Goal: Transaction & Acquisition: Subscribe to service/newsletter

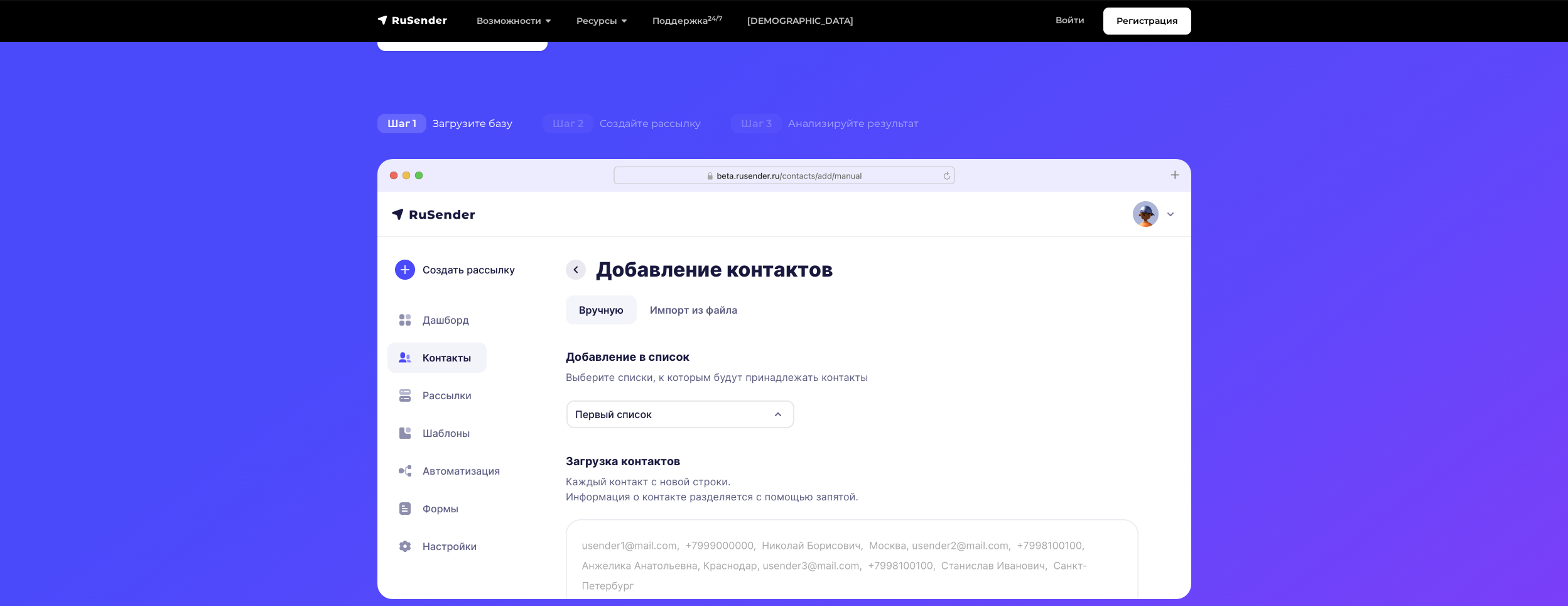
scroll to position [126, 0]
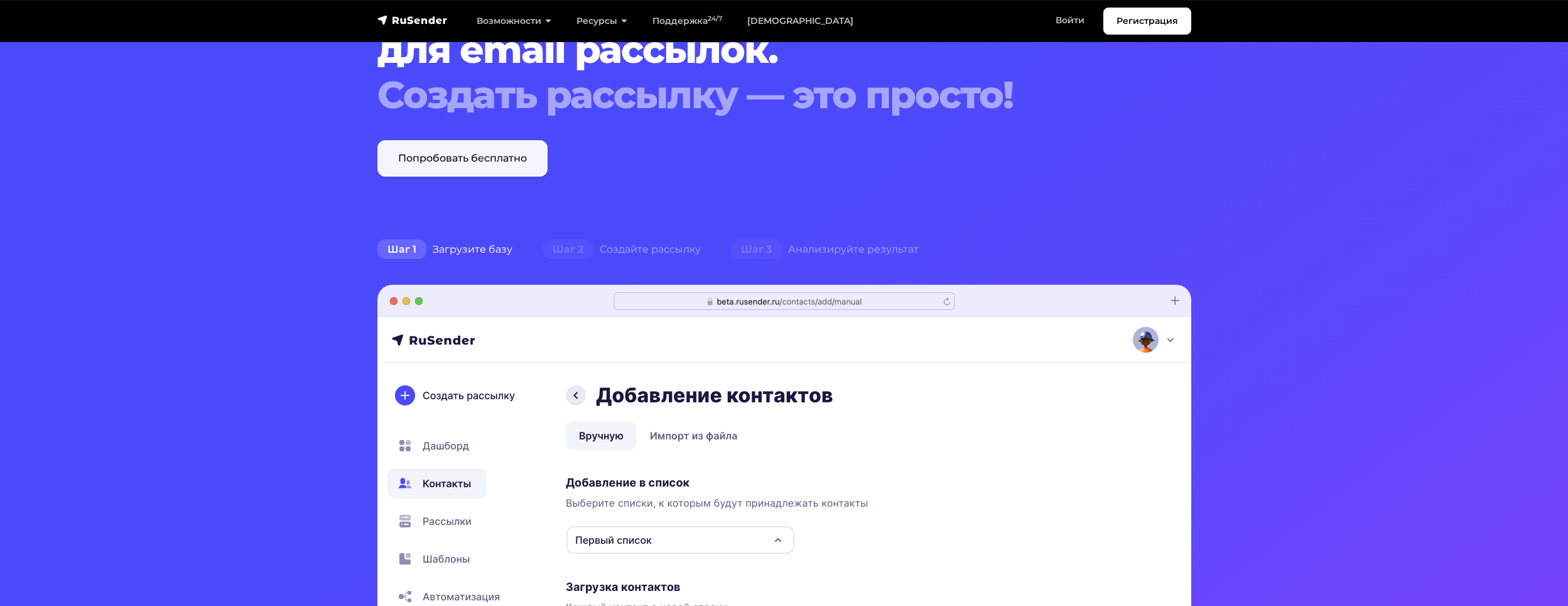
click at [444, 166] on link "Попробовать бесплатно" at bounding box center [463, 159] width 170 height 37
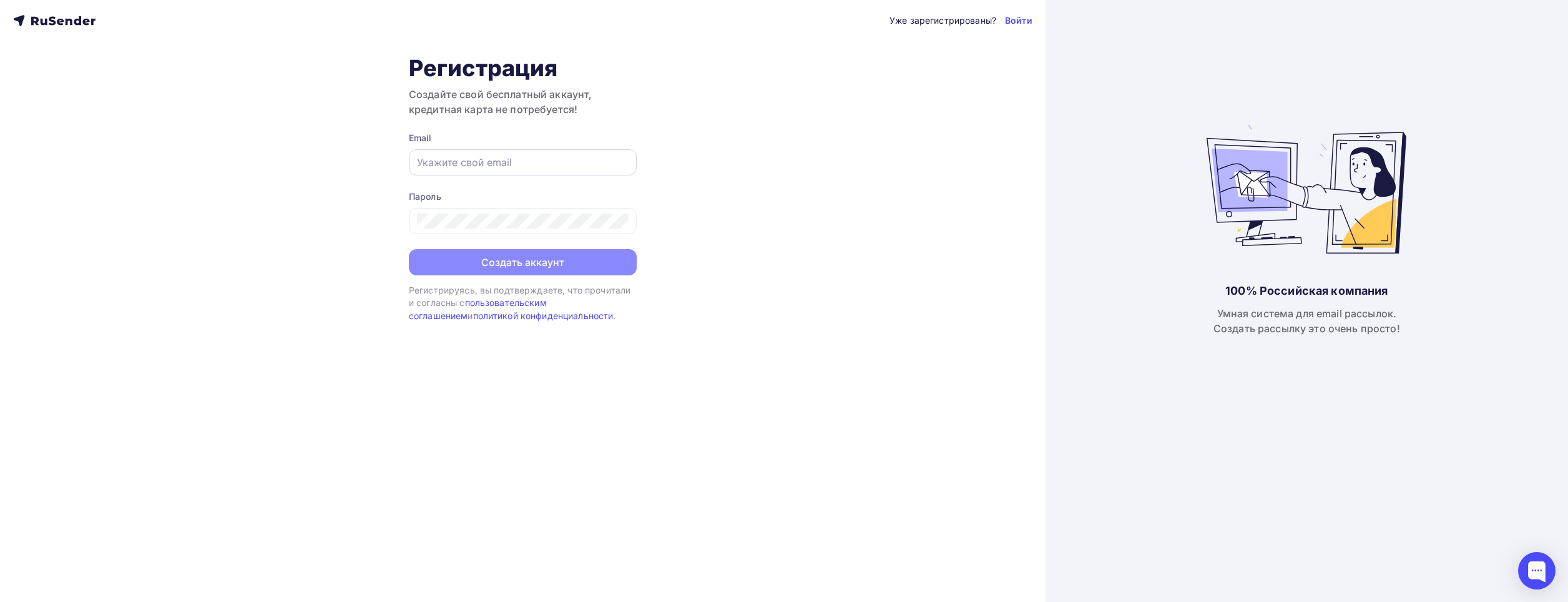
click at [464, 162] on input "text" at bounding box center [522, 162] width 211 height 15
type input "[EMAIL_ADDRESS][DOMAIN_NAME]"
click at [260, 328] on div "Уже зарегистрированы? Войти Регистрация Создайте свой бесплатный аккаунт, креди…" at bounding box center [522, 301] width 1046 height 602
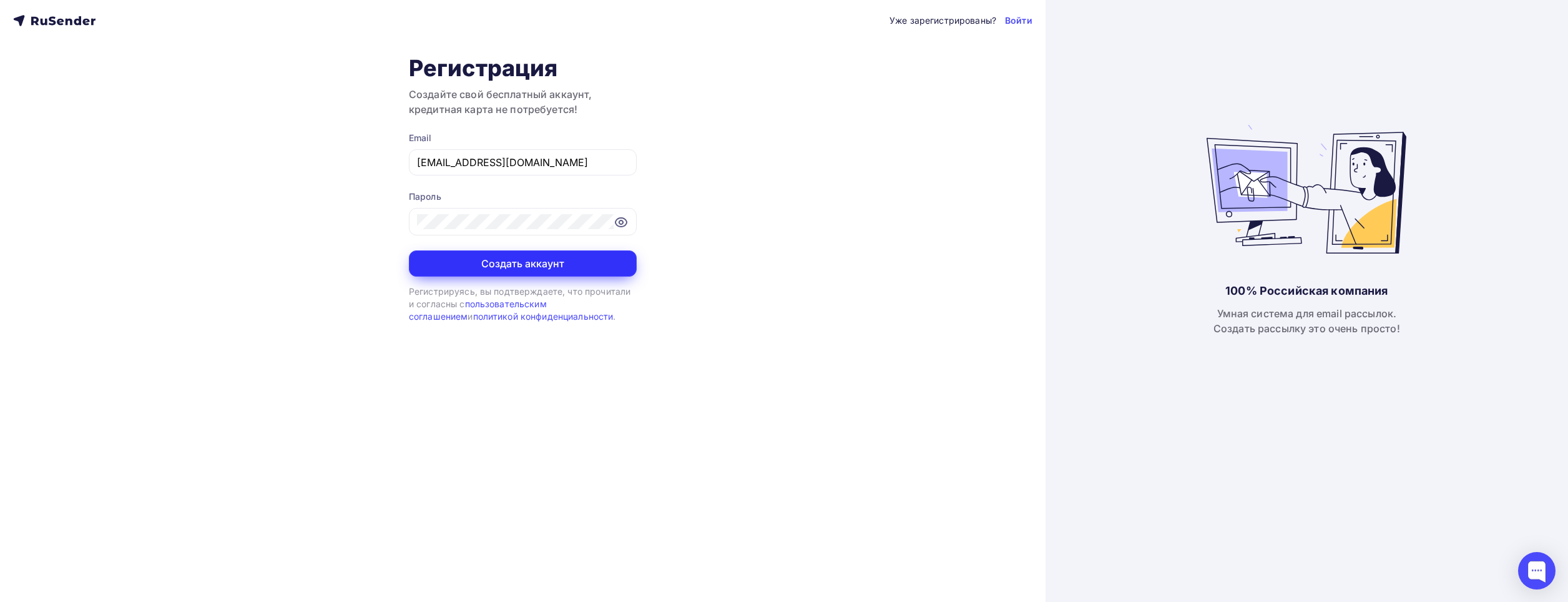
click at [484, 267] on button "Создать аккаунт" at bounding box center [522, 264] width 228 height 27
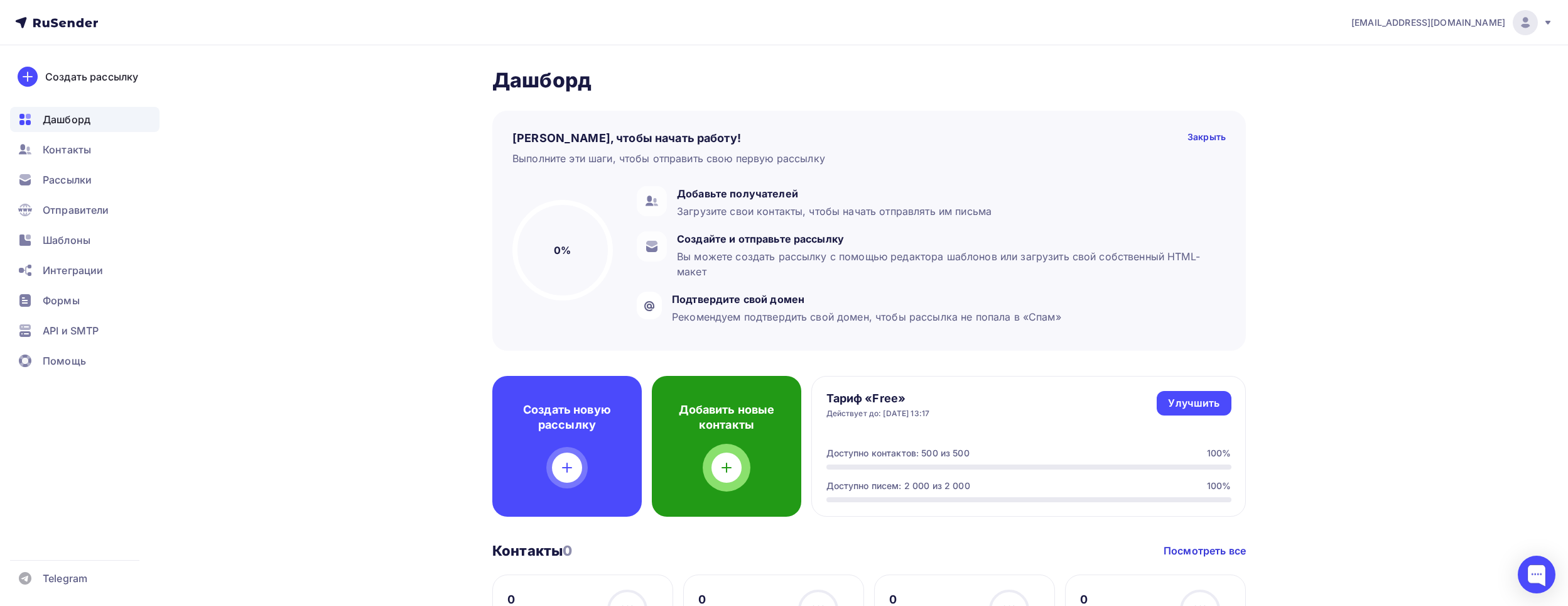
click at [732, 471] on icon at bounding box center [726, 467] width 15 height 15
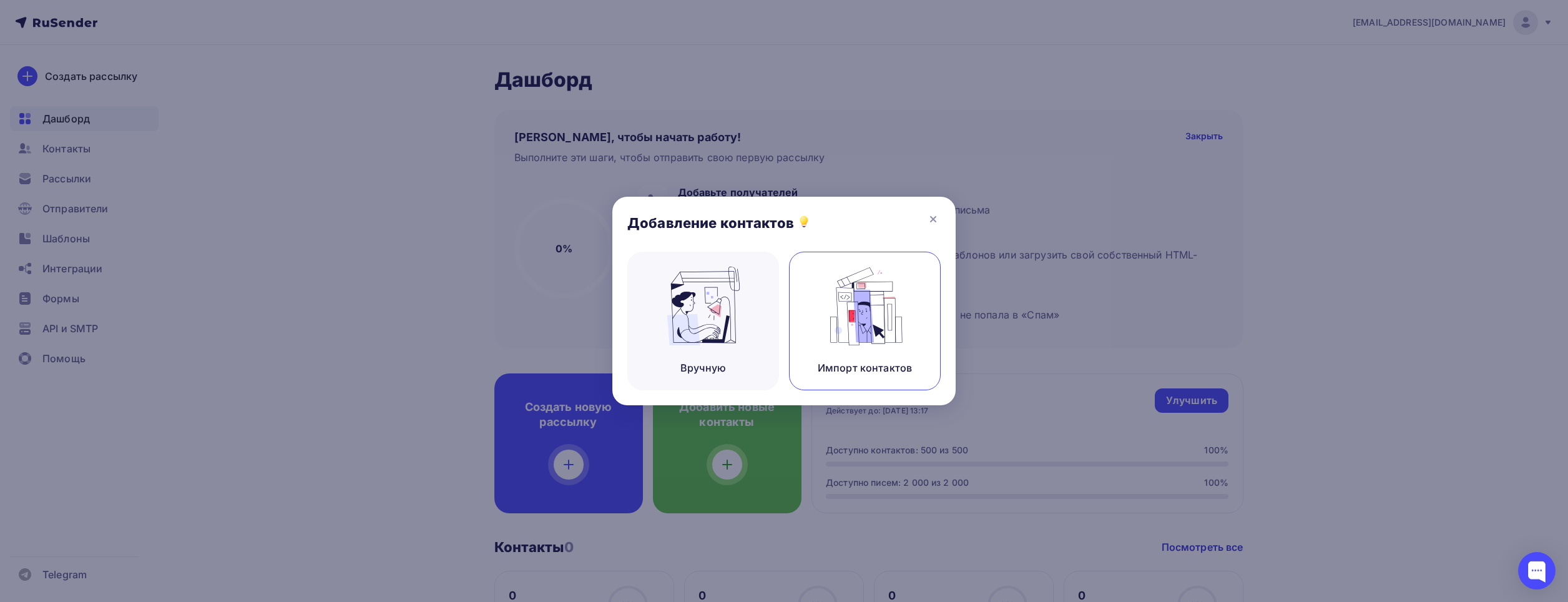
click at [859, 317] on img at bounding box center [865, 306] width 84 height 79
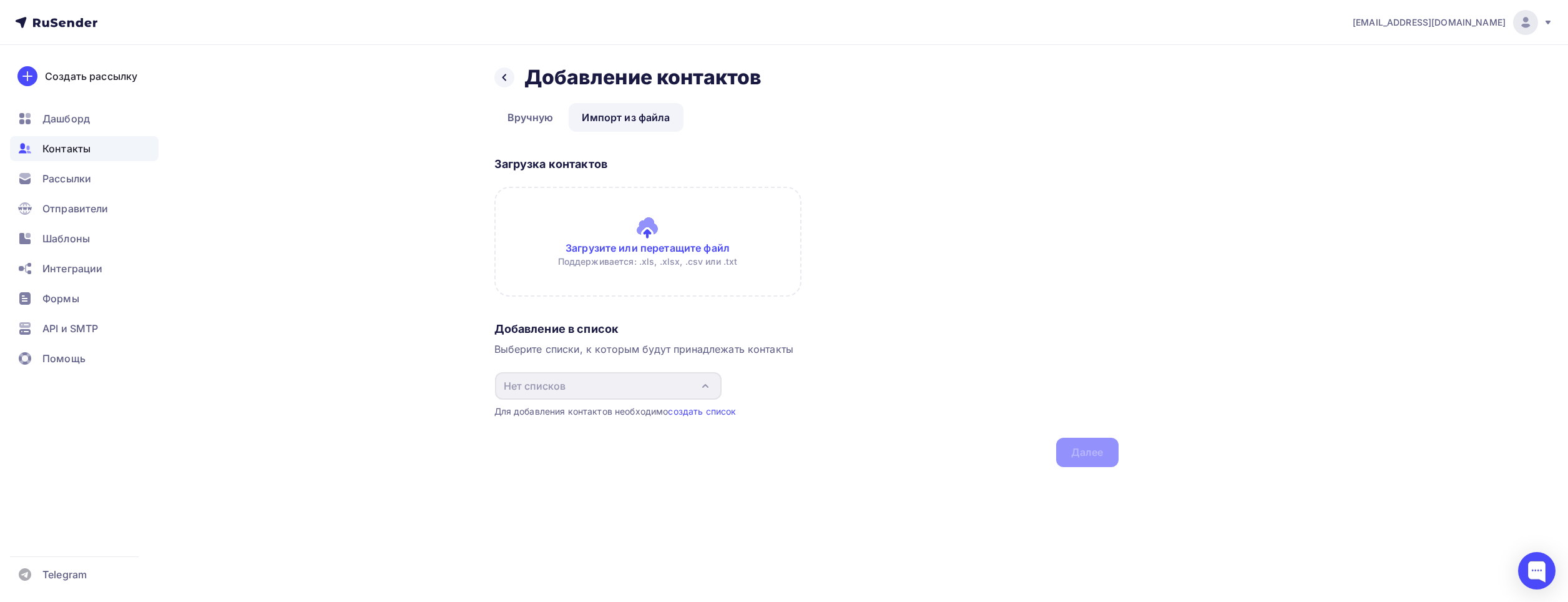
click at [671, 250] on input "file" at bounding box center [648, 241] width 307 height 110
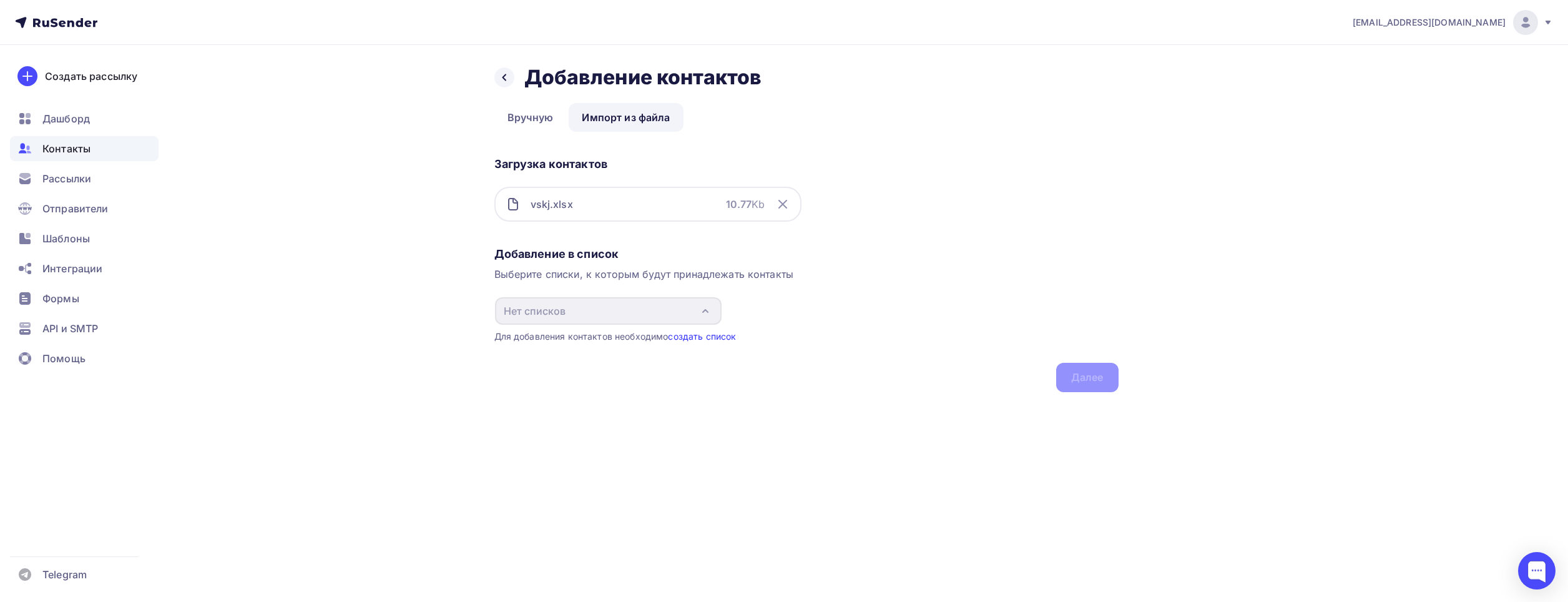
click at [718, 338] on link "создать список" at bounding box center [702, 336] width 68 height 10
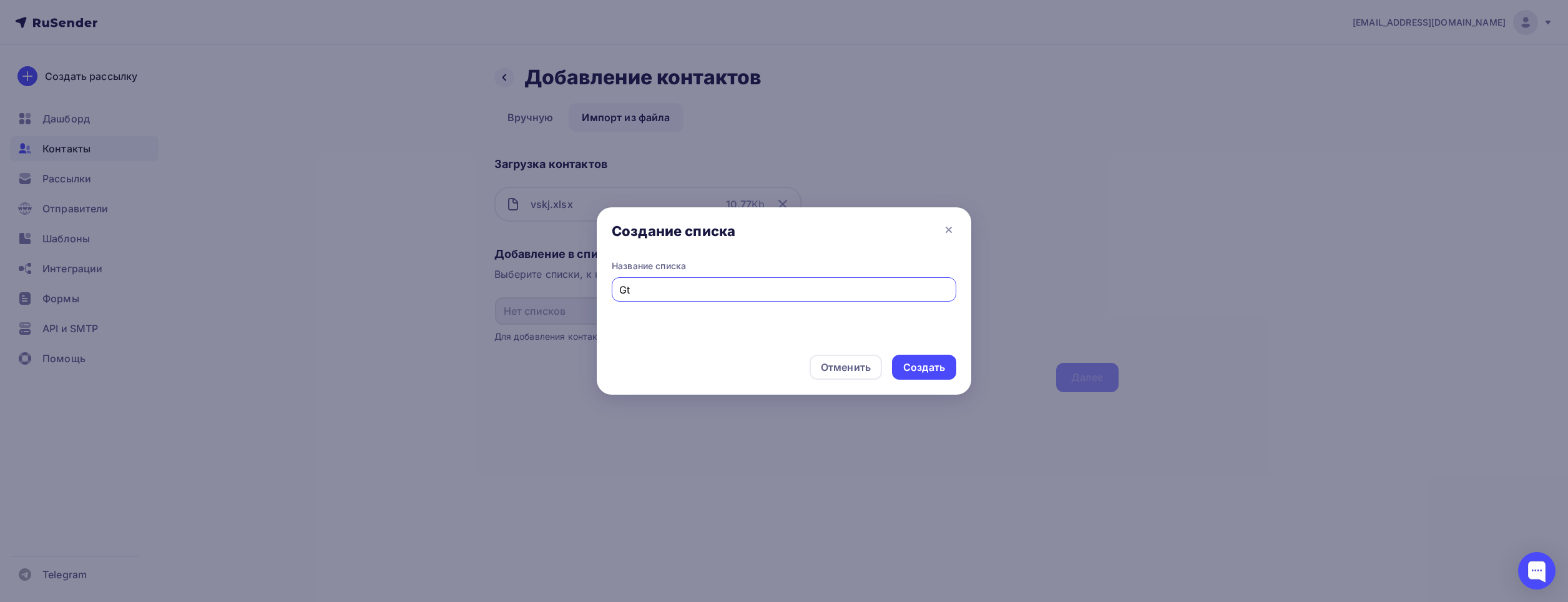
type input "G"
type input "Первая рассылка"
click at [933, 356] on div "Создать" at bounding box center [924, 367] width 64 height 25
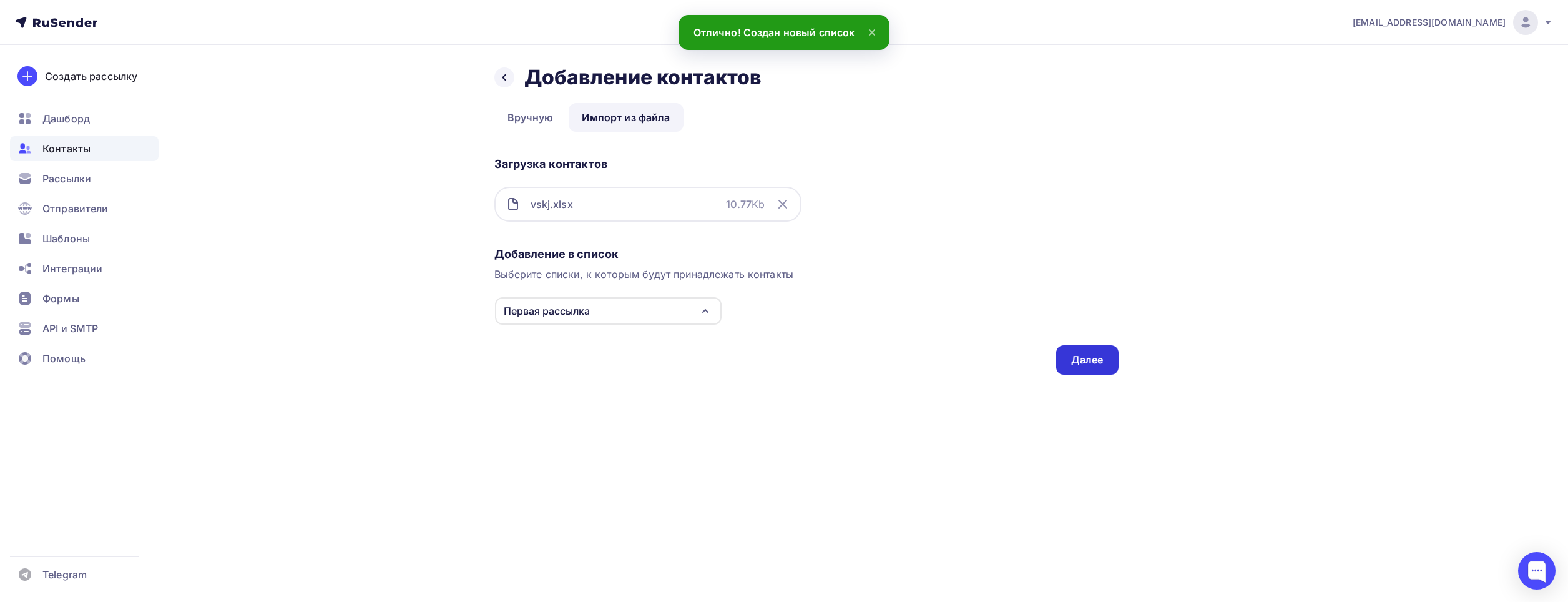
click at [1099, 369] on div "Далее" at bounding box center [1087, 360] width 62 height 29
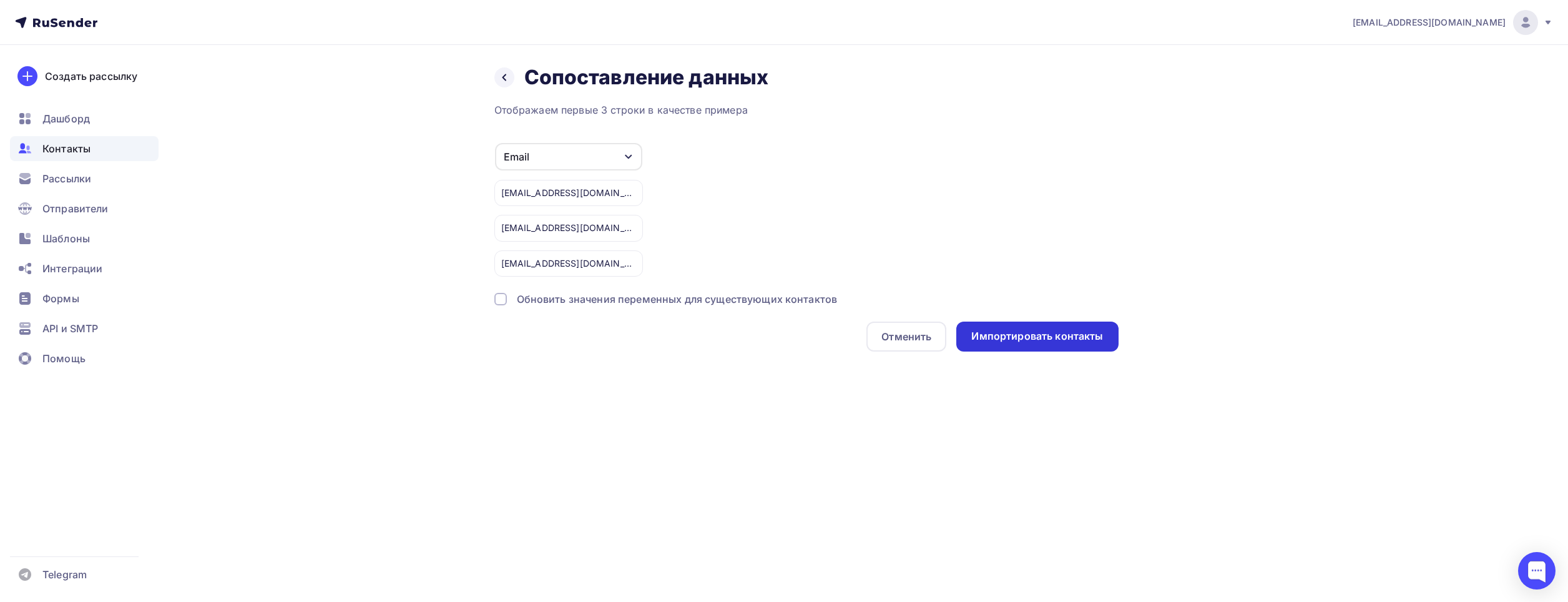
click at [1018, 332] on div "Импортировать контакты" at bounding box center [1036, 336] width 132 height 15
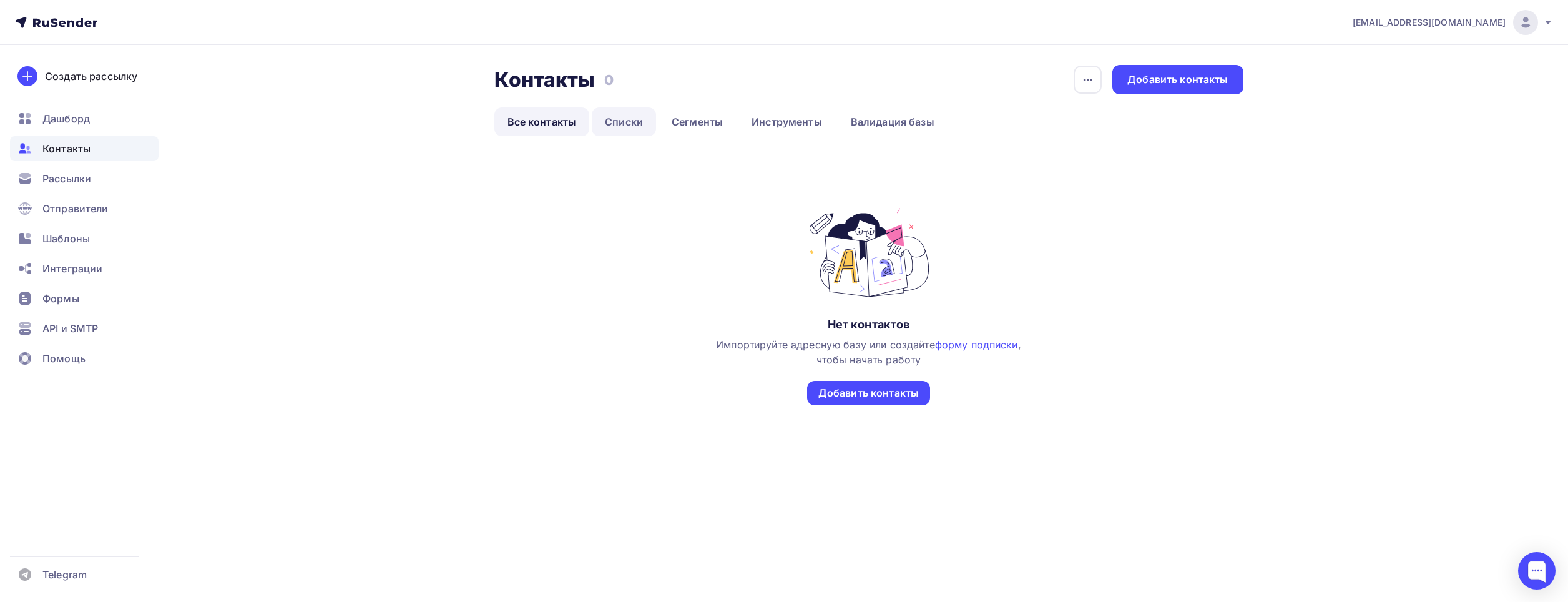
click at [631, 124] on link "Списки" at bounding box center [624, 121] width 64 height 29
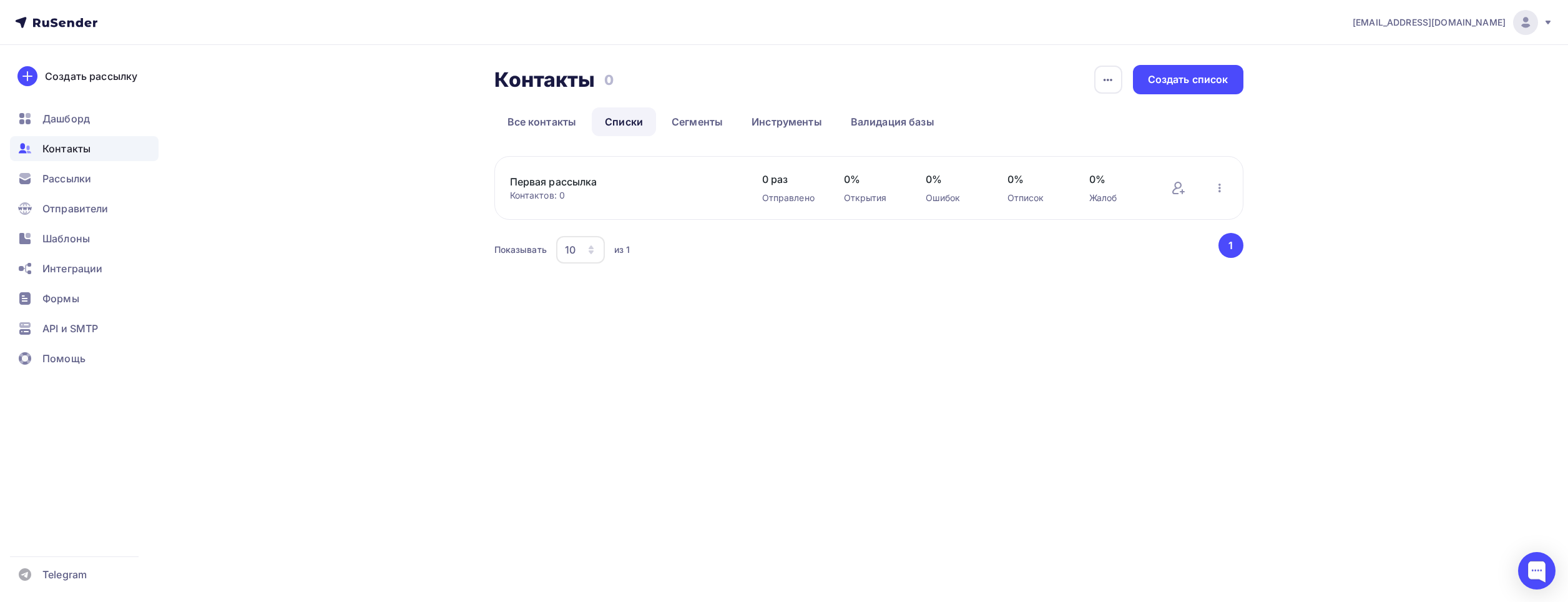
click at [822, 338] on div "noreplybuhb@yandex.ru Аккаунт Тарифы Выйти Создать рассылку Дашборд Контакты Ра…" at bounding box center [784, 301] width 1568 height 602
click at [581, 187] on link "Первая рассылка" at bounding box center [616, 181] width 212 height 15
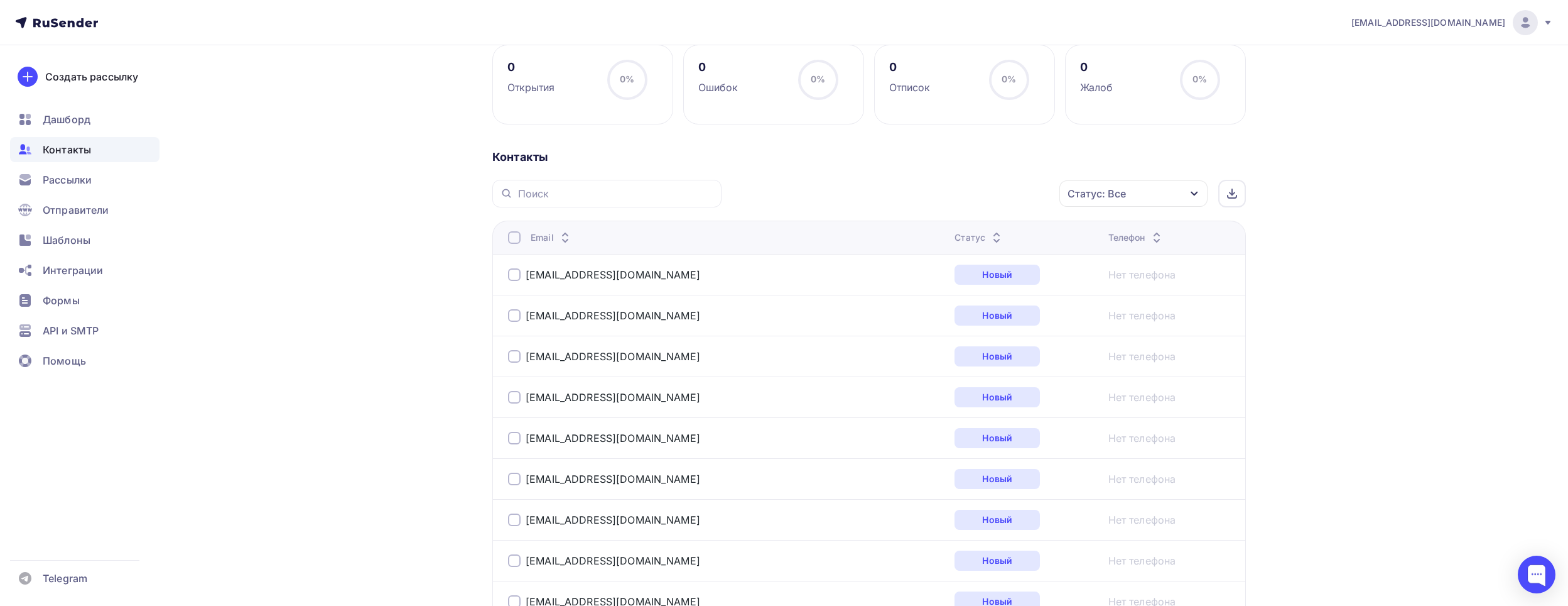
scroll to position [314, 0]
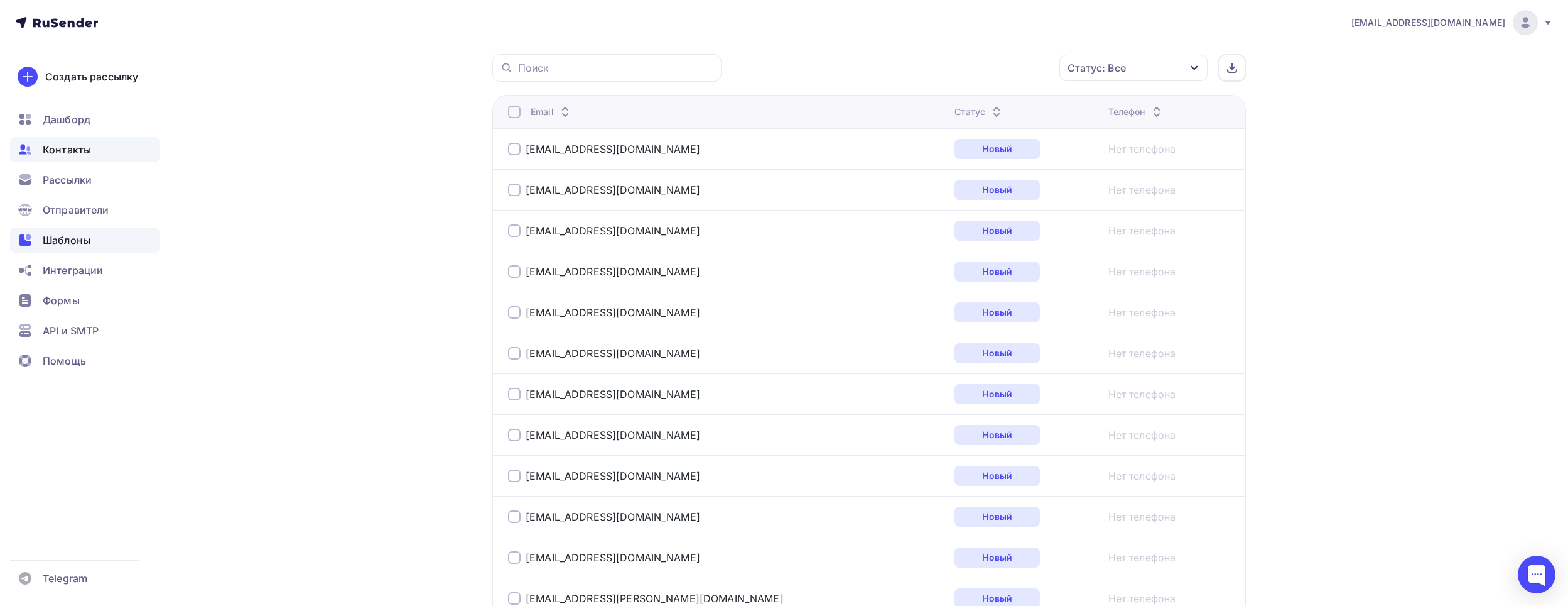
click at [86, 239] on span "Шаблоны" at bounding box center [67, 239] width 48 height 15
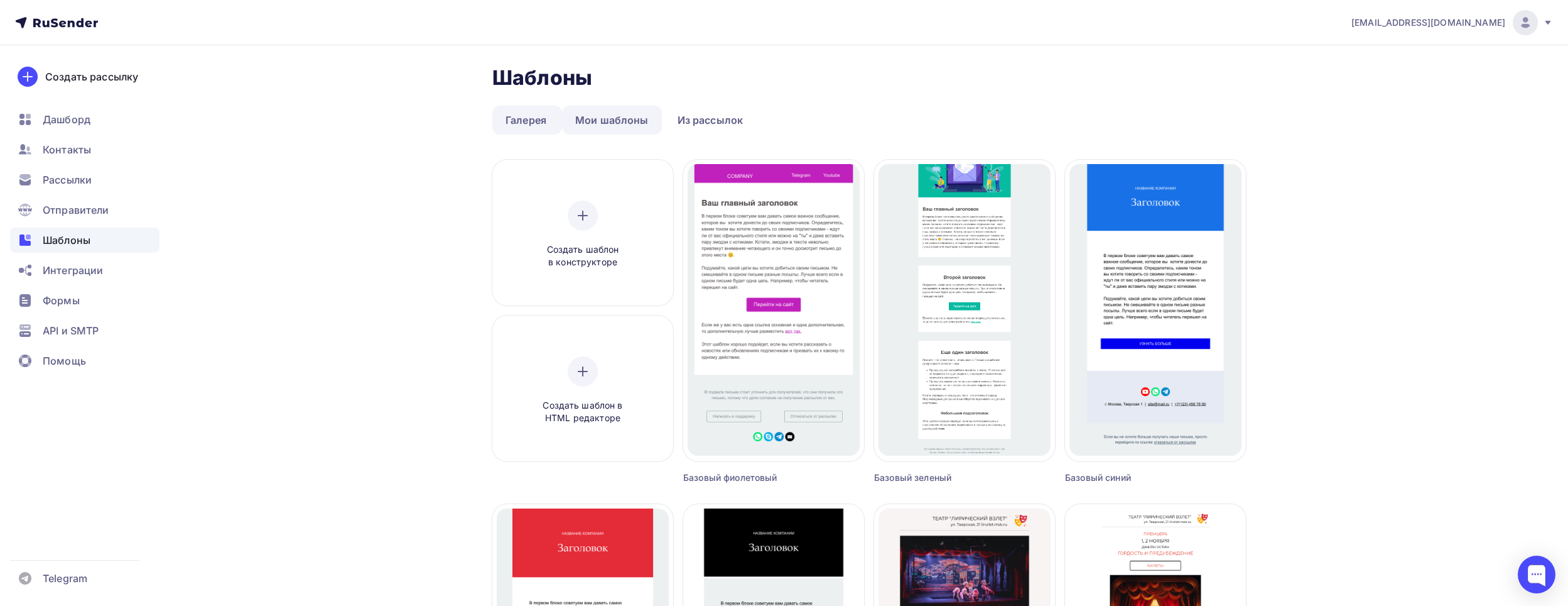
click at [600, 117] on link "Мои шаблоны" at bounding box center [612, 119] width 100 height 29
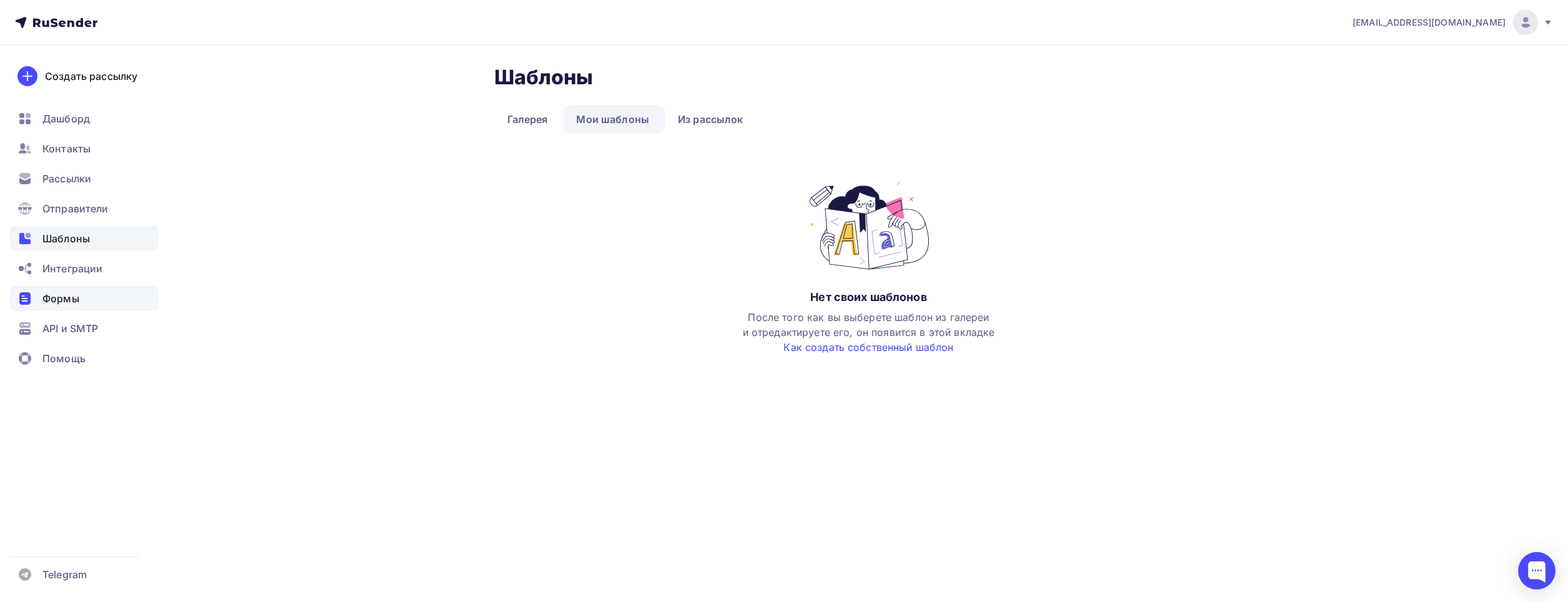
click at [31, 303] on icon at bounding box center [24, 298] width 15 height 15
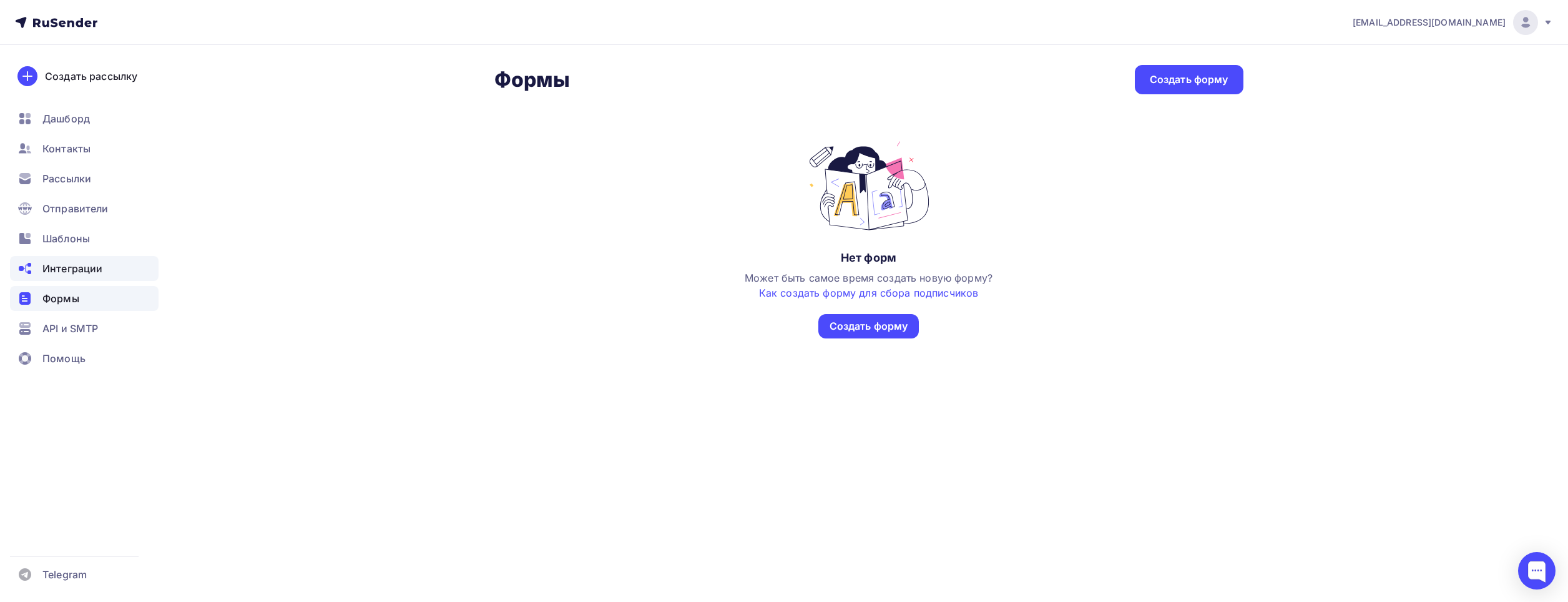
click at [89, 267] on span "Интеграции" at bounding box center [73, 268] width 60 height 15
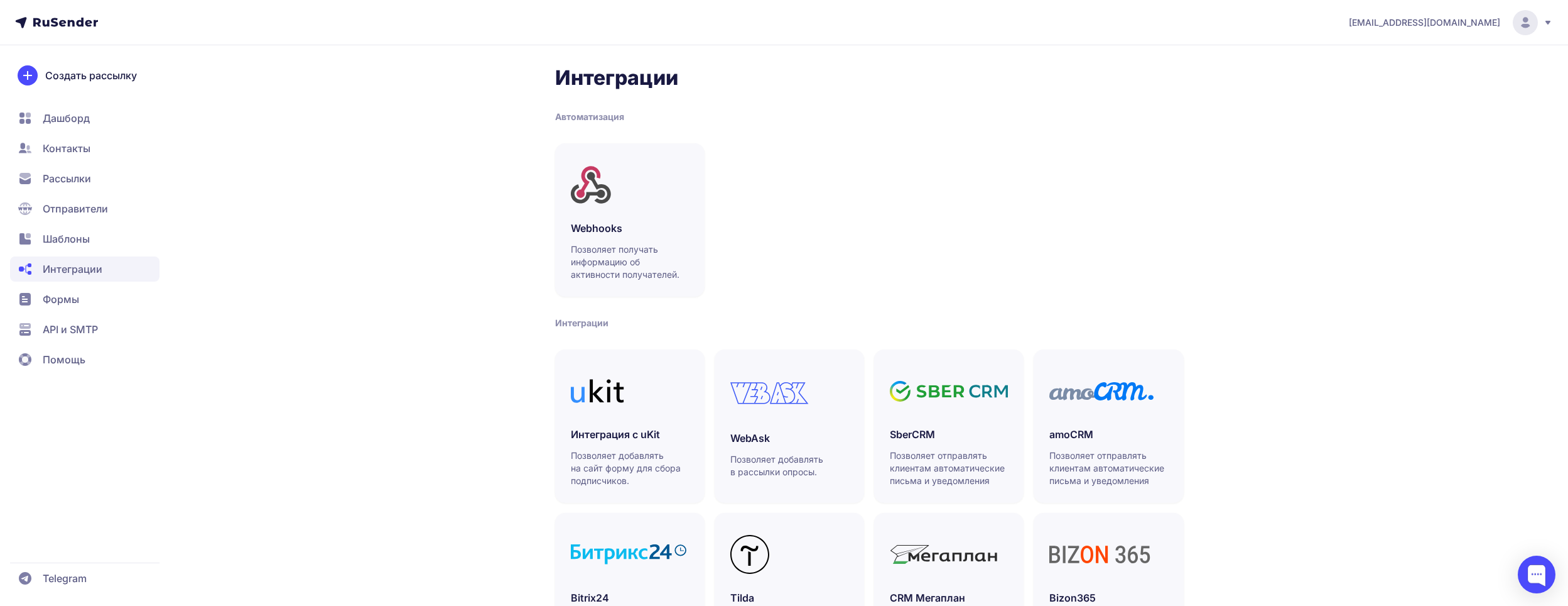
click at [73, 242] on span "Шаблоны" at bounding box center [66, 238] width 47 height 15
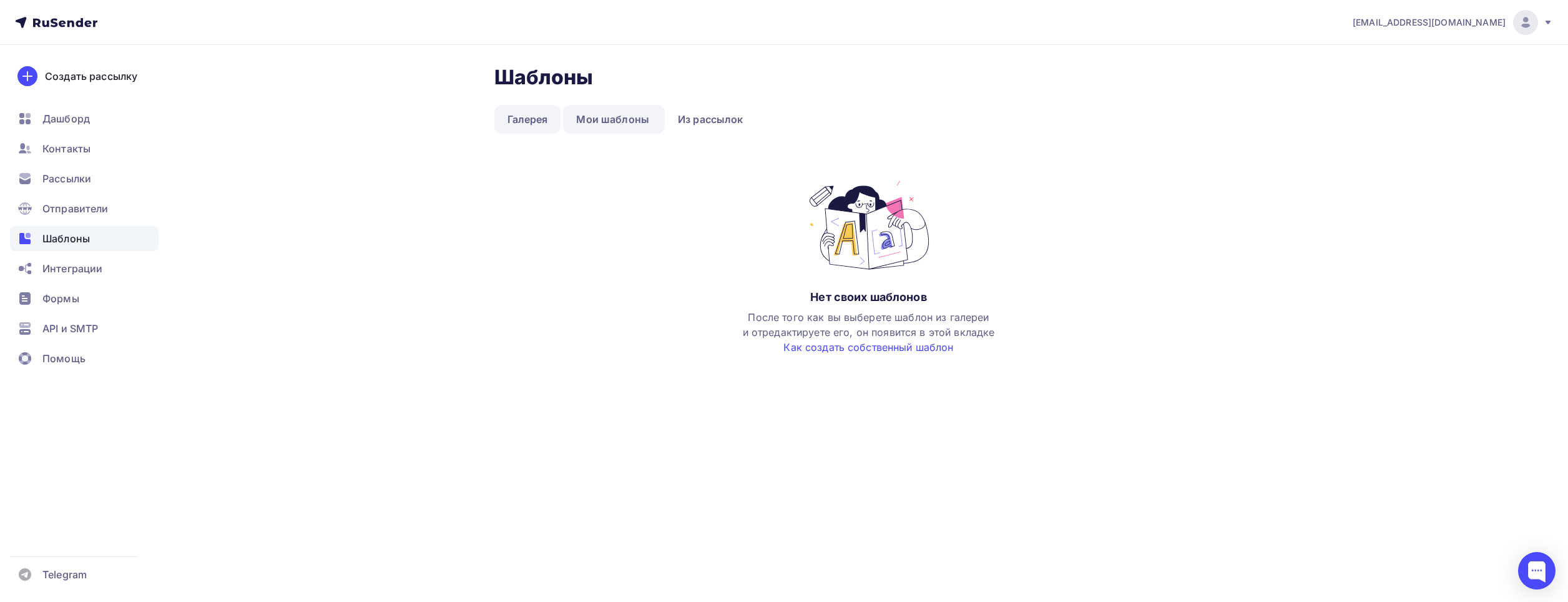
click at [537, 120] on link "Галерея" at bounding box center [528, 119] width 67 height 29
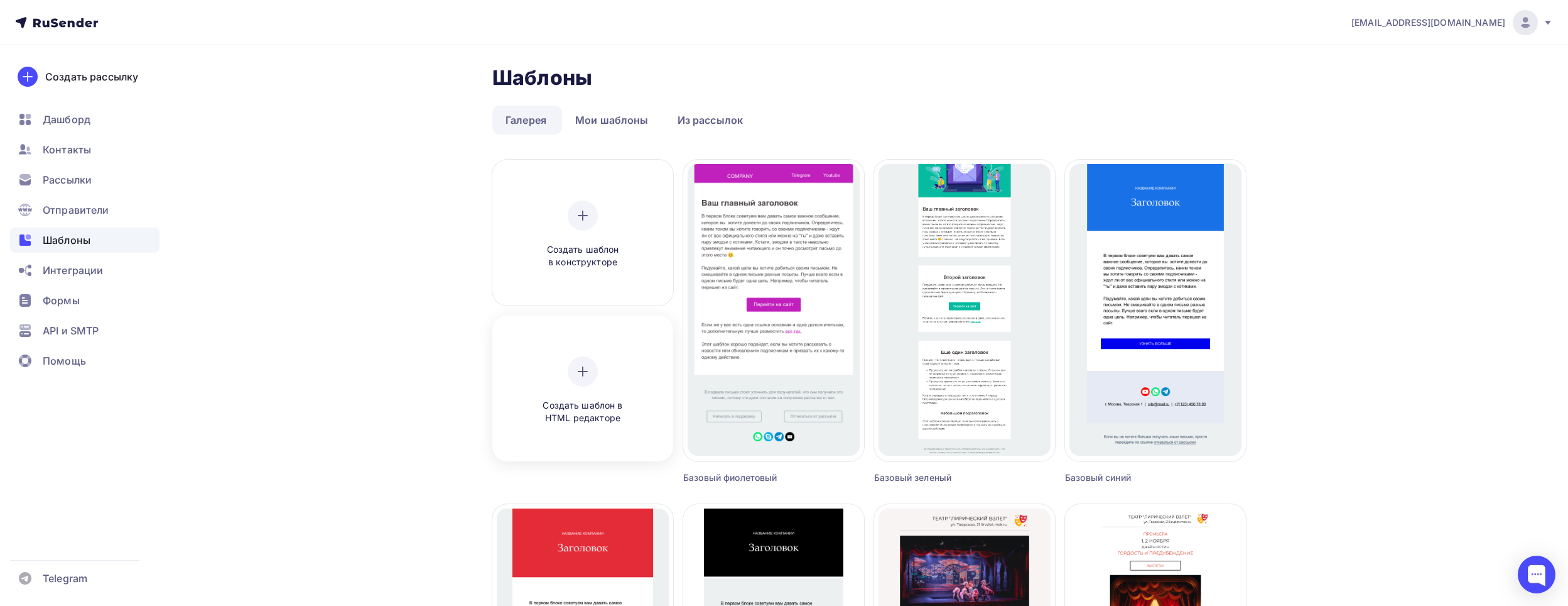
click at [578, 400] on span "Создать шаблон в HTML редакторе" at bounding box center [583, 411] width 119 height 26
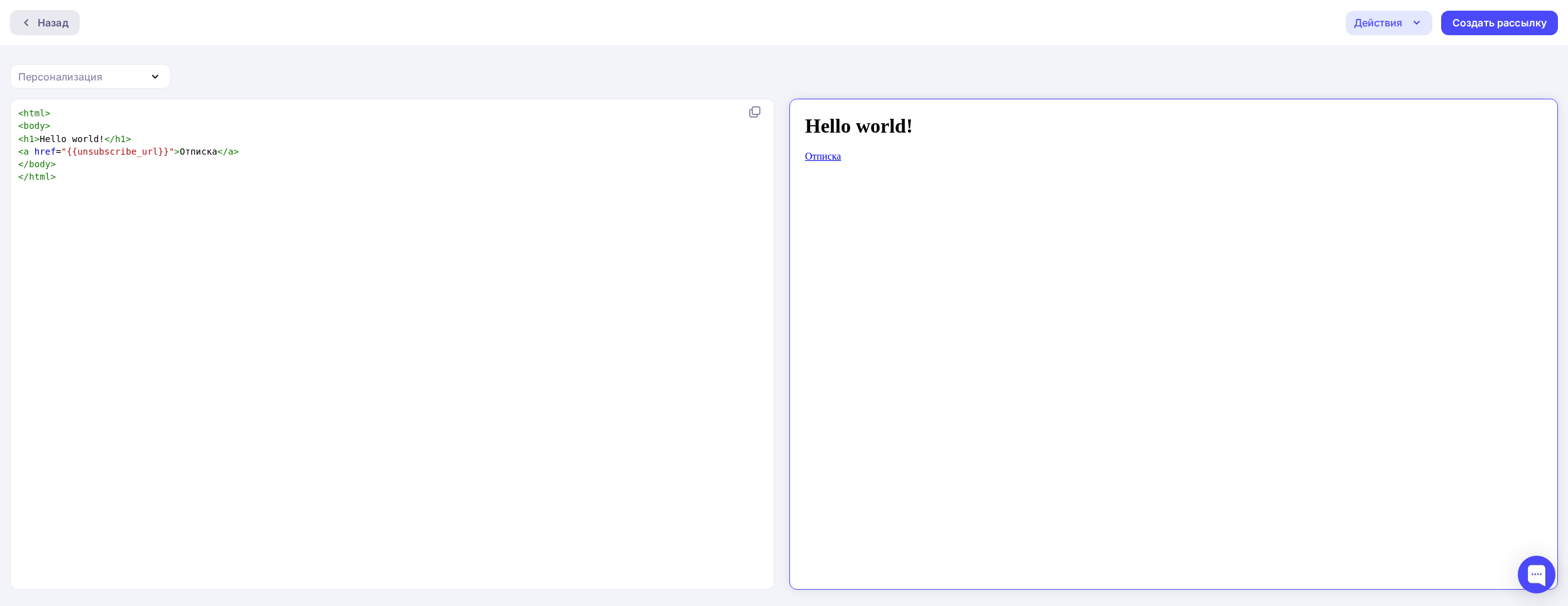
click at [29, 29] on div "Назад" at bounding box center [44, 22] width 69 height 25
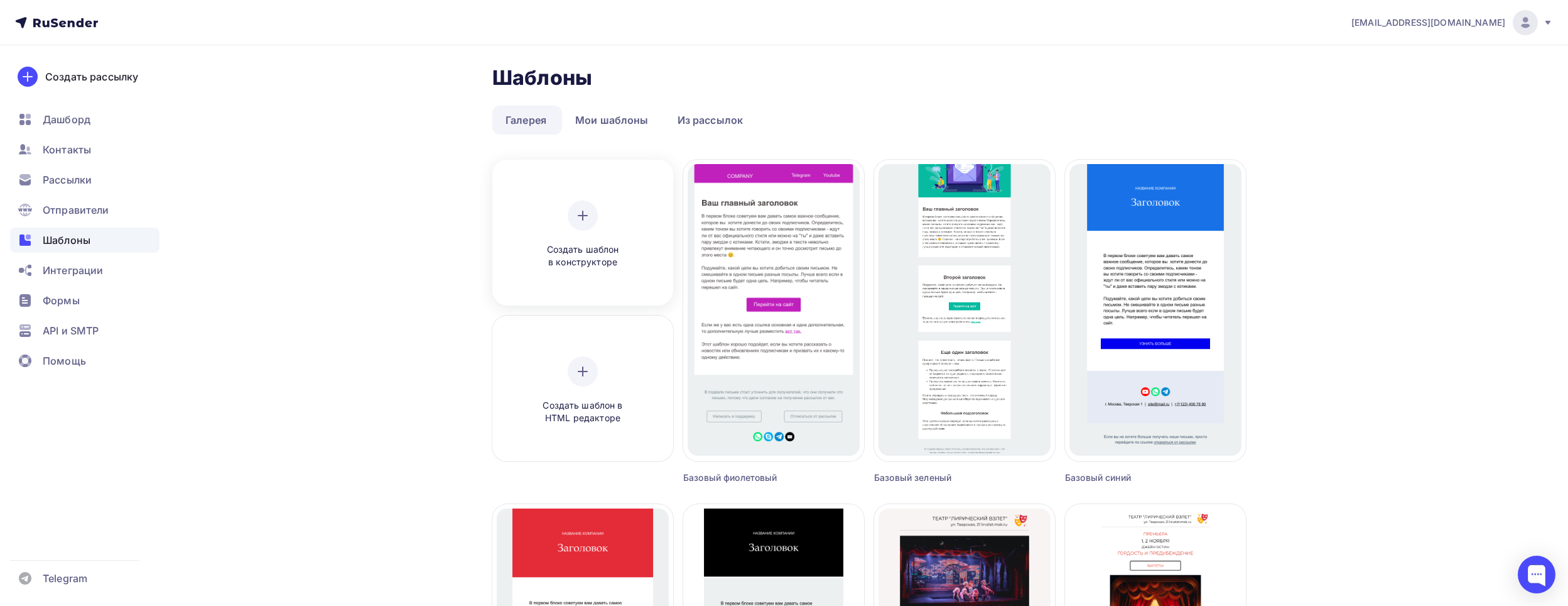
click at [596, 239] on div "Создать шаблон в конструкторе" at bounding box center [583, 235] width 119 height 69
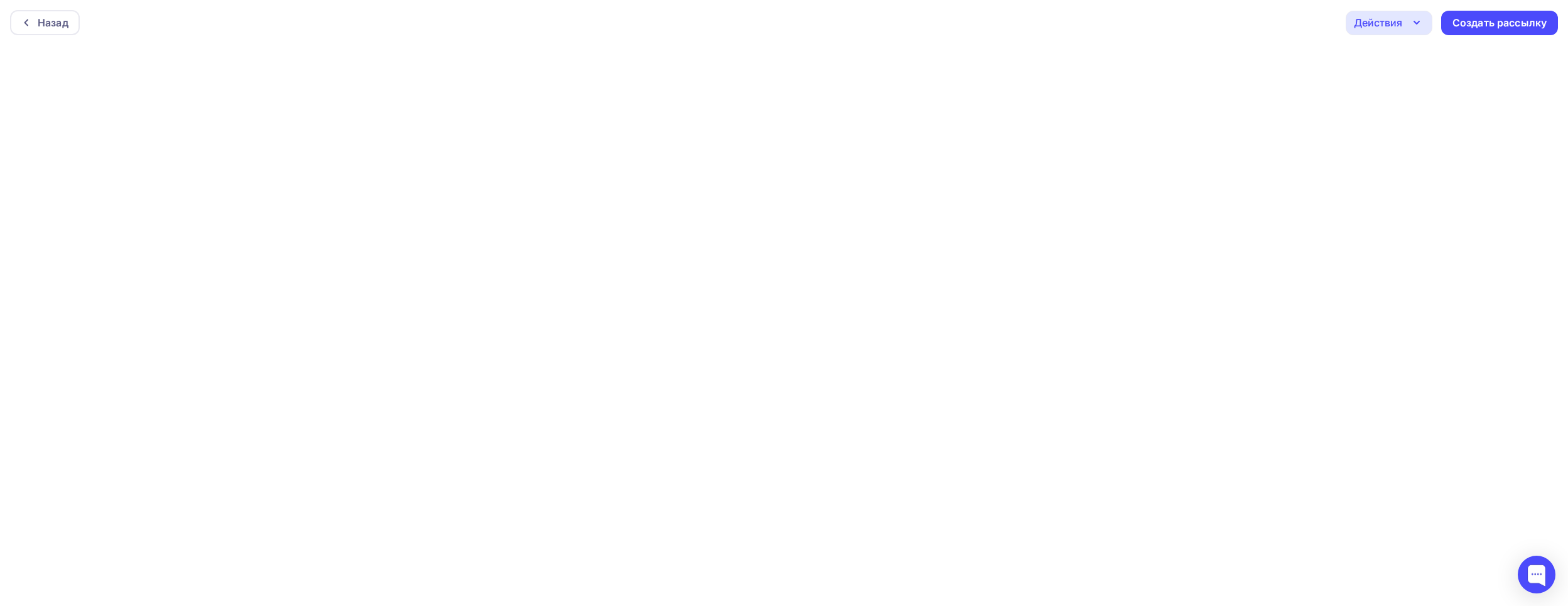
scroll to position [3, 0]
click at [1411, 21] on icon "button" at bounding box center [1416, 19] width 15 height 15
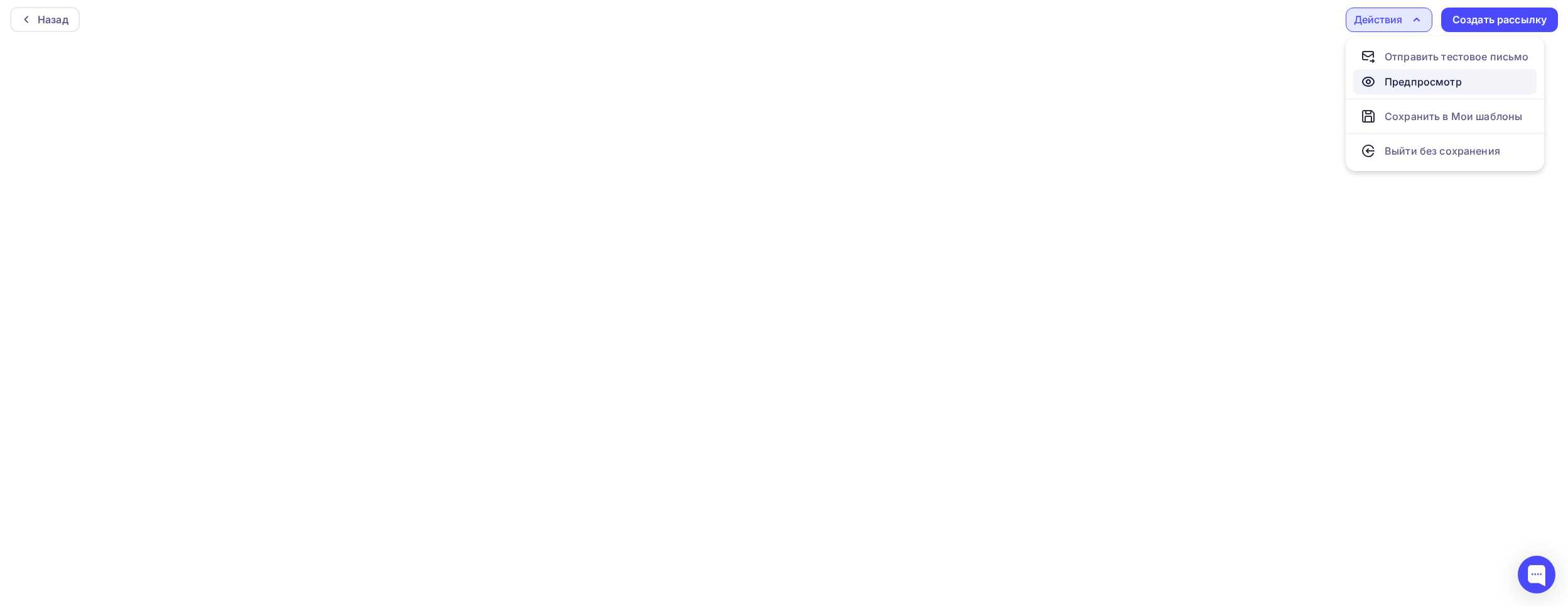
click at [1414, 74] on div "Предпросмотр" at bounding box center [1423, 81] width 77 height 15
click at [1381, 26] on div "Действия" at bounding box center [1378, 19] width 48 height 15
click at [1412, 115] on div "Сохранить в Мои шаблоны" at bounding box center [1454, 116] width 138 height 15
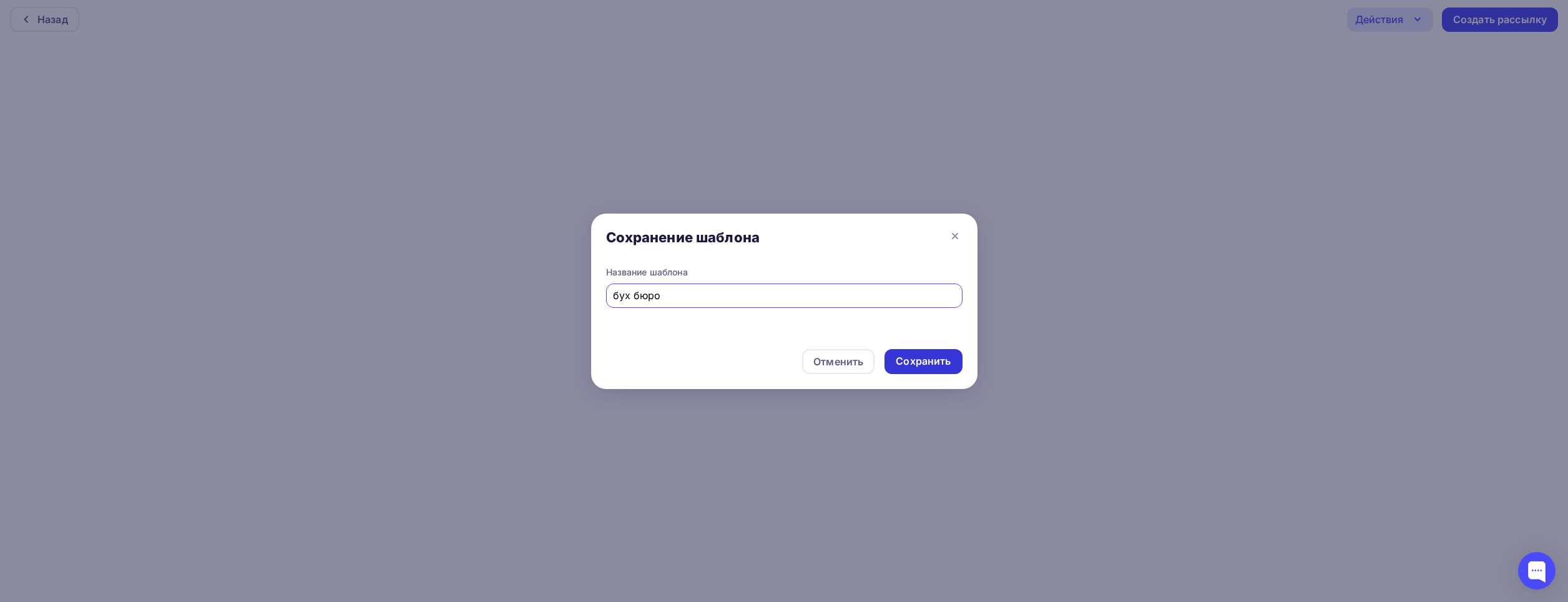
type input "бух бюро"
click at [945, 363] on div "Сохранить" at bounding box center [923, 361] width 55 height 15
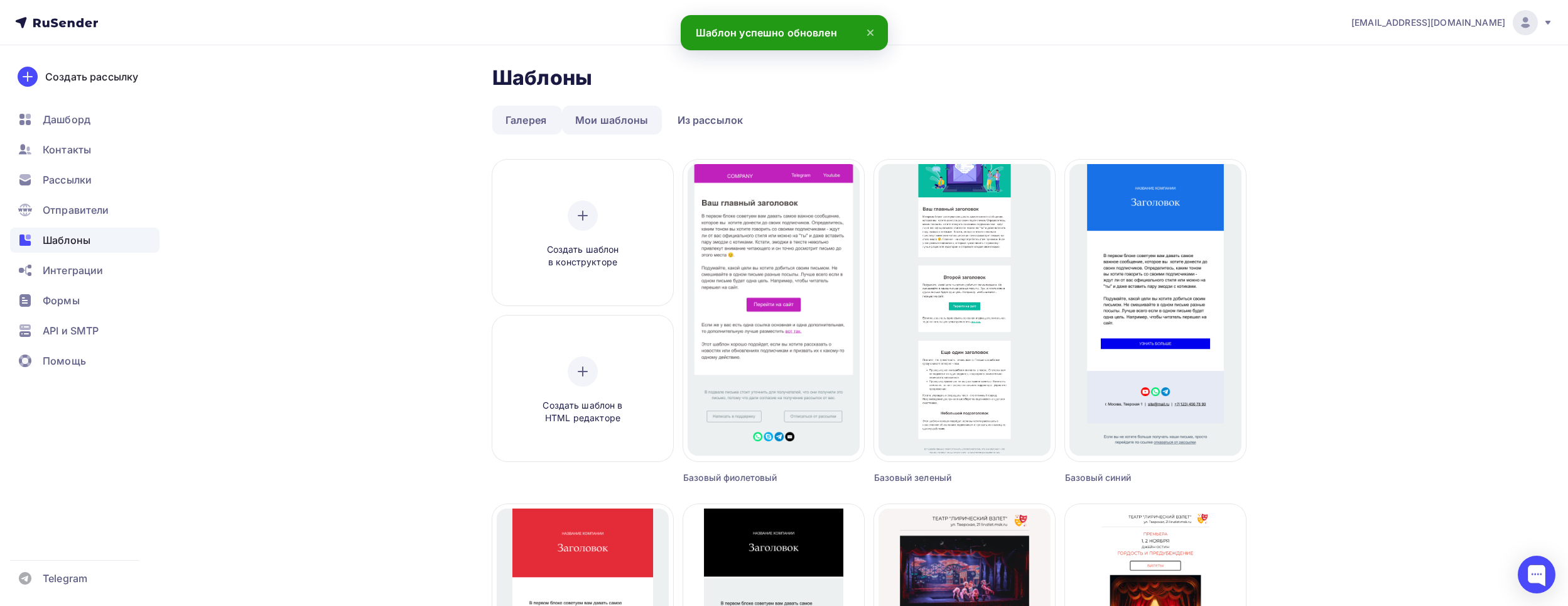
click at [609, 117] on link "Мои шаблоны" at bounding box center [612, 119] width 100 height 29
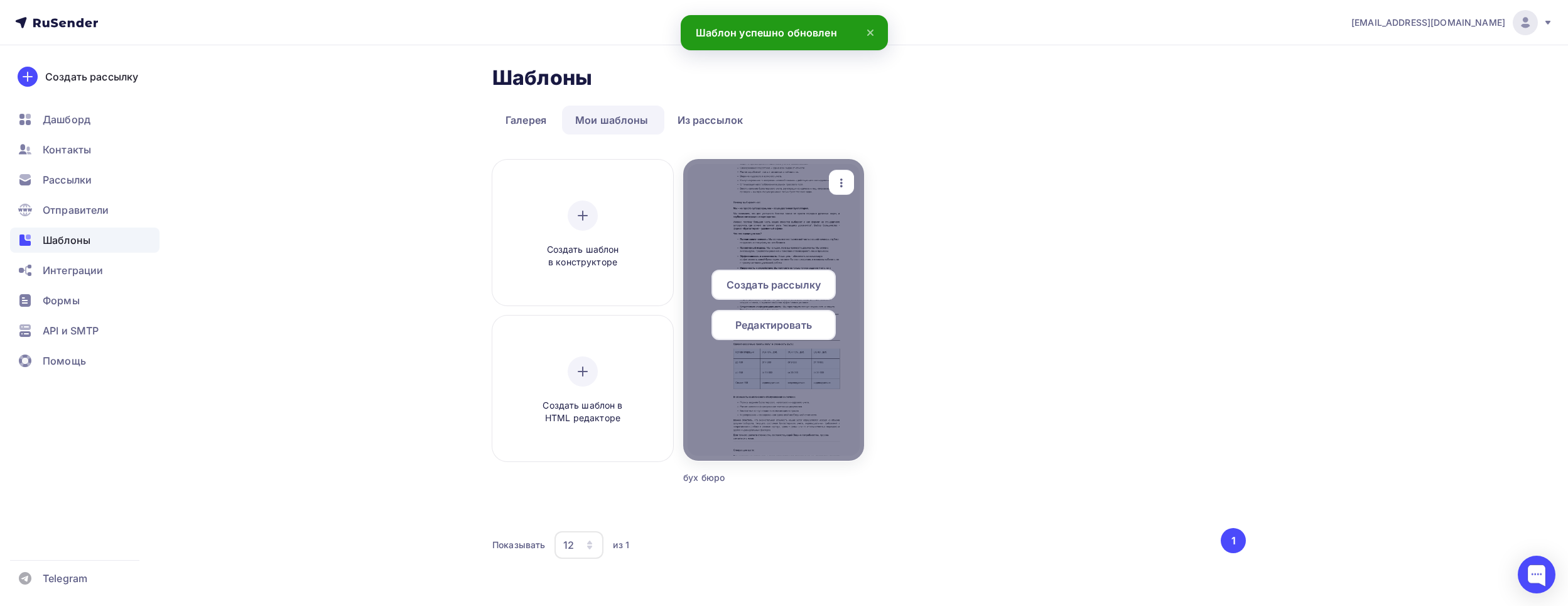
click at [743, 365] on div at bounding box center [774, 310] width 181 height 302
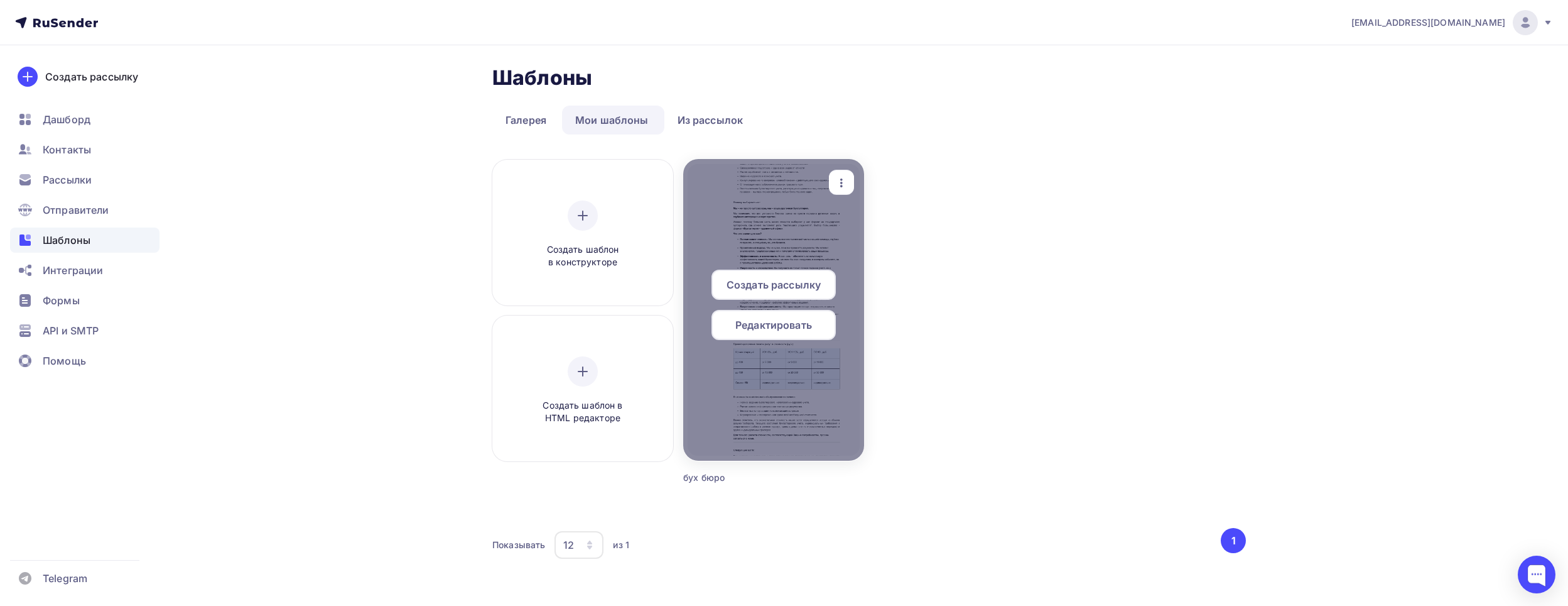
click at [788, 336] on div "Редактировать" at bounding box center [773, 324] width 124 height 30
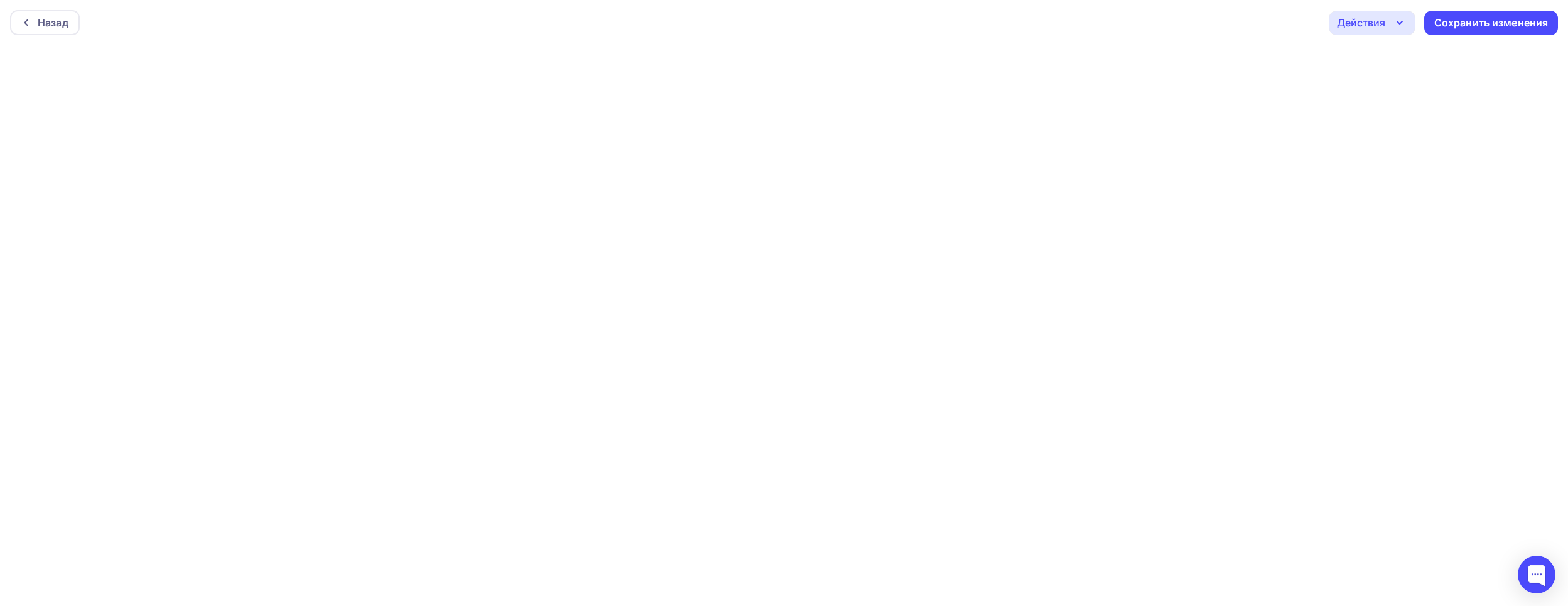
click at [1393, 20] on icon "button" at bounding box center [1400, 22] width 15 height 15
click at [1400, 53] on div "Отправить тестовое письмо" at bounding box center [1440, 59] width 145 height 15
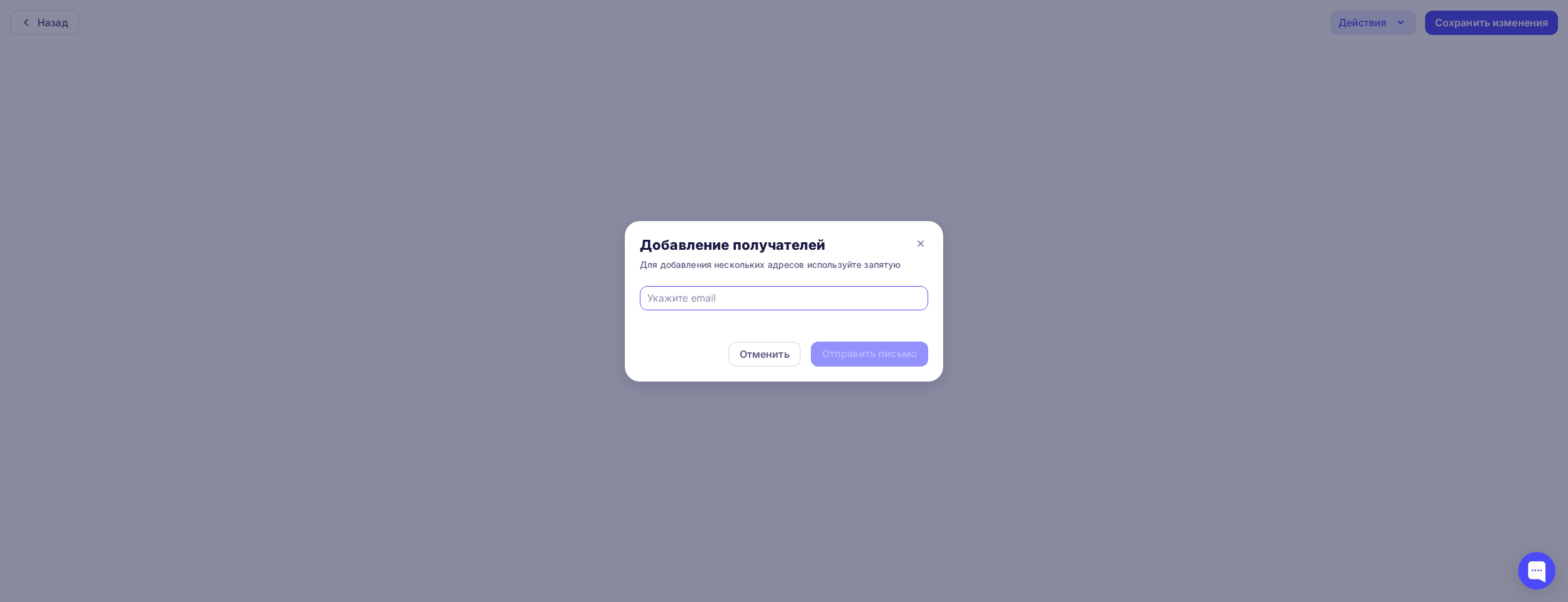
type input "1380790@mail.ru"
click at [878, 353] on div "Отправить письмо" at bounding box center [869, 354] width 95 height 15
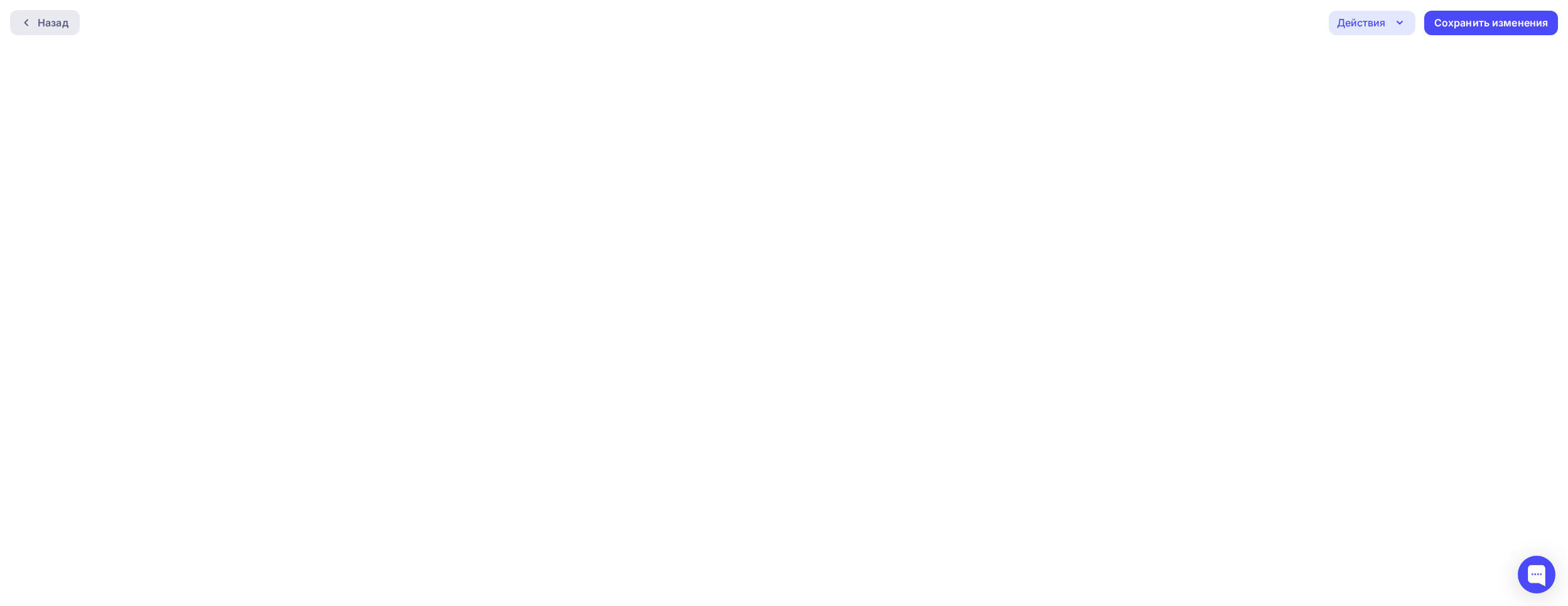
click at [34, 23] on div at bounding box center [29, 22] width 16 height 10
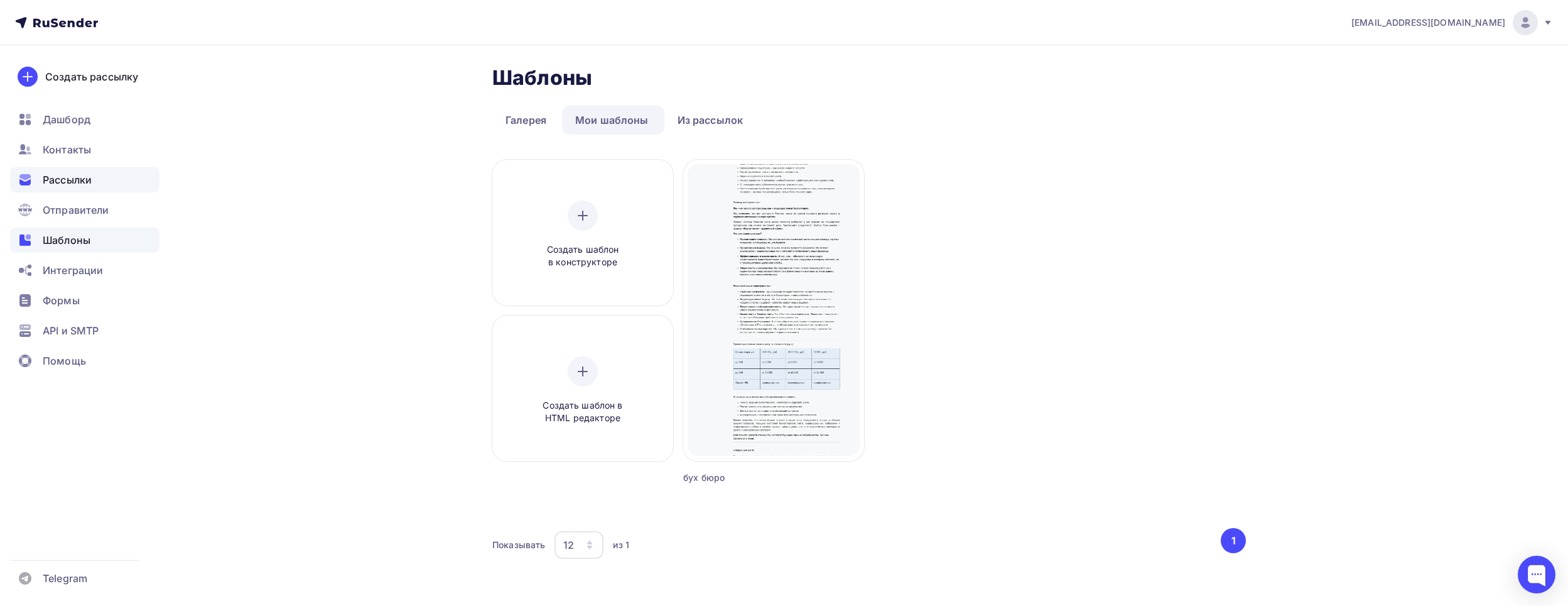
click at [73, 174] on span "Рассылки" at bounding box center [67, 179] width 49 height 15
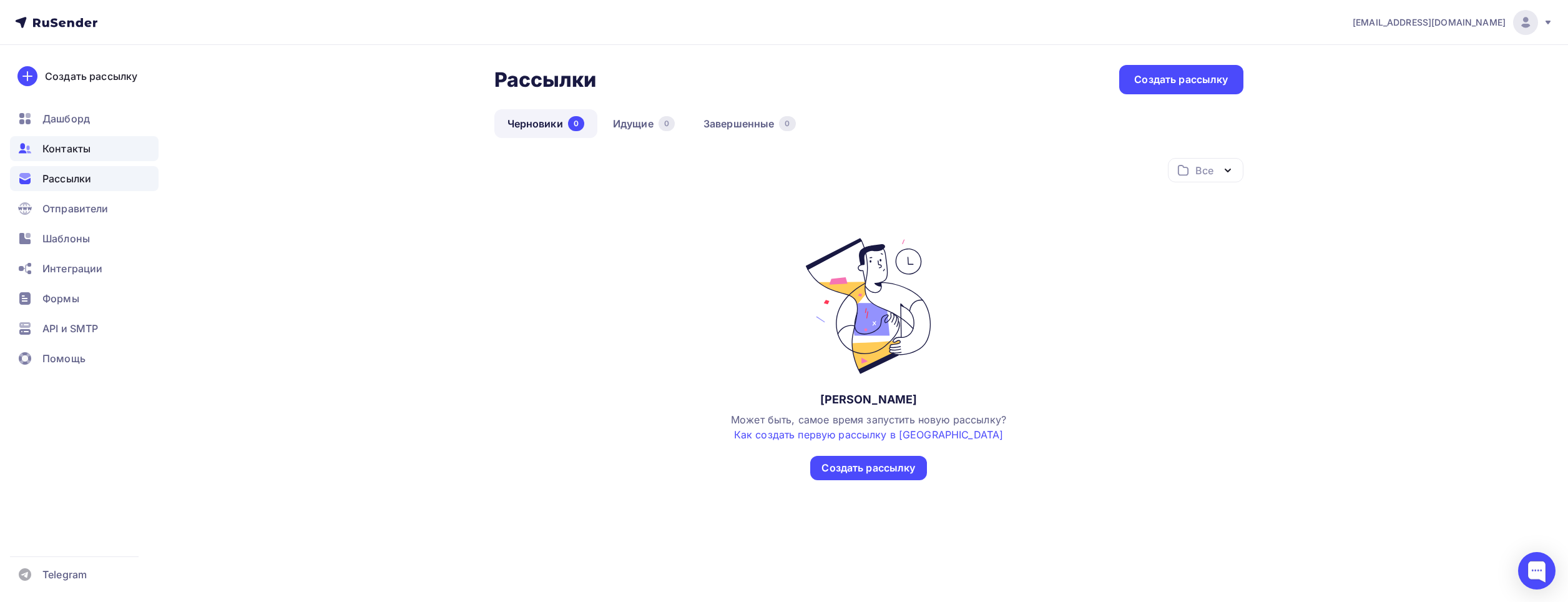
click at [73, 149] on span "Контакты" at bounding box center [66, 148] width 48 height 15
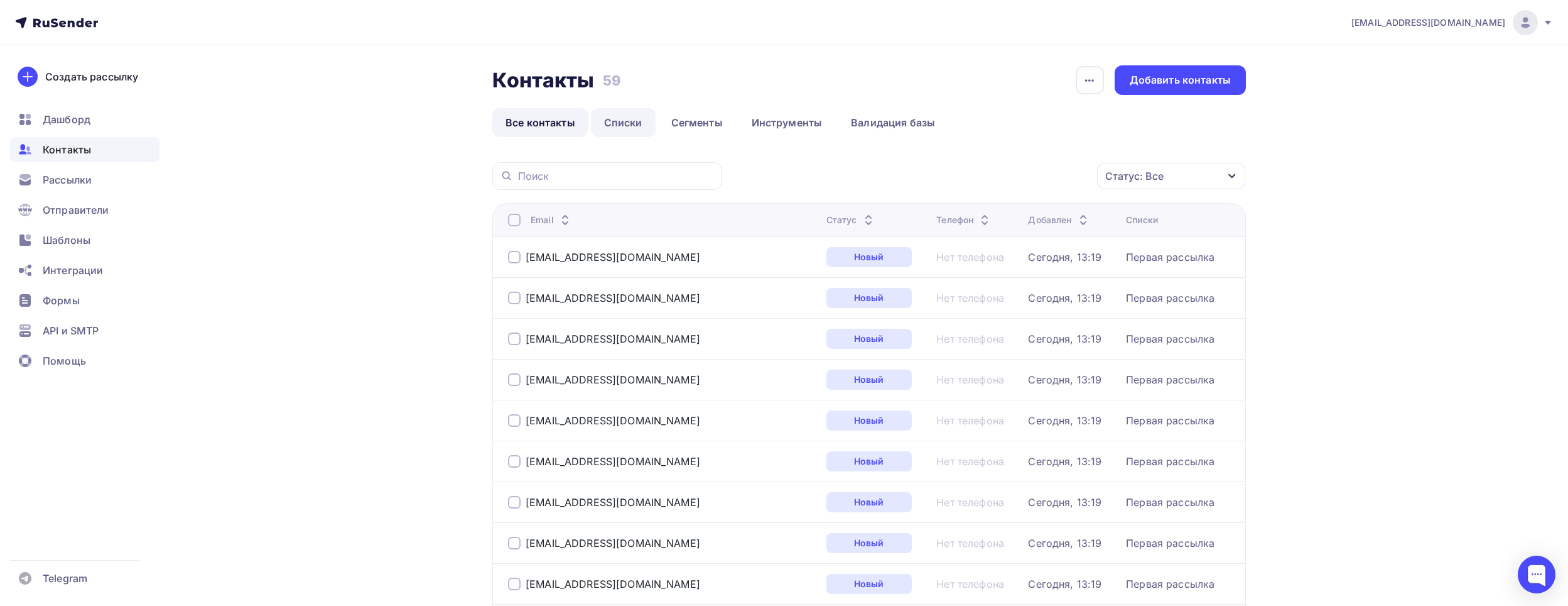
click at [627, 124] on link "Списки" at bounding box center [623, 122] width 65 height 29
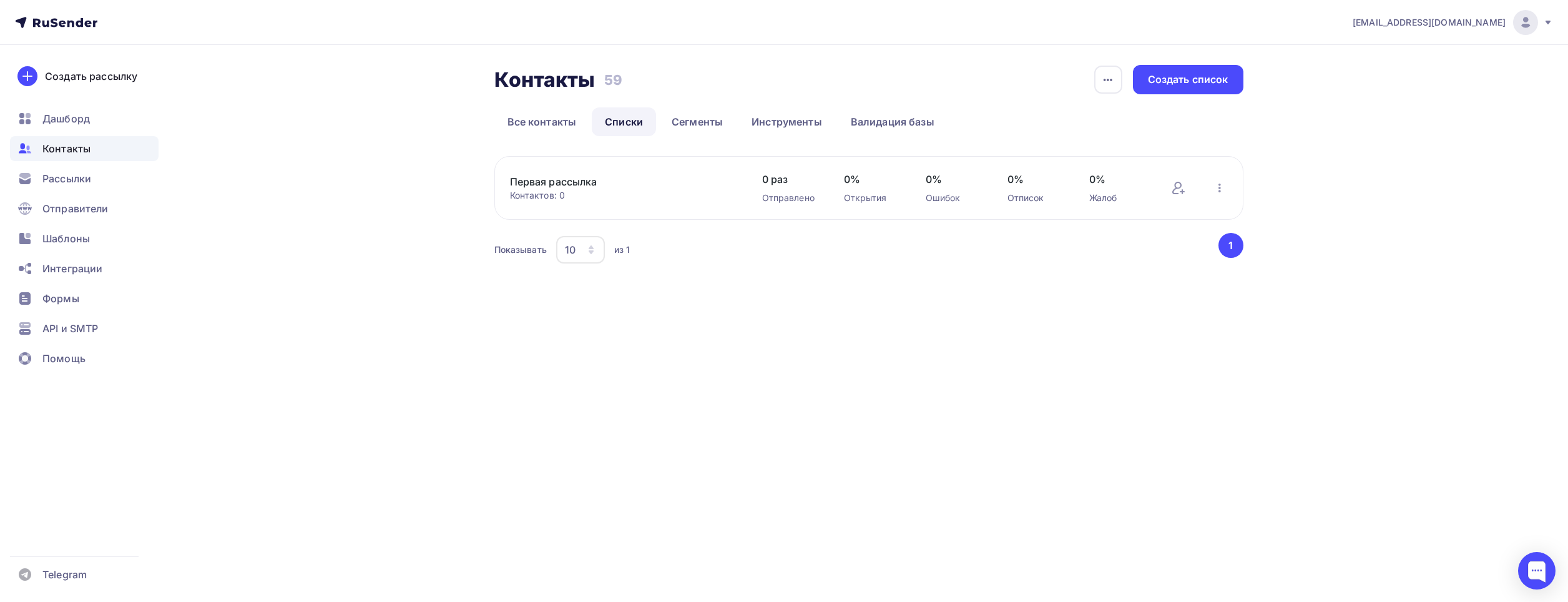
click at [557, 183] on link "Первая рассылка" at bounding box center [616, 181] width 212 height 15
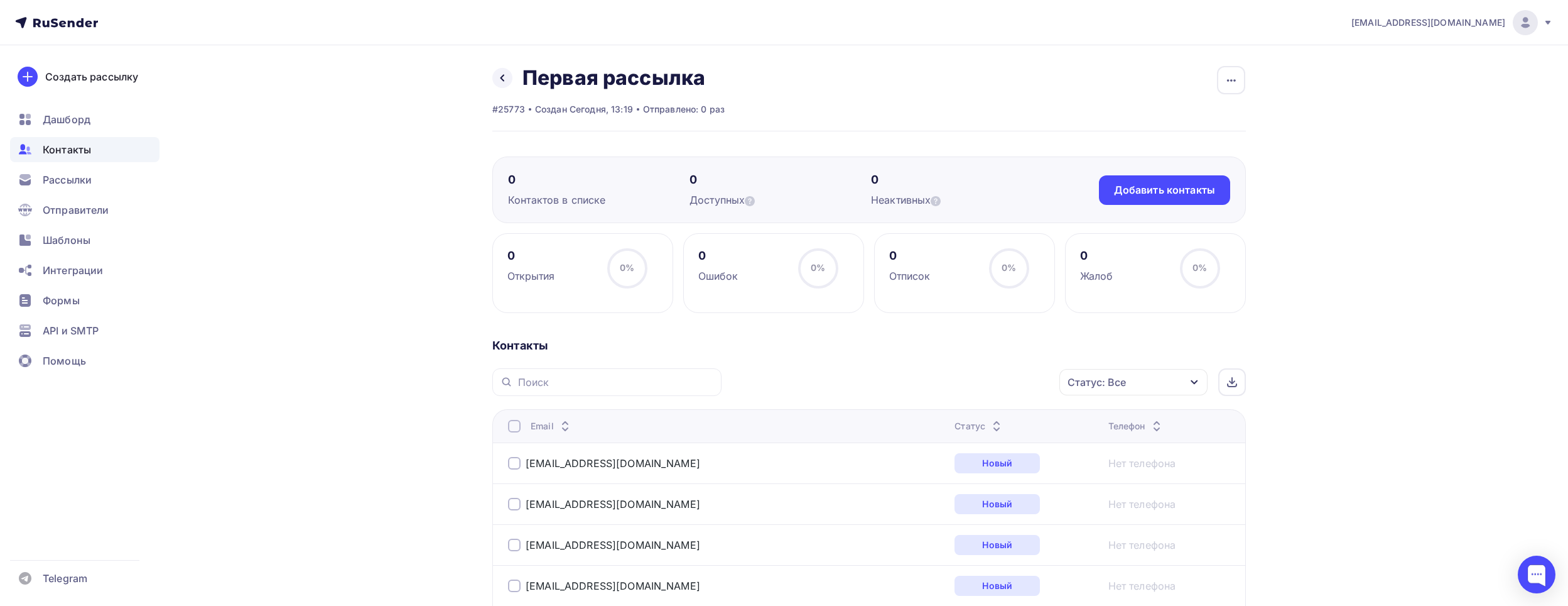
click at [517, 422] on div at bounding box center [514, 426] width 13 height 13
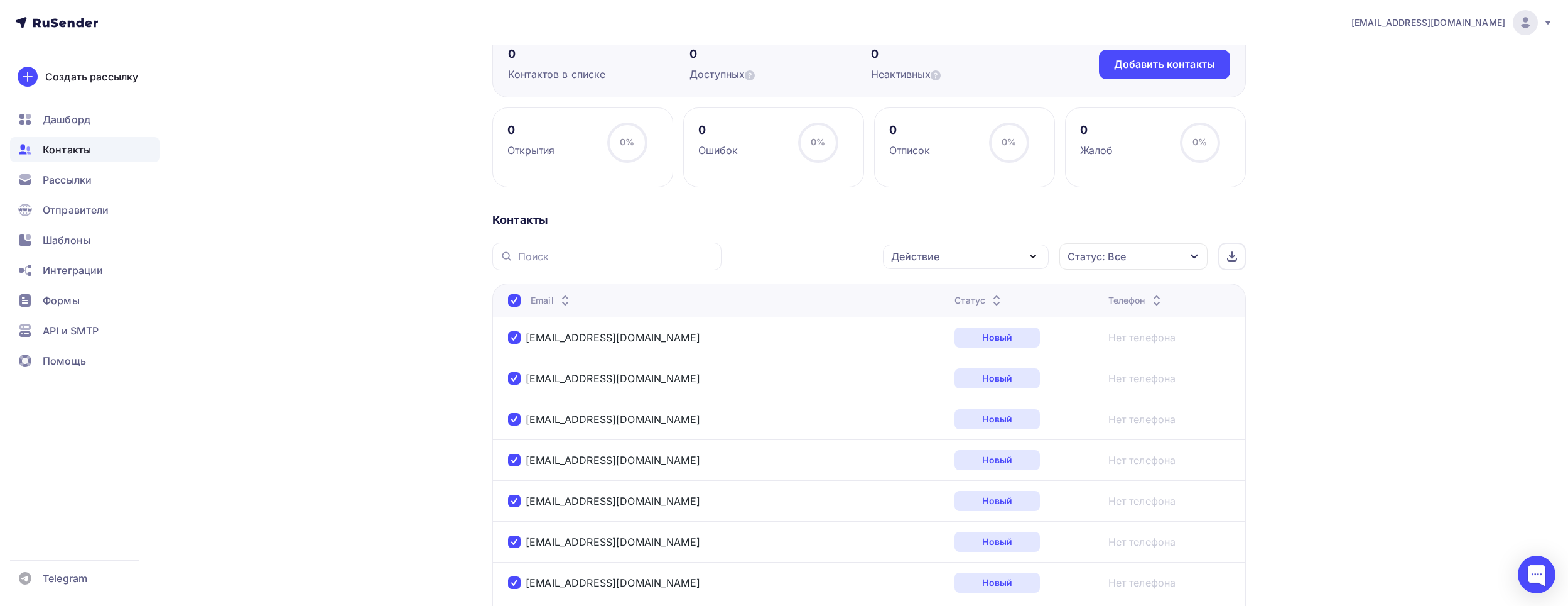
click at [1021, 265] on div "Действие" at bounding box center [966, 256] width 166 height 25
click at [936, 291] on div "Добавить в списки" at bounding box center [947, 293] width 97 height 15
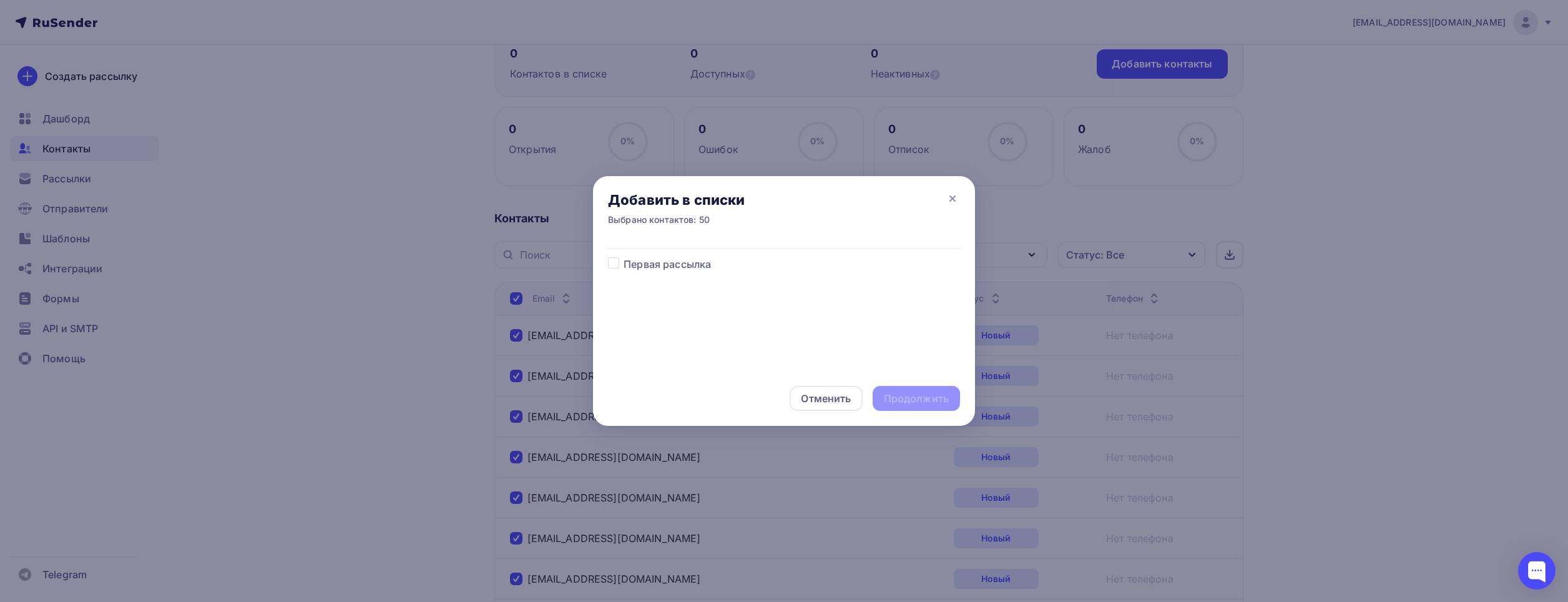
click at [644, 268] on span "Первая рассылка" at bounding box center [667, 264] width 87 height 15
click at [624, 257] on label at bounding box center [624, 257] width 0 height 0
click at [611, 260] on input "checkbox" at bounding box center [614, 262] width 11 height 11
checkbox input "true"
click at [903, 401] on div "Продолжить" at bounding box center [916, 398] width 65 height 15
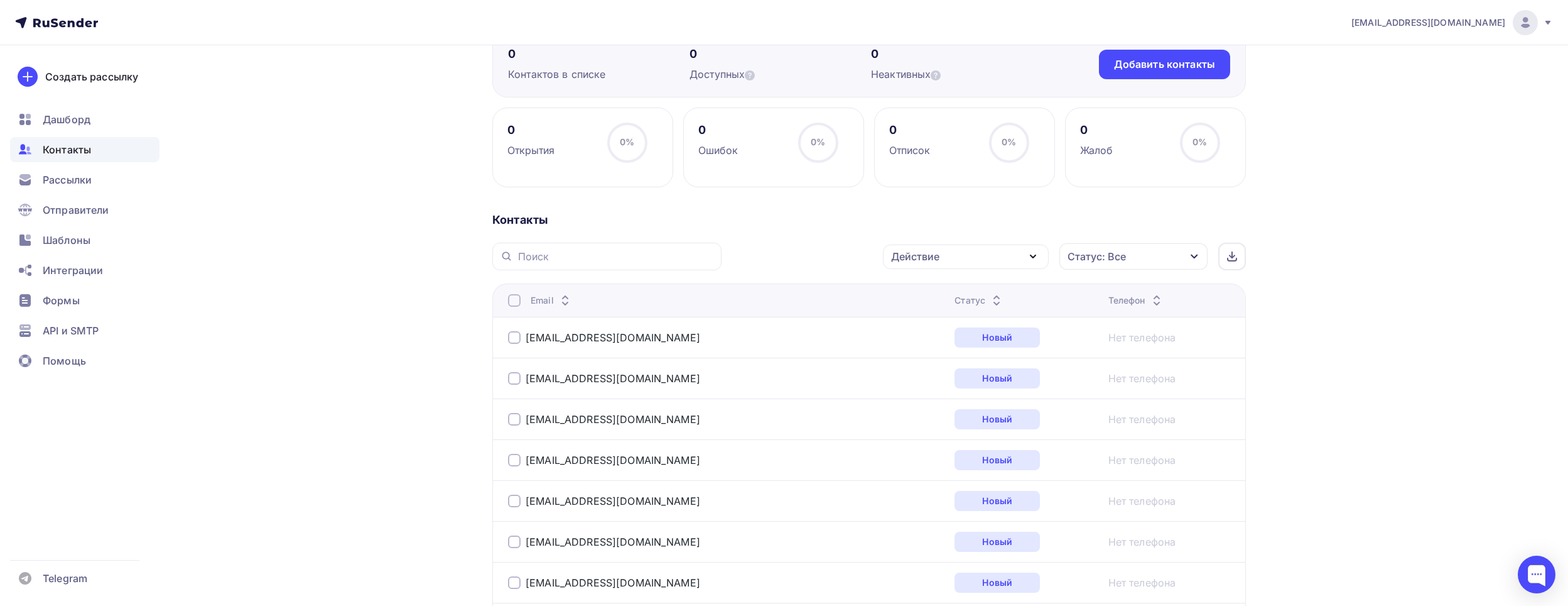
scroll to position [0, 0]
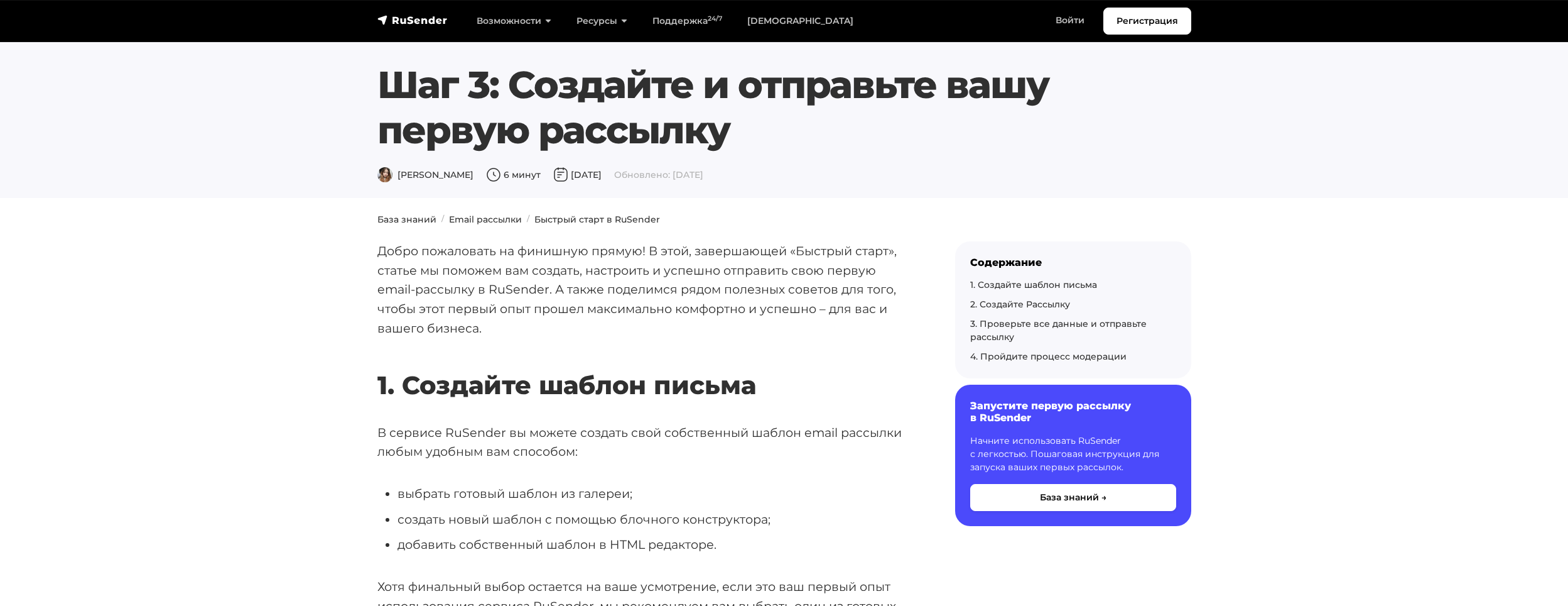
scroll to position [314, 0]
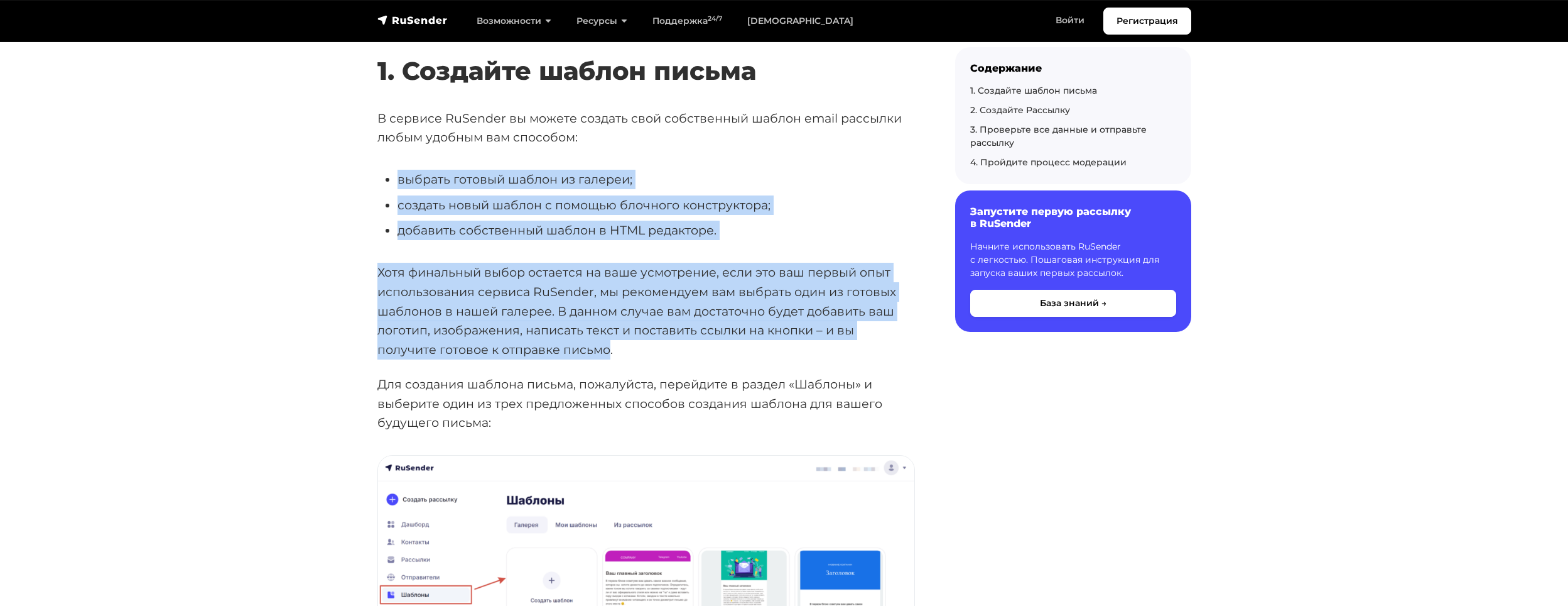
drag, startPoint x: 389, startPoint y: 178, endPoint x: 547, endPoint y: 350, distance: 233.6
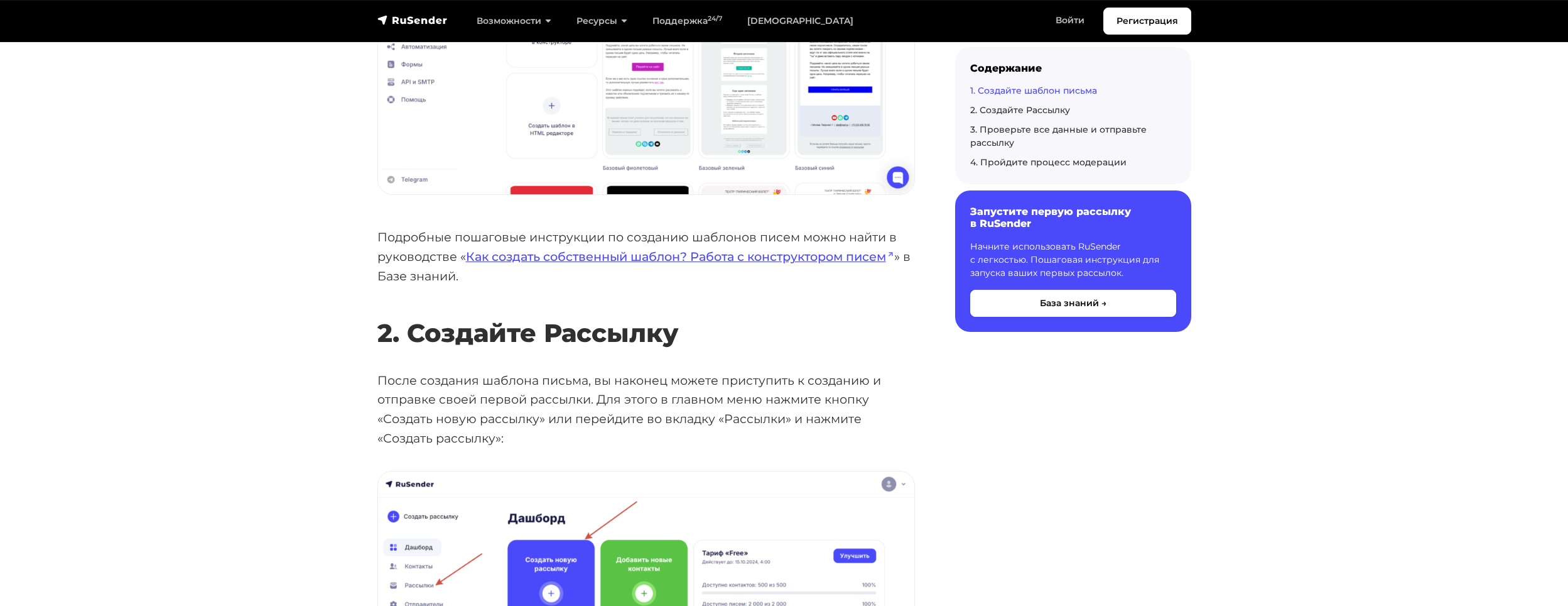
scroll to position [565, 0]
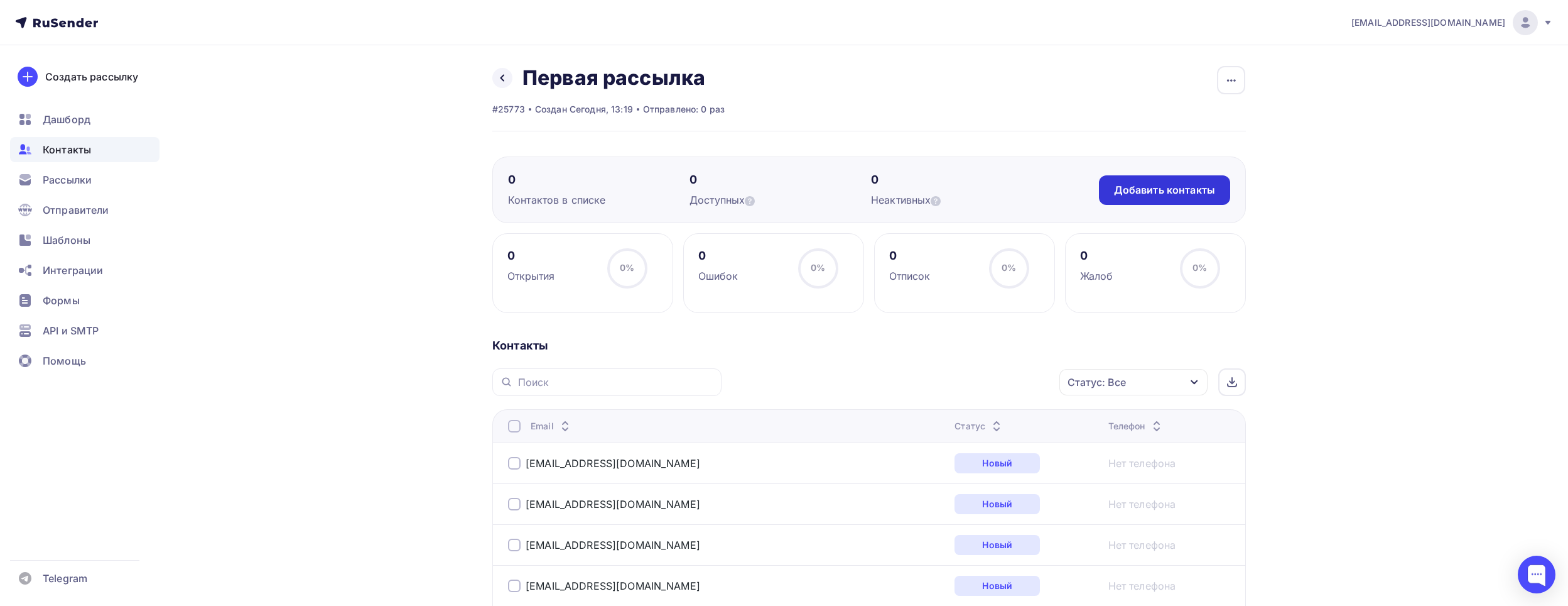
click at [1139, 185] on div "Добавить контакты" at bounding box center [1164, 190] width 101 height 15
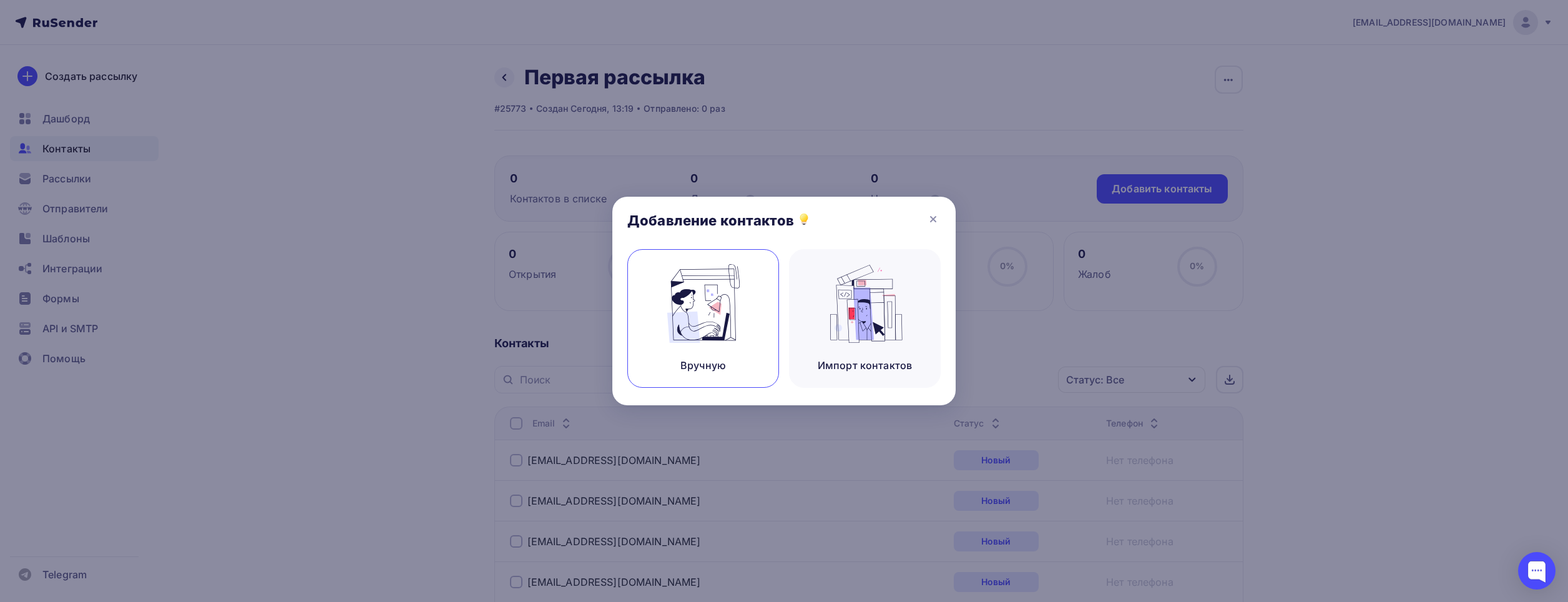
click at [737, 303] on img at bounding box center [704, 303] width 84 height 79
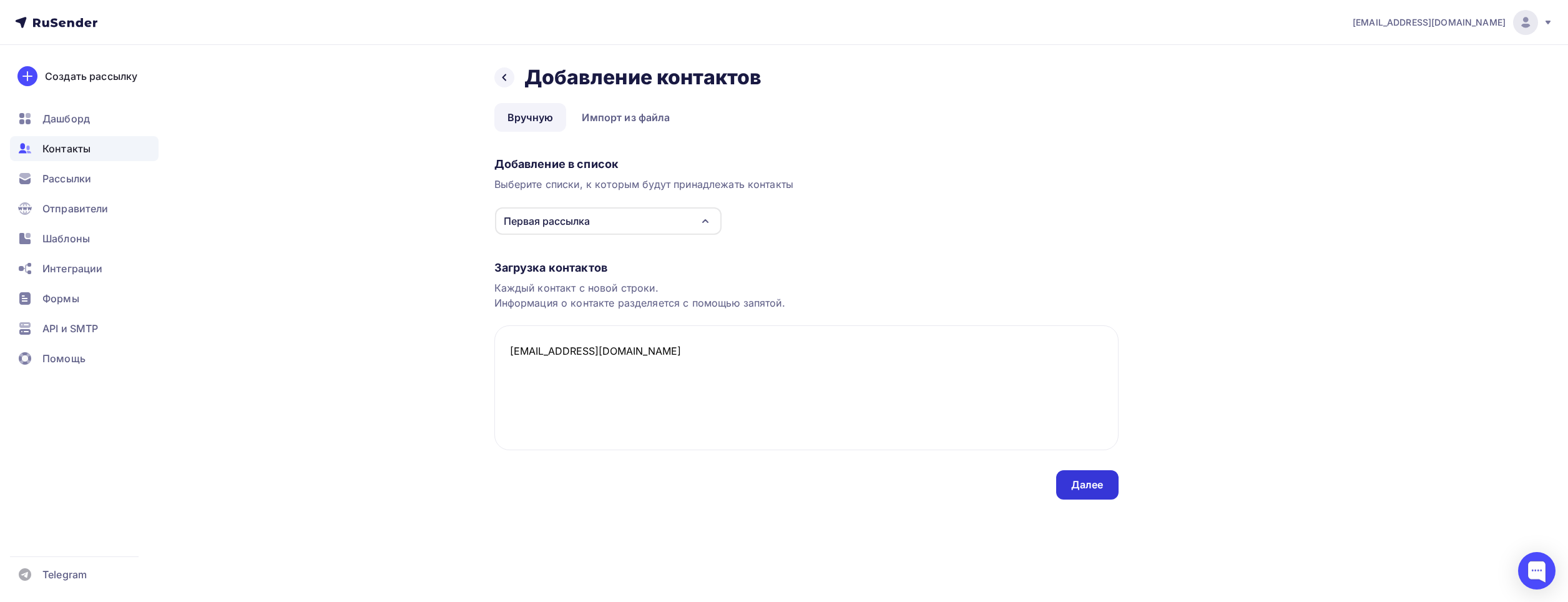
type textarea "1380790@mail.ru"
click at [1090, 494] on div "Далее" at bounding box center [1087, 485] width 62 height 29
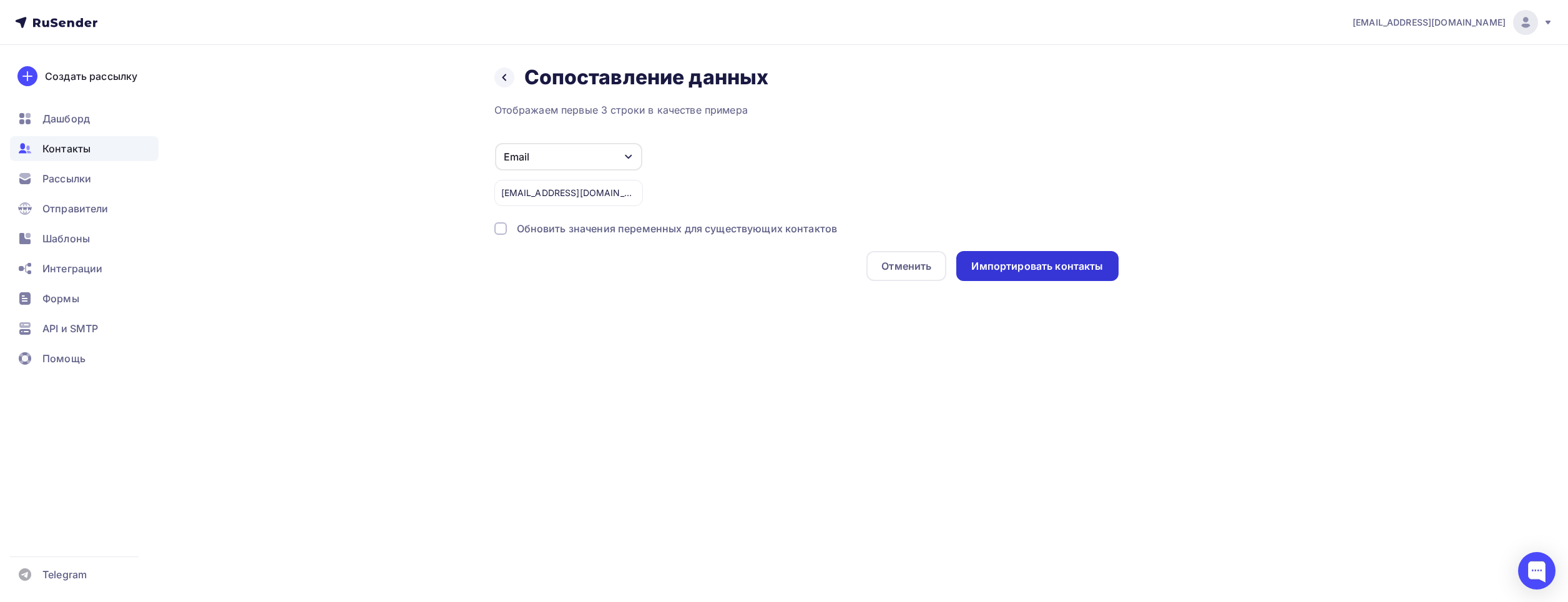
click at [1034, 264] on div "Импортировать контакты" at bounding box center [1036, 266] width 132 height 15
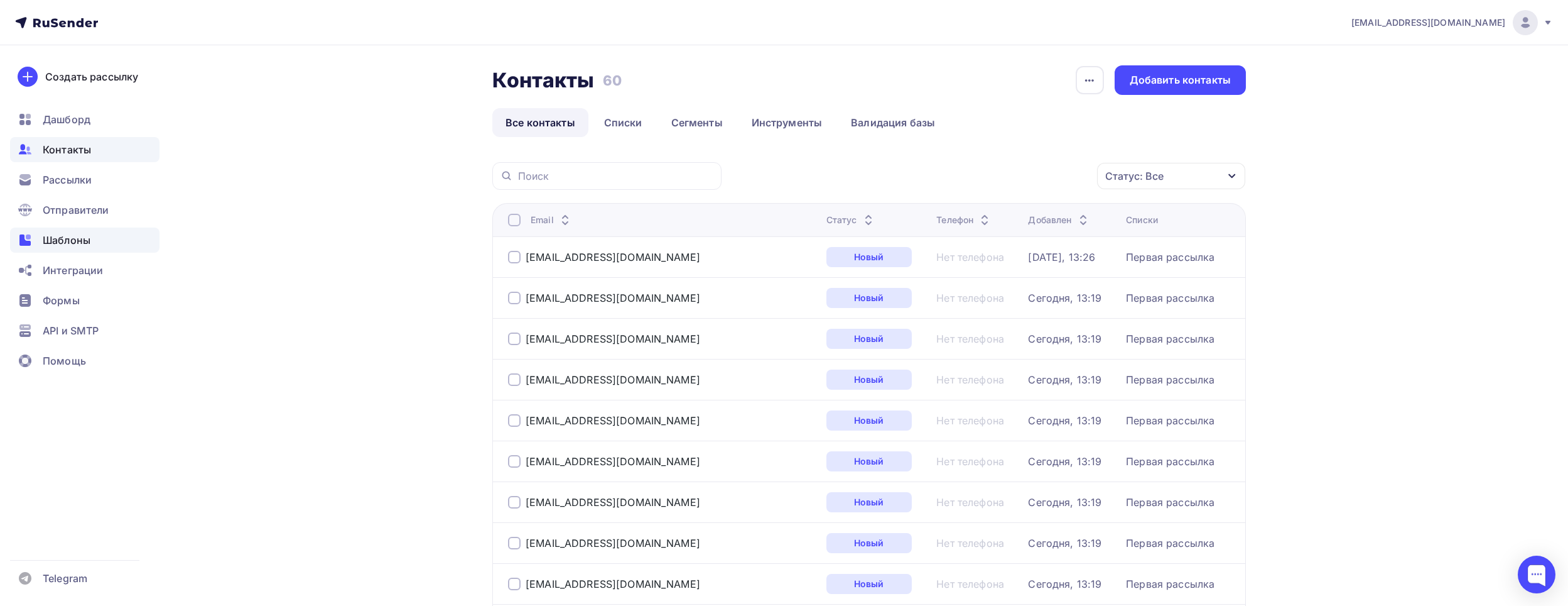
click at [75, 244] on span "Шаблоны" at bounding box center [67, 239] width 48 height 15
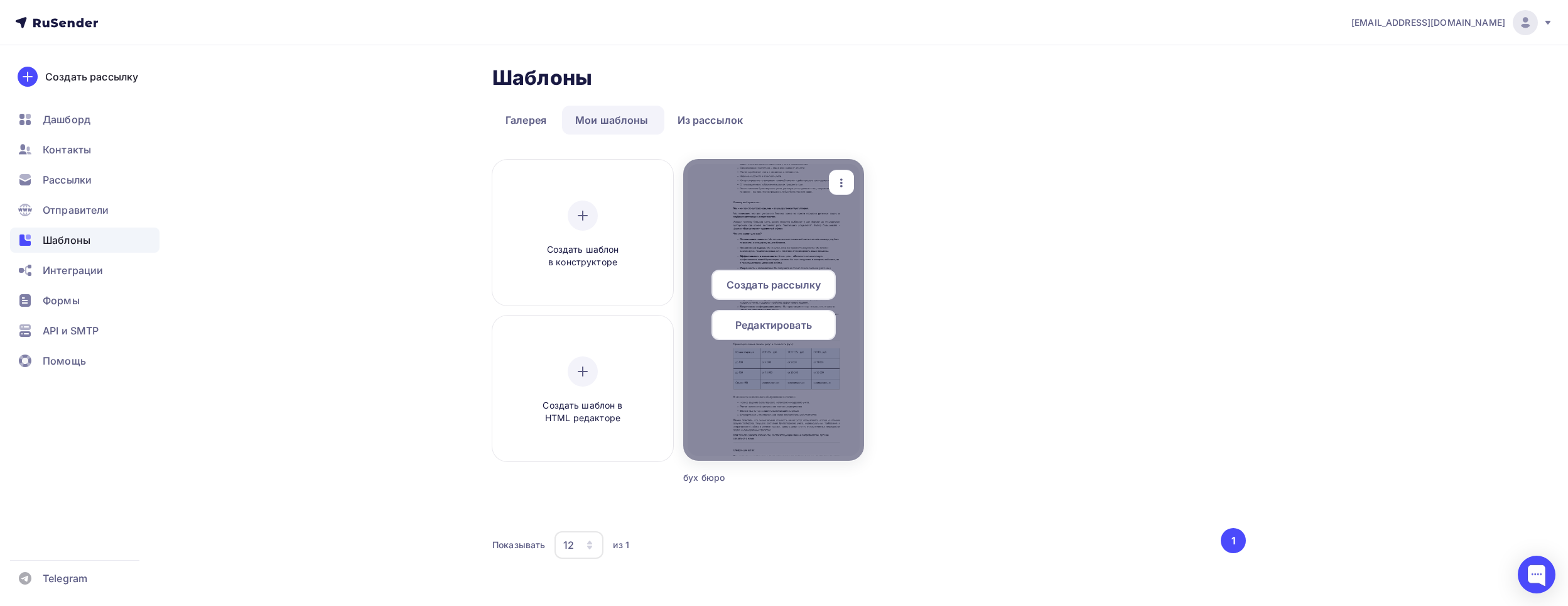
click at [815, 273] on div "Создать рассылку" at bounding box center [773, 284] width 124 height 30
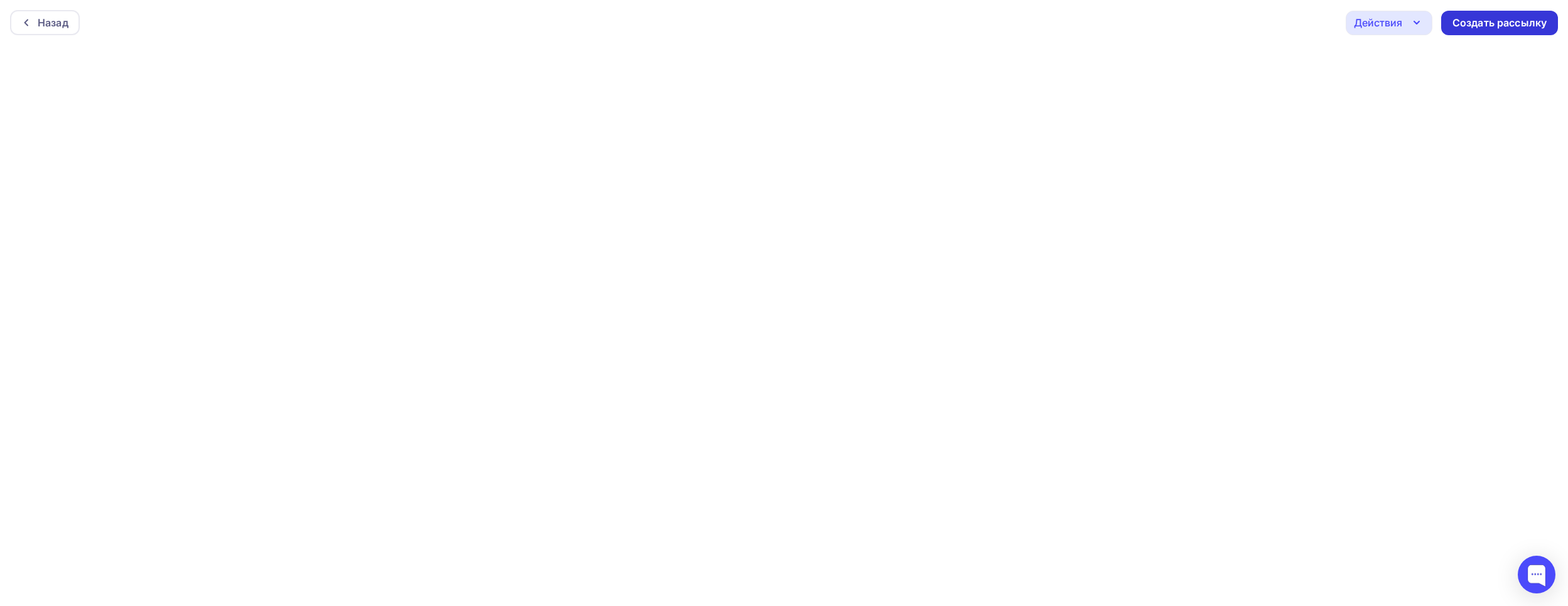
click at [1508, 23] on div "Создать рассылку" at bounding box center [1500, 22] width 94 height 15
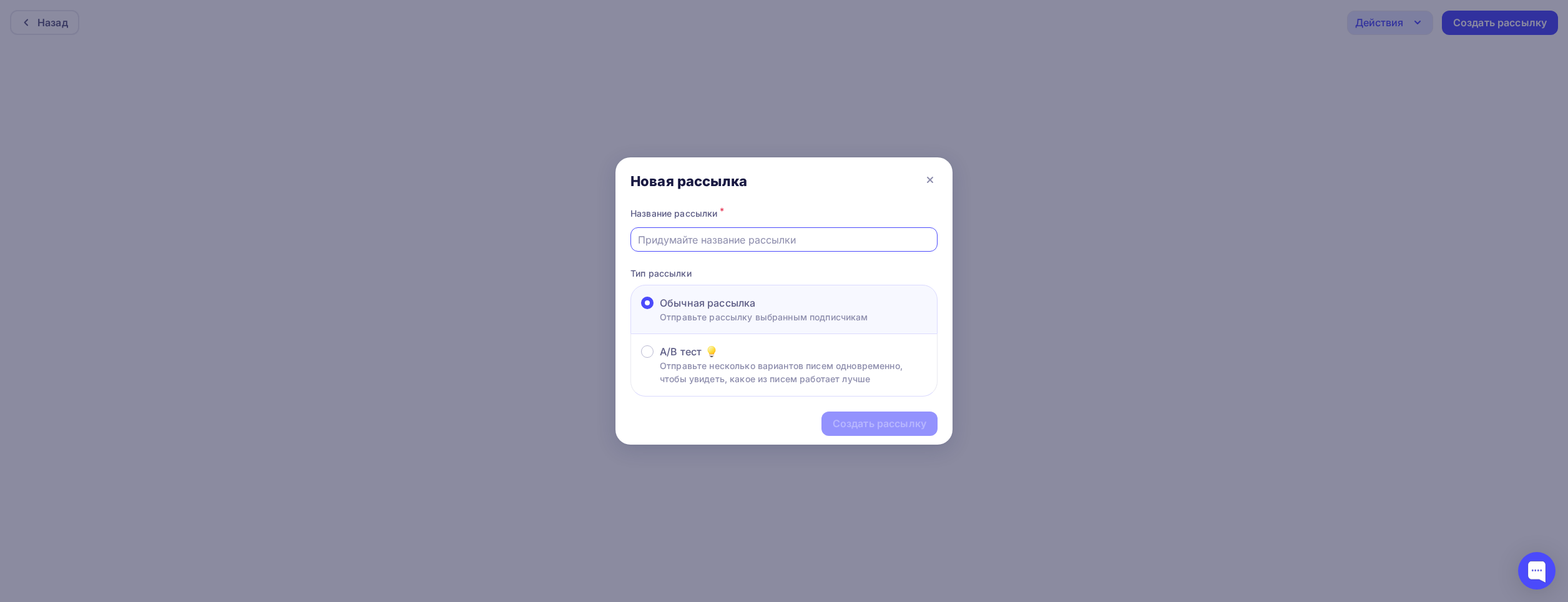
click at [863, 241] on input "text" at bounding box center [785, 239] width 293 height 15
paste input "Бухгалтерия как для себя"
type input "Бухгалтерия как для себя"
click at [672, 353] on span "A/B тест" at bounding box center [681, 351] width 42 height 15
click at [660, 359] on input "A/B тест Отправьте несколько вариантов писем одновременно, чтобы увидеть, какое…" at bounding box center [660, 359] width 0 height 0
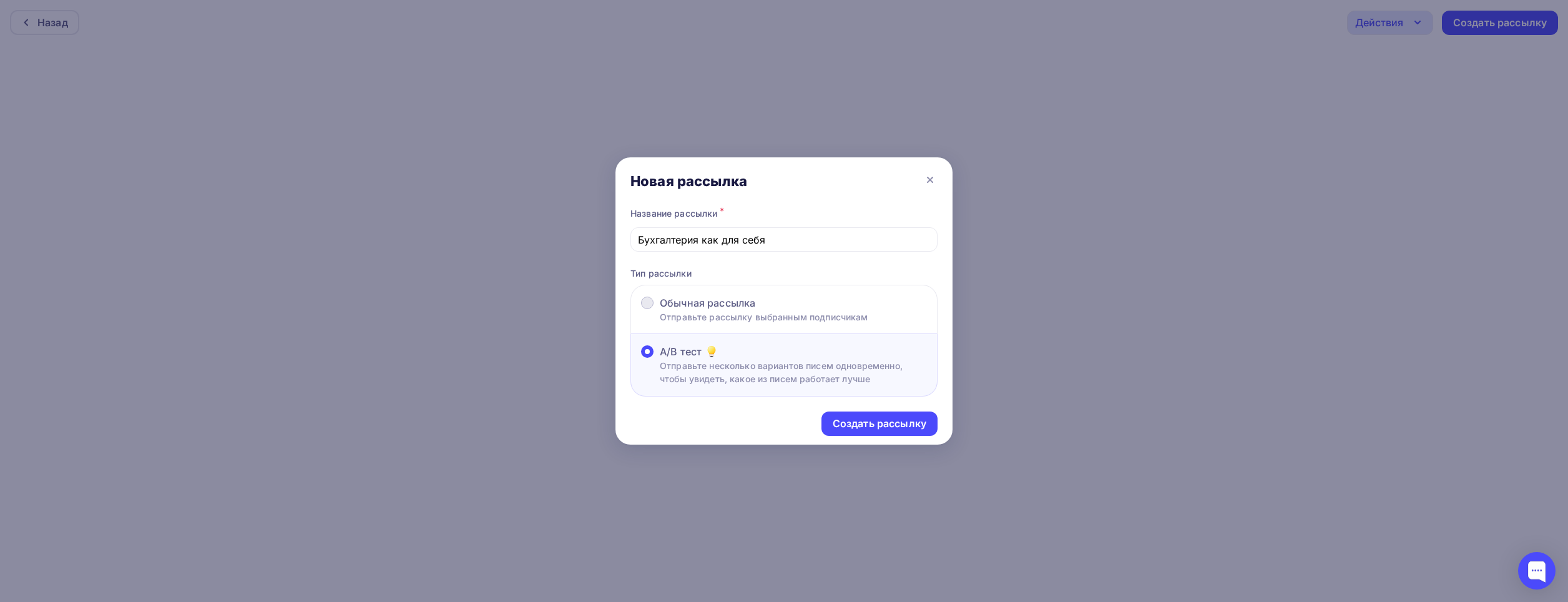
click at [674, 297] on span "Обычная рассылка" at bounding box center [707, 302] width 96 height 15
click at [660, 310] on input "Обычная рассылка Отправьте рассылку выбранным подписчикам" at bounding box center [660, 310] width 0 height 0
click at [866, 419] on div "Создать рассылку" at bounding box center [880, 423] width 93 height 15
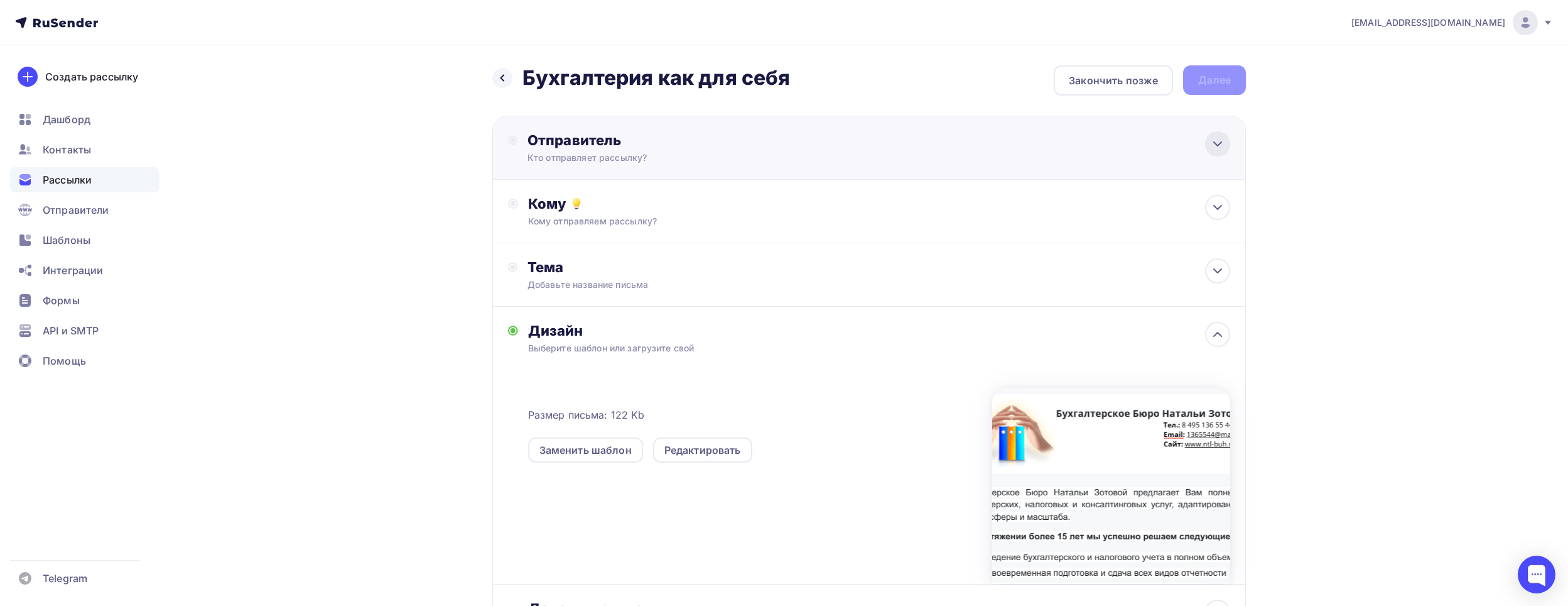
click at [1213, 146] on icon at bounding box center [1217, 143] width 15 height 15
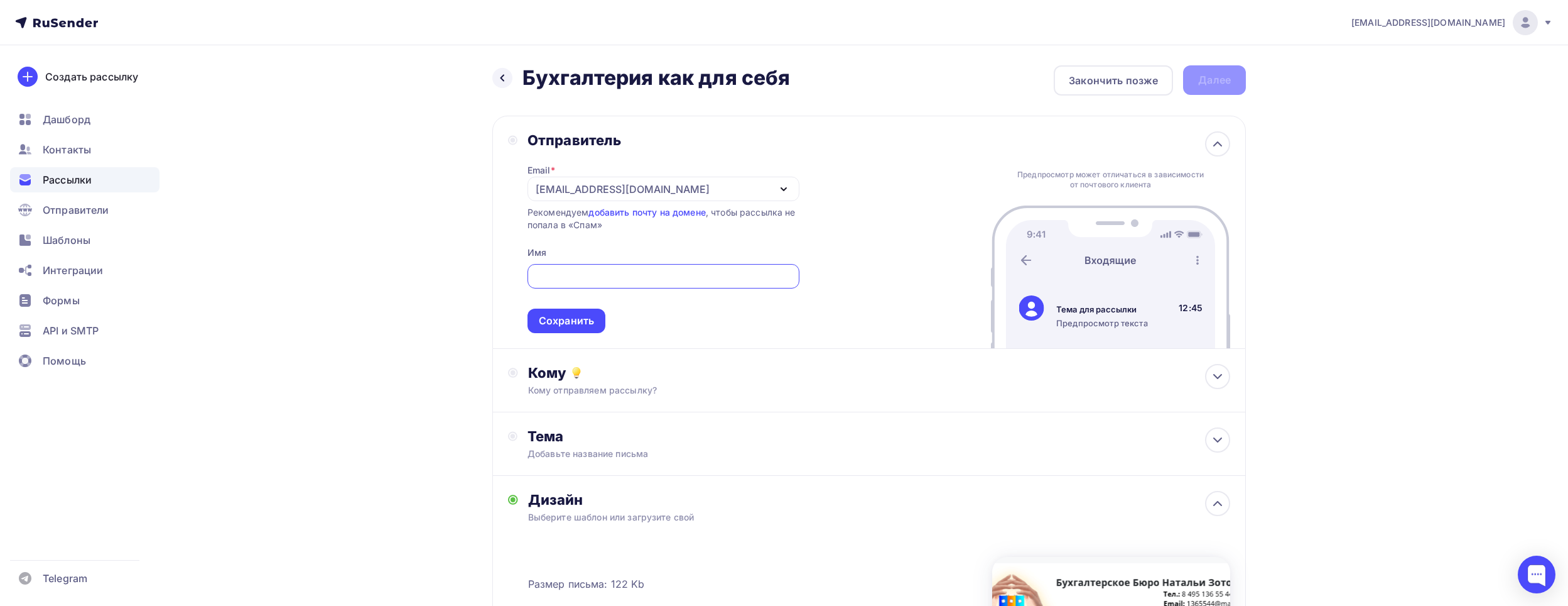
type input "<"
type input "Бухгалтерское Бюро"
click at [562, 316] on div "Сохранить" at bounding box center [566, 321] width 55 height 15
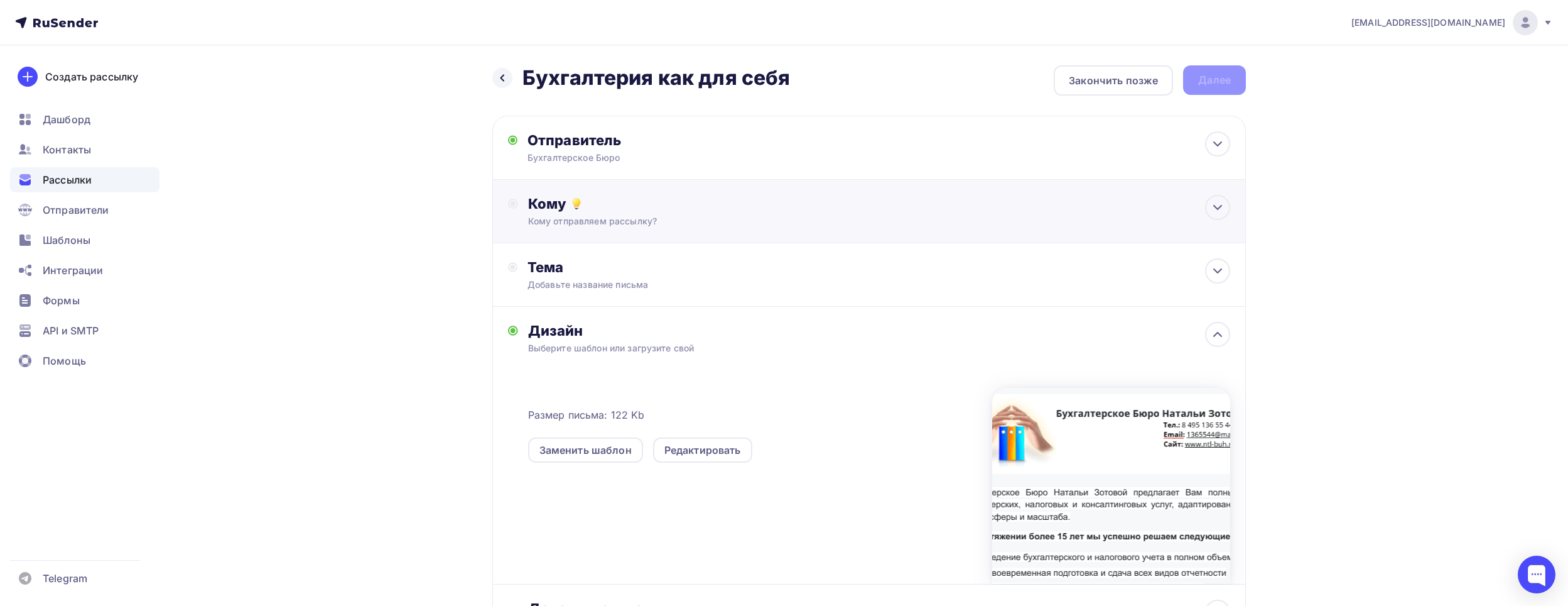
click at [587, 218] on div "Кому отправляем рассылку?" at bounding box center [844, 221] width 632 height 13
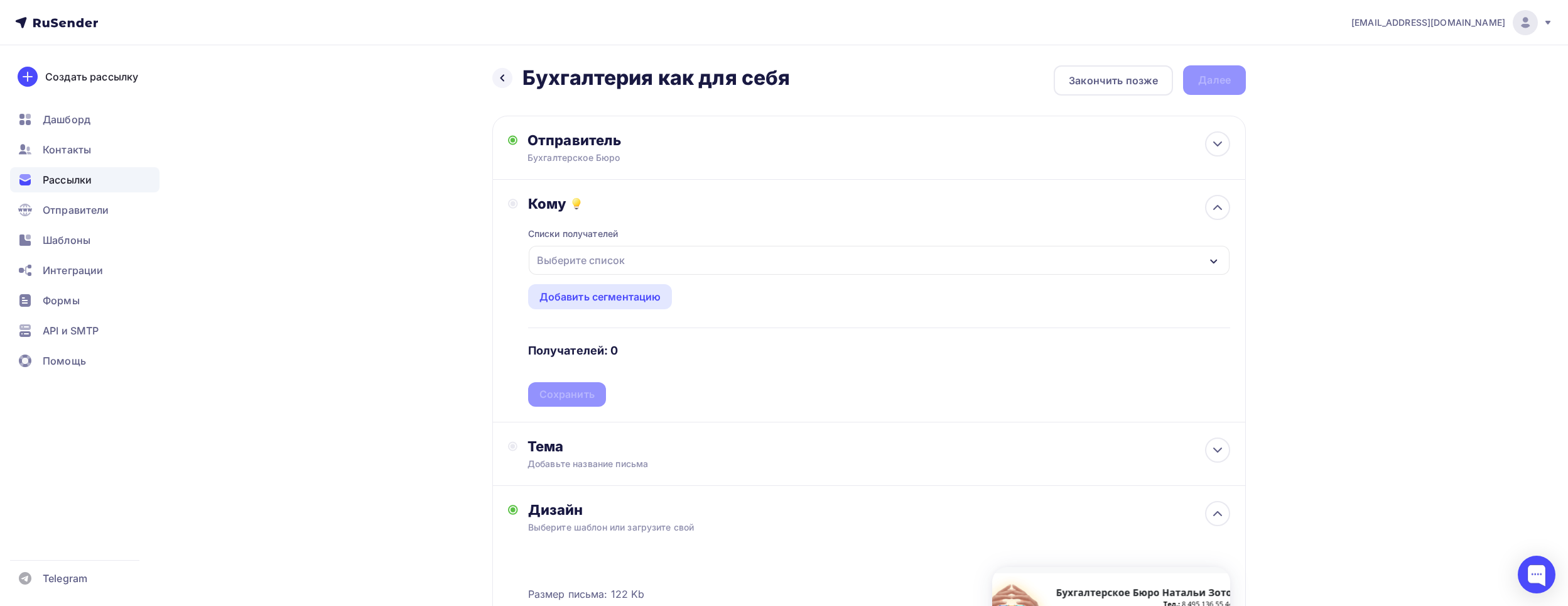
click at [606, 265] on div "Выберите список" at bounding box center [581, 260] width 98 height 22
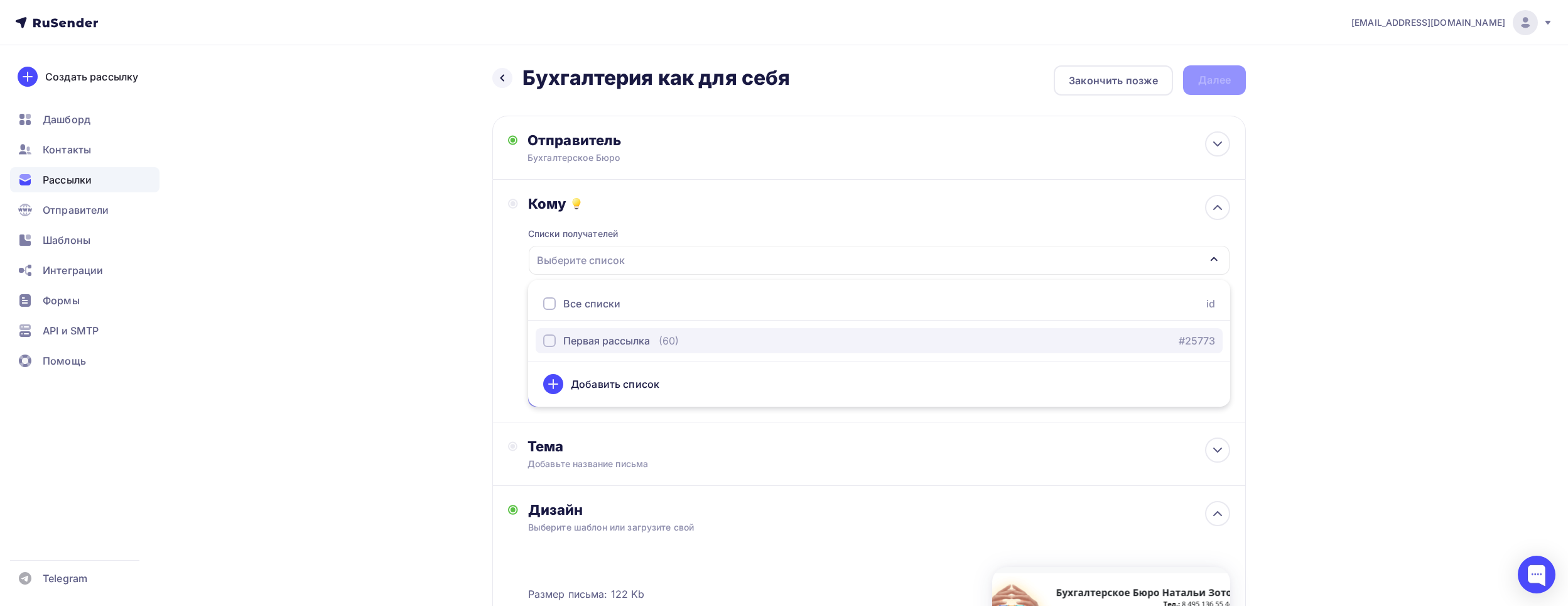
click at [606, 341] on div "Первая рассылка" at bounding box center [606, 340] width 86 height 15
click at [1313, 358] on div "noreplybuhb@yandex.ru Аккаунт Тарифы Выйти Создать рассылку Дашборд Контакты Ра…" at bounding box center [784, 454] width 1568 height 908
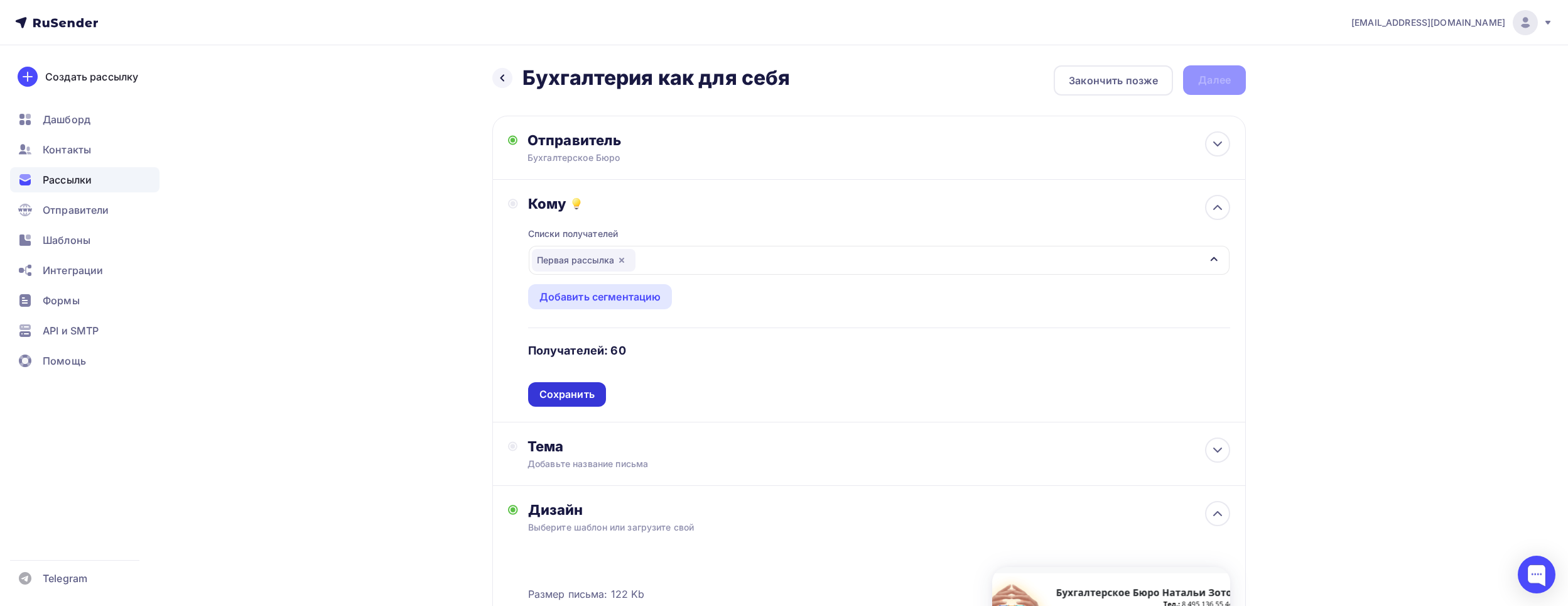
click at [597, 393] on div "Сохранить" at bounding box center [567, 394] width 78 height 25
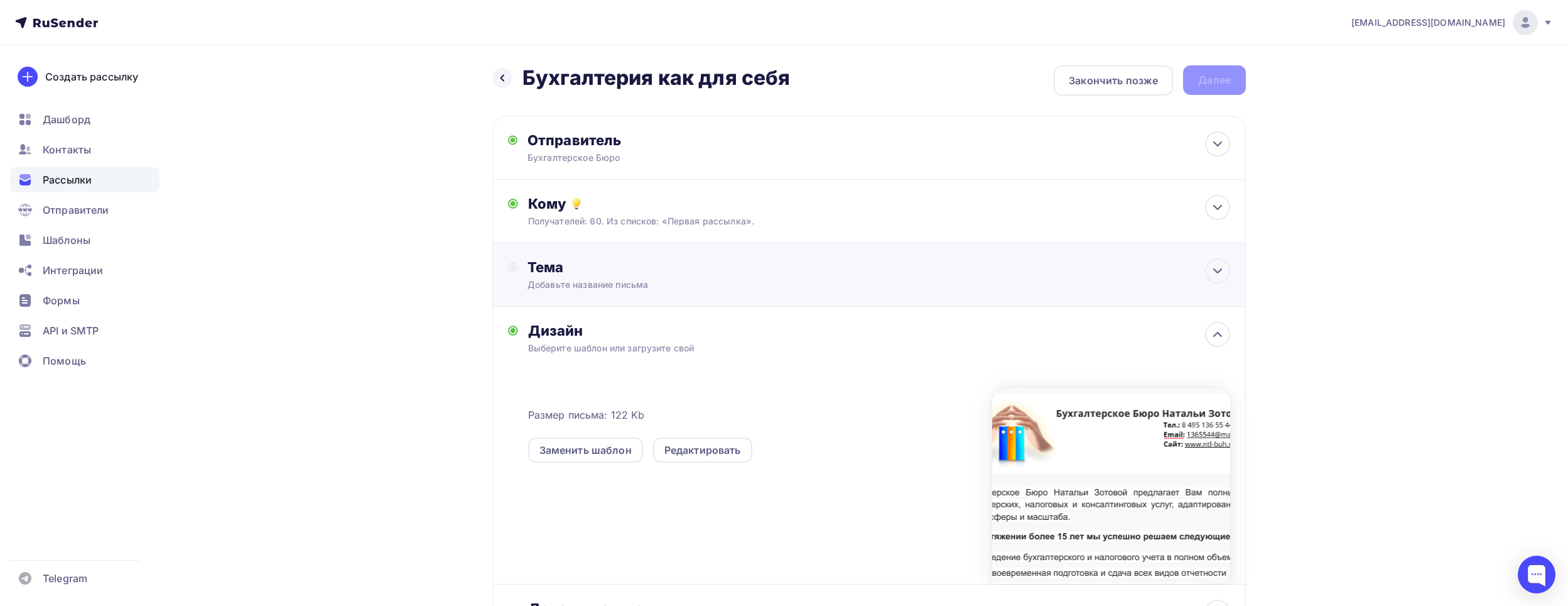
click at [620, 283] on div "Добавьте название письма" at bounding box center [639, 284] width 224 height 13
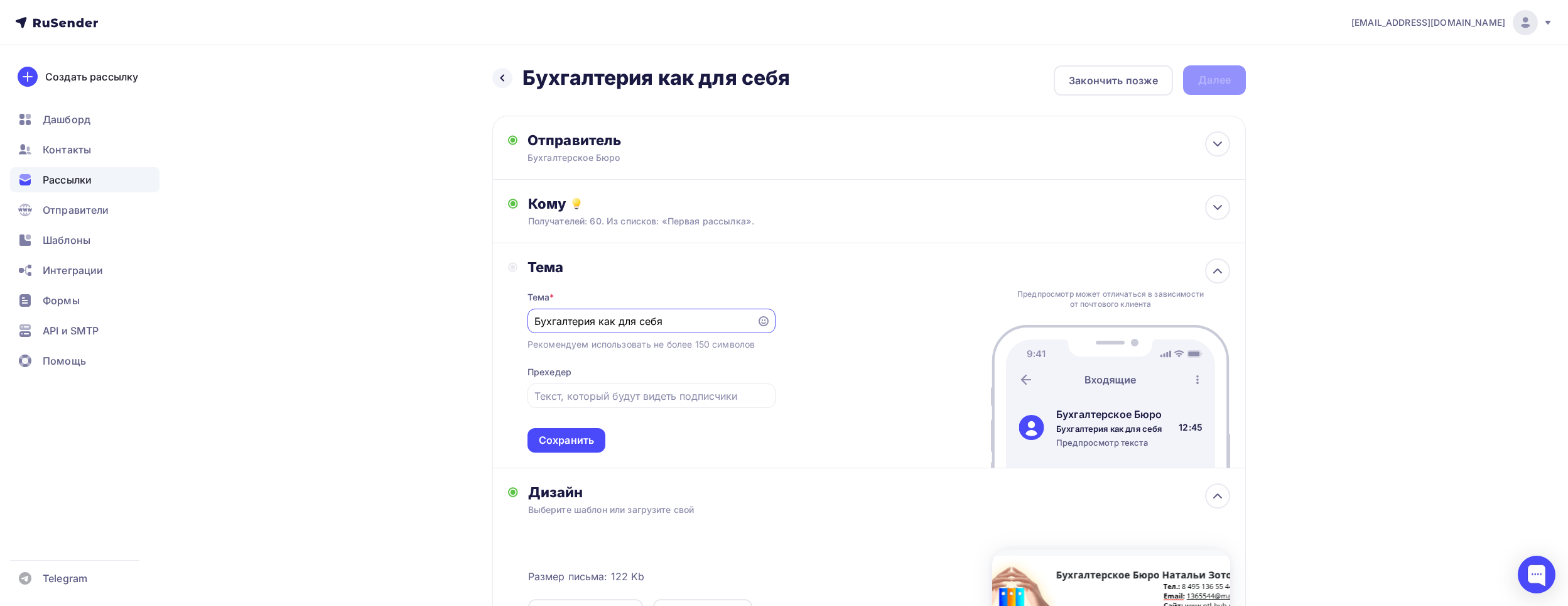
drag, startPoint x: 693, startPoint y: 315, endPoint x: 507, endPoint y: 315, distance: 186.0
click at [507, 315] on div "Тема Тема * Бухгалтерия как для себя Рекомендуем использовать не более 150 симв…" at bounding box center [870, 355] width 754 height 225
type input "Бухгалтерия как для себя"
click at [603, 388] on input "text" at bounding box center [651, 395] width 234 height 15
paste input "Бухгалтерия как для себя"
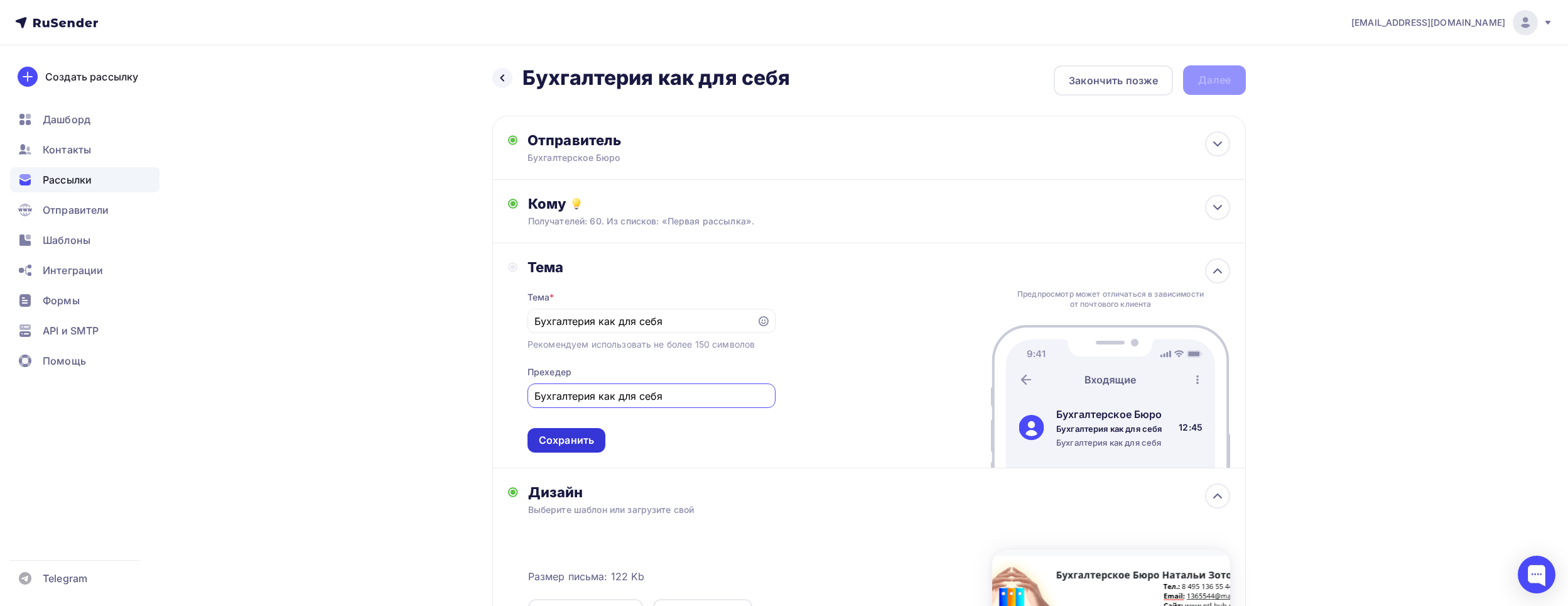
type input "Бухгалтерия как для себя"
click at [577, 439] on div "Сохранить" at bounding box center [566, 440] width 55 height 15
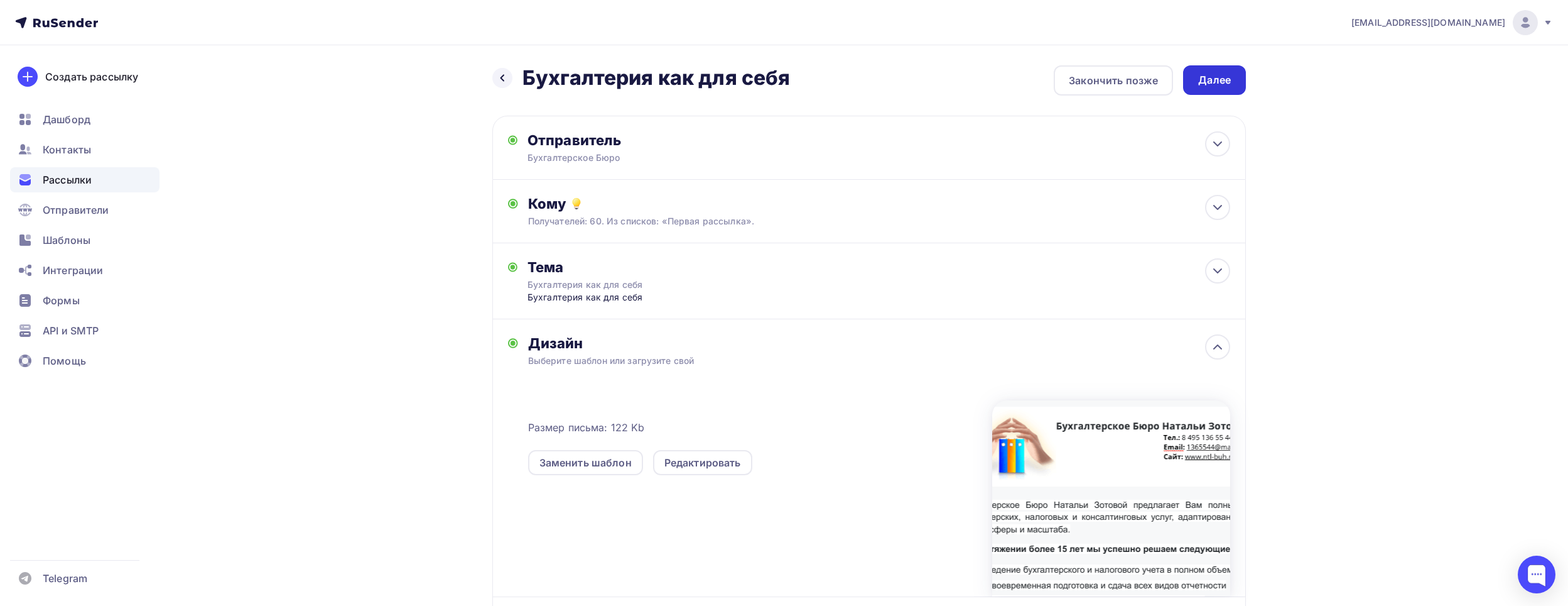
click at [1214, 84] on div "Далее" at bounding box center [1214, 80] width 33 height 15
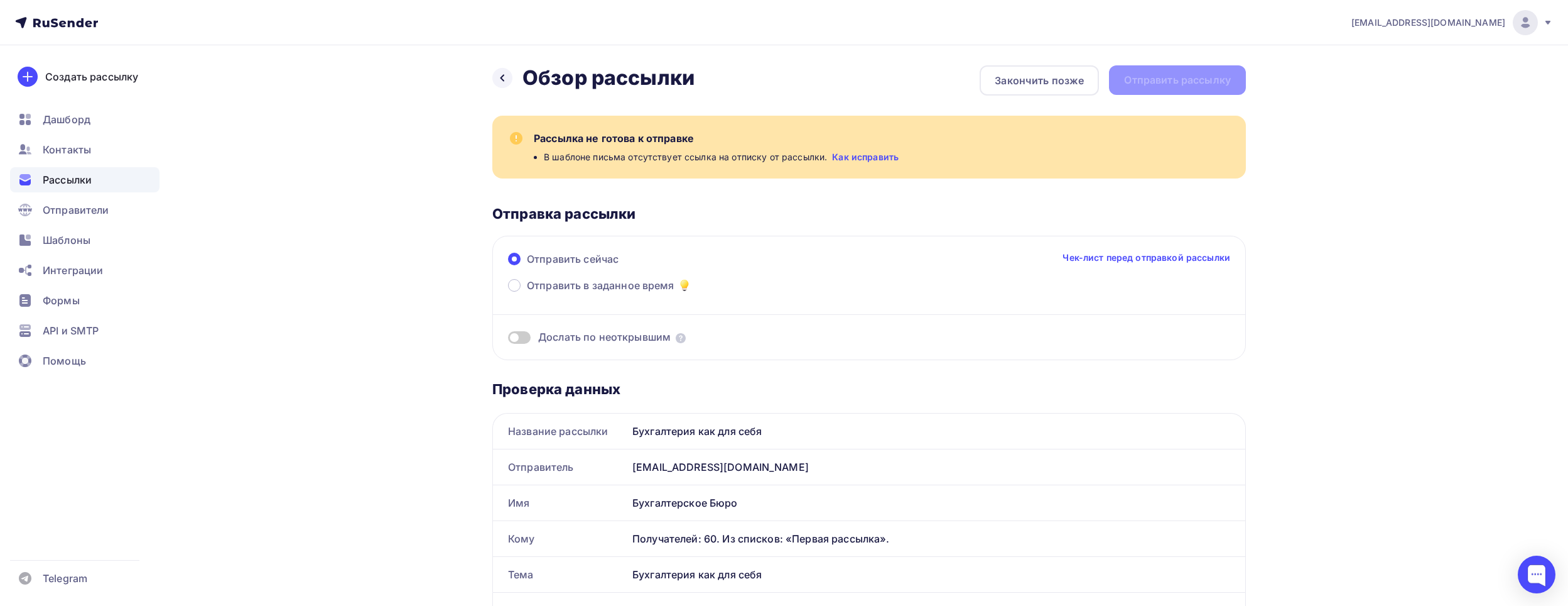
click at [872, 157] on link "Как исправить" at bounding box center [865, 157] width 67 height 13
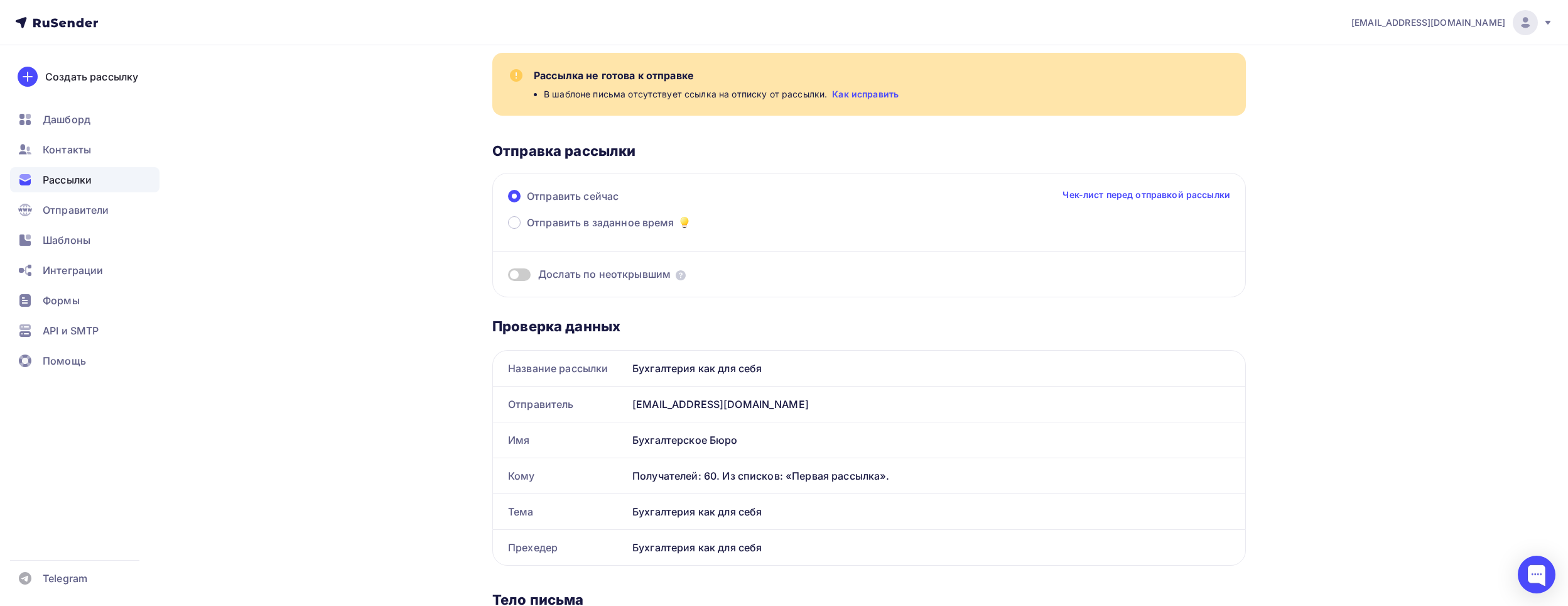
scroll to position [126, 0]
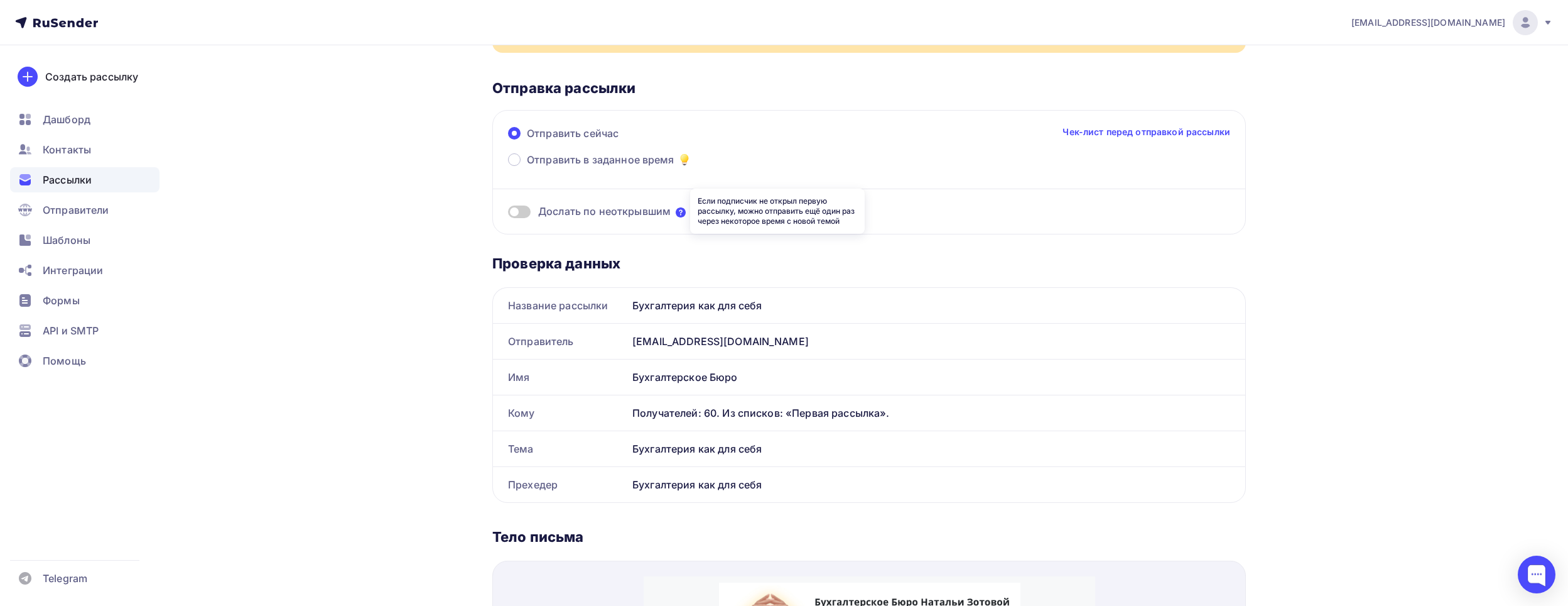
click at [681, 208] on icon at bounding box center [681, 212] width 10 height 10
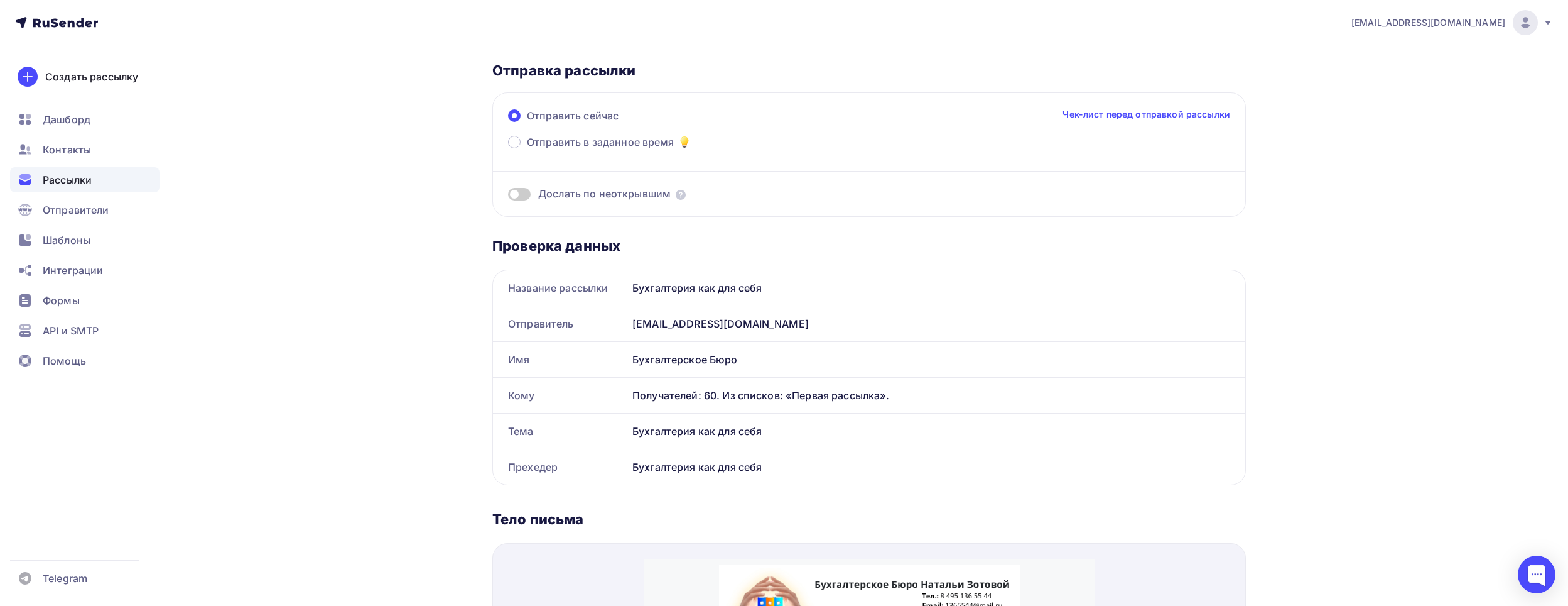
scroll to position [0, 0]
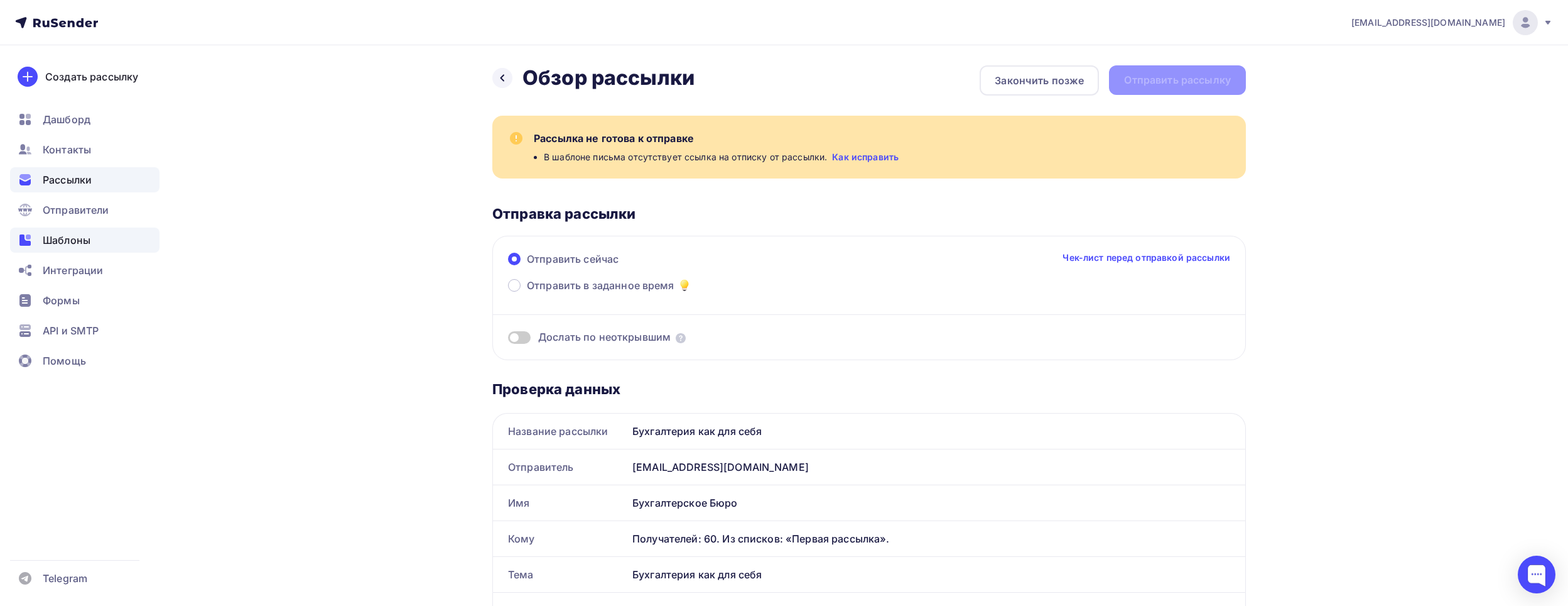
click at [95, 237] on div "Шаблоны" at bounding box center [84, 240] width 150 height 25
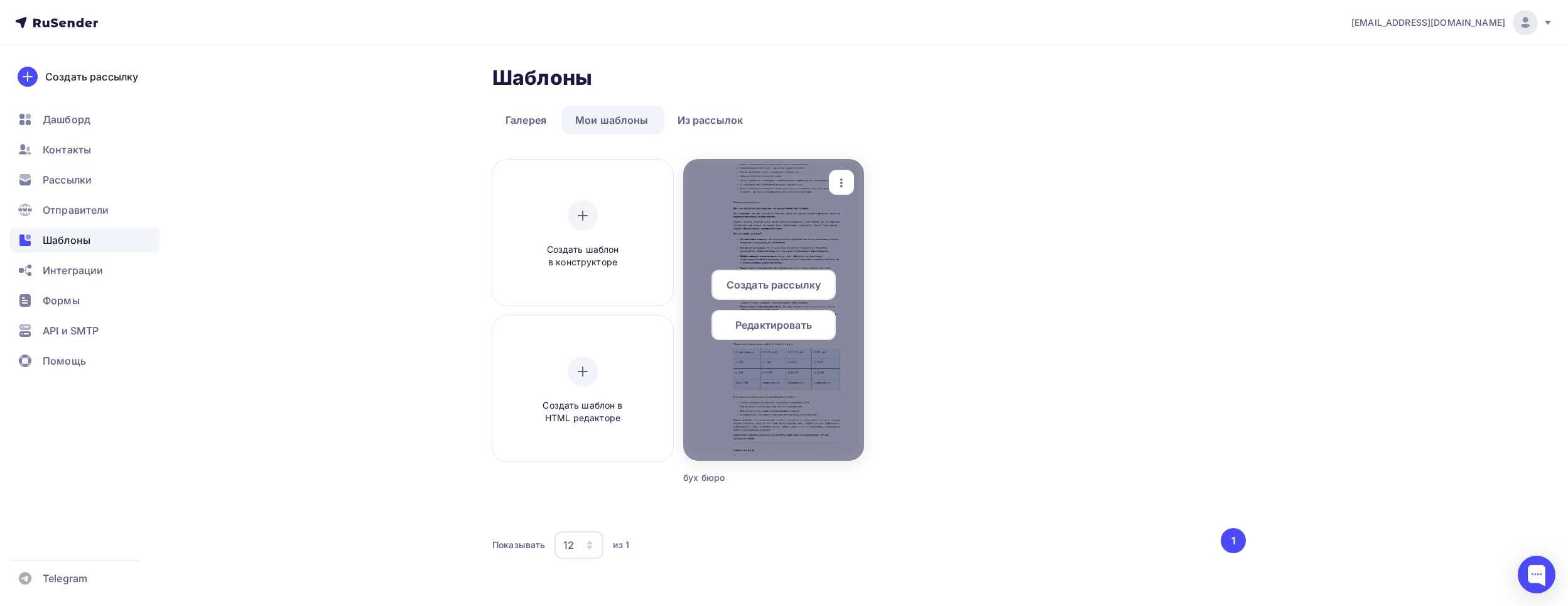
click at [778, 322] on span "Редактировать" at bounding box center [773, 324] width 77 height 15
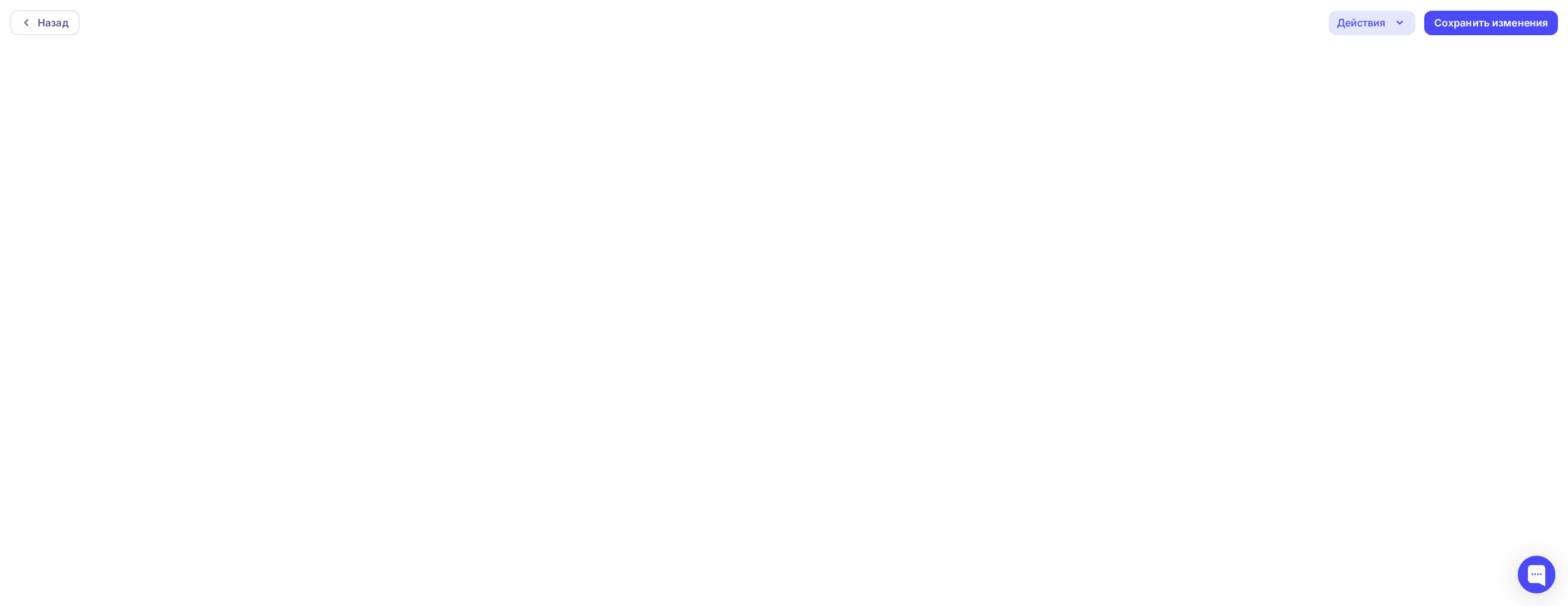
scroll to position [3, 0]
click at [1364, 32] on div "Назад Действия Отправить тестовое письмо Предпросмотр Выйти без сохранения Сохр…" at bounding box center [784, 20] width 1568 height 45
click at [1364, 27] on div "Действия" at bounding box center [1361, 19] width 48 height 15
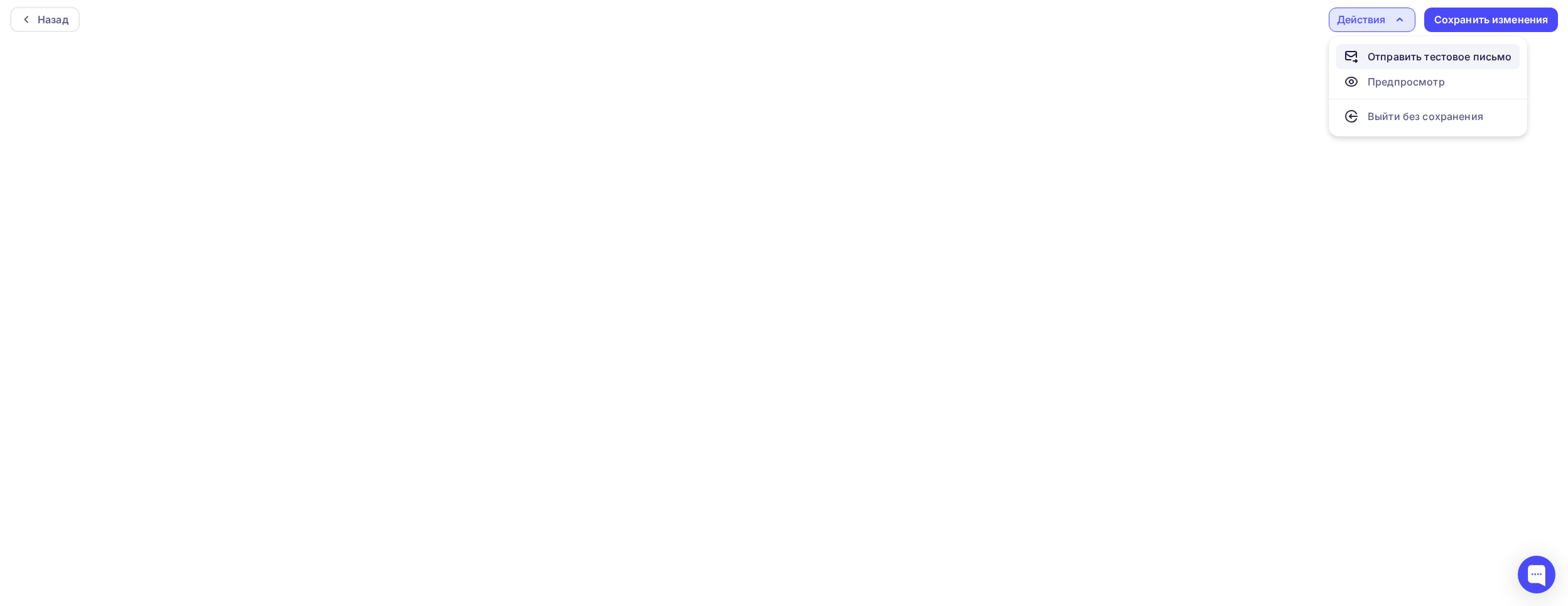
click at [1370, 52] on div "Отправить тестовое письмо" at bounding box center [1440, 56] width 145 height 15
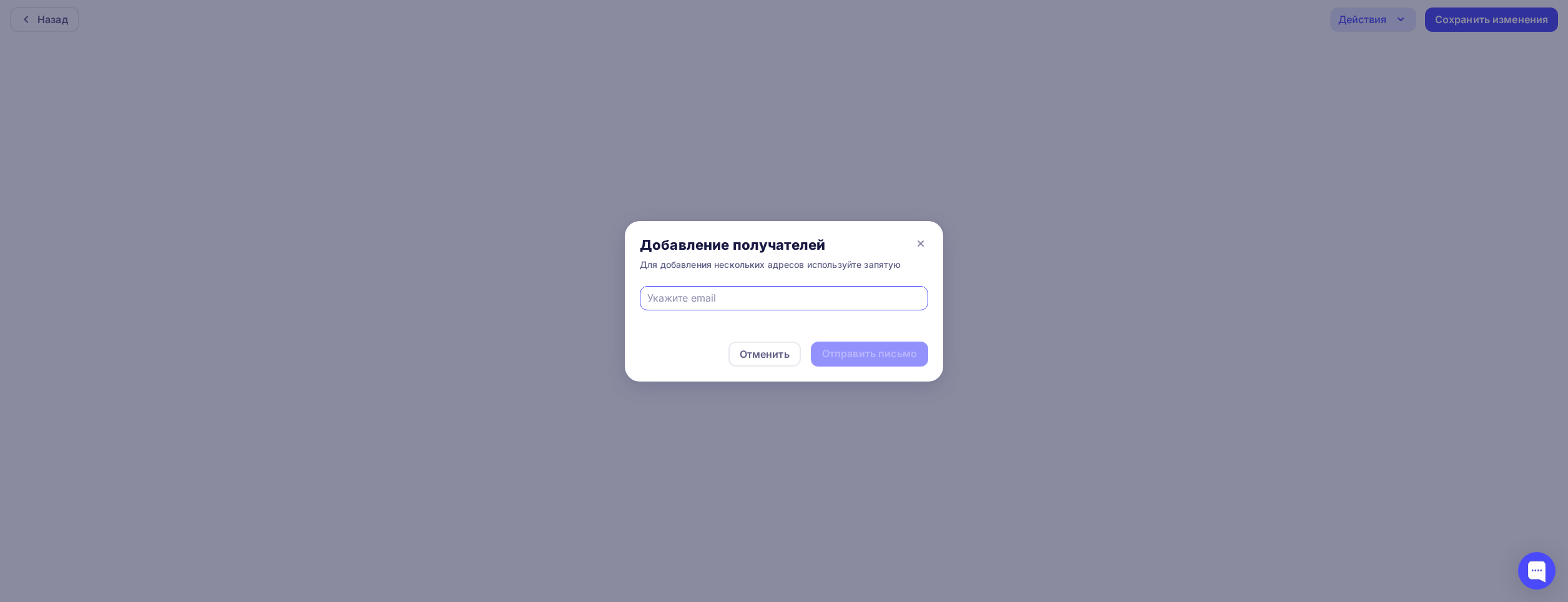
type input "1380790@mail.ru"
click at [846, 359] on div "Отправить письмо" at bounding box center [869, 354] width 95 height 15
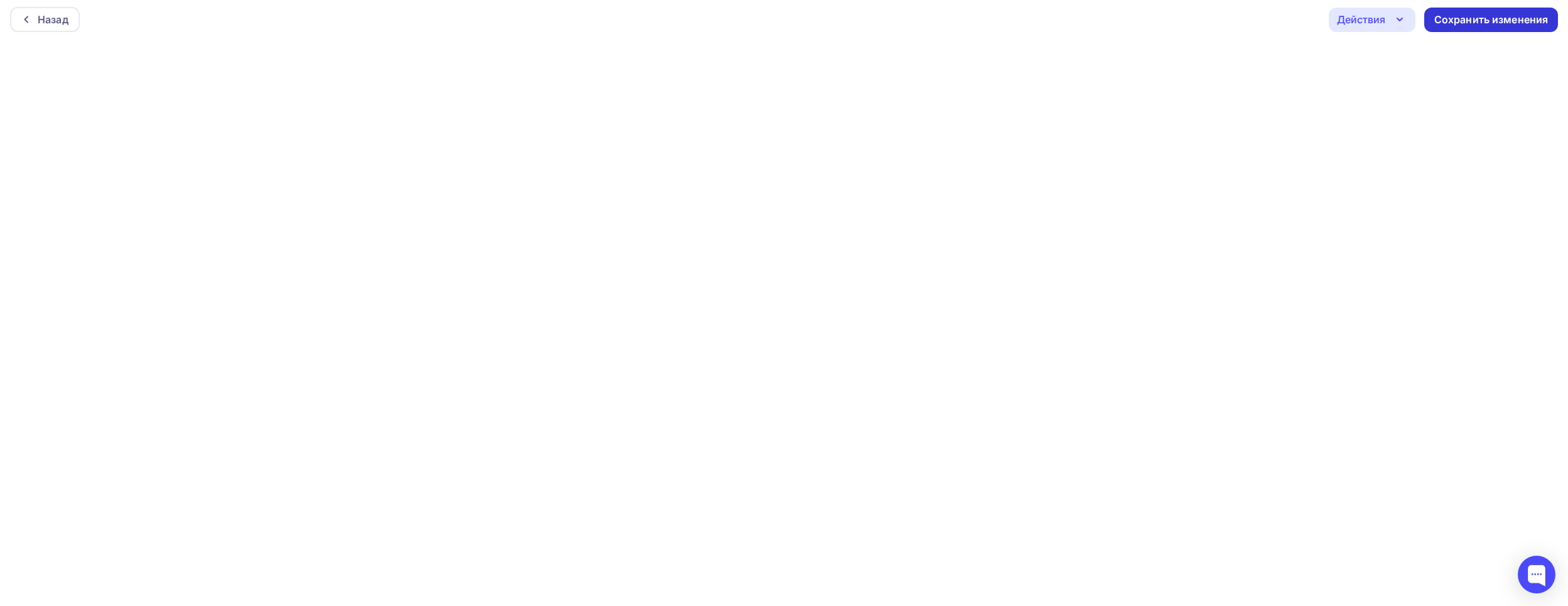
click at [1471, 17] on div "Сохранить изменения" at bounding box center [1491, 20] width 114 height 15
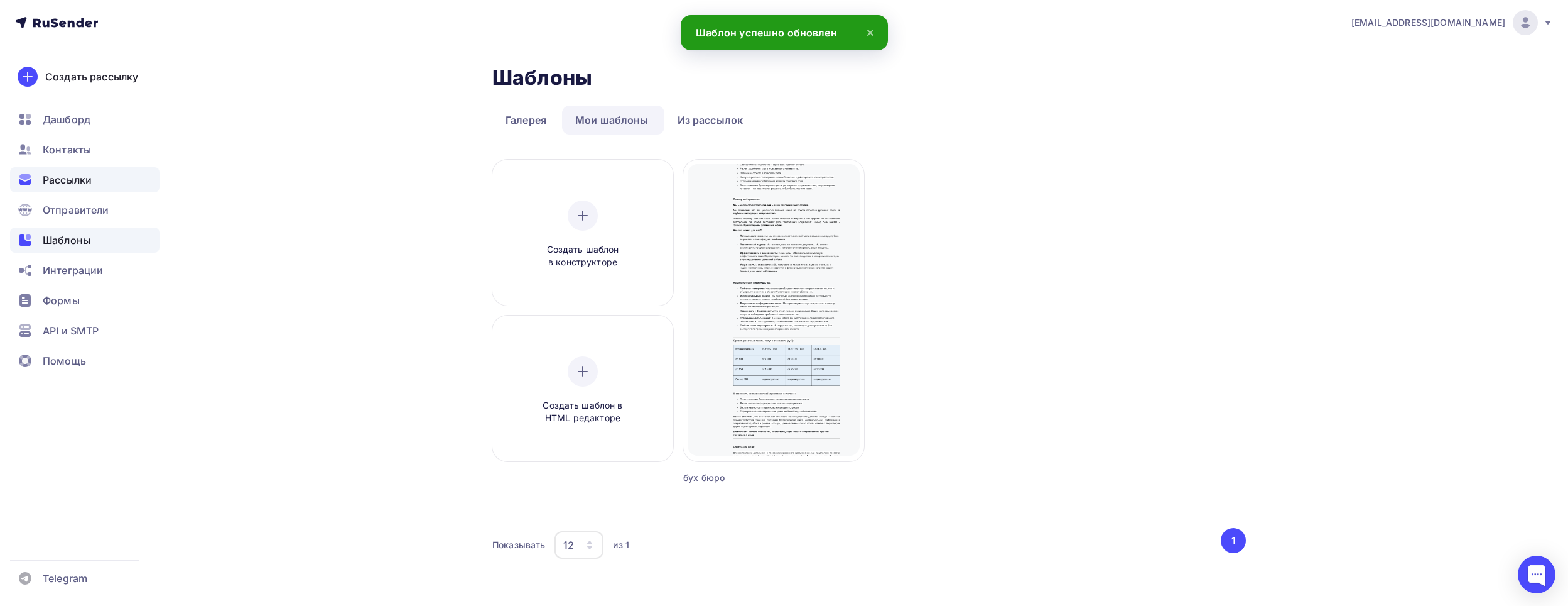
click at [77, 176] on span "Рассылки" at bounding box center [67, 179] width 49 height 15
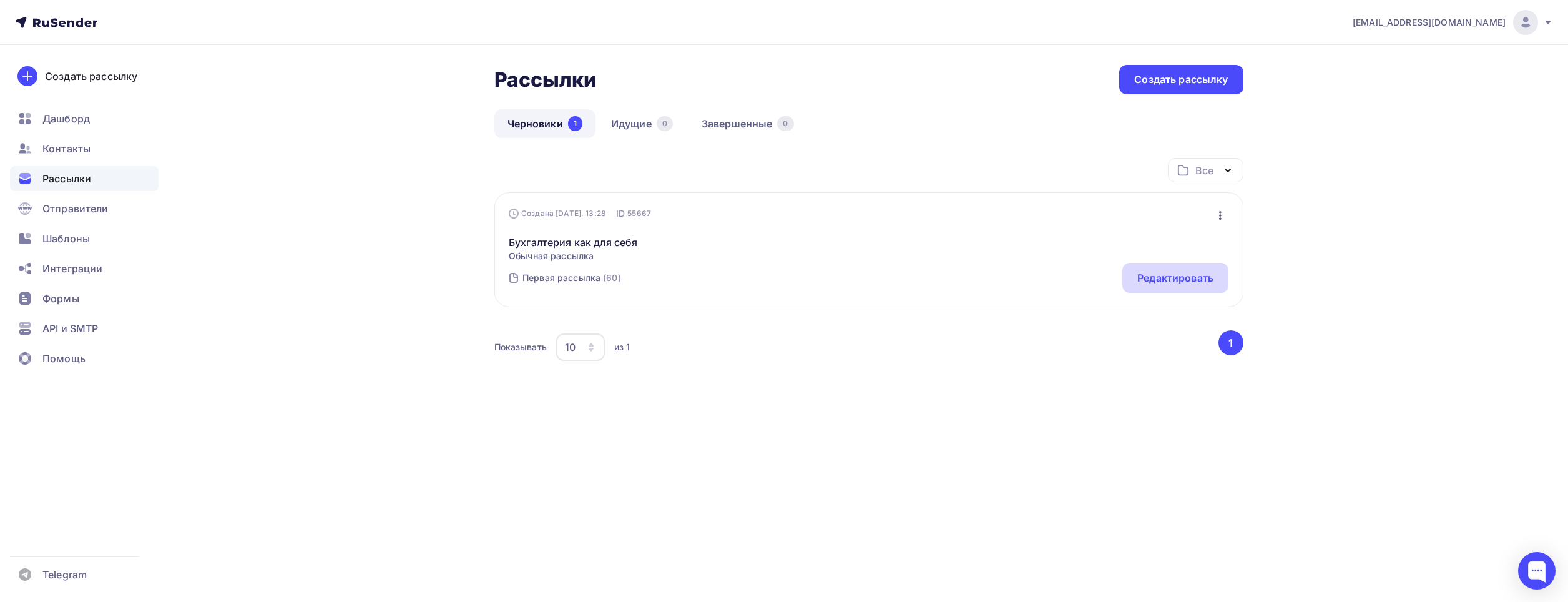
click at [1185, 281] on div "Редактировать" at bounding box center [1175, 277] width 76 height 15
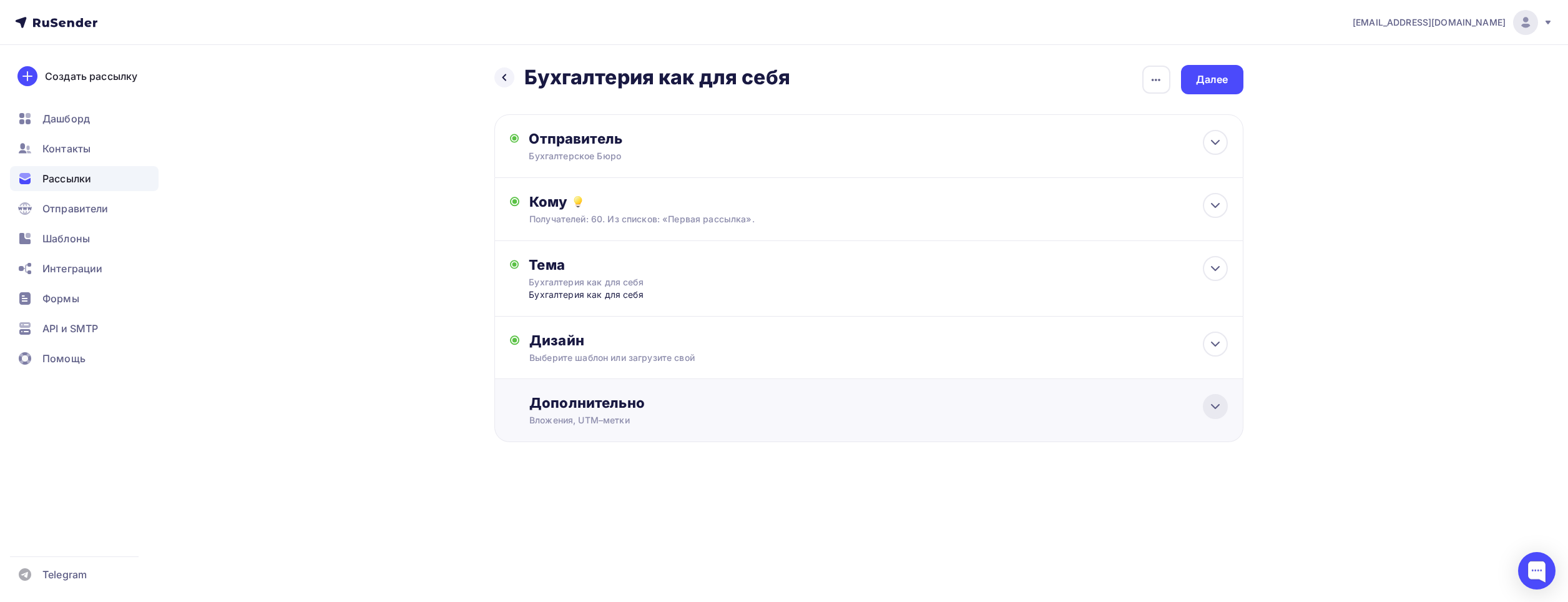
click at [1216, 409] on icon at bounding box center [1214, 406] width 15 height 15
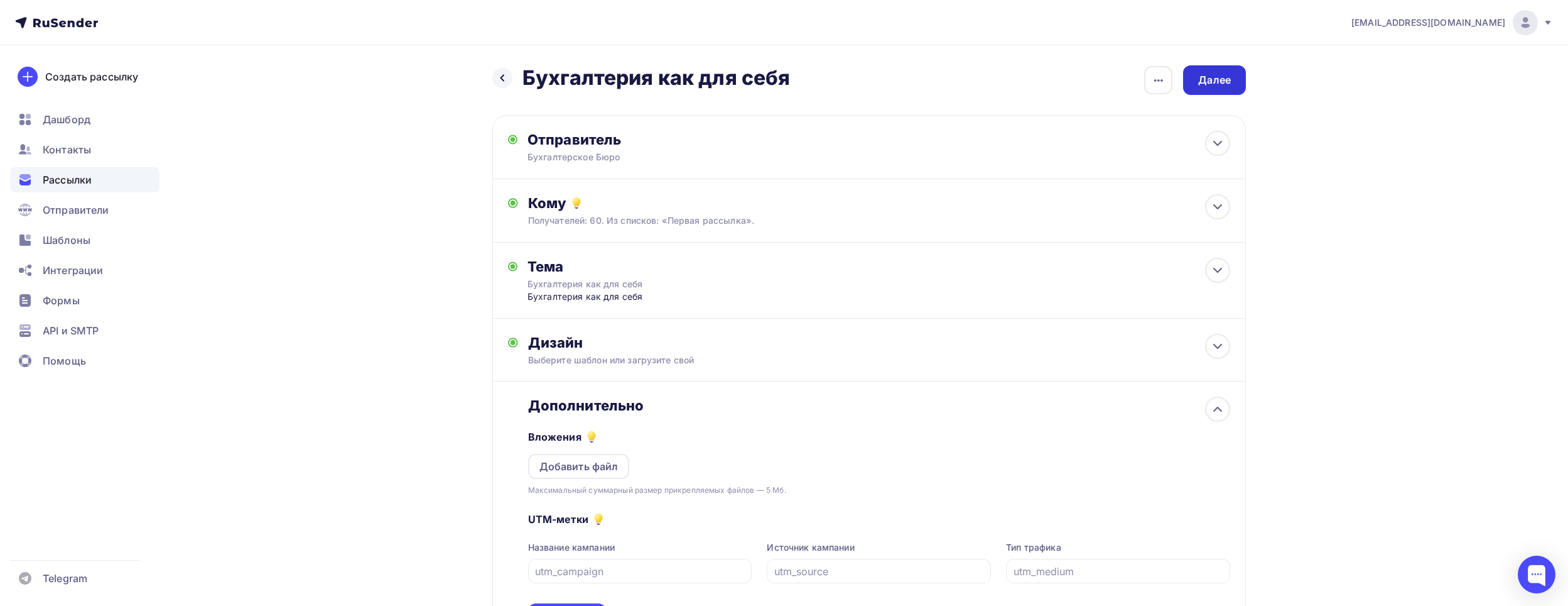
click at [1221, 86] on div "Далее" at bounding box center [1214, 80] width 33 height 15
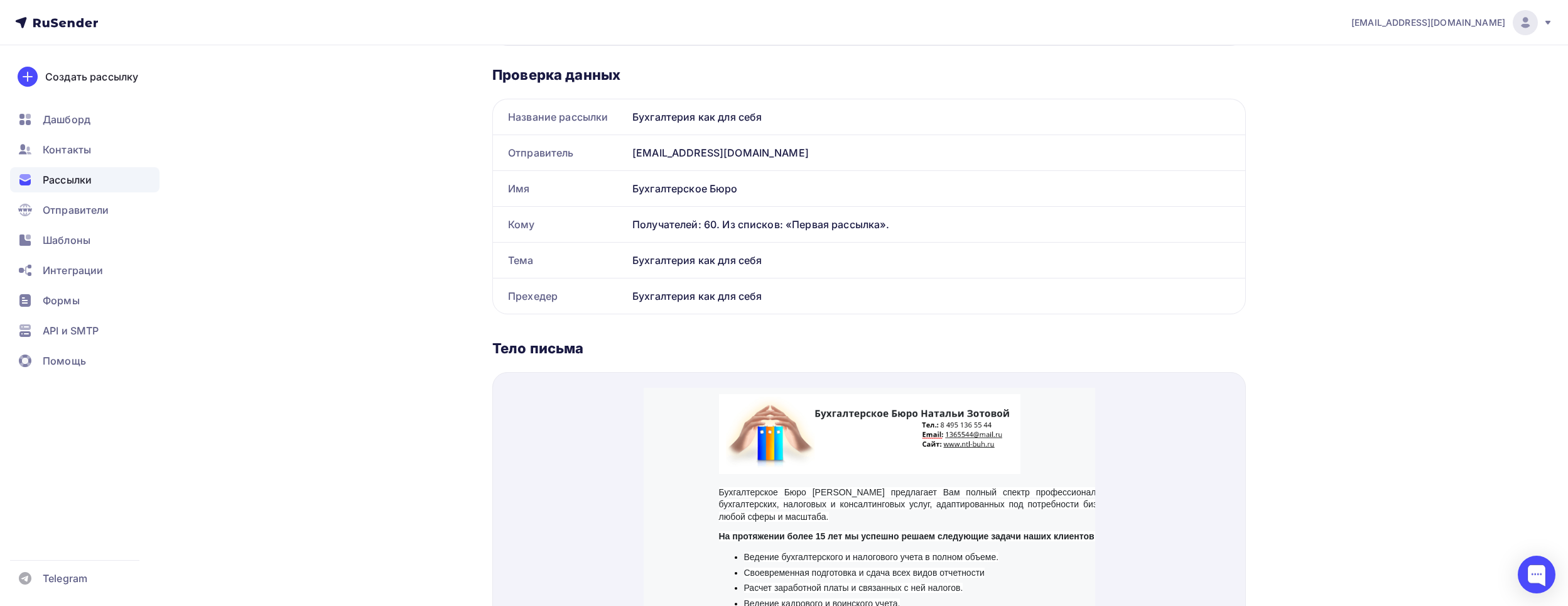
scroll to position [251, 0]
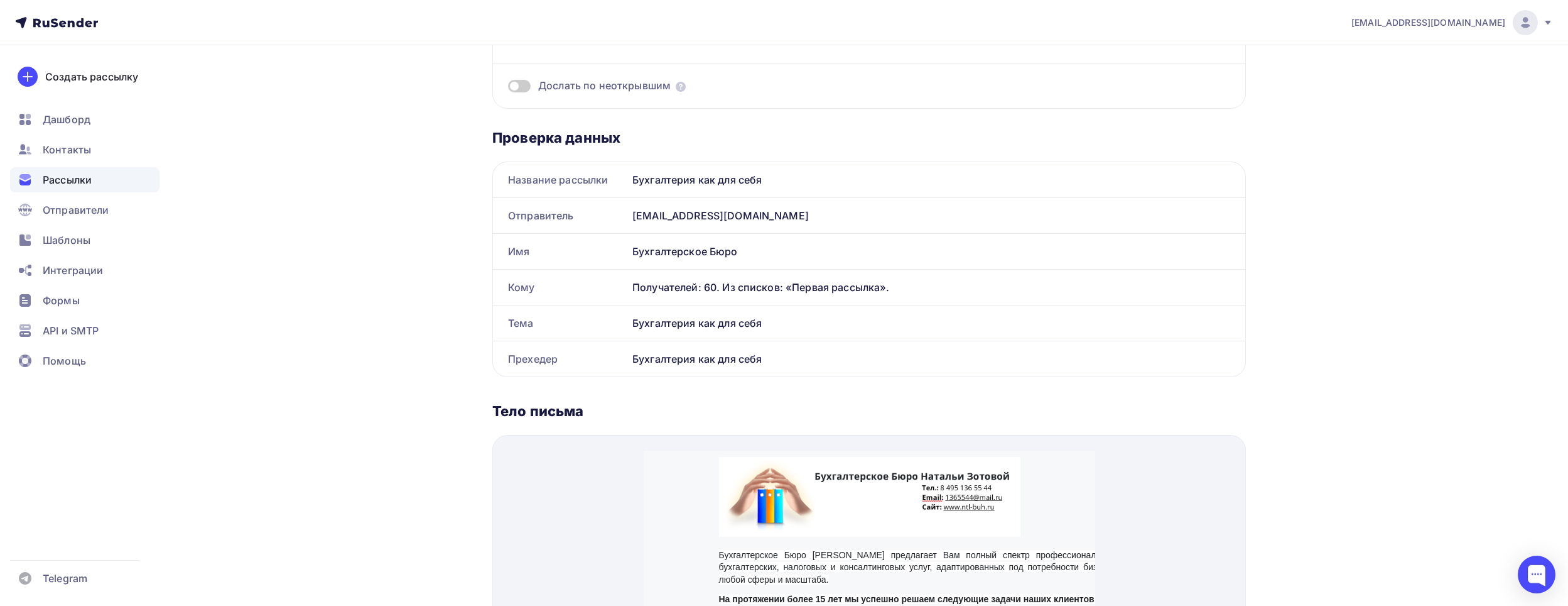
click at [72, 190] on div "Рассылки" at bounding box center [84, 180] width 150 height 25
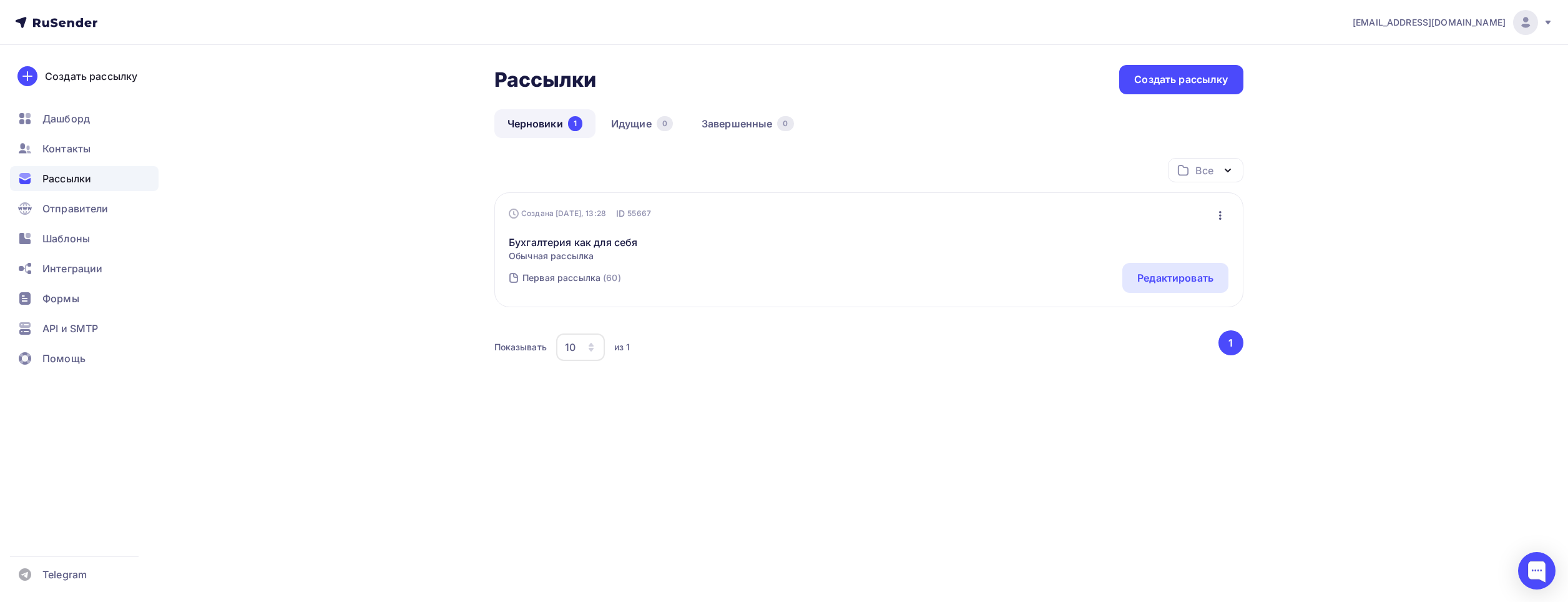
click at [71, 181] on span "Рассылки" at bounding box center [67, 178] width 49 height 15
click at [1220, 211] on icon "button" at bounding box center [1221, 215] width 3 height 9
click at [1175, 246] on div "Редактировать" at bounding box center [1166, 248] width 120 height 15
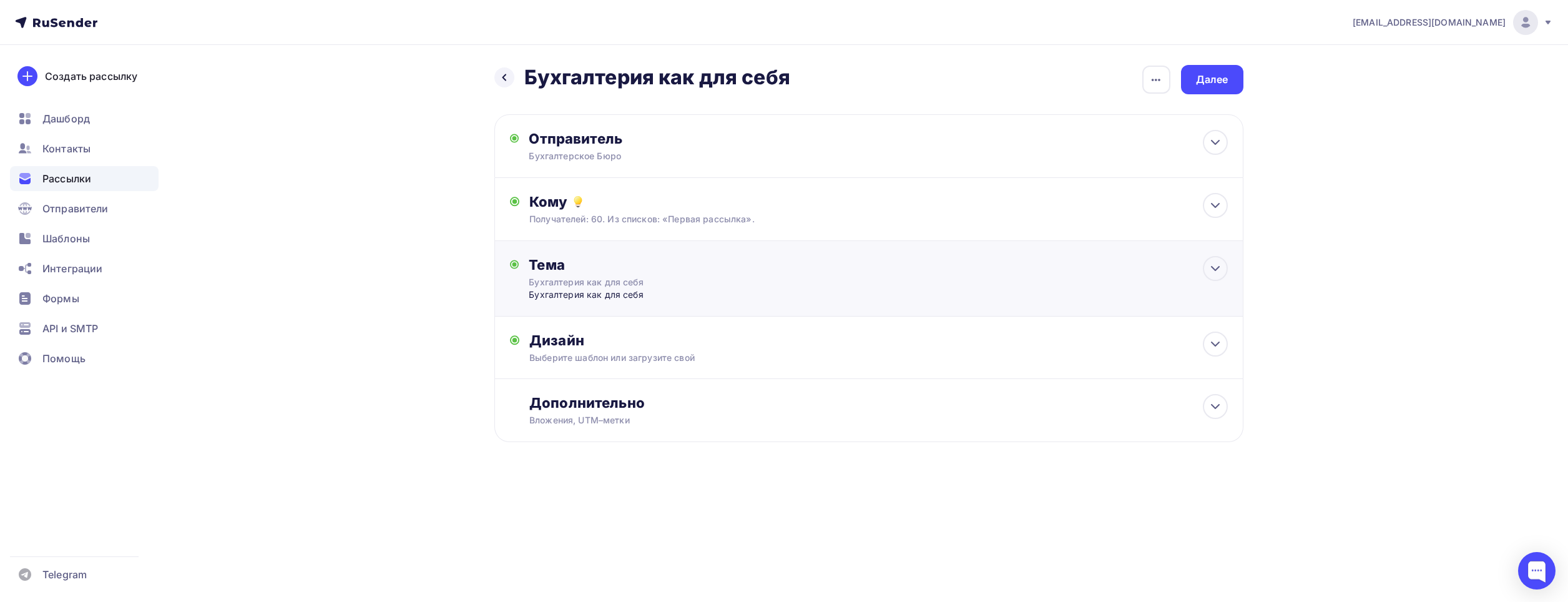
click at [635, 288] on div "Бухгалтерия как для себя" at bounding box center [640, 283] width 223 height 13
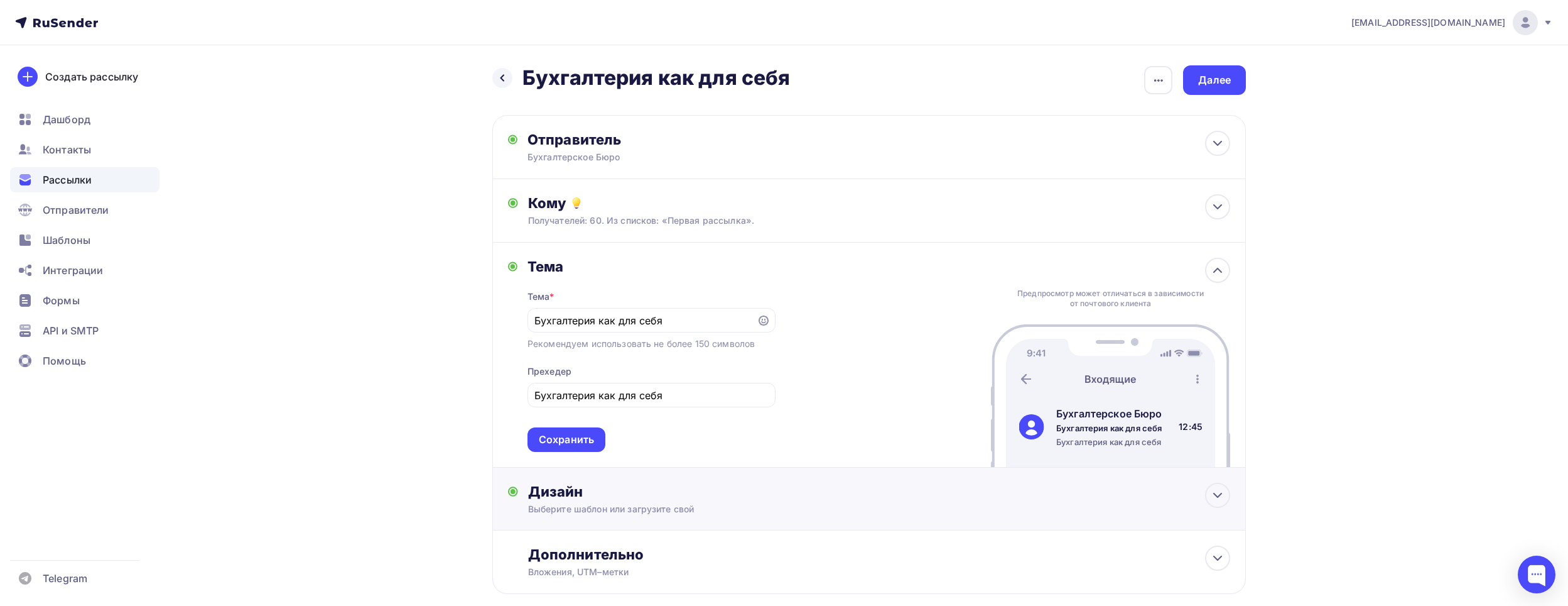
click at [627, 509] on div "Выберите шаблон или загрузите свой" at bounding box center [844, 509] width 632 height 13
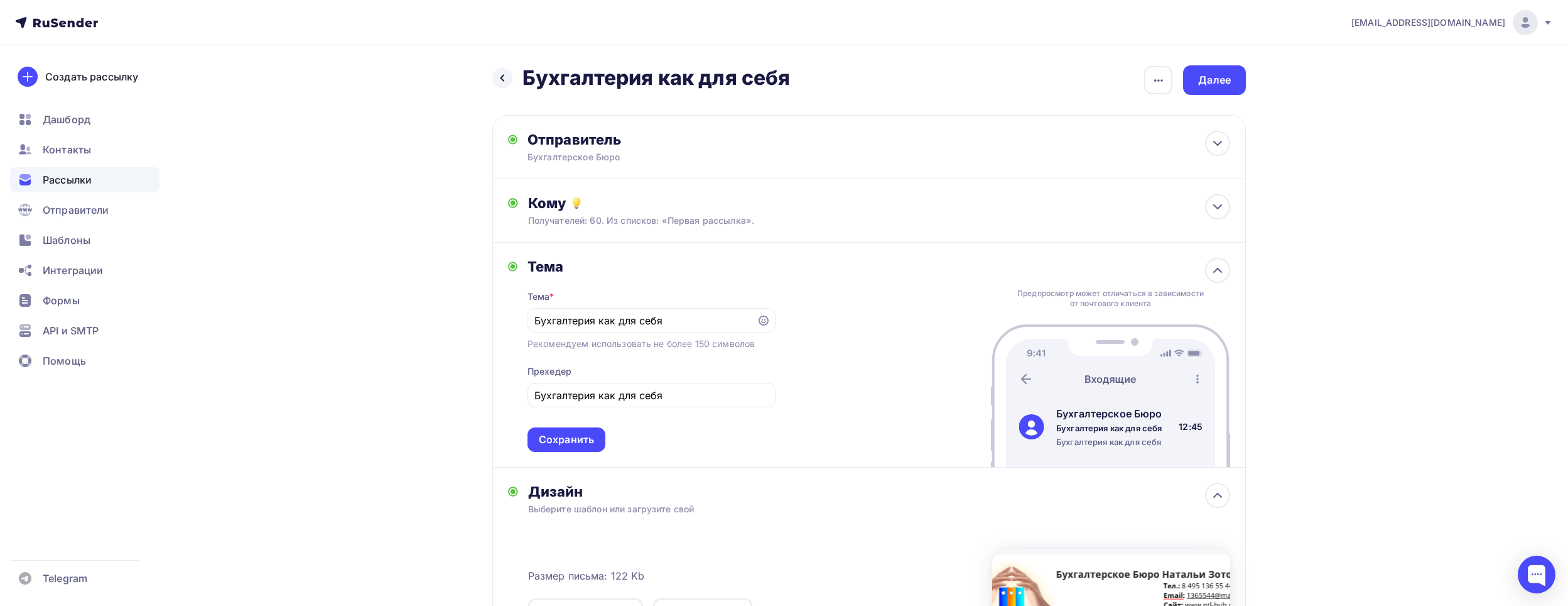
scroll to position [284, 0]
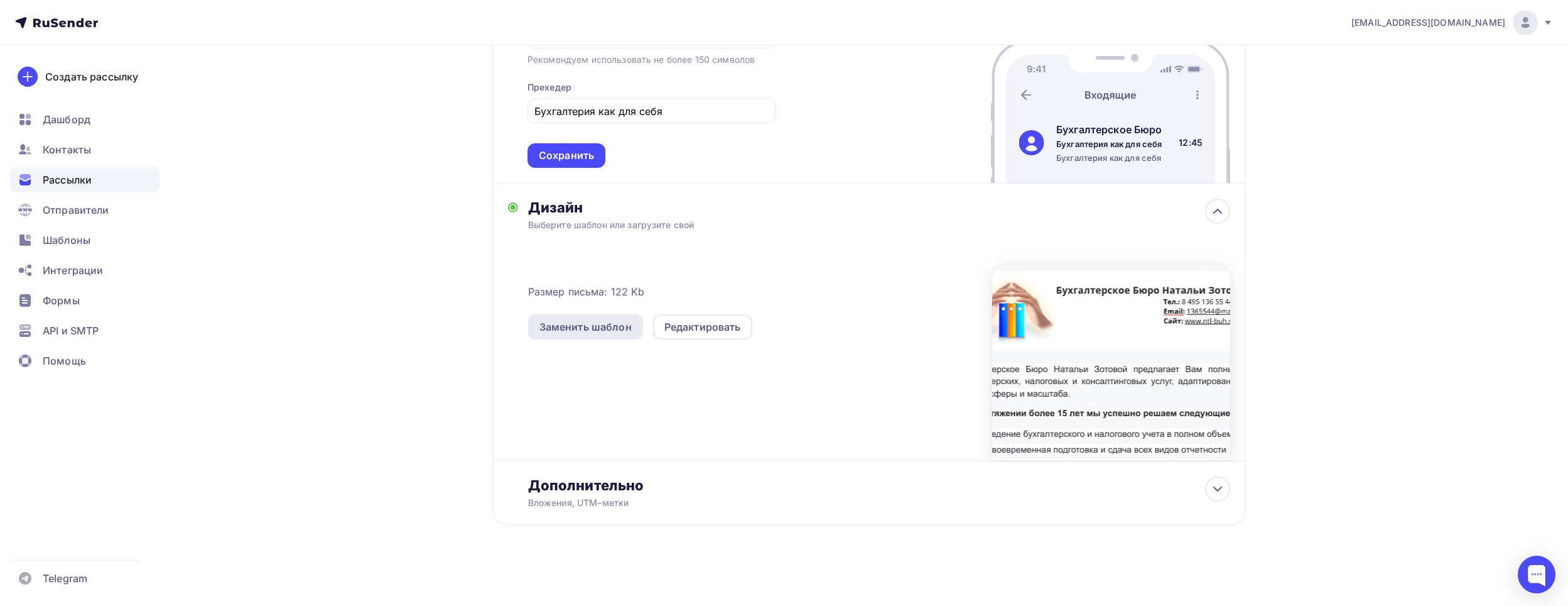
click at [578, 334] on div "Заменить шаблон" at bounding box center [586, 327] width 115 height 25
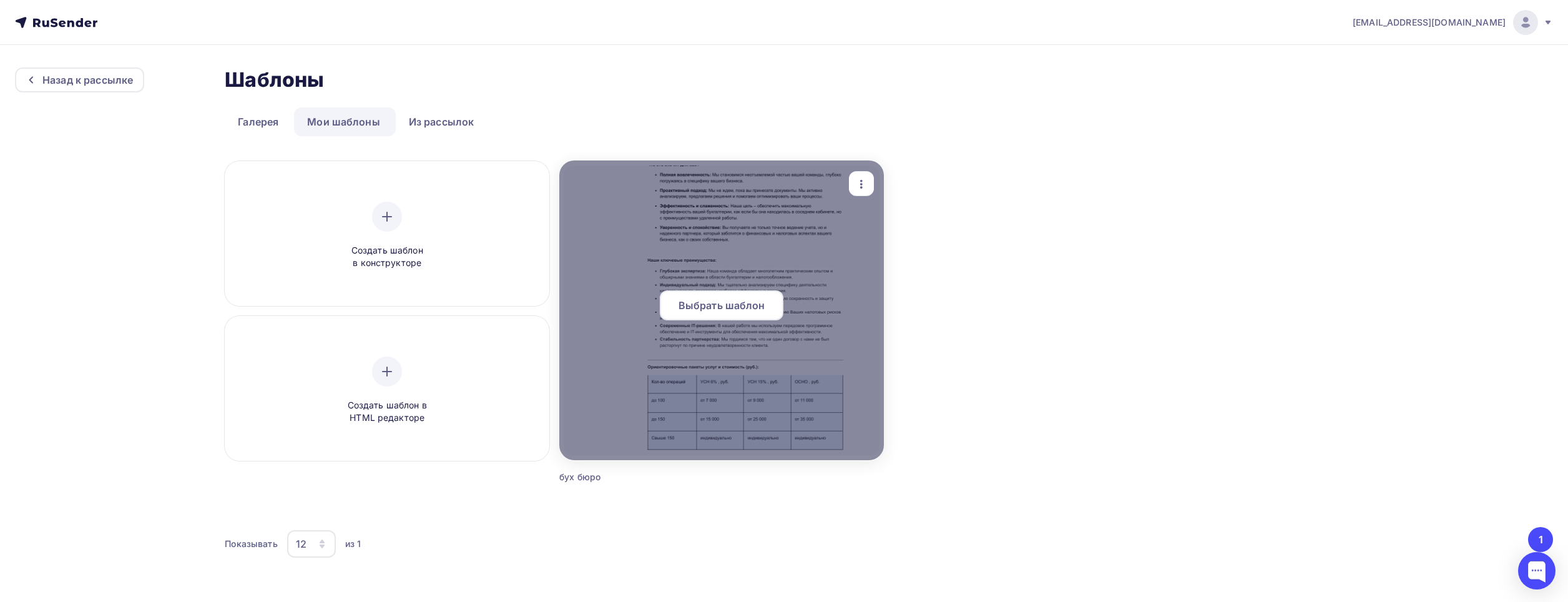
click at [727, 303] on span "Выбрать шаблон" at bounding box center [722, 305] width 86 height 15
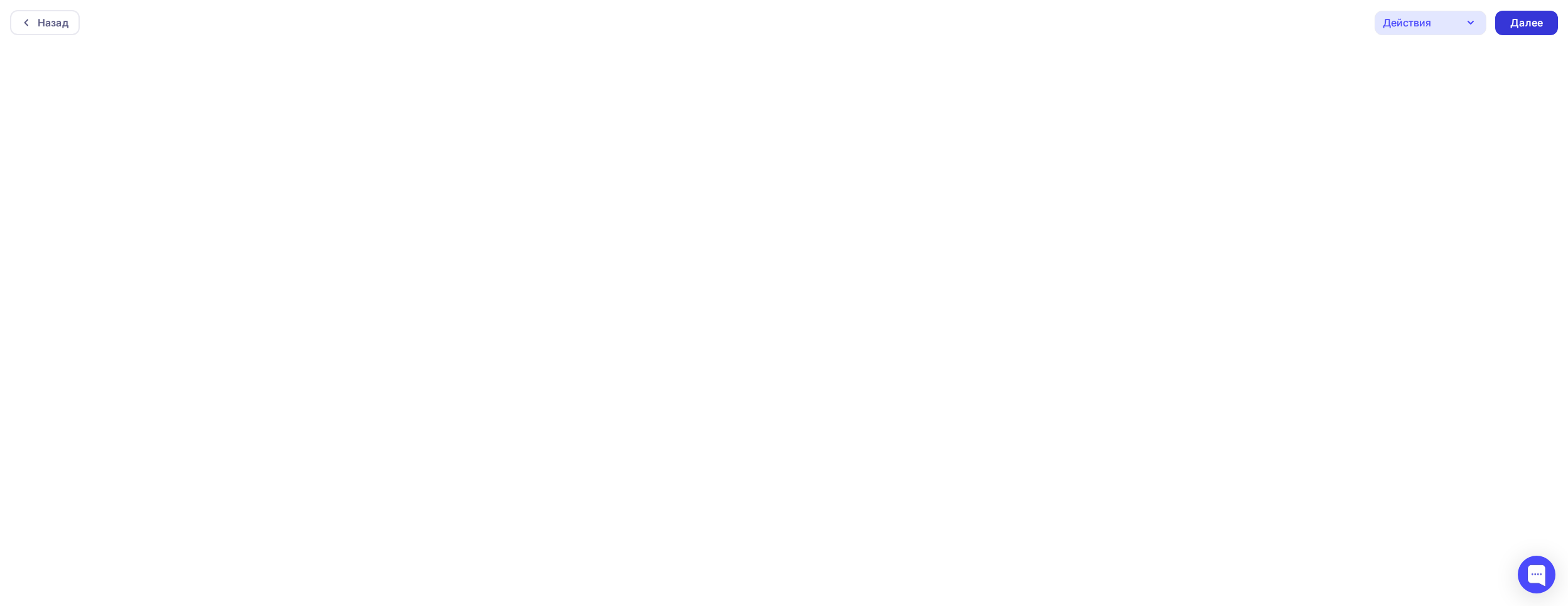
click at [1537, 24] on div "Далее" at bounding box center [1527, 22] width 33 height 15
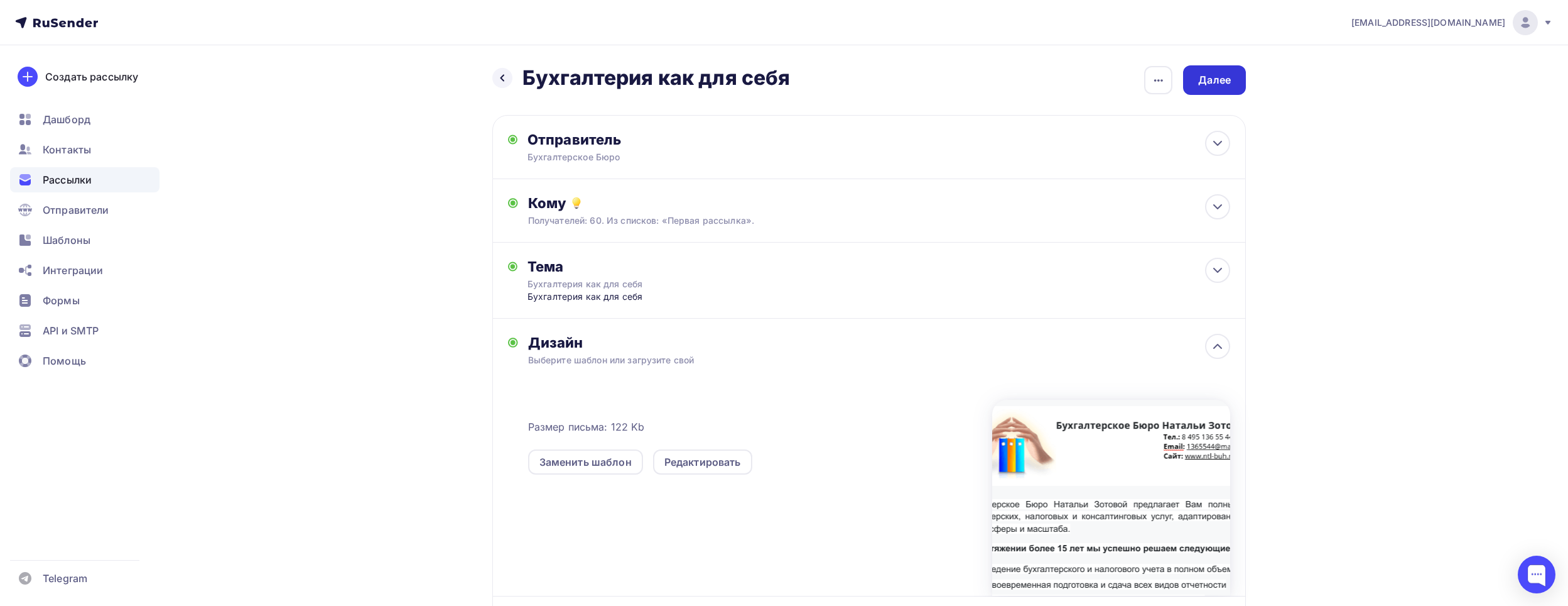
click at [1216, 77] on div "Далее" at bounding box center [1214, 80] width 33 height 15
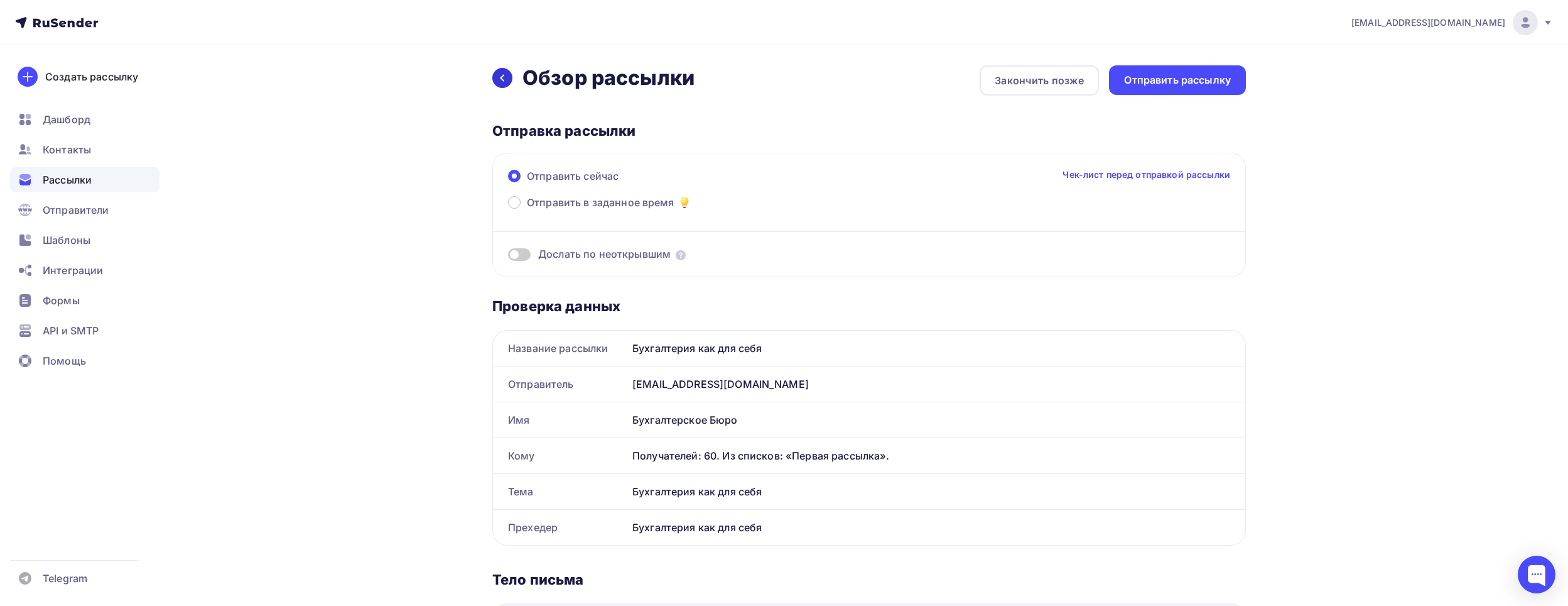
click at [501, 79] on icon at bounding box center [503, 78] width 4 height 7
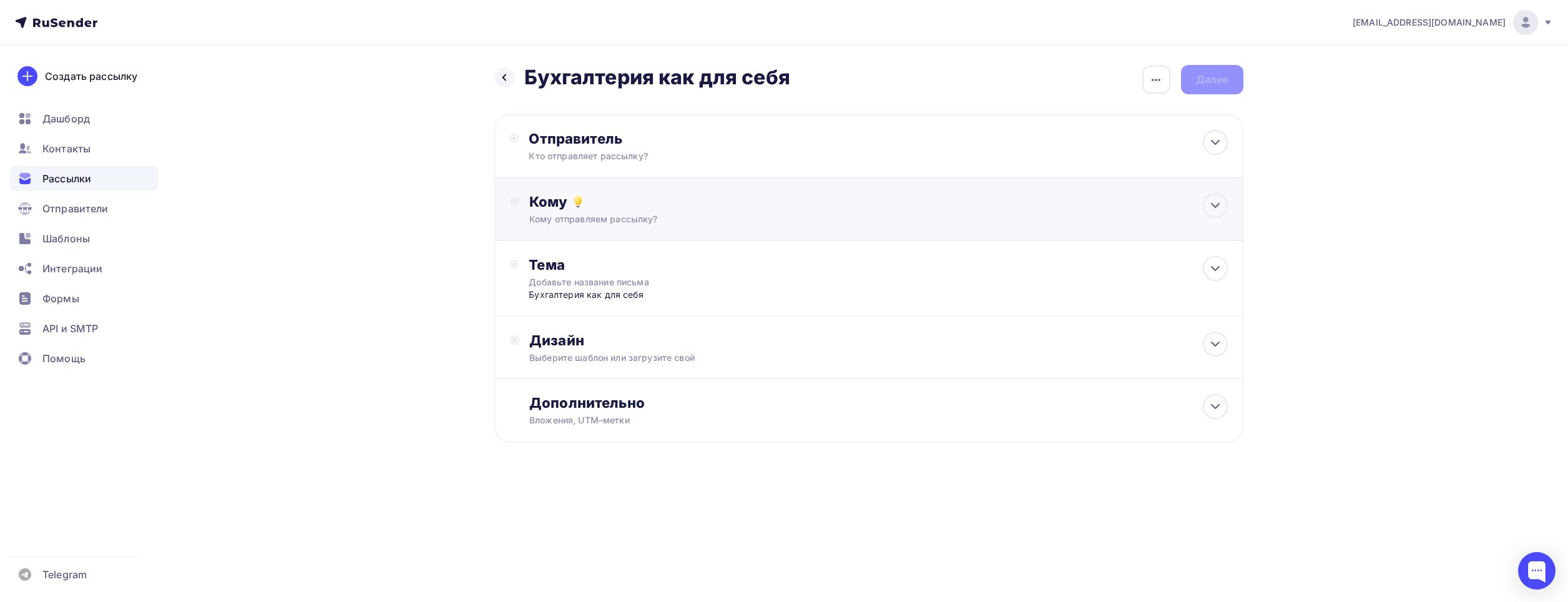
click at [620, 218] on div "Кому отправляем рассылку?" at bounding box center [843, 219] width 628 height 13
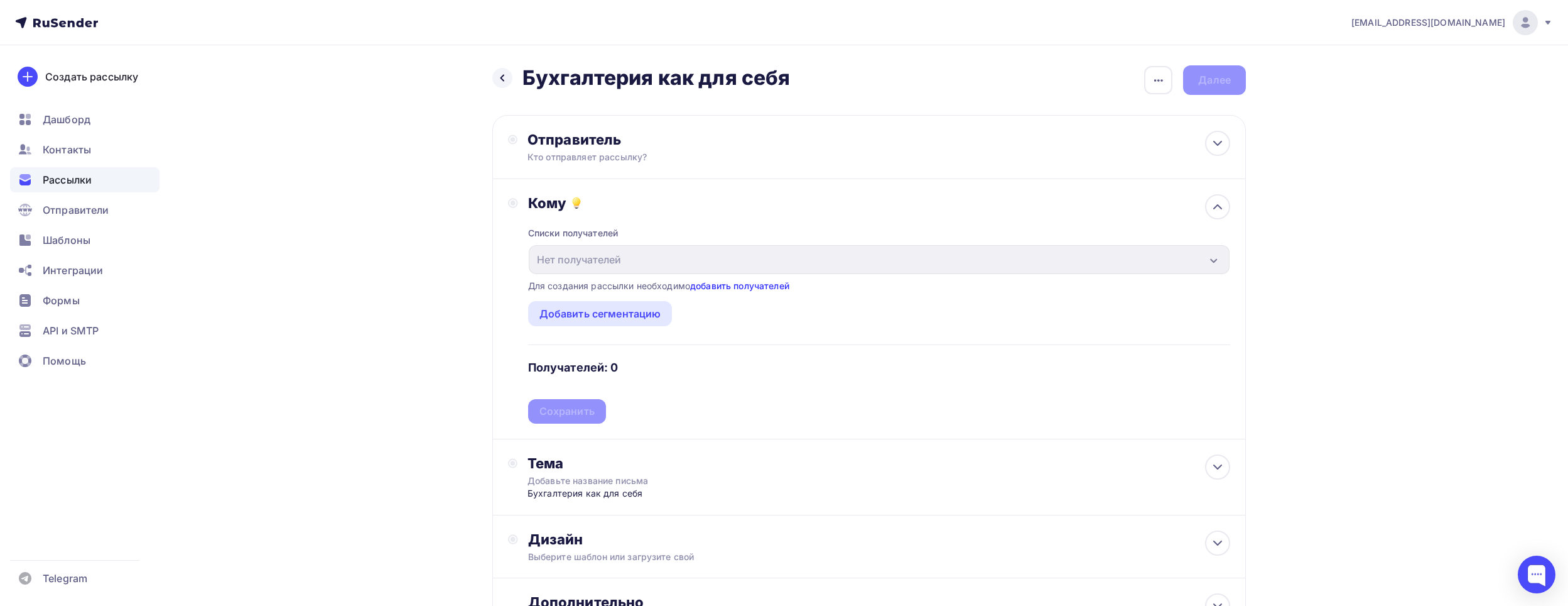
click at [763, 284] on link "добавить получателей" at bounding box center [739, 285] width 99 height 11
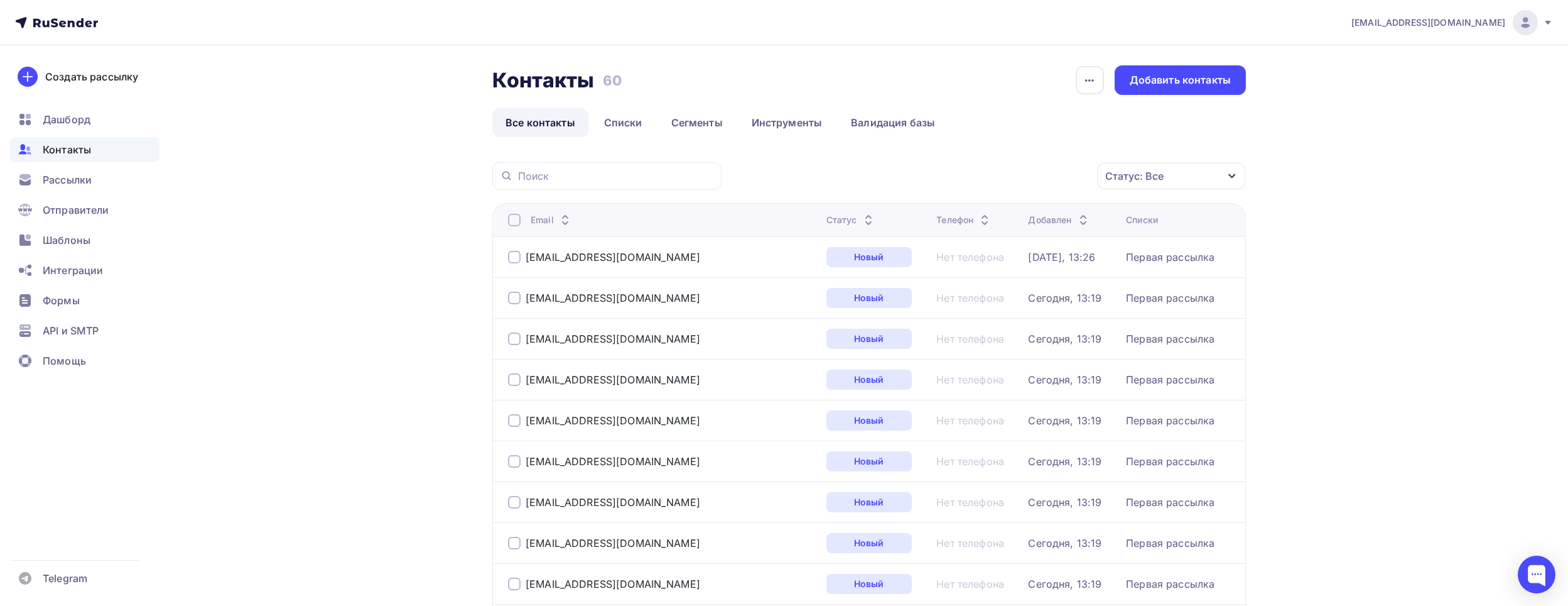
click at [514, 260] on div at bounding box center [514, 257] width 13 height 13
click at [512, 298] on div at bounding box center [514, 298] width 13 height 13
click at [1182, 81] on div "Добавить контакты" at bounding box center [1181, 80] width 101 height 15
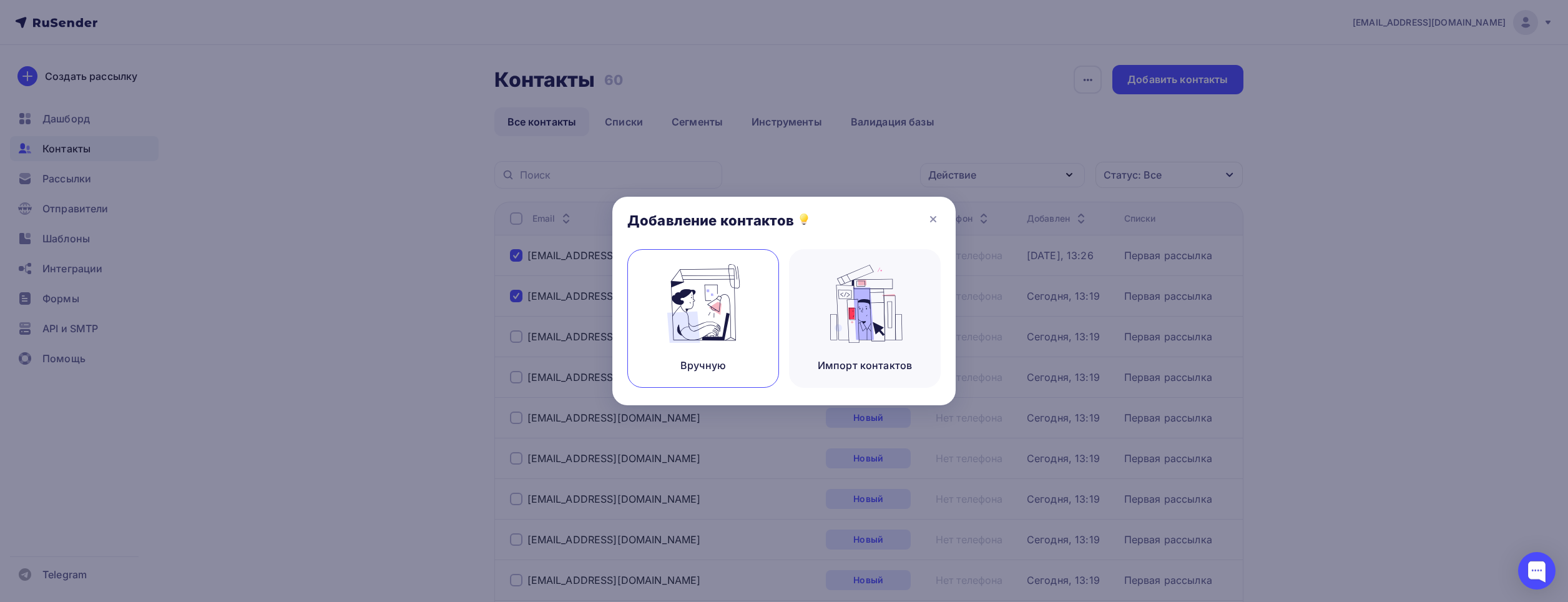
click at [730, 296] on img at bounding box center [704, 303] width 84 height 79
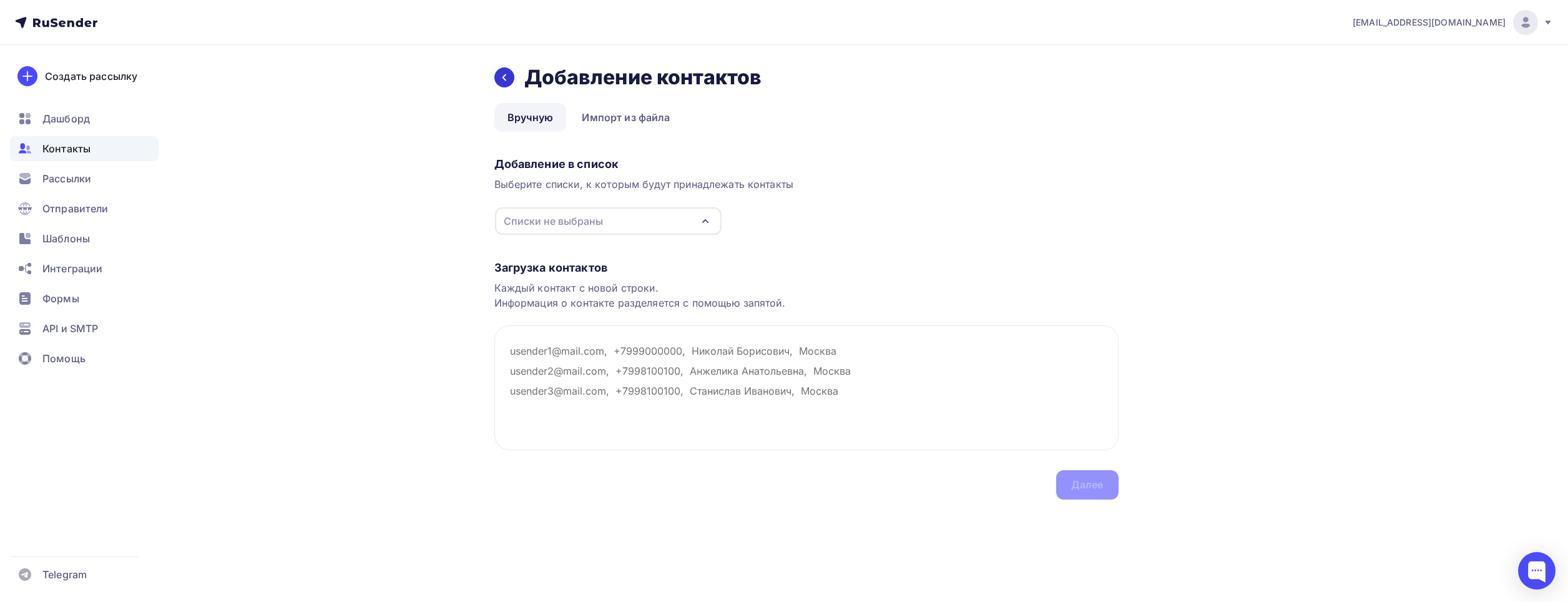
click at [506, 76] on icon at bounding box center [504, 77] width 10 height 10
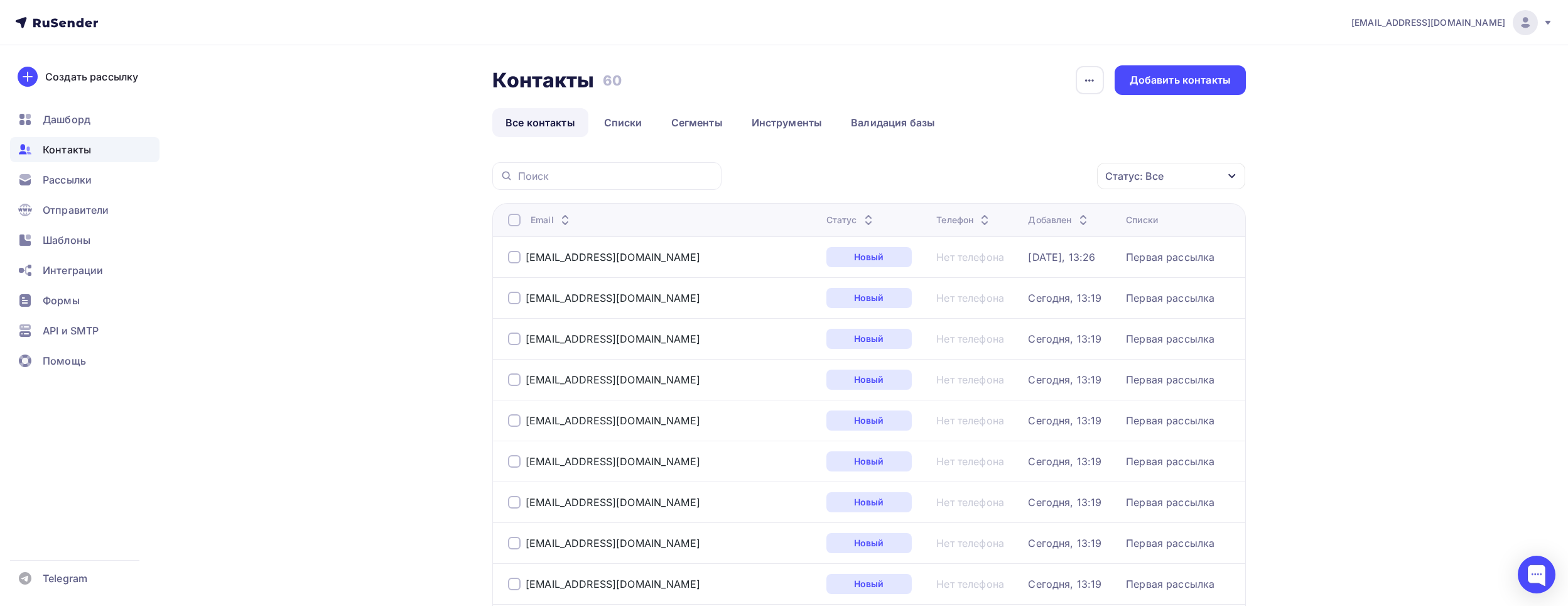
drag, startPoint x: 510, startPoint y: 256, endPoint x: 514, endPoint y: 266, distance: 10.8
click at [512, 264] on div "1380790@mail.ru" at bounding box center [662, 257] width 308 height 20
drag, startPoint x: 514, startPoint y: 296, endPoint x: 508, endPoint y: 265, distance: 31.6
click at [512, 292] on div at bounding box center [514, 298] width 13 height 13
click at [517, 259] on div at bounding box center [514, 257] width 13 height 13
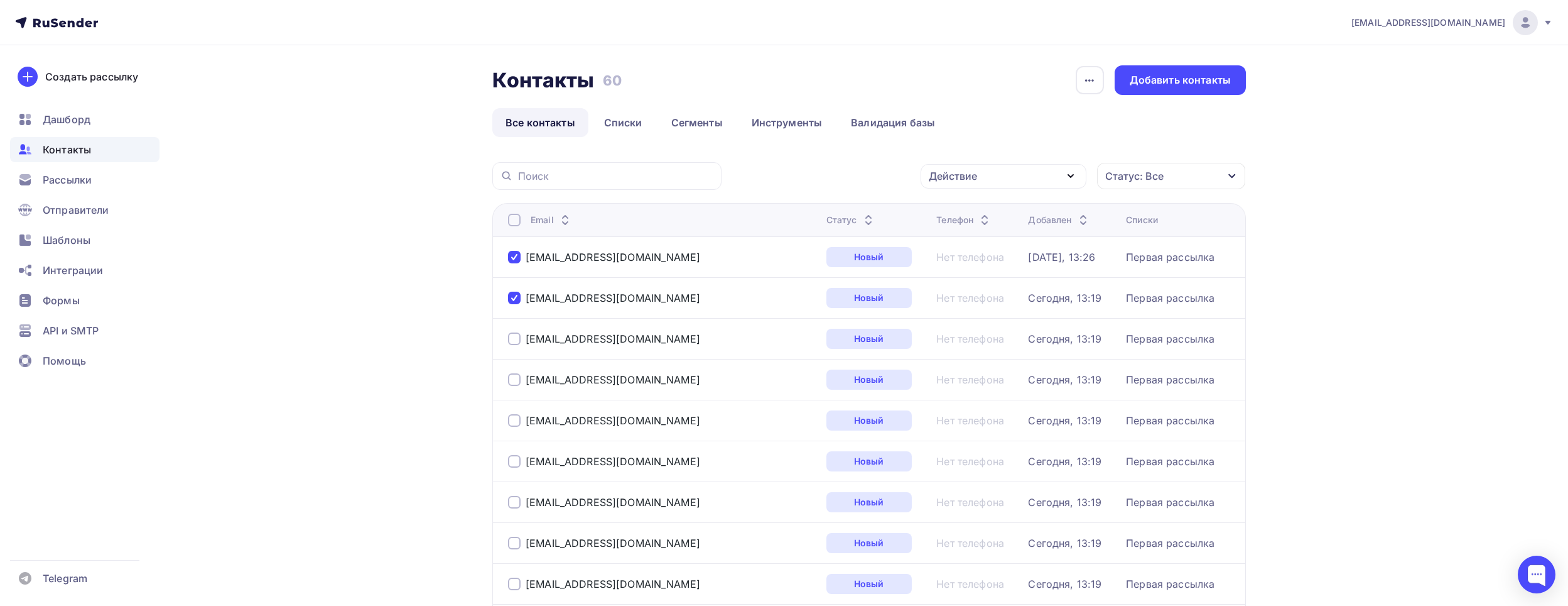
click at [1033, 186] on div "Действие" at bounding box center [1004, 176] width 166 height 25
click at [65, 174] on span "Рассылки" at bounding box center [67, 179] width 49 height 15
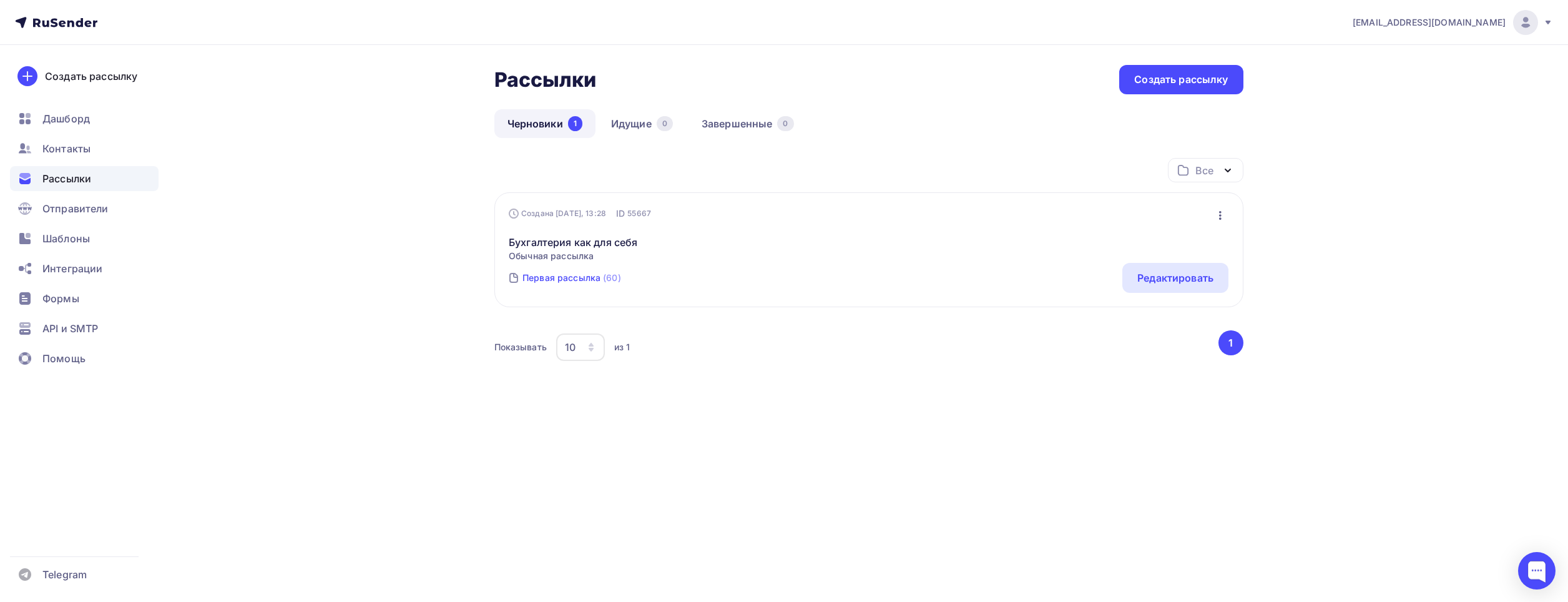
click at [595, 276] on div "Первая рассылка" at bounding box center [561, 278] width 78 height 13
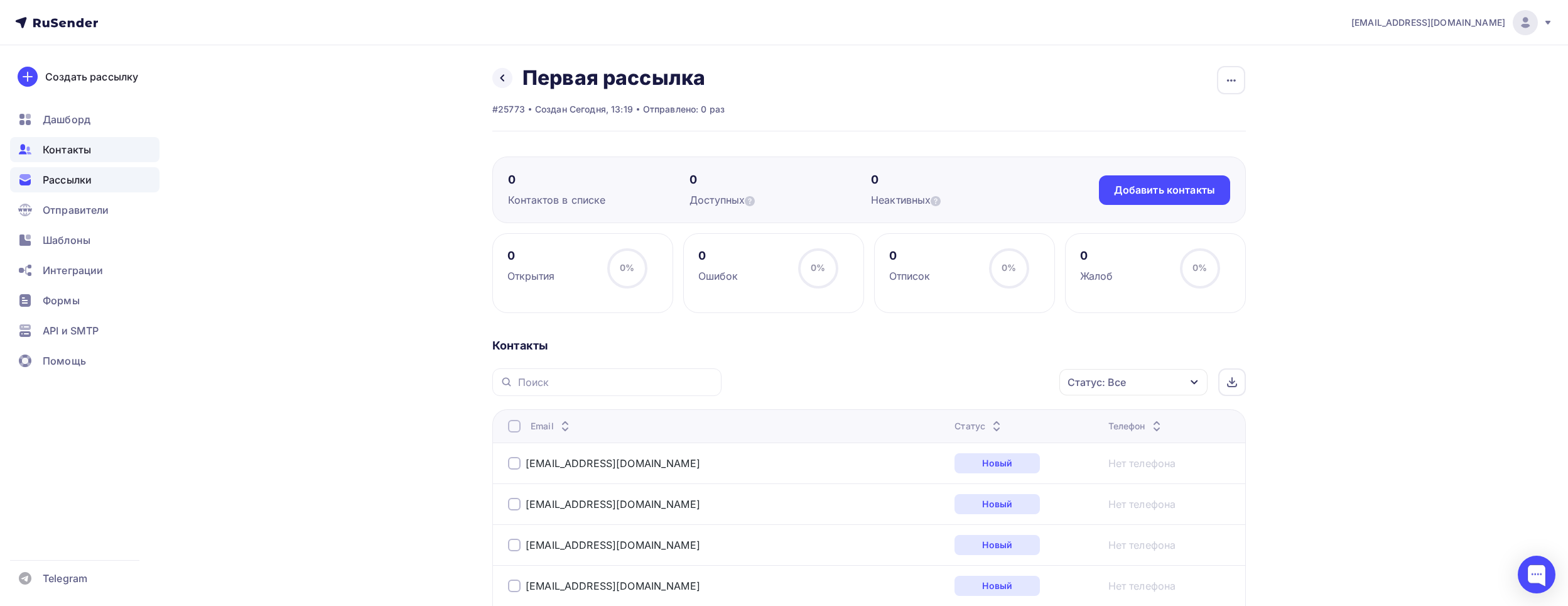
click at [82, 179] on span "Рассылки" at bounding box center [67, 179] width 49 height 15
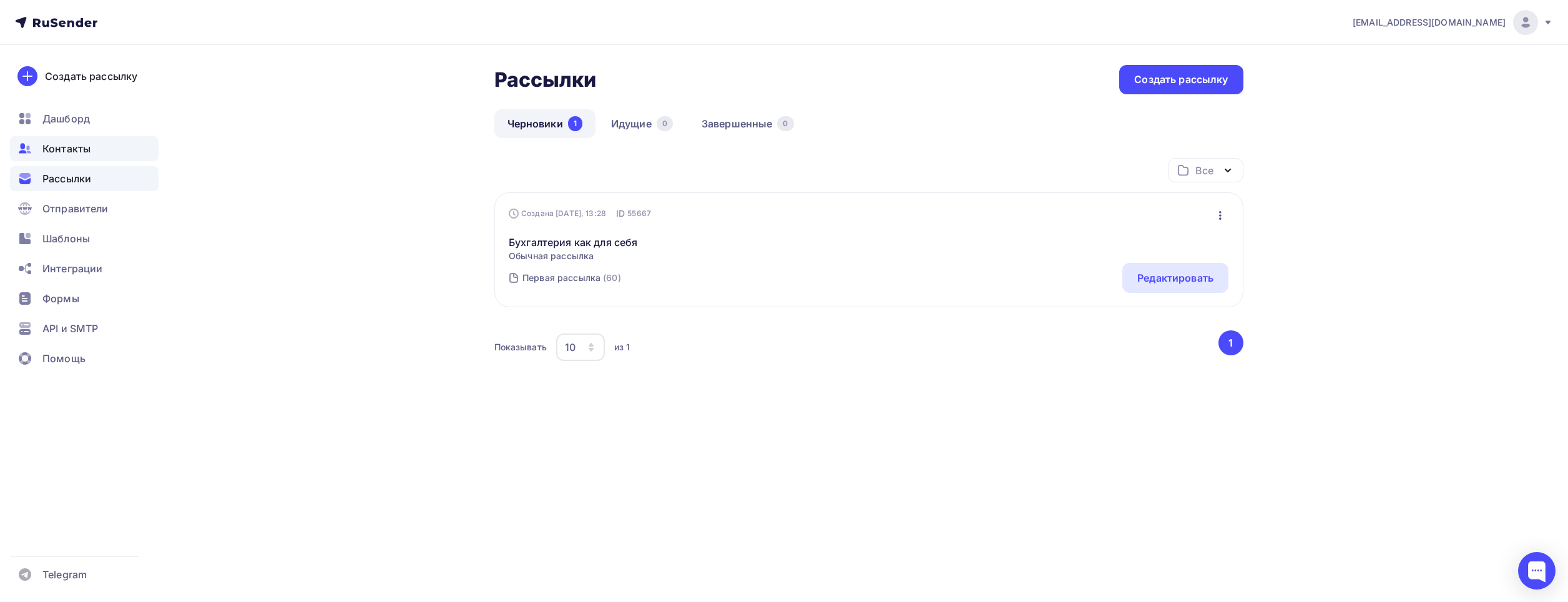
click at [80, 148] on span "Контакты" at bounding box center [66, 148] width 48 height 15
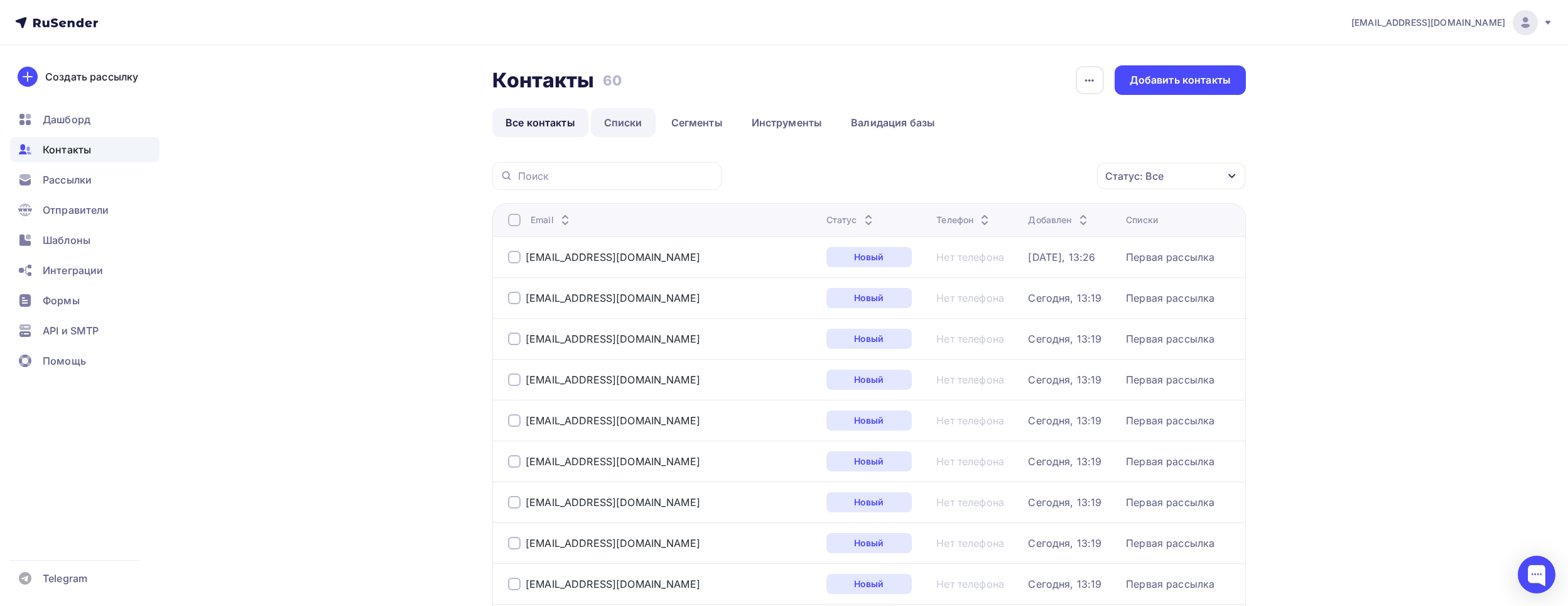
click at [625, 121] on link "Списки" at bounding box center [623, 122] width 65 height 29
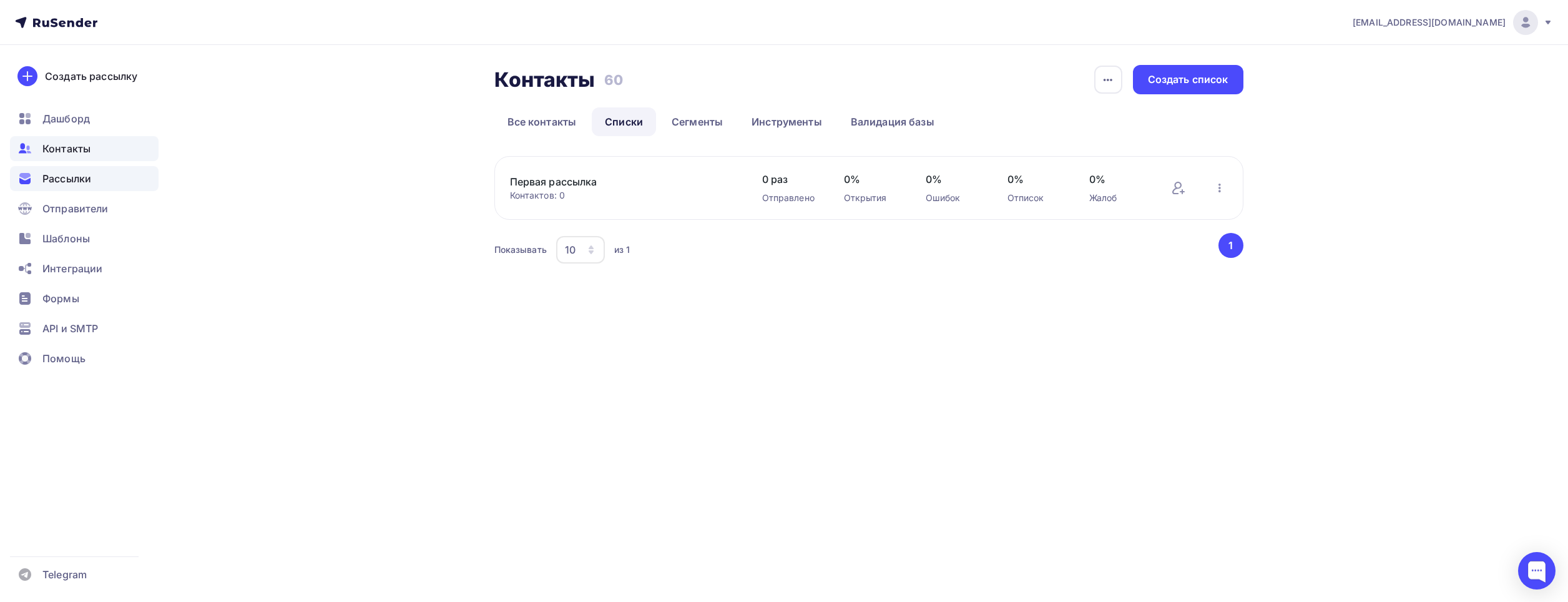
click at [78, 184] on span "Рассылки" at bounding box center [67, 178] width 49 height 15
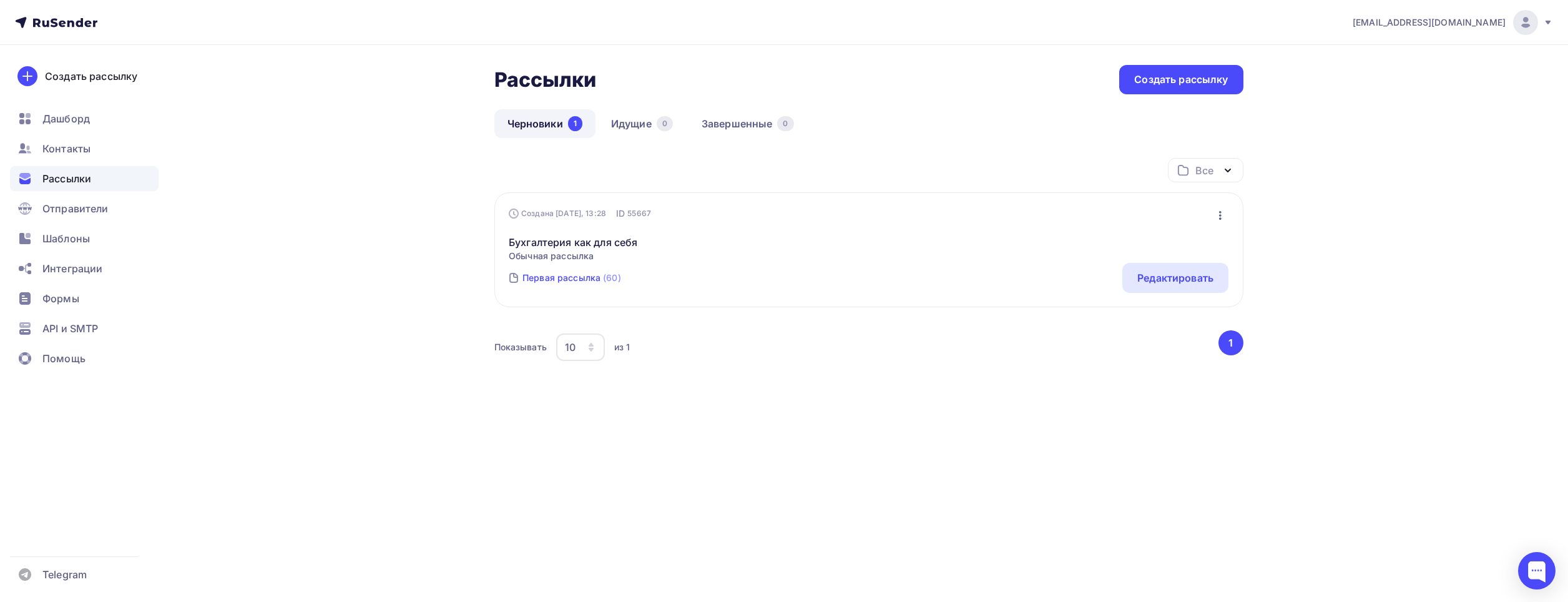
click at [582, 281] on div "Первая рассылка" at bounding box center [561, 278] width 78 height 13
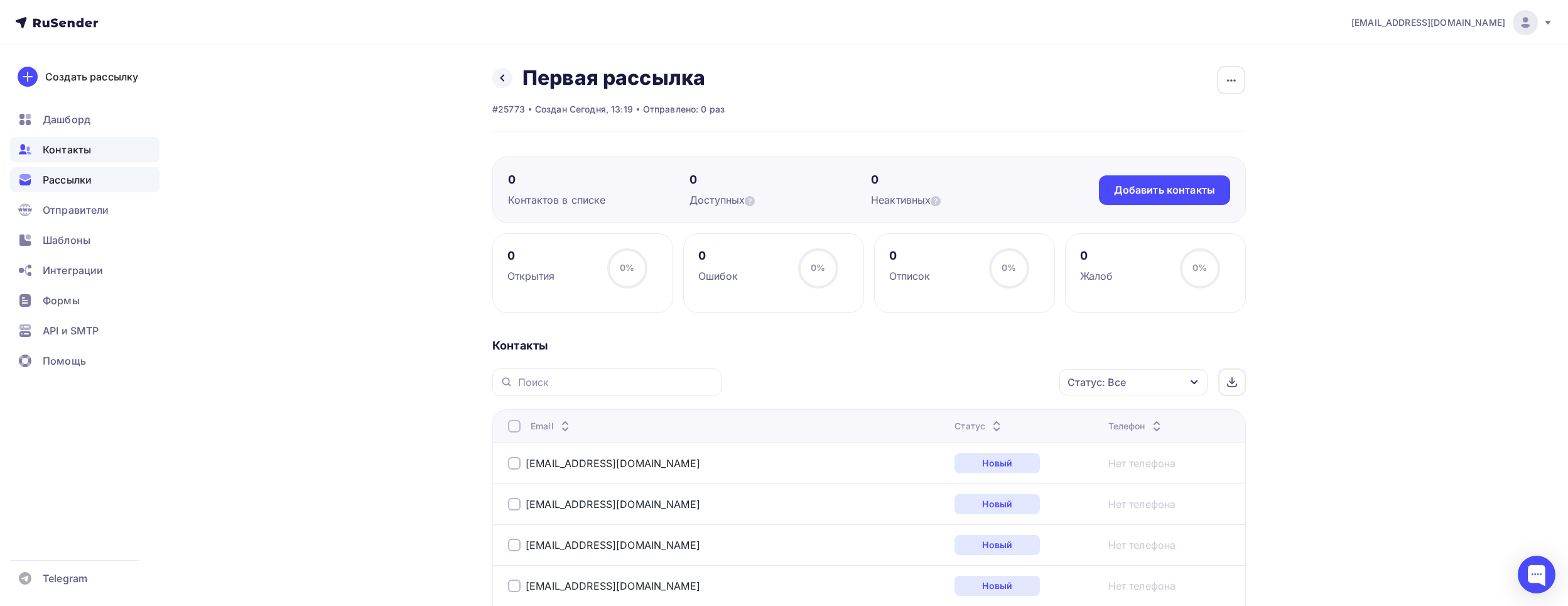
click at [74, 177] on span "Рассылки" at bounding box center [67, 179] width 49 height 15
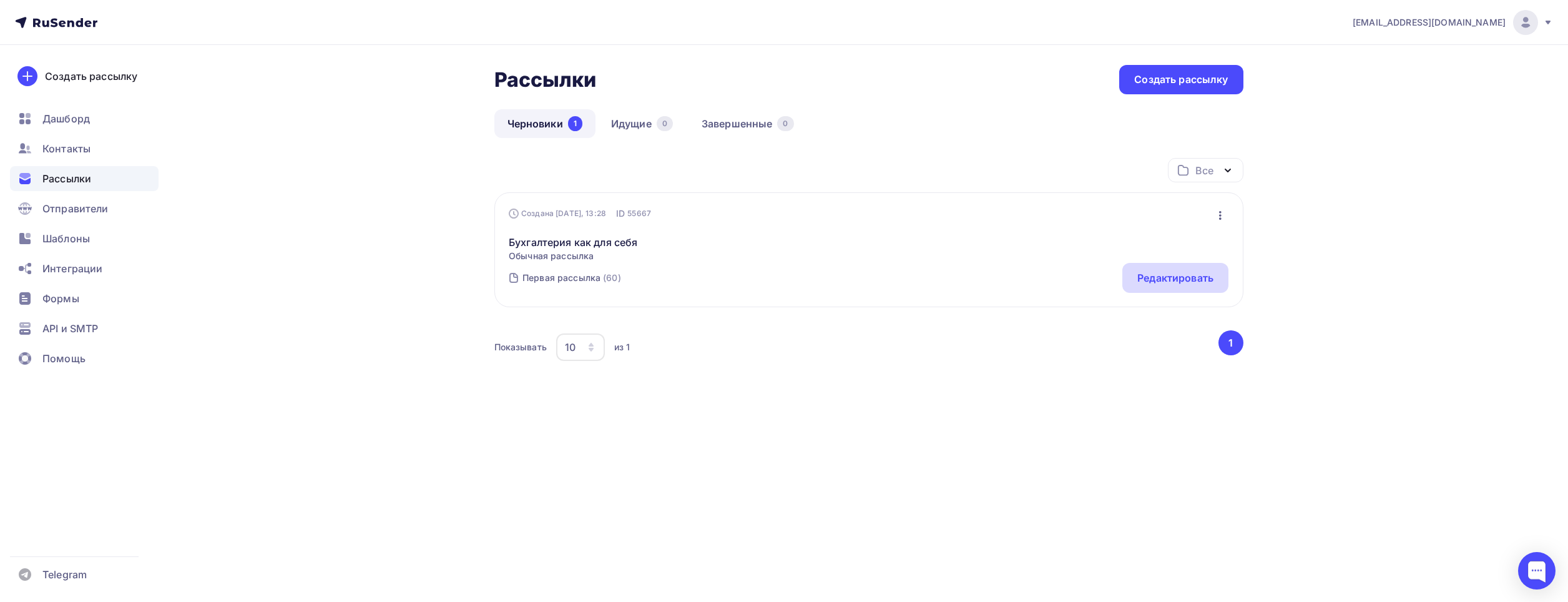
click at [1162, 280] on div "Редактировать" at bounding box center [1175, 277] width 76 height 15
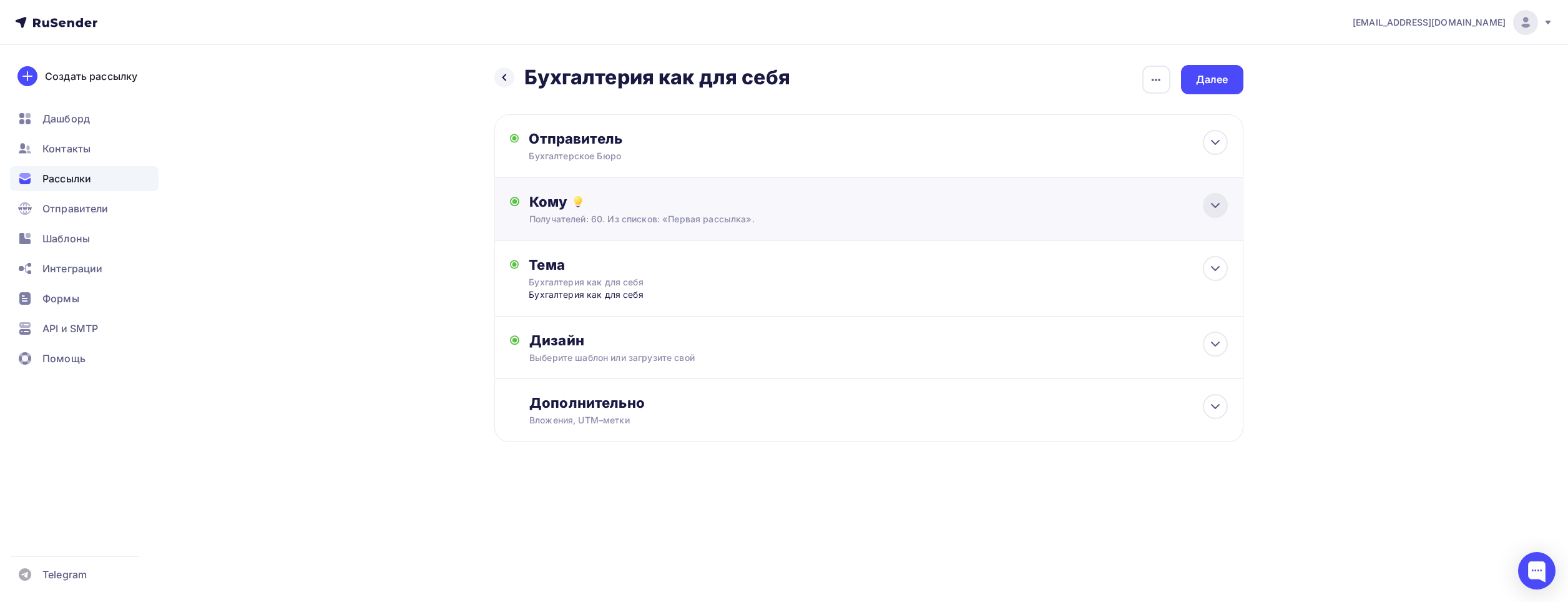
click at [1216, 205] on icon at bounding box center [1214, 205] width 15 height 15
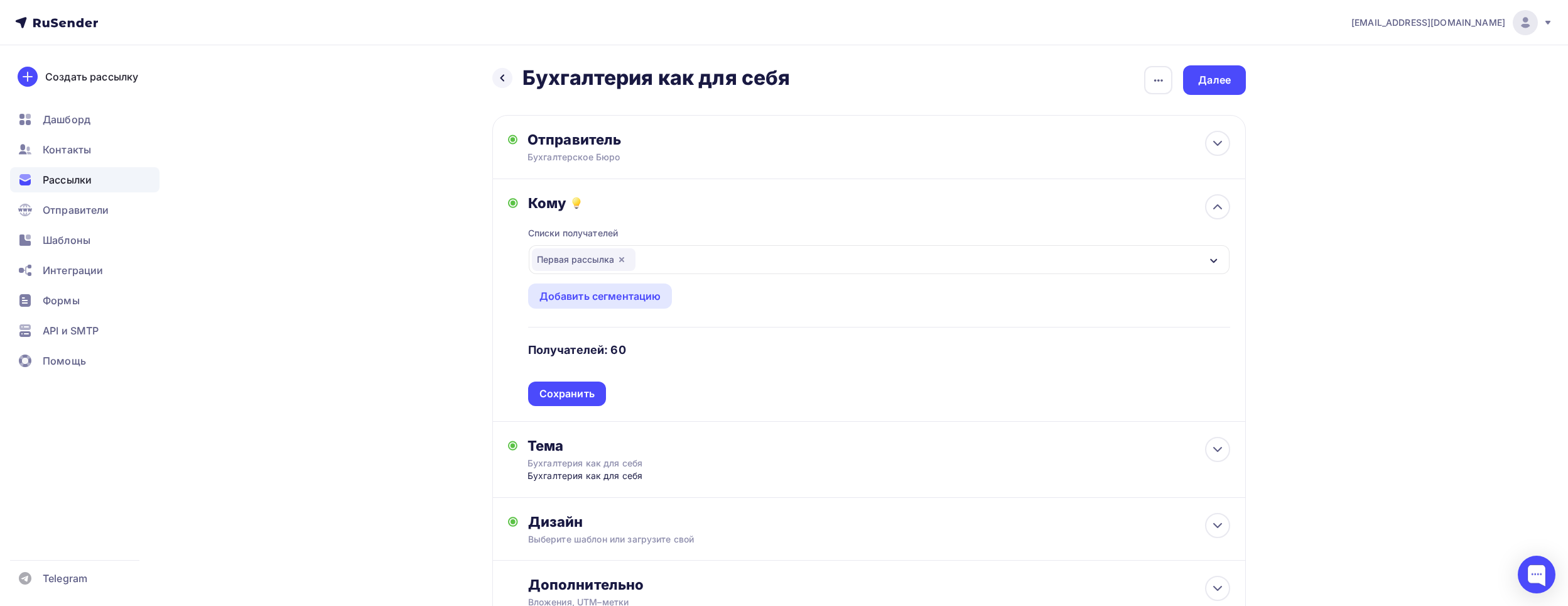
click at [625, 258] on icon "button" at bounding box center [622, 259] width 10 height 10
click at [618, 258] on div "Выберите список" at bounding box center [581, 259] width 98 height 22
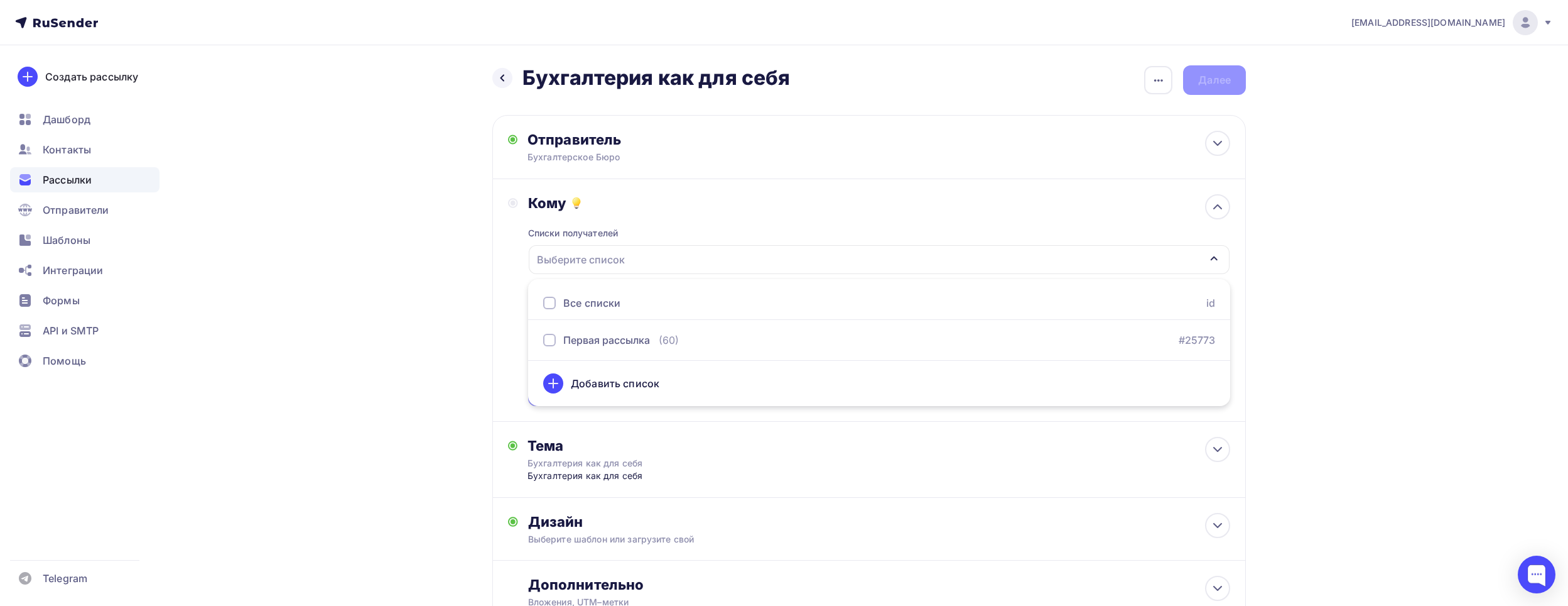
click at [600, 376] on div "Добавить список" at bounding box center [615, 383] width 88 height 15
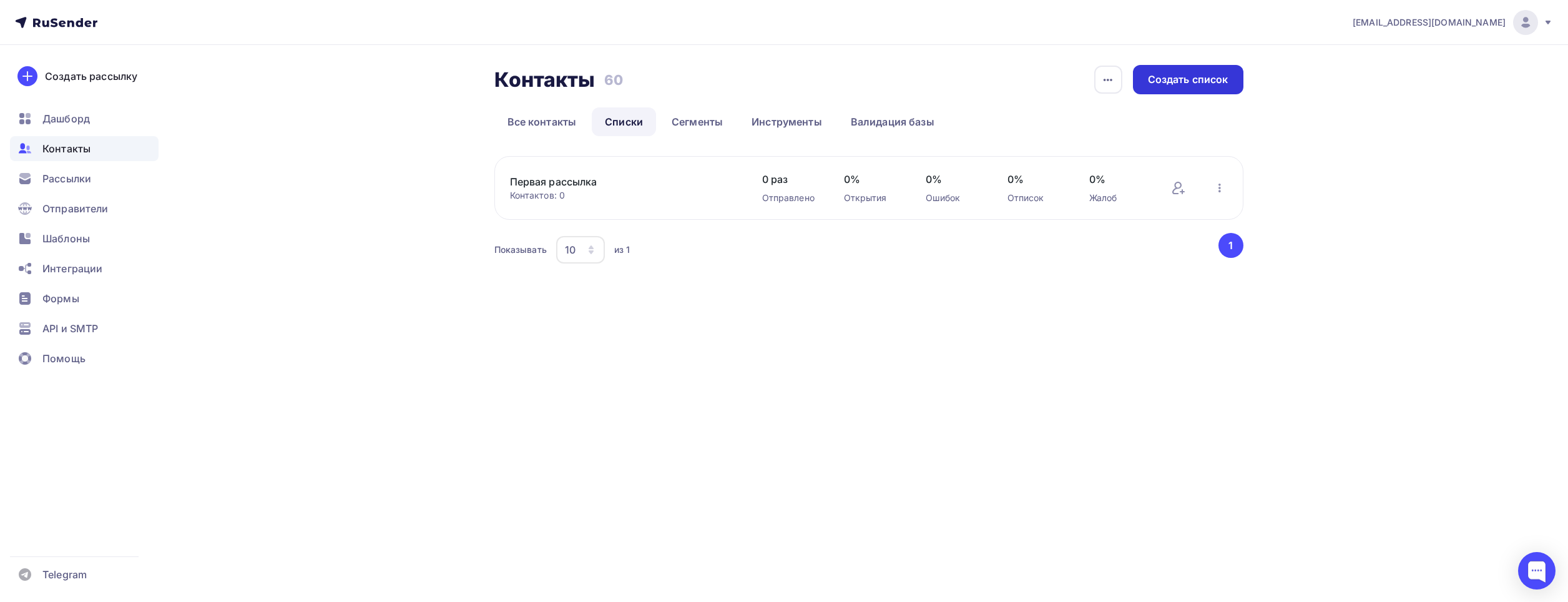
click at [1203, 74] on div "Создать список" at bounding box center [1188, 80] width 80 height 15
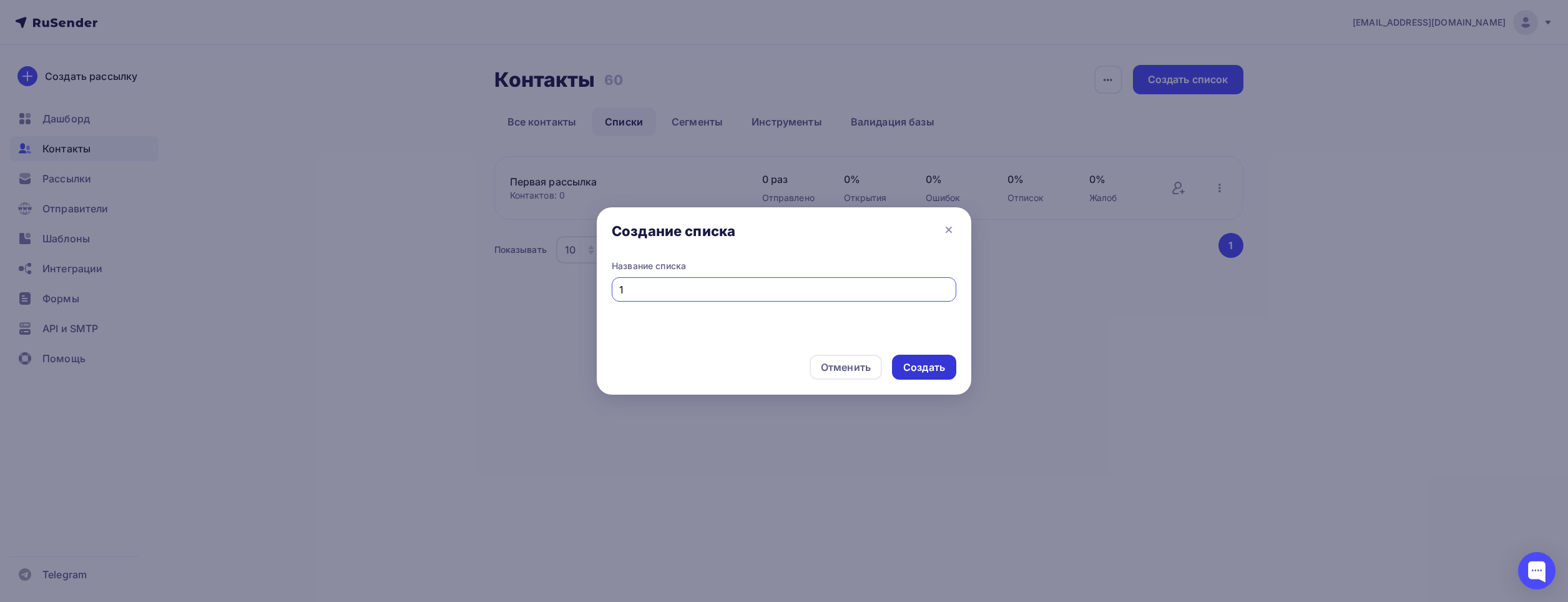
type input "1"
click at [923, 366] on div "Создать" at bounding box center [924, 367] width 42 height 15
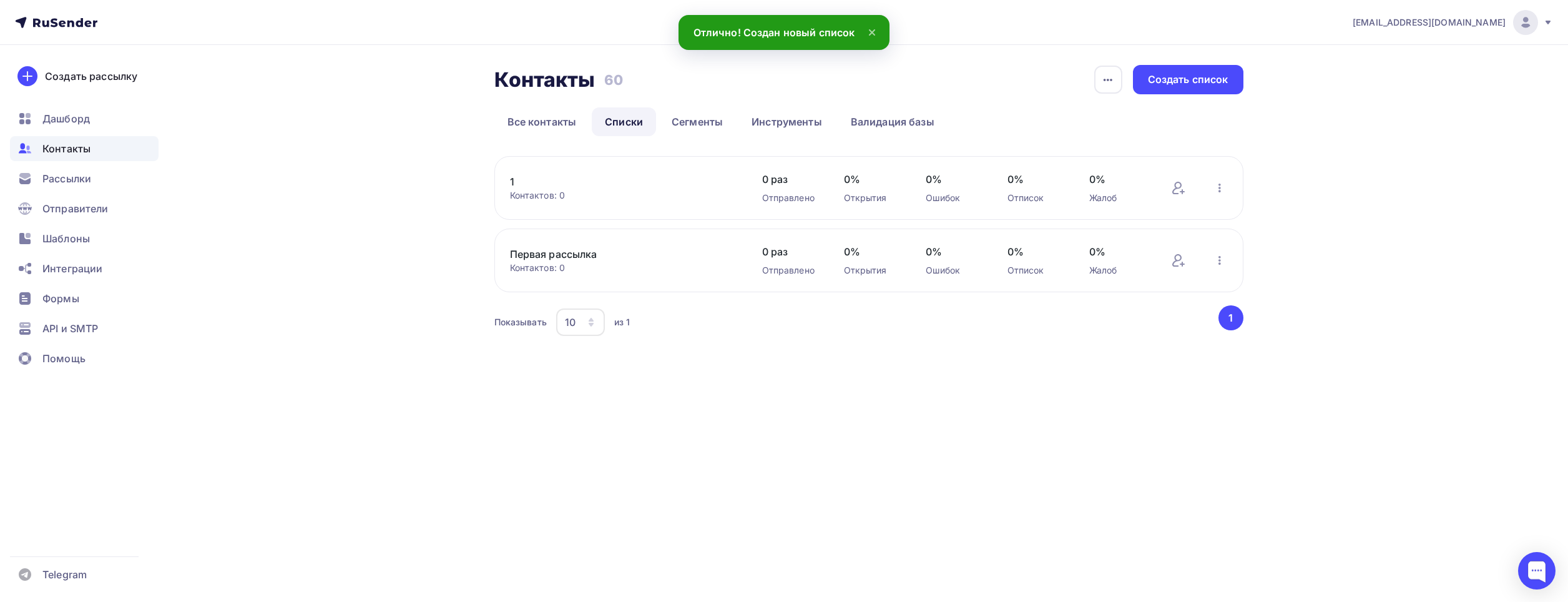
click at [545, 253] on link "Первая рассылка" at bounding box center [616, 253] width 212 height 15
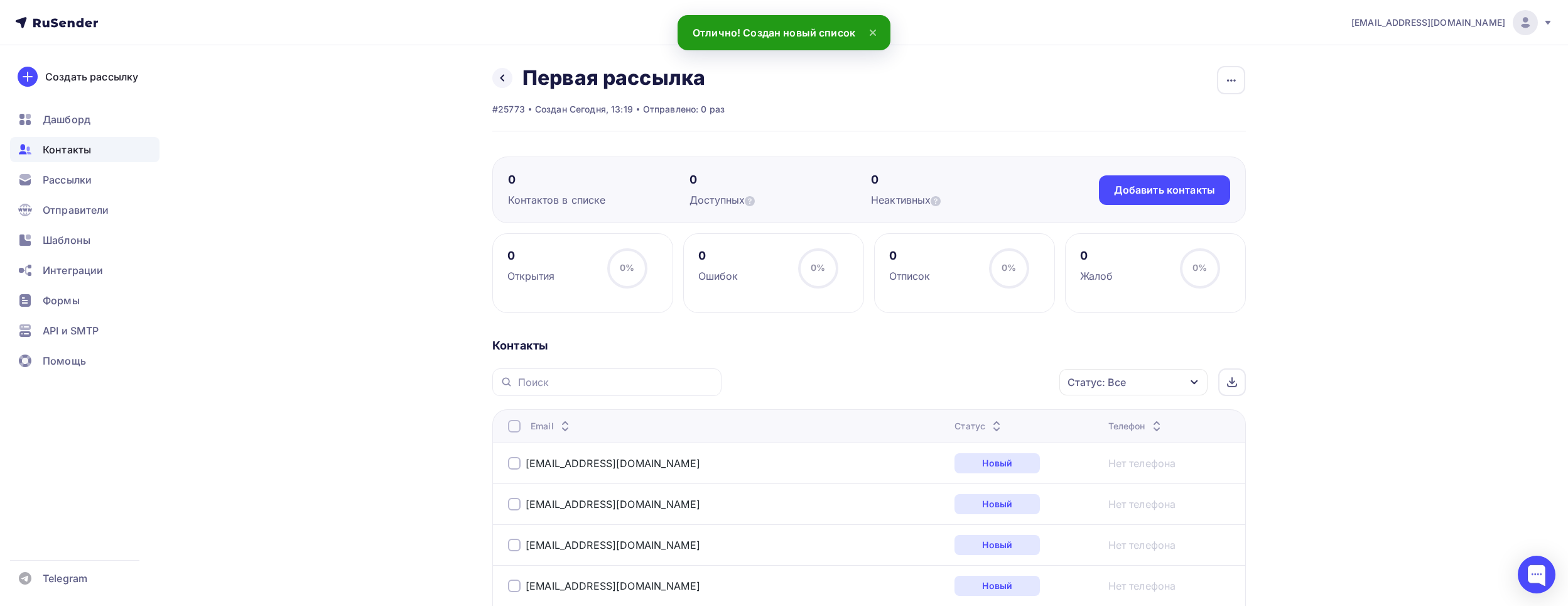
drag, startPoint x: 517, startPoint y: 461, endPoint x: 521, endPoint y: 494, distance: 33.2
click at [517, 463] on div at bounding box center [514, 463] width 13 height 13
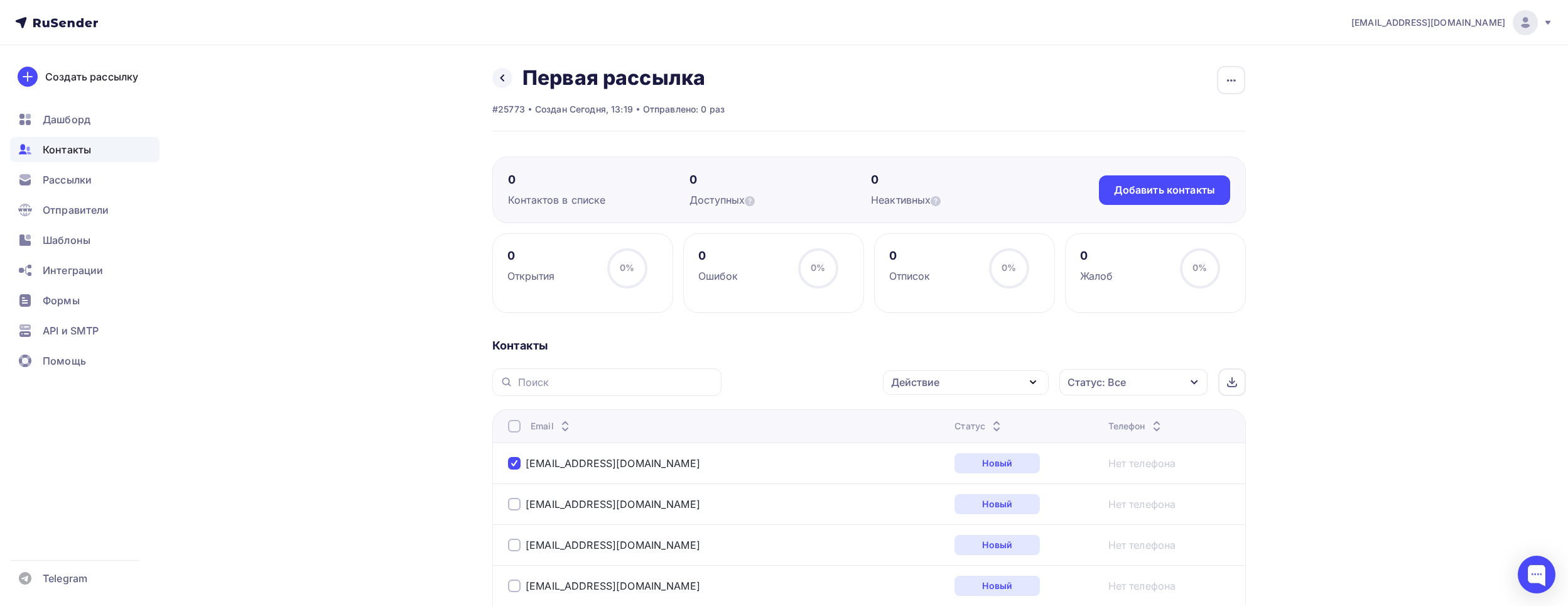
click at [519, 503] on div at bounding box center [514, 504] width 13 height 13
click at [983, 374] on div "Действие" at bounding box center [966, 382] width 166 height 25
click at [976, 415] on div "Добавить в списки" at bounding box center [947, 419] width 97 height 15
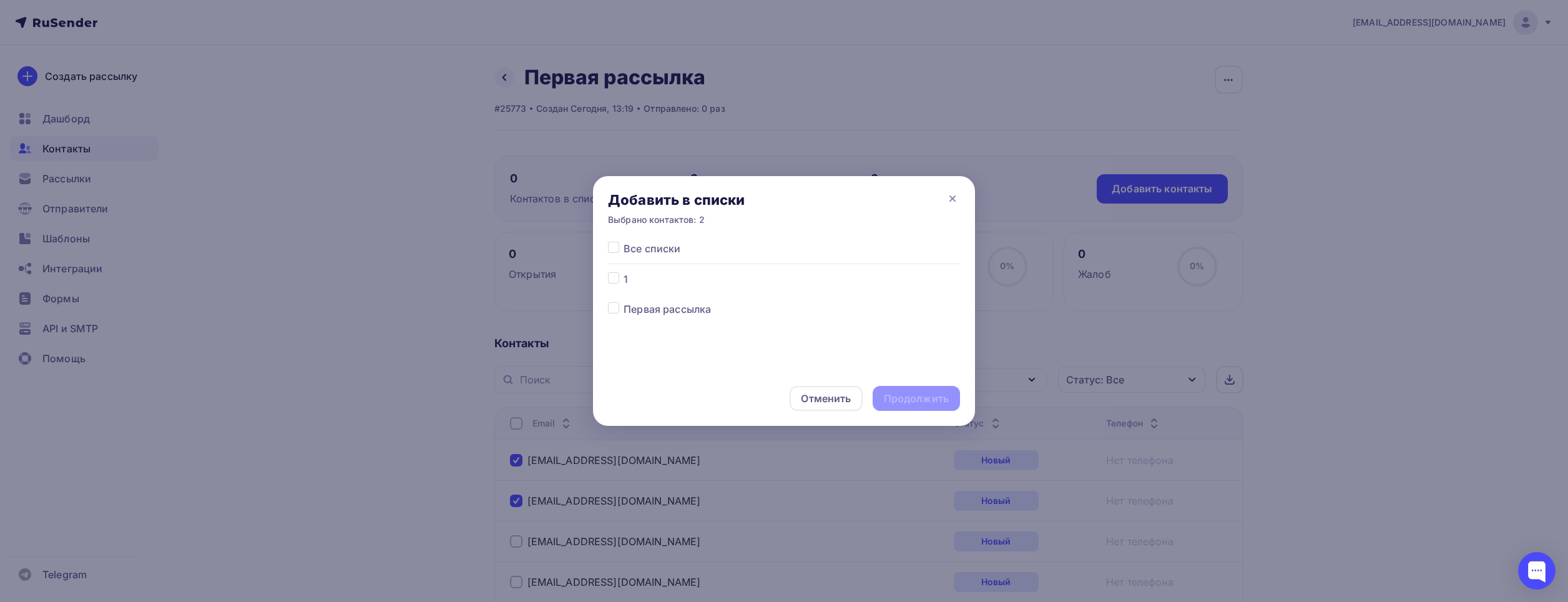
click at [624, 271] on label at bounding box center [624, 271] width 0 height 0
click at [611, 278] on input "checkbox" at bounding box center [614, 277] width 11 height 11
checkbox input "true"
click at [914, 397] on div "Продолжить" at bounding box center [916, 398] width 65 height 15
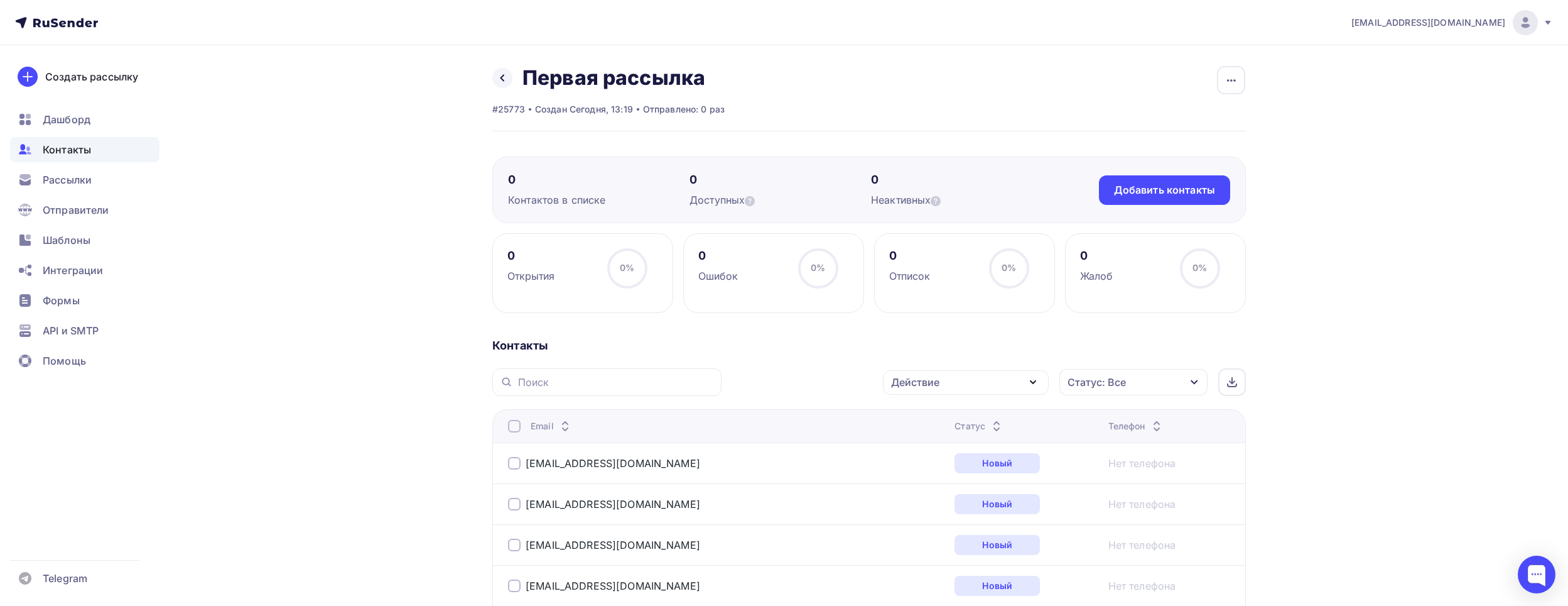
click at [517, 463] on div at bounding box center [514, 463] width 13 height 13
click at [515, 505] on div at bounding box center [514, 504] width 13 height 13
click at [512, 500] on div at bounding box center [514, 504] width 13 height 13
click at [510, 466] on div at bounding box center [514, 463] width 13 height 13
click at [517, 504] on div at bounding box center [514, 504] width 13 height 13
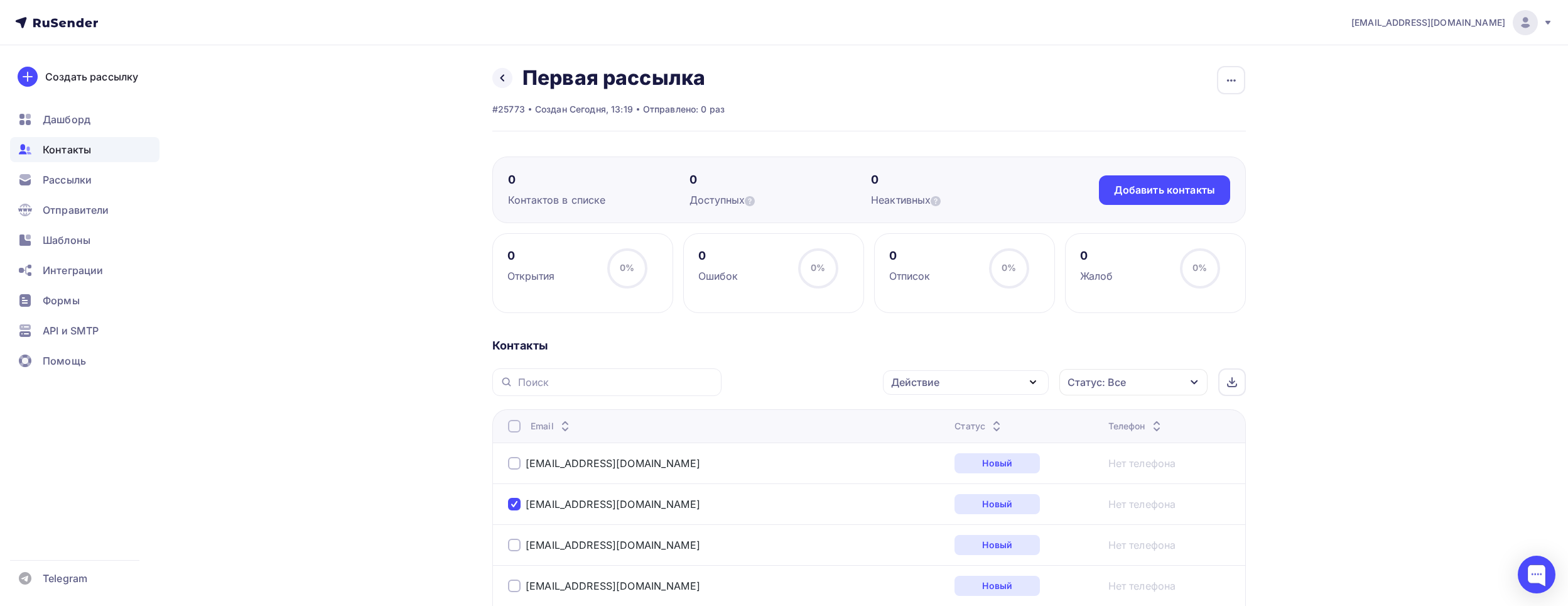
click at [1006, 382] on div "Действие" at bounding box center [966, 382] width 166 height 25
click at [939, 465] on div "Удалить" at bounding box center [919, 469] width 41 height 15
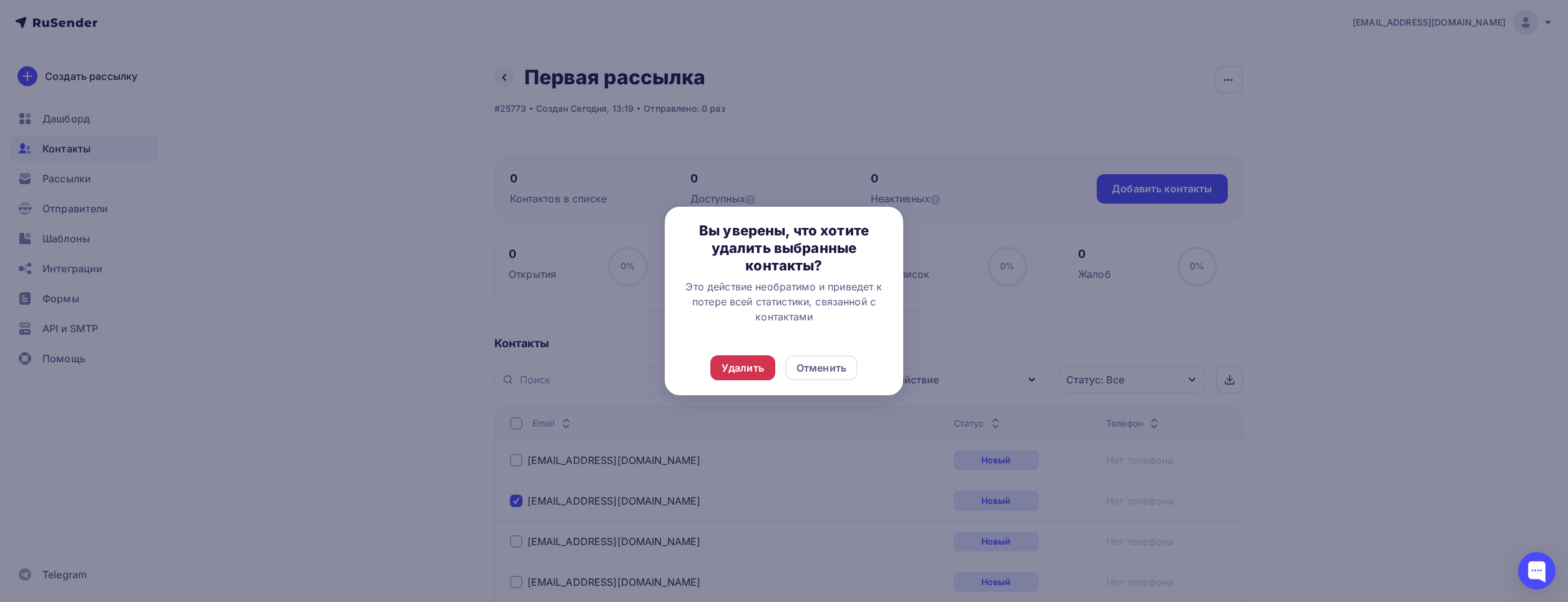
click at [748, 366] on div "Удалить" at bounding box center [742, 367] width 43 height 15
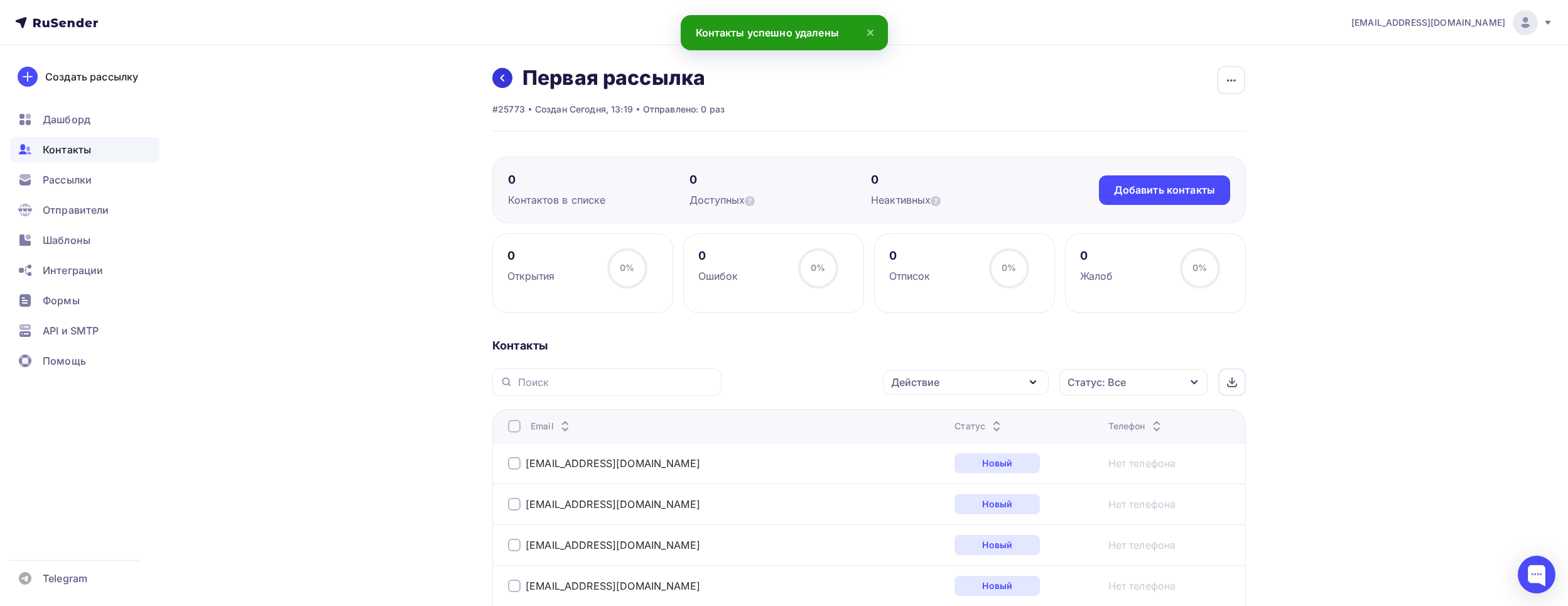
click at [503, 78] on icon at bounding box center [503, 78] width 10 height 10
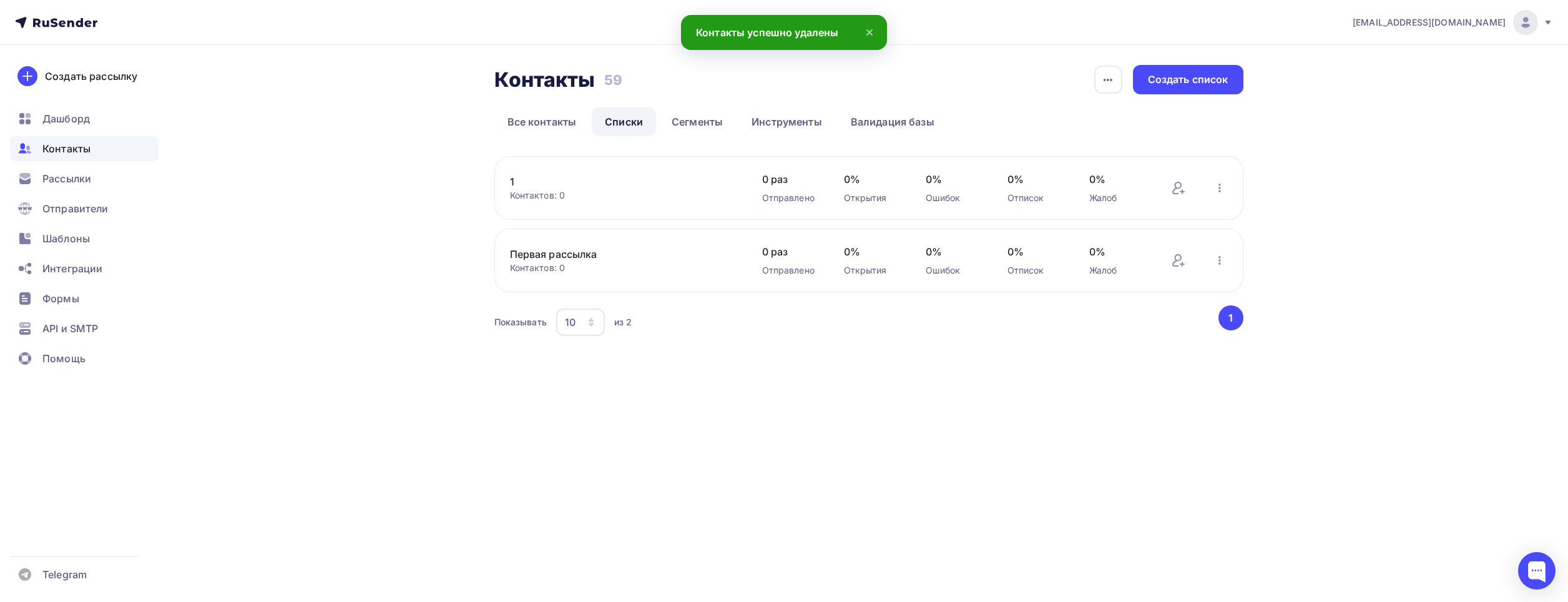
click at [540, 188] on link "1" at bounding box center [616, 181] width 212 height 15
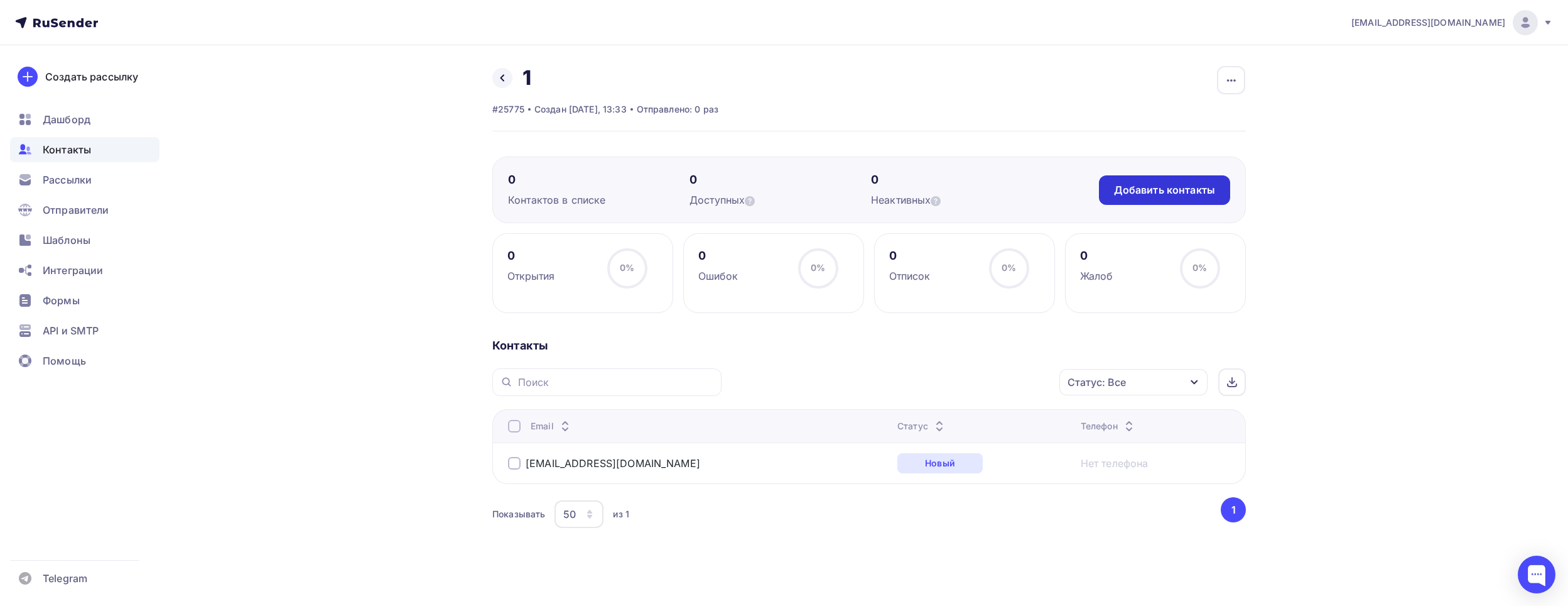
click at [1204, 186] on div "Добавить контакты" at bounding box center [1164, 190] width 101 height 15
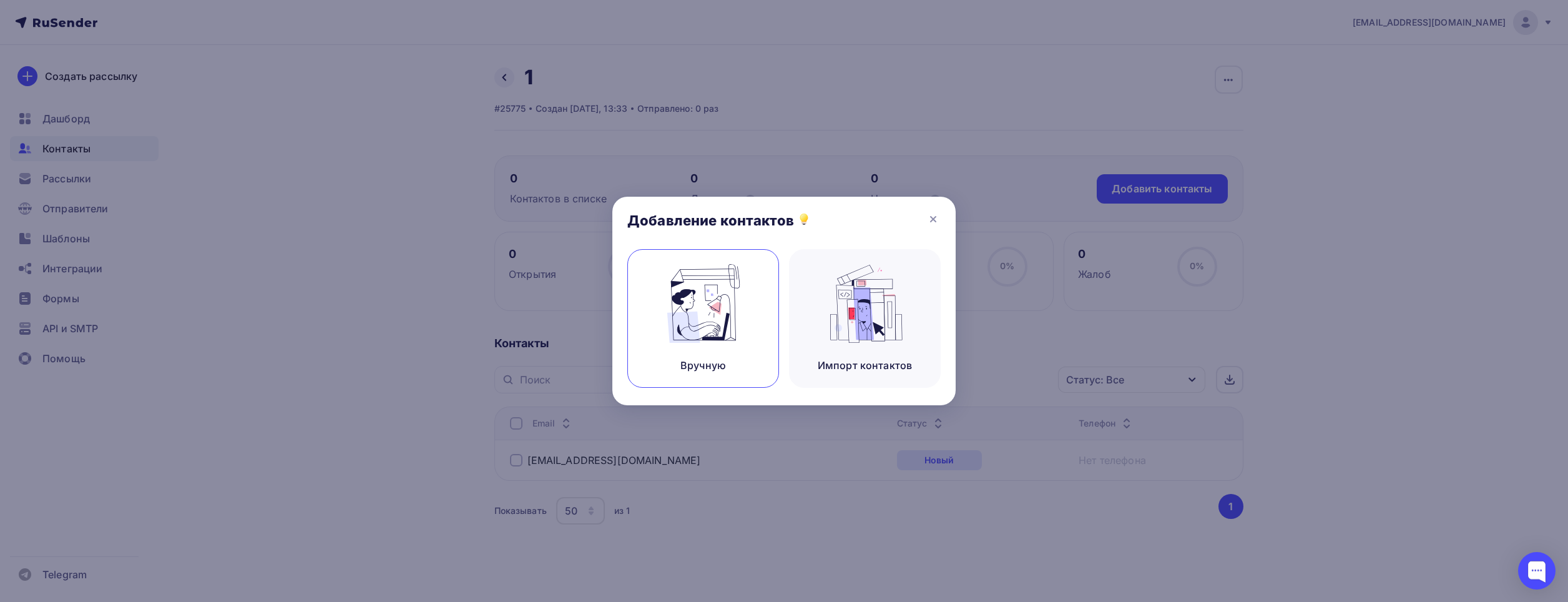
click at [664, 343] on div "Вручную" at bounding box center [702, 318] width 151 height 139
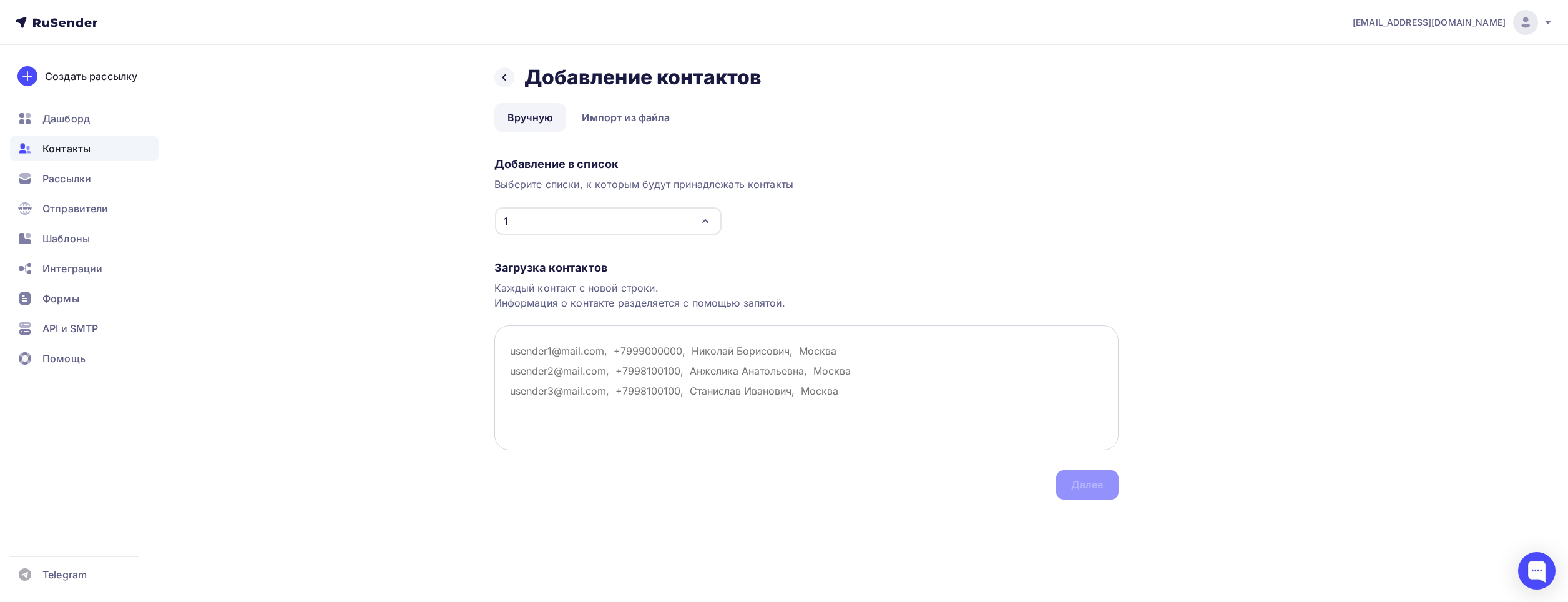
paste textarea "lexan2918@rambler.ru"
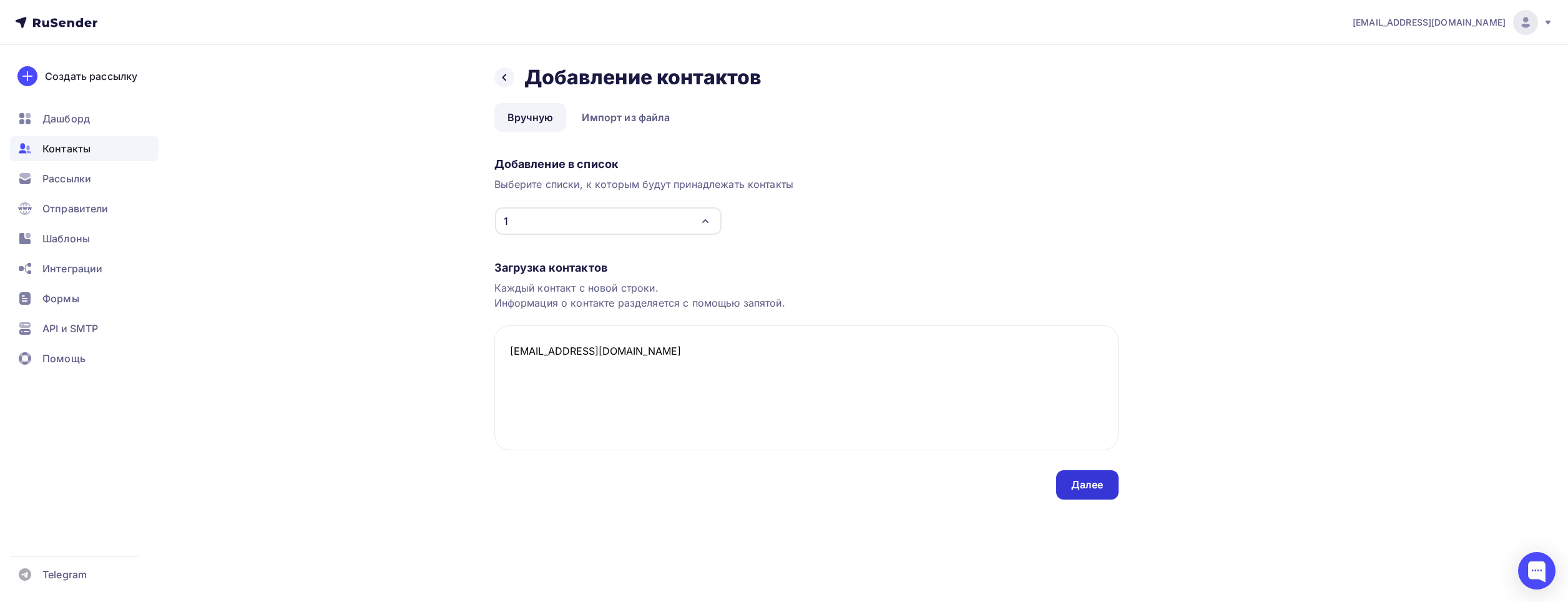
type textarea "lexan2918@rambler.ru"
click at [1083, 481] on div "Далее" at bounding box center [1087, 485] width 33 height 15
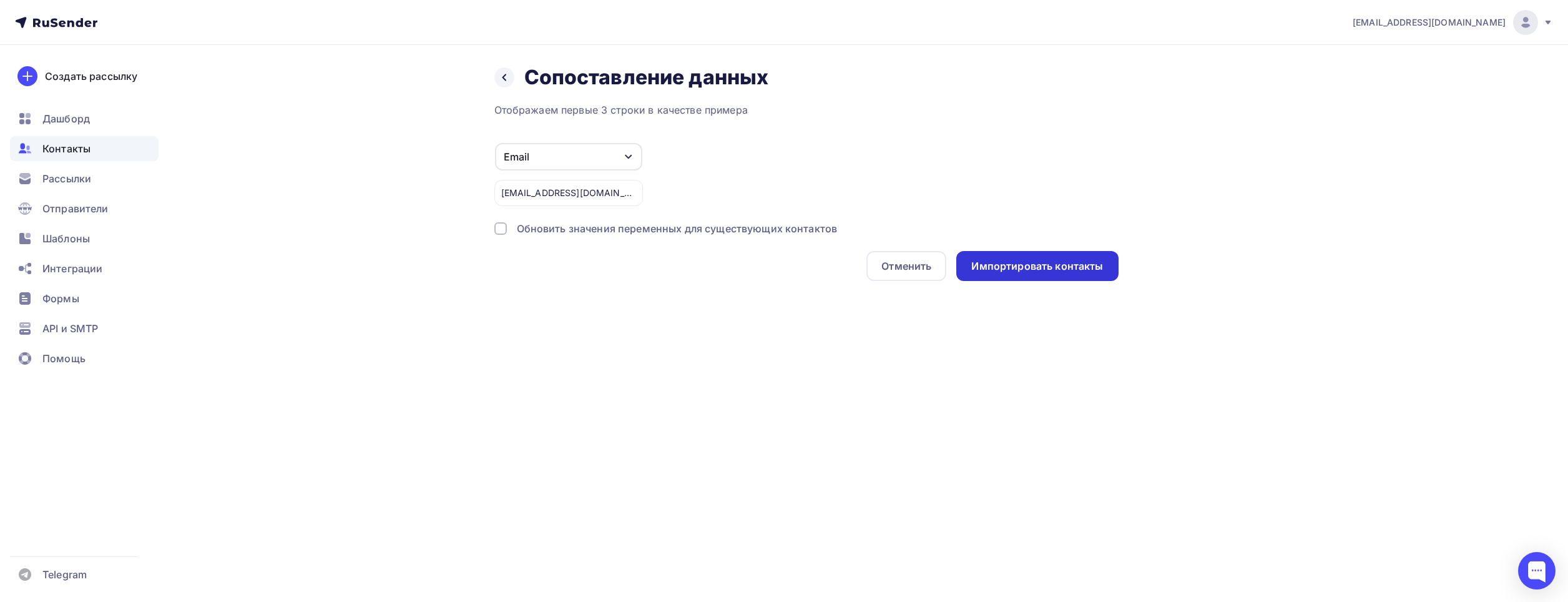
click at [1040, 270] on div "Импортировать контакты" at bounding box center [1036, 266] width 132 height 15
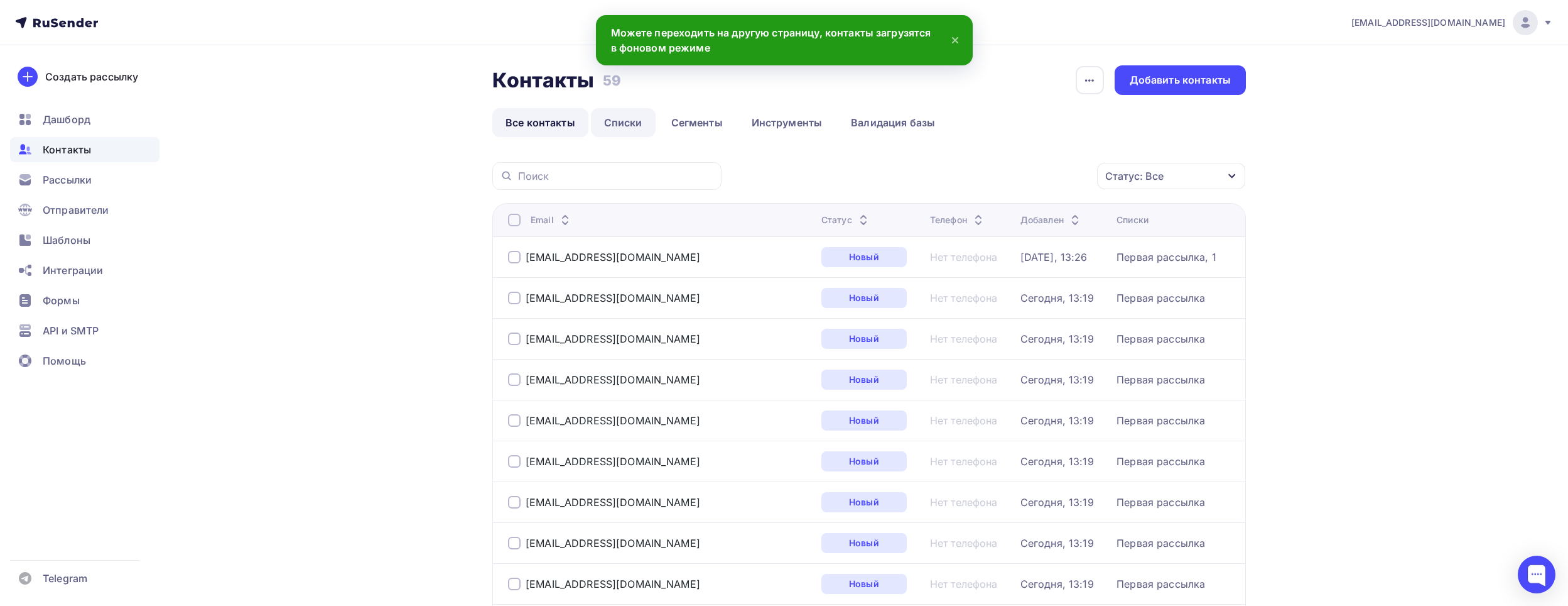
click at [622, 110] on link "Списки" at bounding box center [623, 122] width 65 height 29
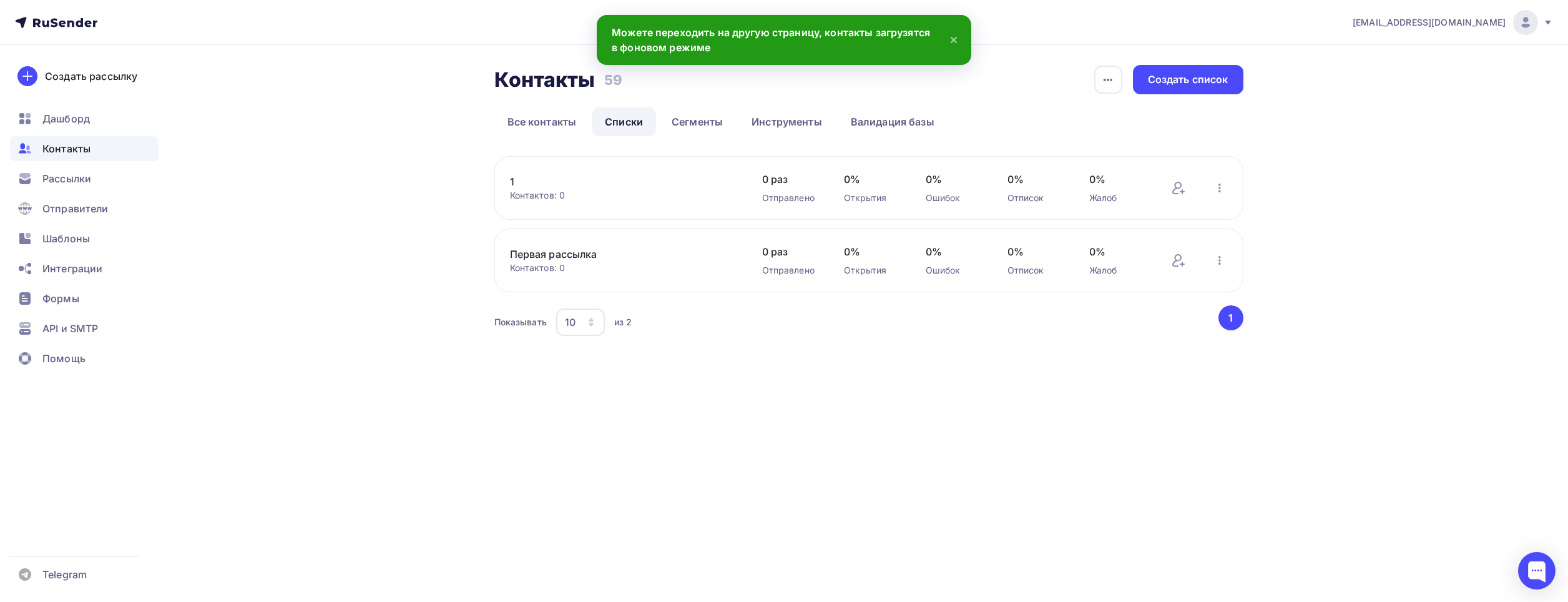
click at [549, 193] on div "Контактов: 0" at bounding box center [624, 195] width 227 height 13
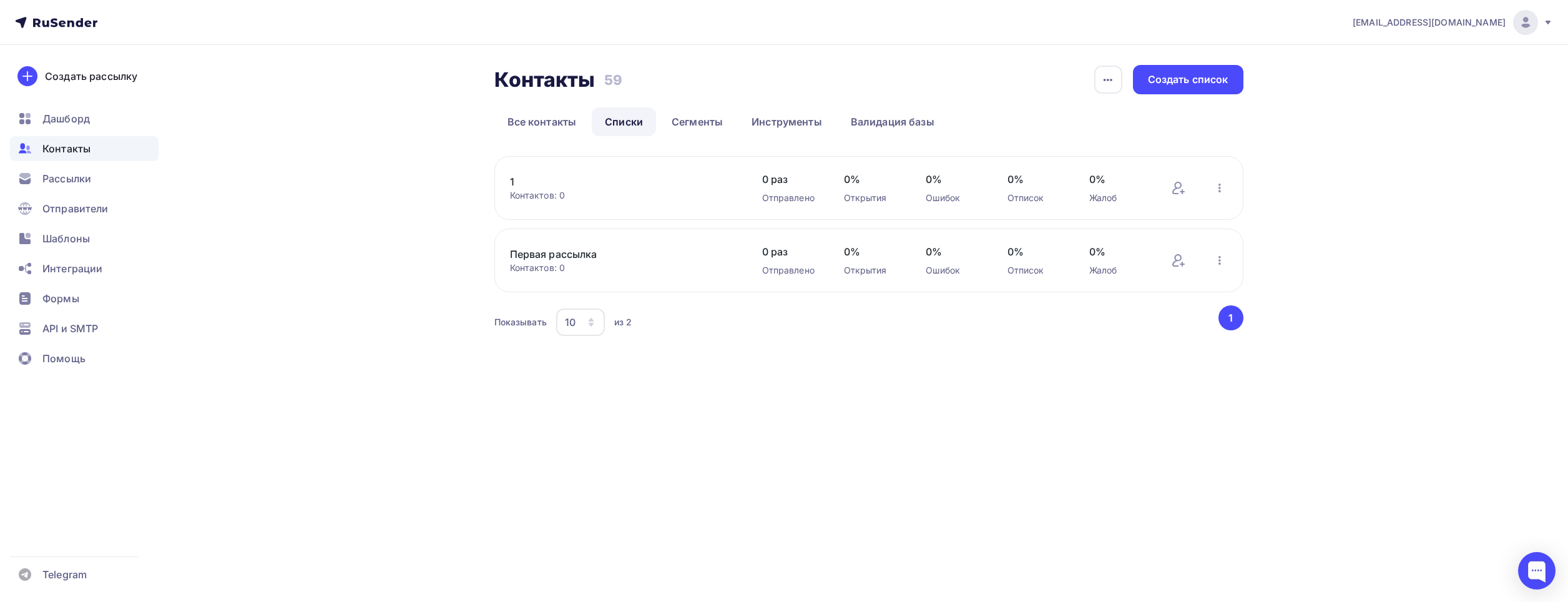
click at [513, 179] on link "1" at bounding box center [616, 181] width 212 height 15
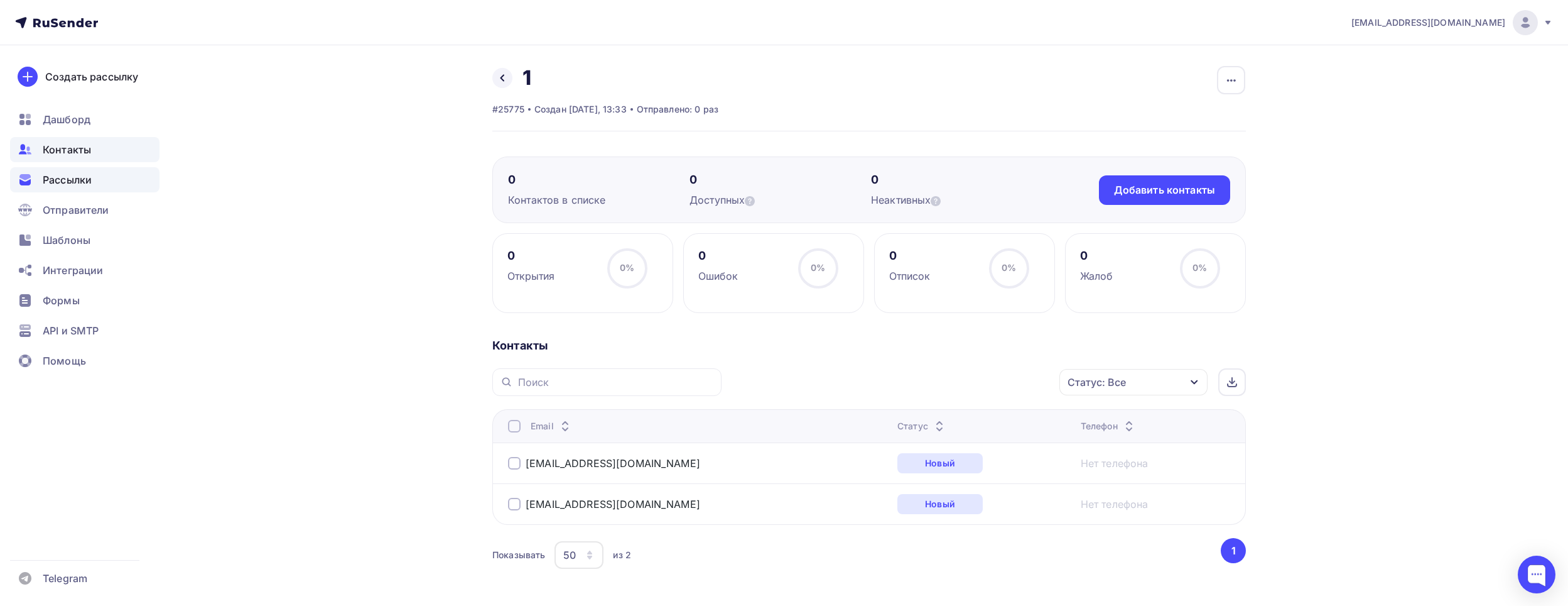
click at [70, 180] on span "Рассылки" at bounding box center [67, 179] width 49 height 15
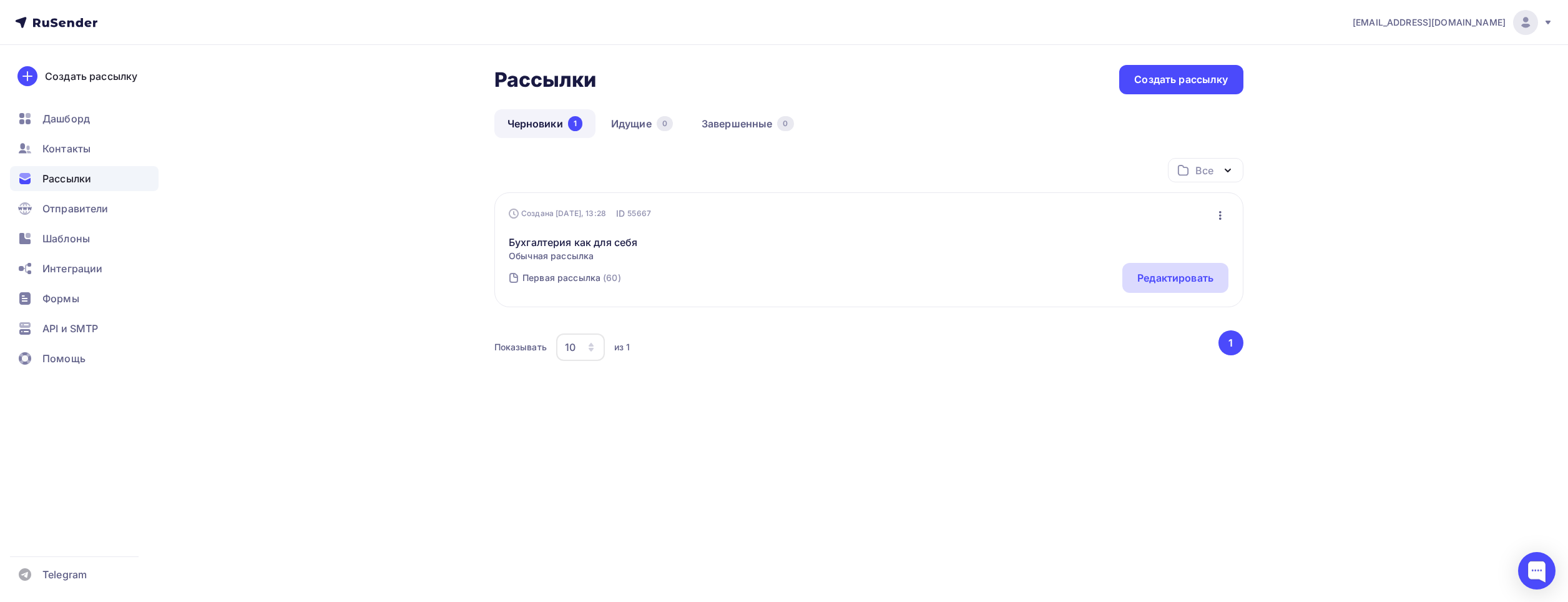
click at [1156, 279] on div "Редактировать" at bounding box center [1175, 277] width 76 height 15
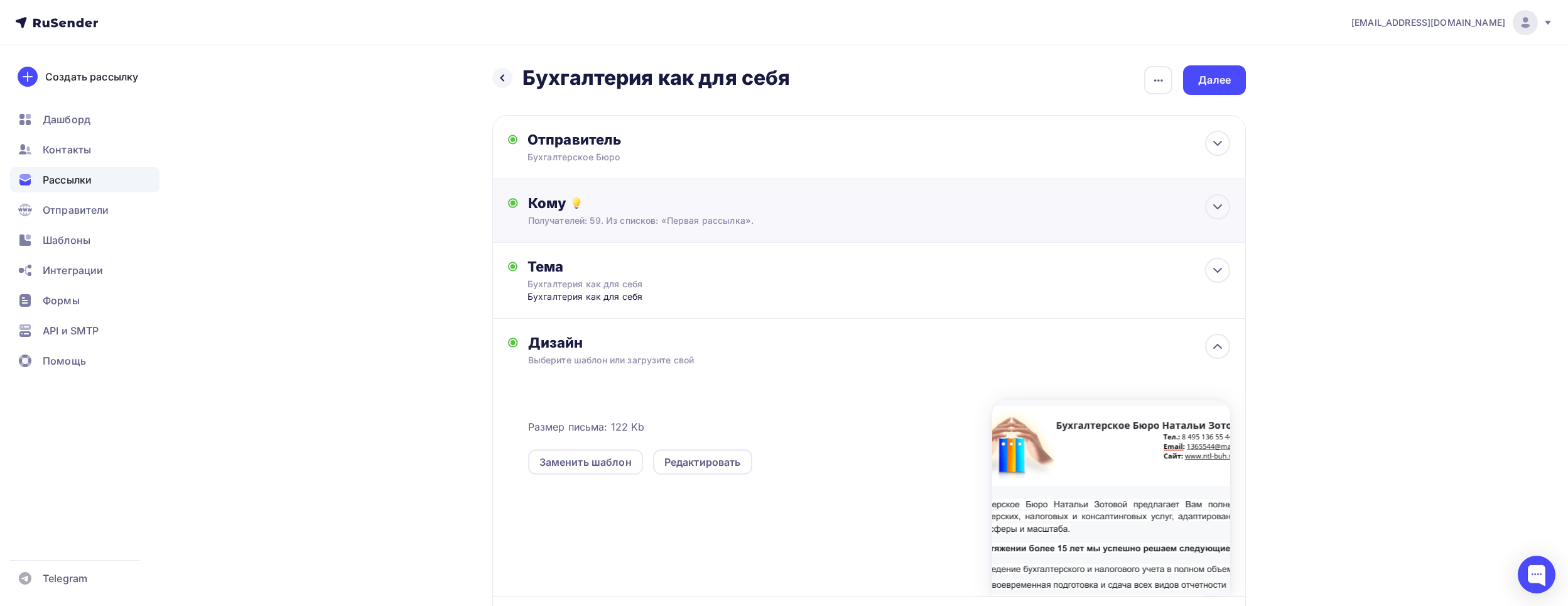
click at [841, 229] on div "Кому Получателей: 59. Из списков: «Первая рассылка». Списки получателей Первая …" at bounding box center [870, 211] width 754 height 63
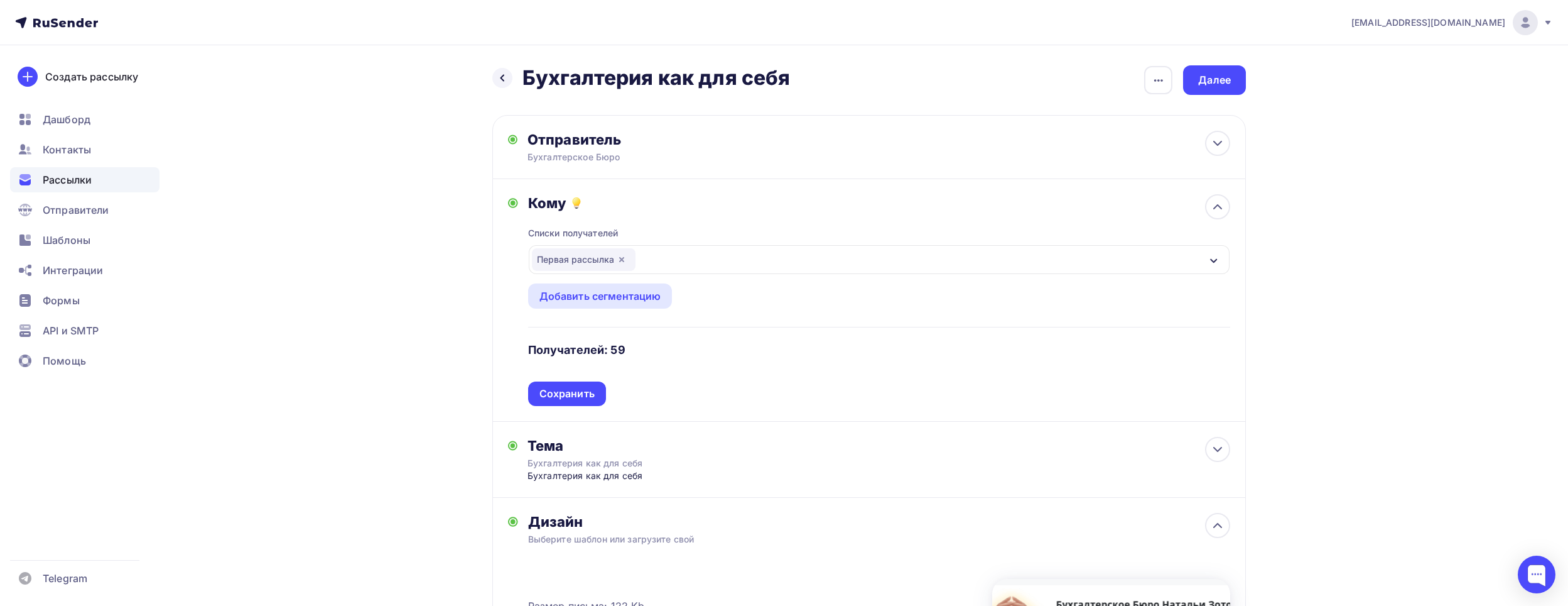
click at [624, 258] on icon "button" at bounding box center [621, 259] width 5 height 5
click at [624, 258] on div "Выберите список" at bounding box center [581, 259] width 98 height 22
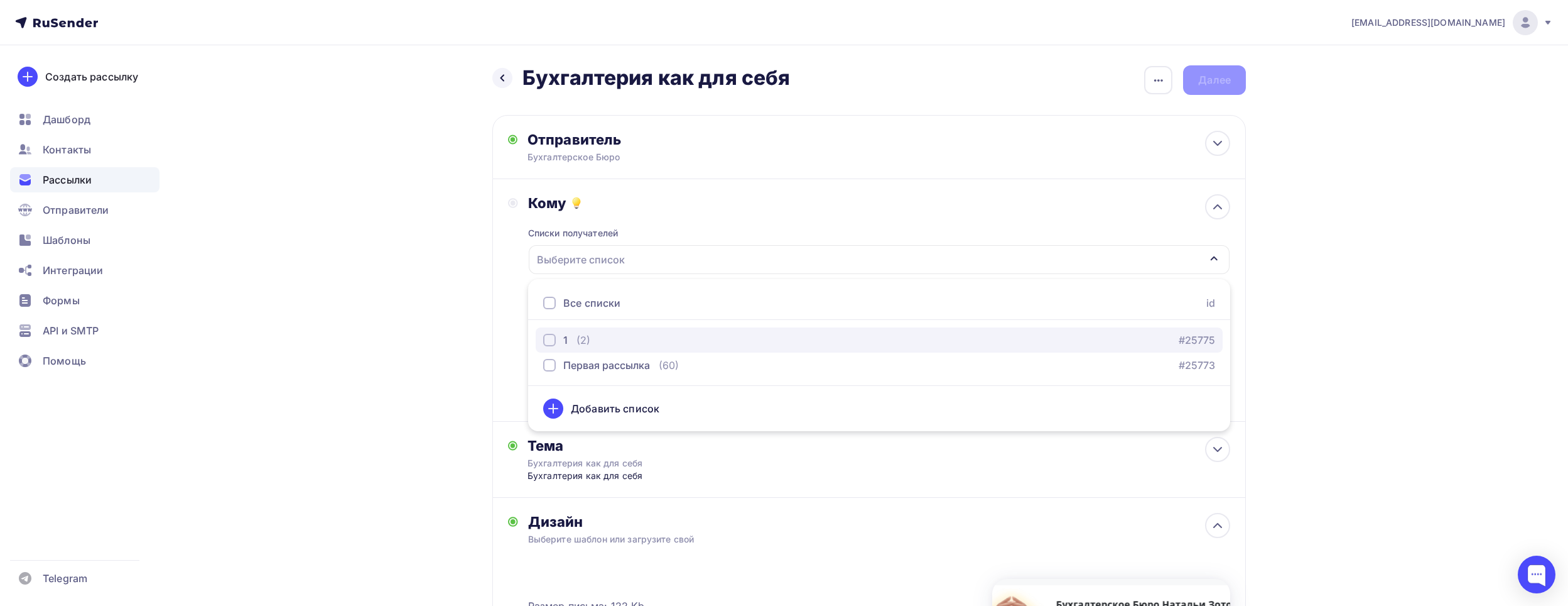
click at [551, 340] on div "button" at bounding box center [550, 340] width 13 height 13
click at [1324, 239] on div "noreplybuhb@yandex.ru Аккаунт Тарифы Выйти Создать рассылку Дашборд Контакты Ра…" at bounding box center [784, 460] width 1568 height 920
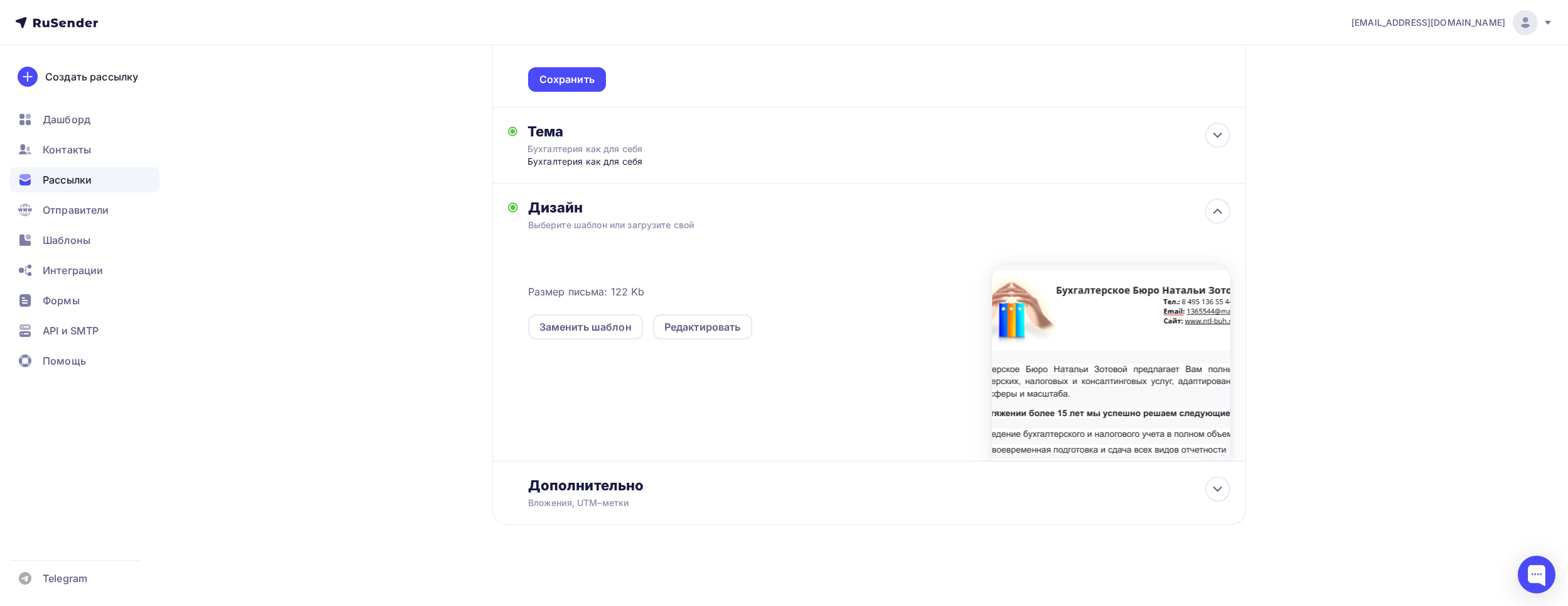
scroll to position [62, 0]
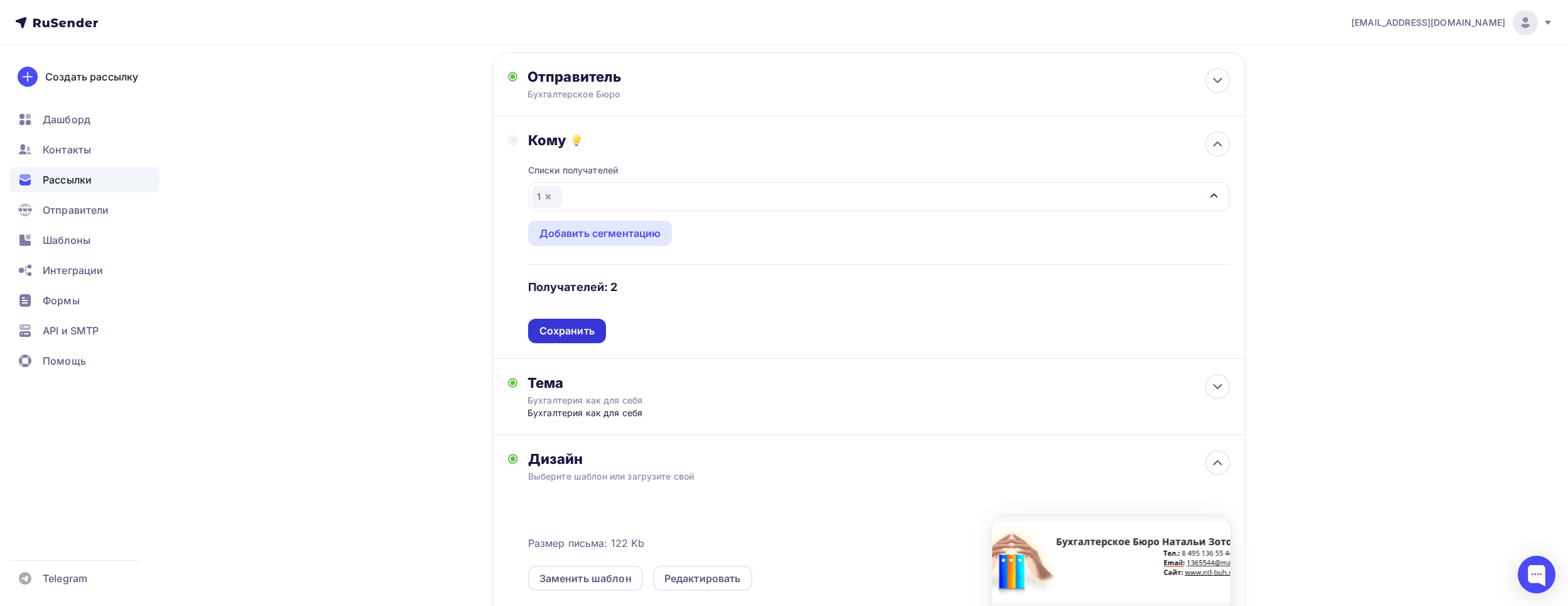
click at [579, 327] on div "Сохранить" at bounding box center [567, 331] width 55 height 15
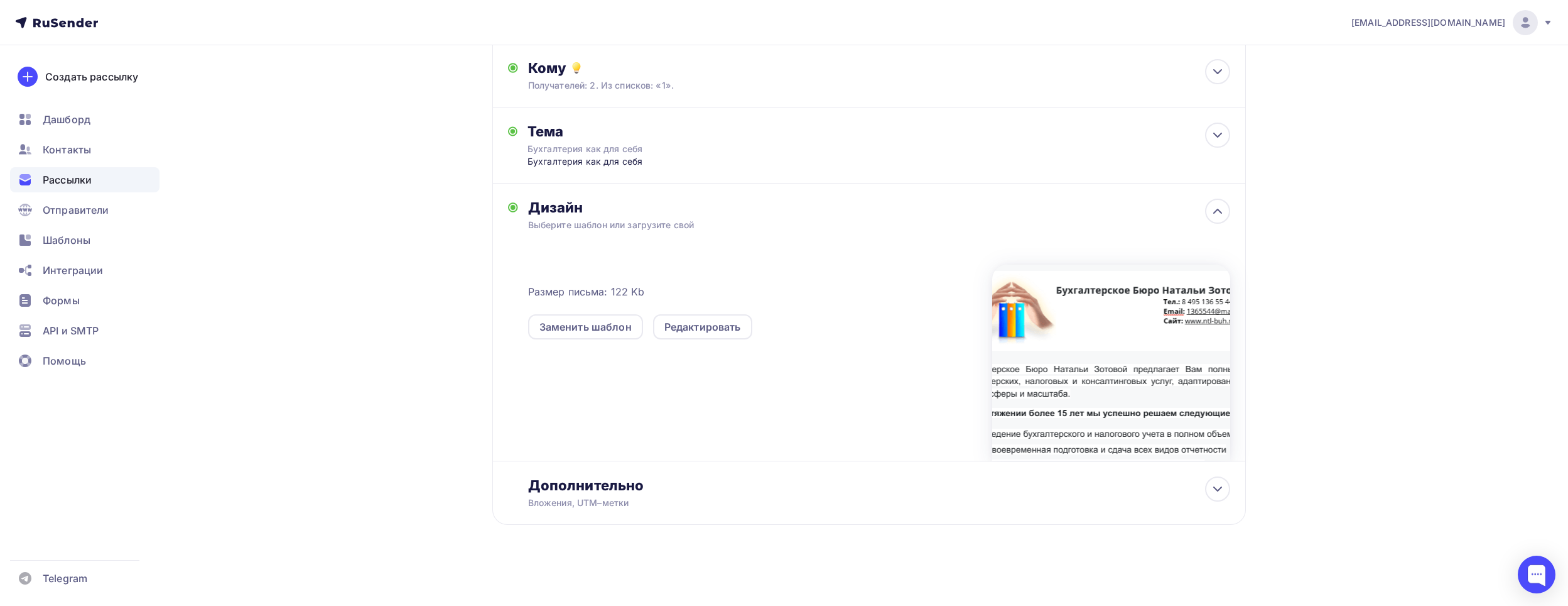
scroll to position [0, 0]
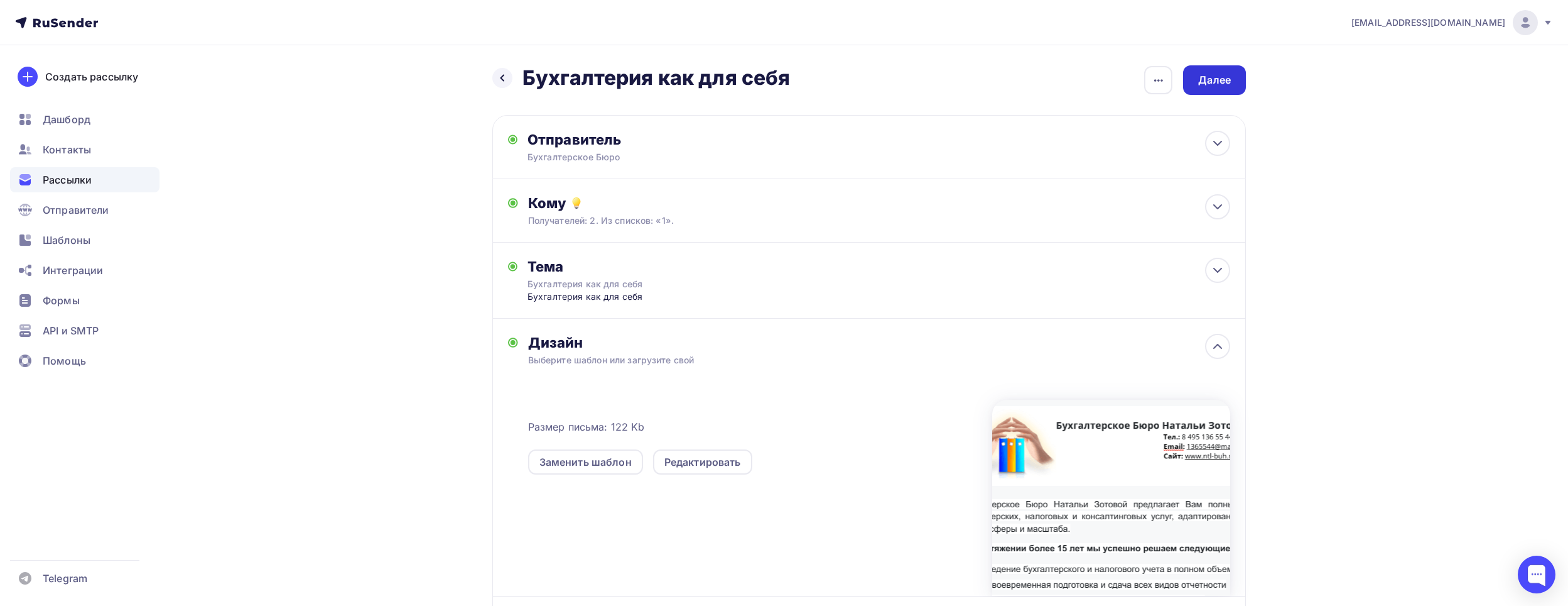
click at [1225, 84] on div "Далее" at bounding box center [1214, 80] width 33 height 15
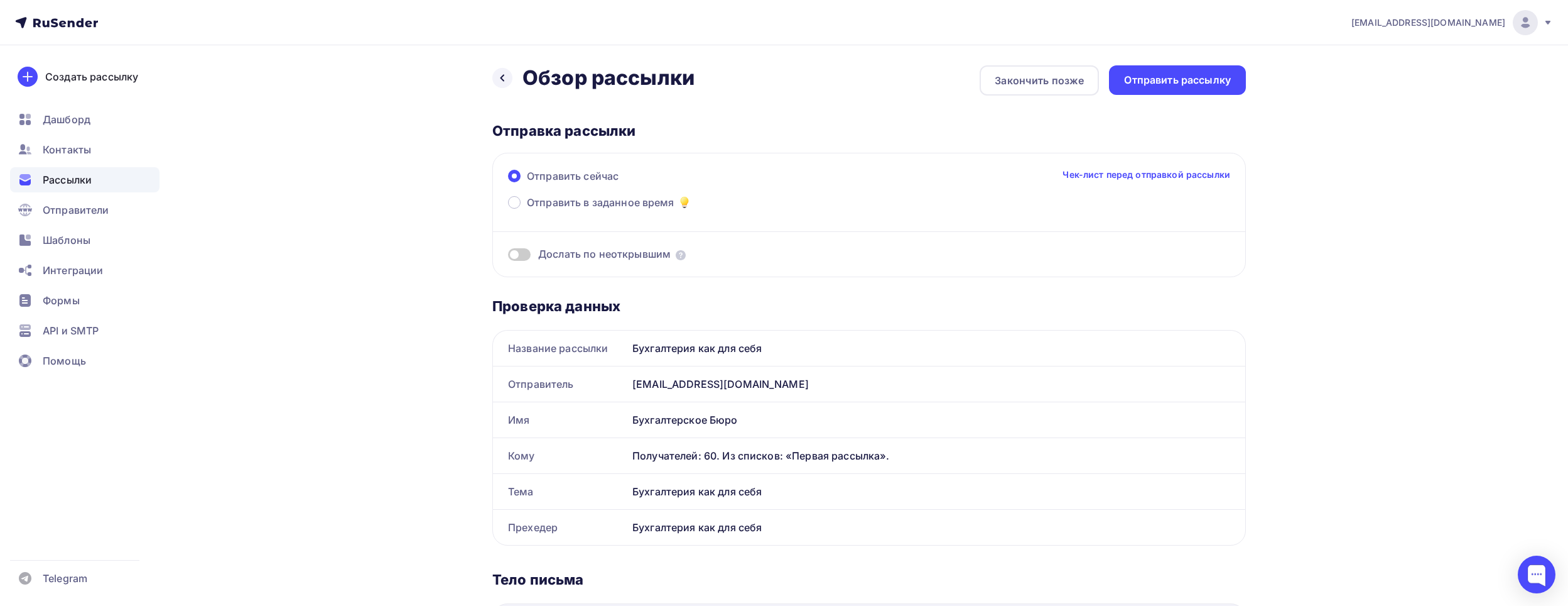
click at [1185, 176] on link "Чек-лист перед отправкой рассылки" at bounding box center [1146, 175] width 168 height 13
click at [1182, 82] on div "Отправить рассылку" at bounding box center [1178, 80] width 107 height 15
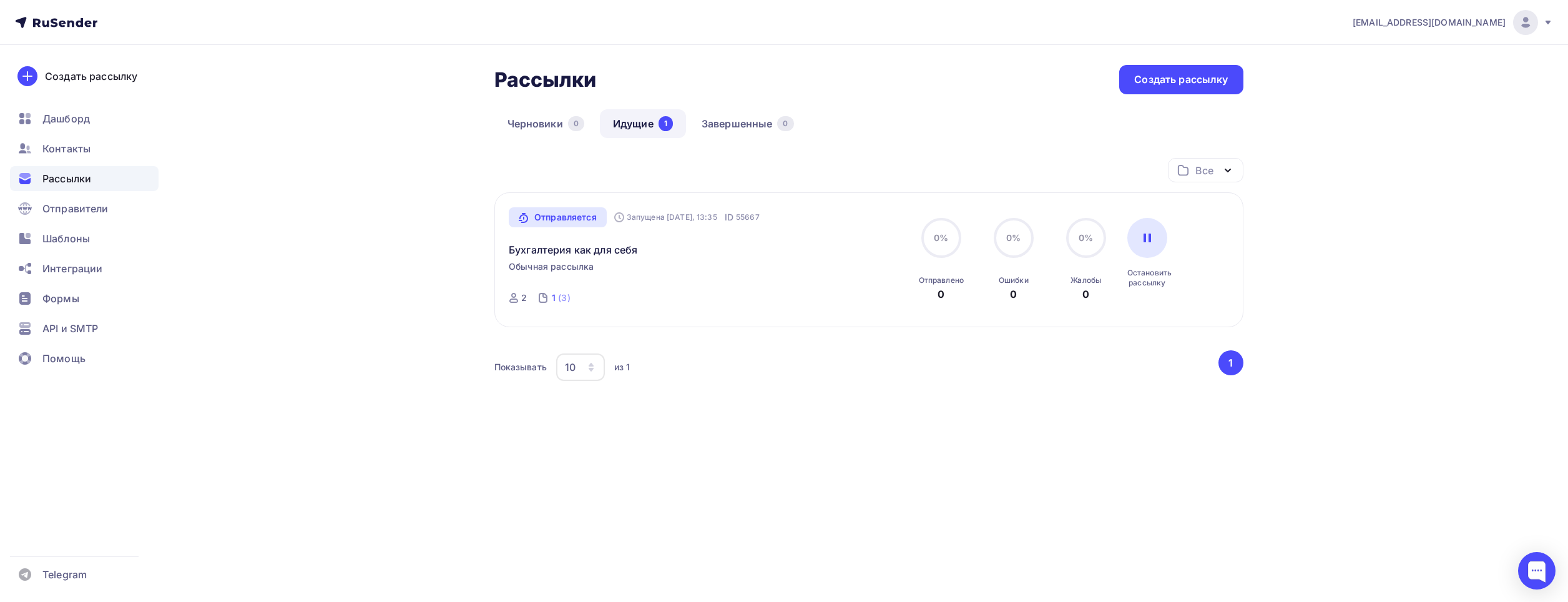
click at [552, 300] on div "1" at bounding box center [553, 298] width 3 height 13
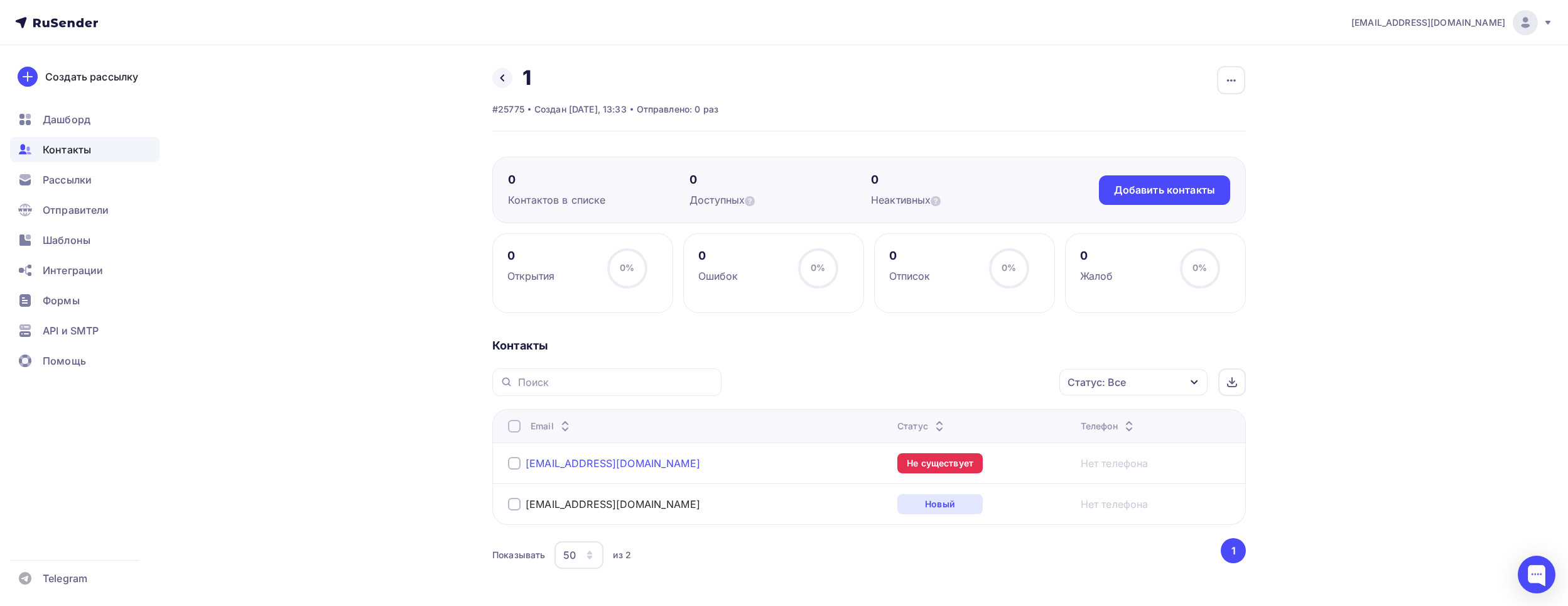
click at [633, 468] on div "lexan2918@rambler.ru" at bounding box center [665, 463] width 314 height 20
drag, startPoint x: 600, startPoint y: 459, endPoint x: 519, endPoint y: 458, distance: 81.0
click at [519, 458] on div "lexan2918@rambler.ru" at bounding box center [665, 463] width 314 height 20
click at [498, 69] on link at bounding box center [503, 78] width 20 height 20
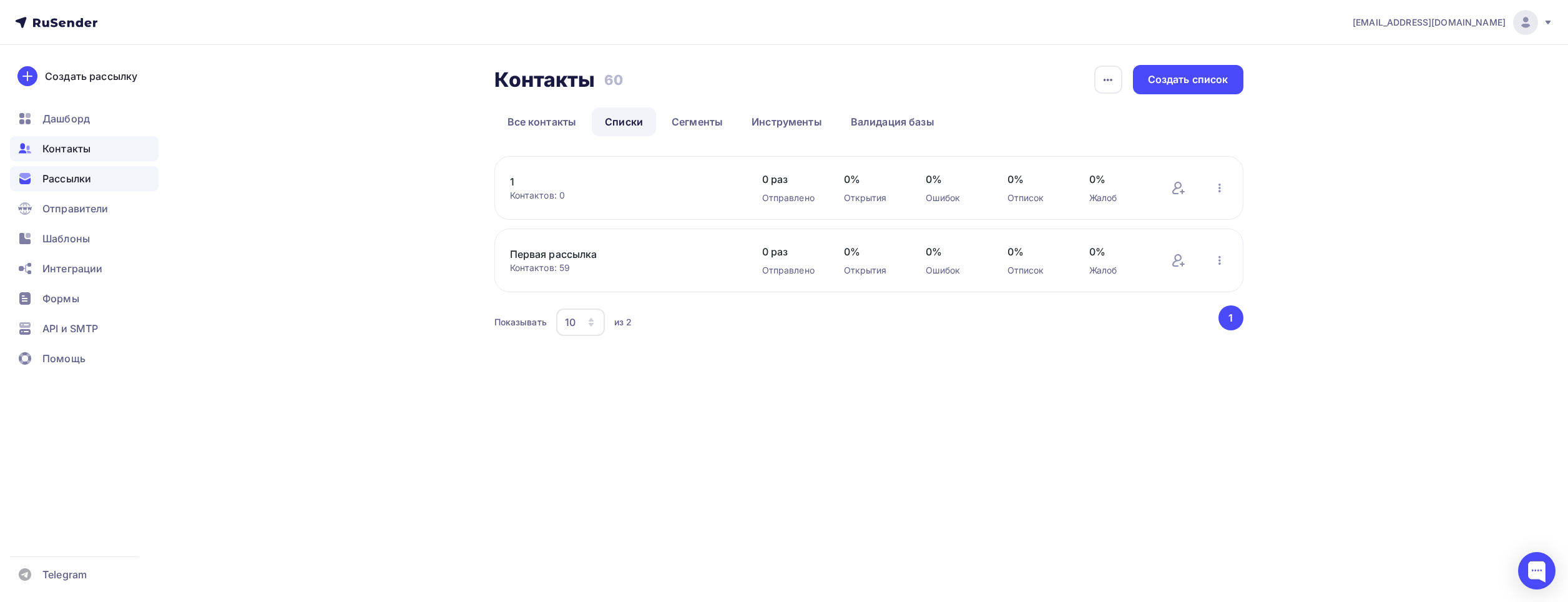
click at [64, 171] on span "Рассылки" at bounding box center [67, 178] width 49 height 15
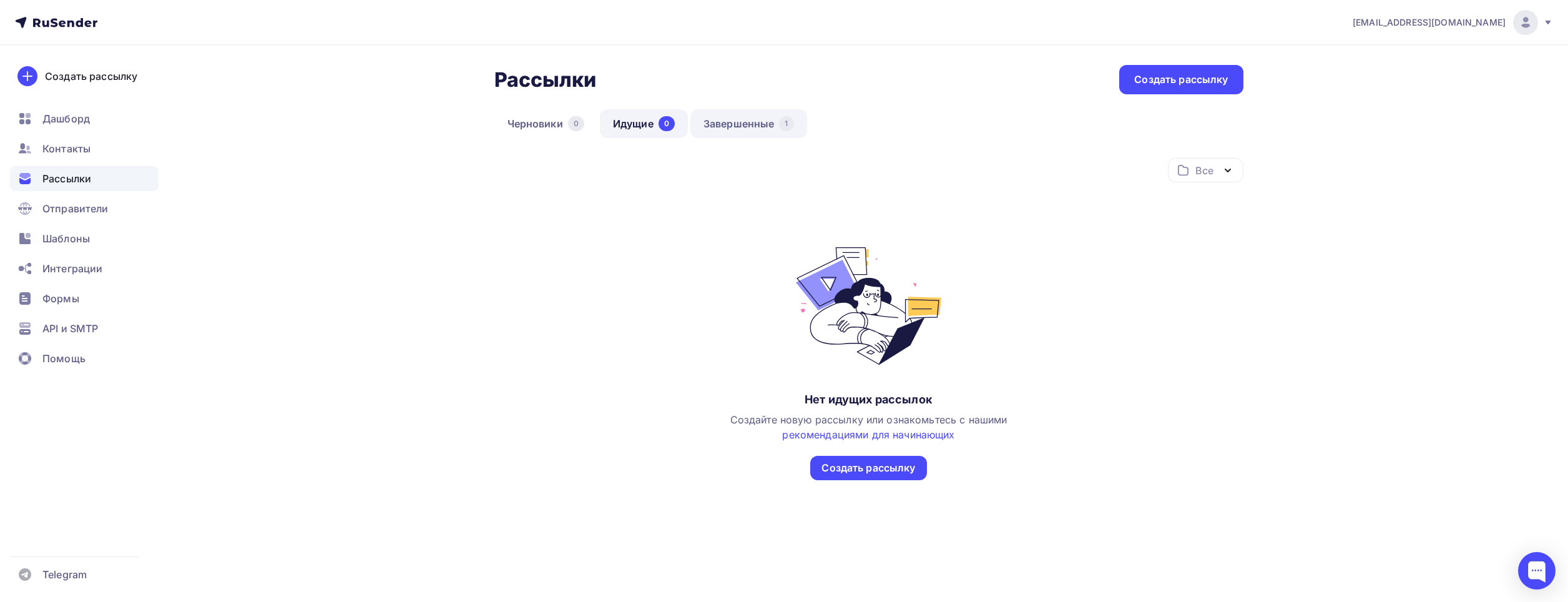
click at [769, 116] on link "Завершенные 1" at bounding box center [748, 123] width 116 height 29
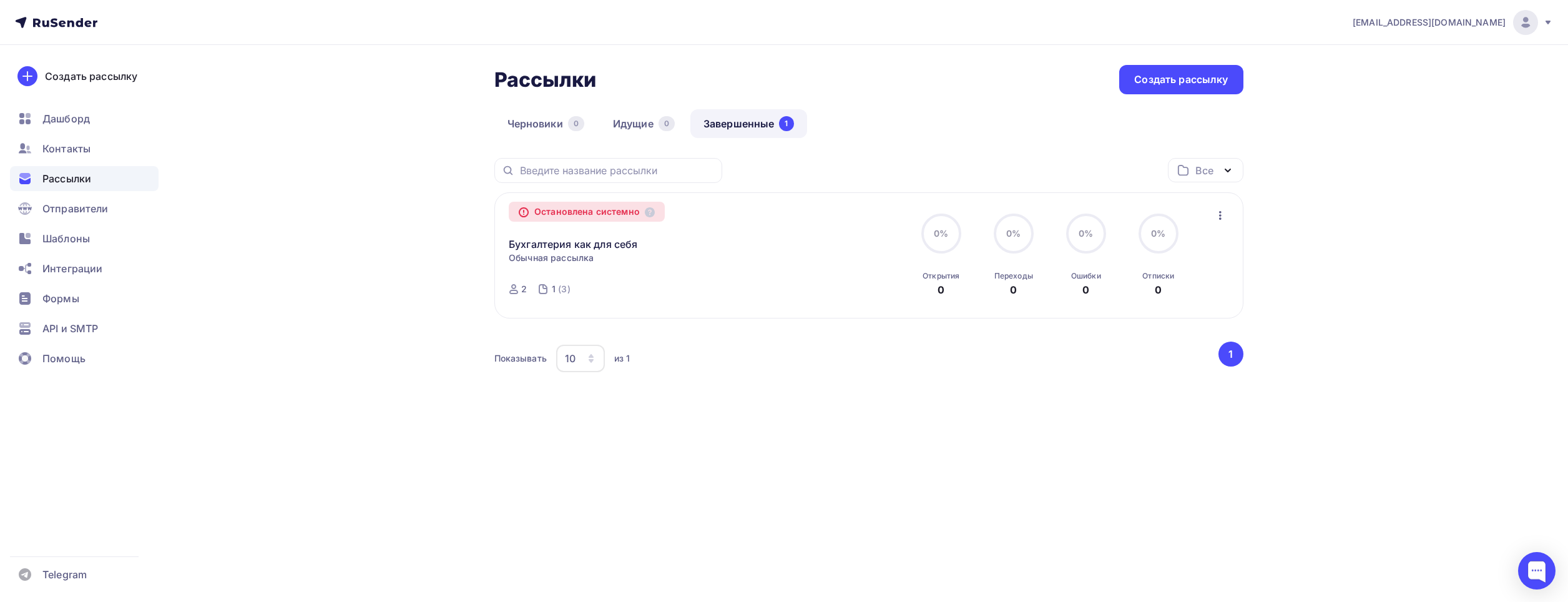
click at [561, 216] on div "Остановлена системно" at bounding box center [587, 211] width 156 height 20
click at [649, 211] on div "Остановлена системно" at bounding box center [587, 211] width 156 height 20
click at [649, 212] on div "Остановлена системно" at bounding box center [587, 211] width 156 height 20
click at [87, 151] on span "Контакты" at bounding box center [66, 148] width 48 height 15
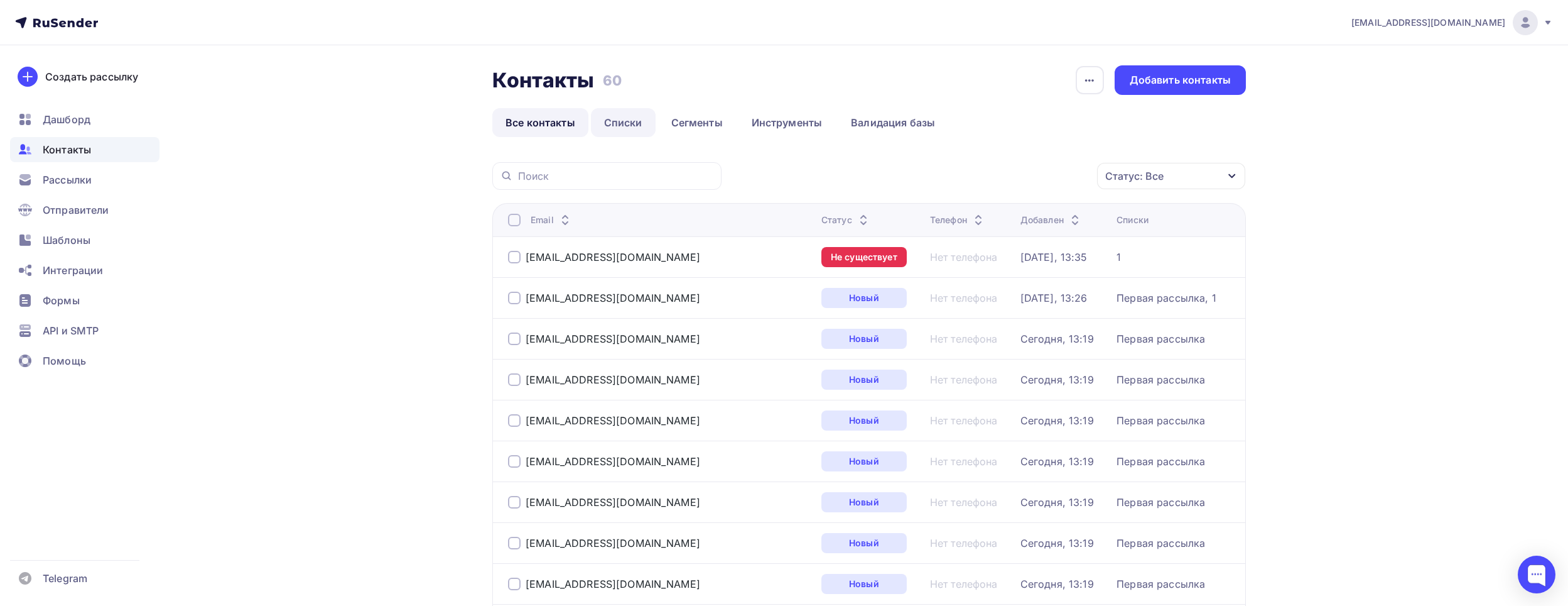
click at [621, 124] on link "Списки" at bounding box center [623, 122] width 65 height 29
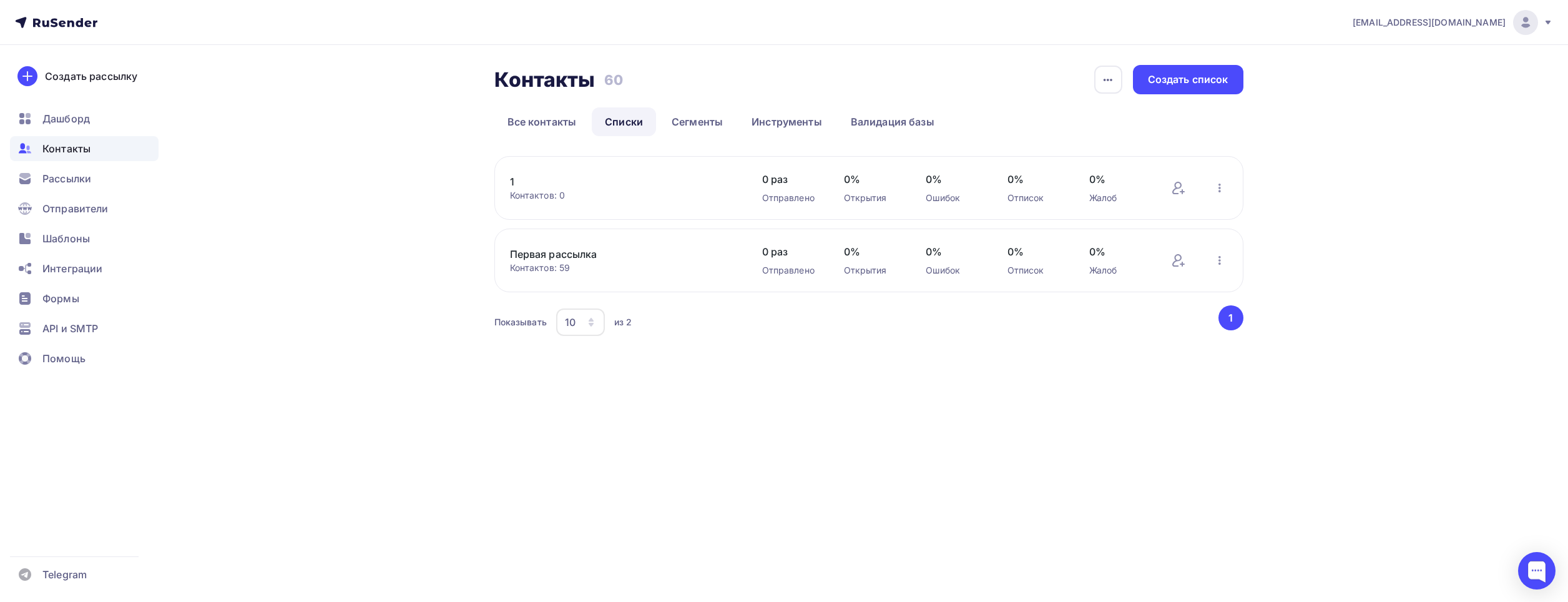
click at [541, 246] on link "Первая рассылка" at bounding box center [616, 253] width 212 height 15
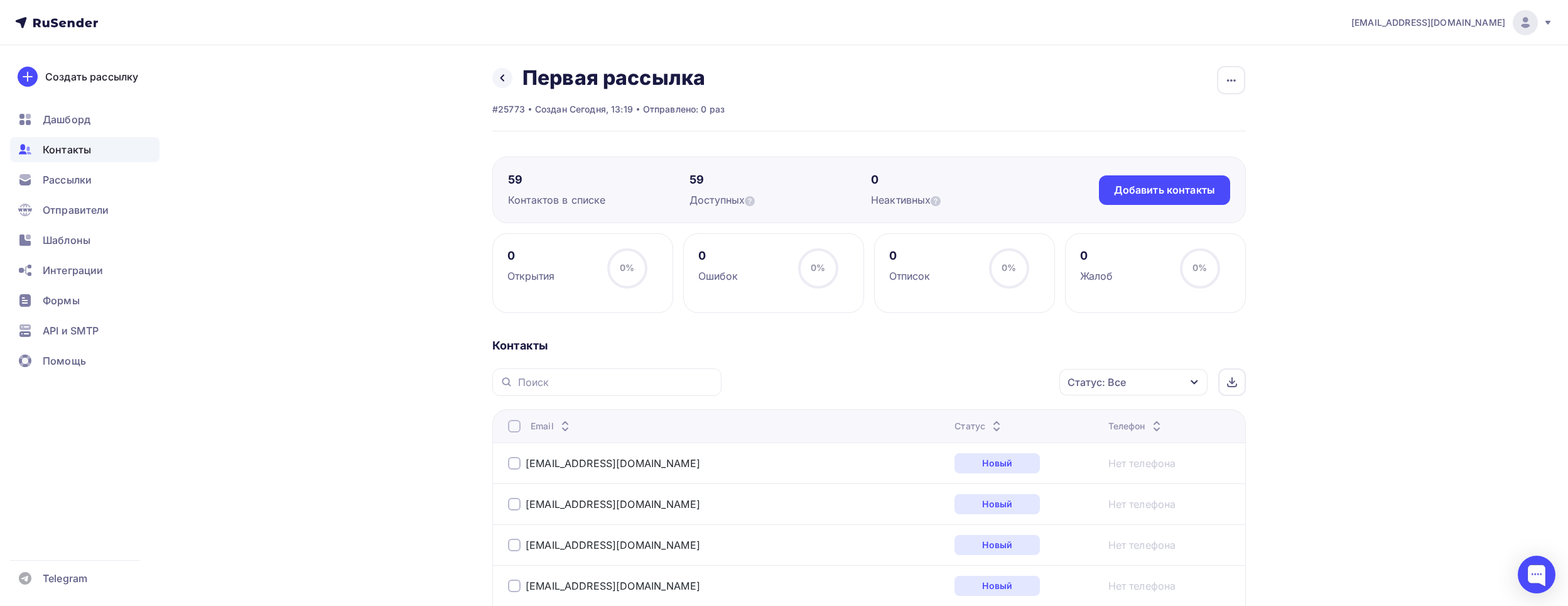
click at [1162, 383] on div "Статус: Все" at bounding box center [1134, 382] width 148 height 27
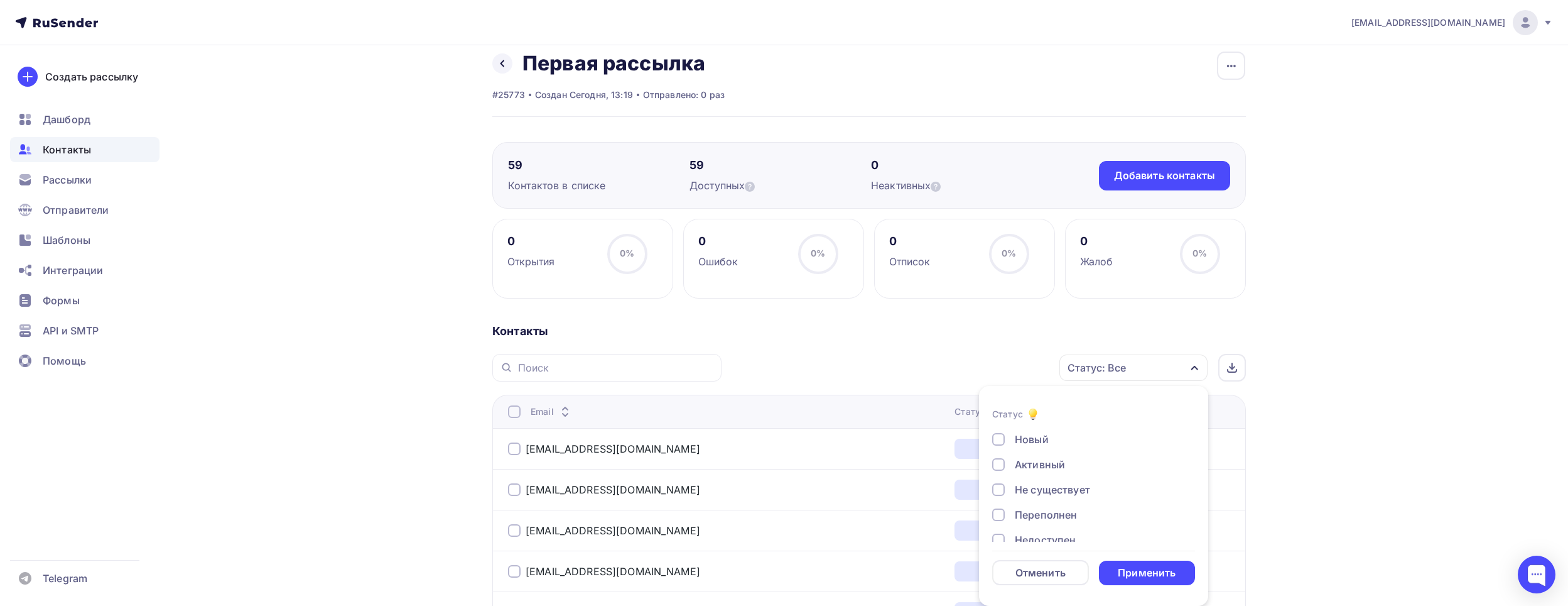
scroll to position [140, 0]
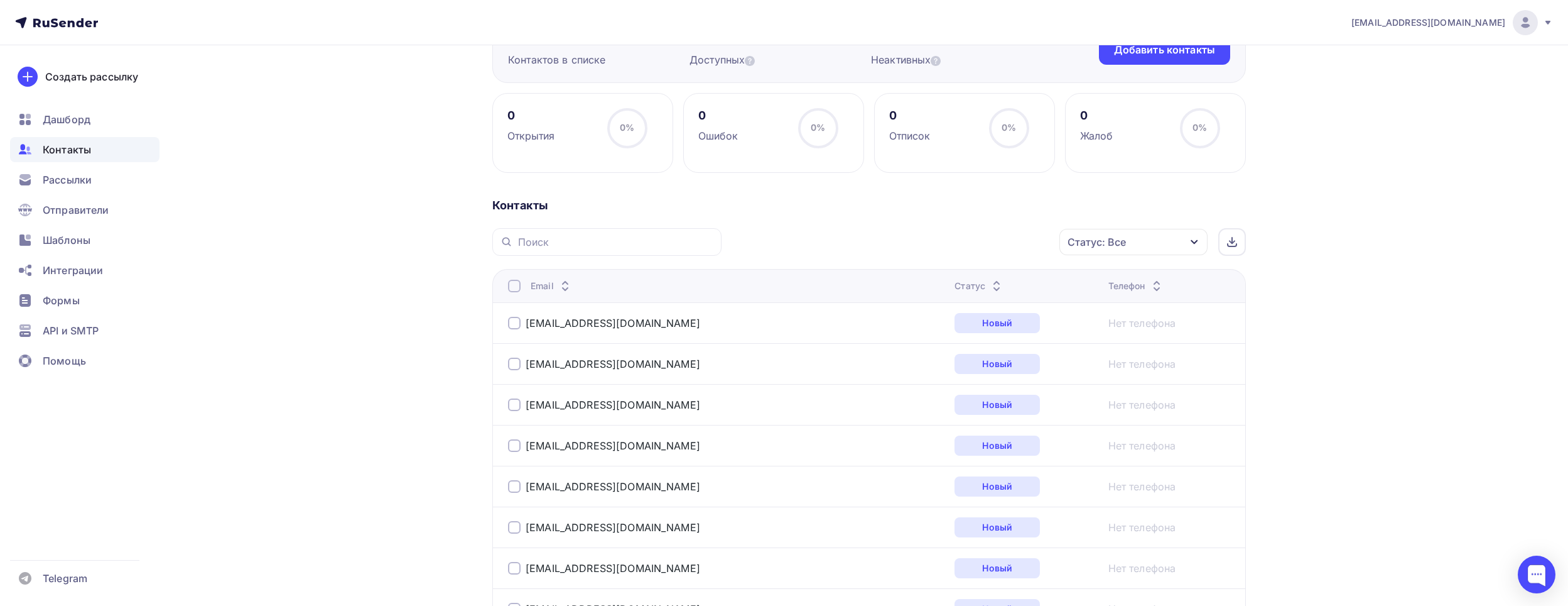
drag, startPoint x: 511, startPoint y: 290, endPoint x: 514, endPoint y: 284, distance: 6.7
click at [512, 289] on div at bounding box center [514, 286] width 13 height 13
click at [979, 255] on div "Действие Добавить в списки Исключить из списка Удалить Статус: Все Статус Новый…" at bounding box center [988, 242] width 516 height 27
click at [979, 247] on div "Действие" at bounding box center [966, 242] width 166 height 25
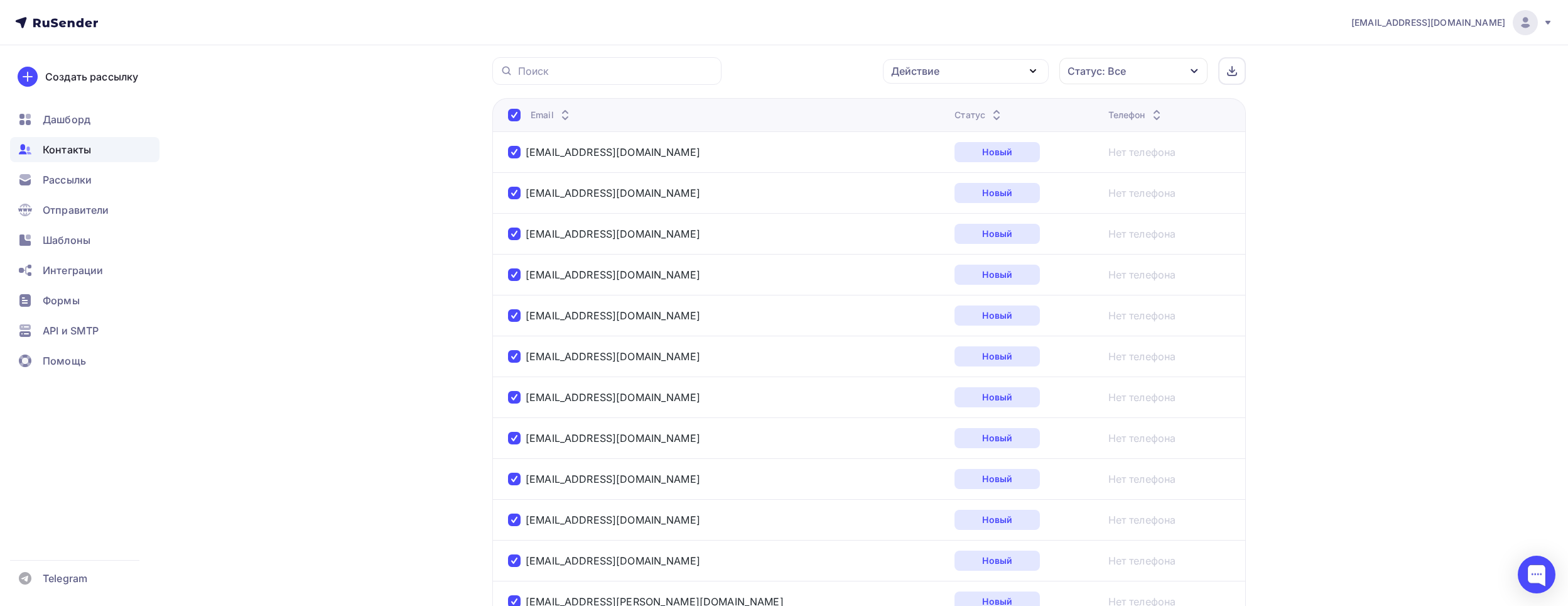
scroll to position [0, 0]
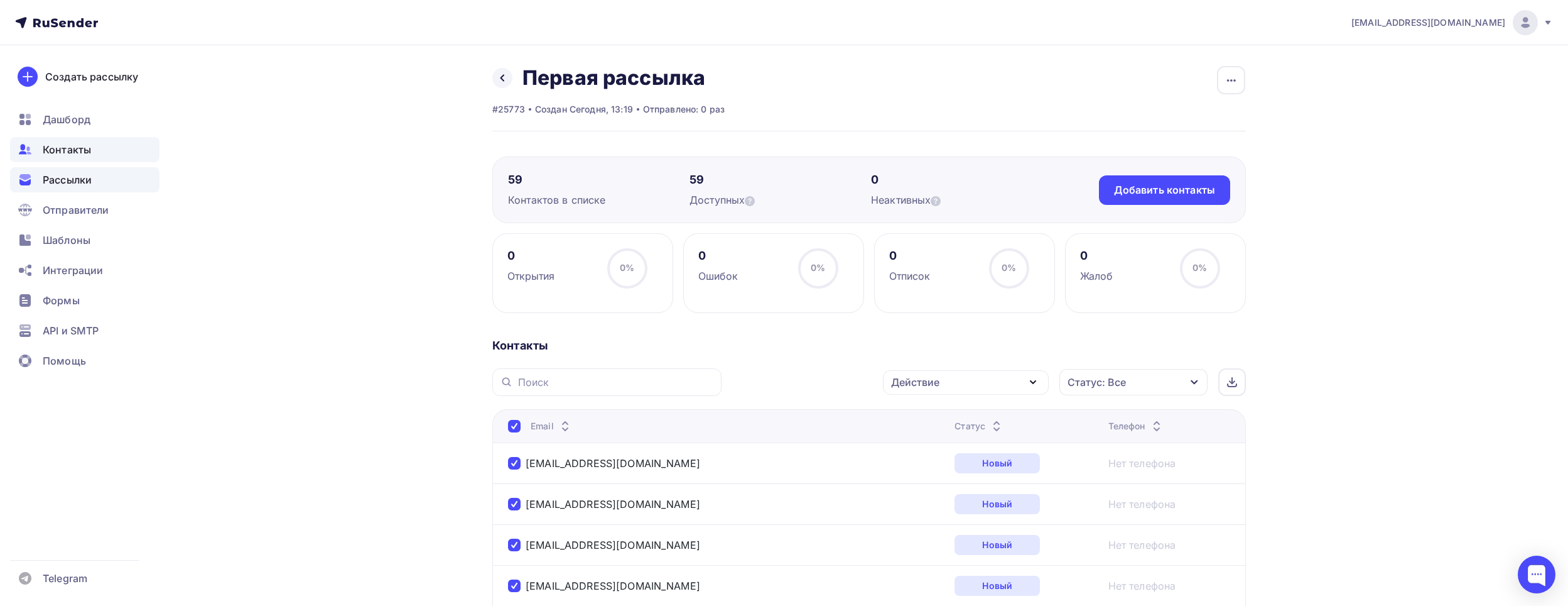
click at [69, 175] on span "Рассылки" at bounding box center [67, 179] width 49 height 15
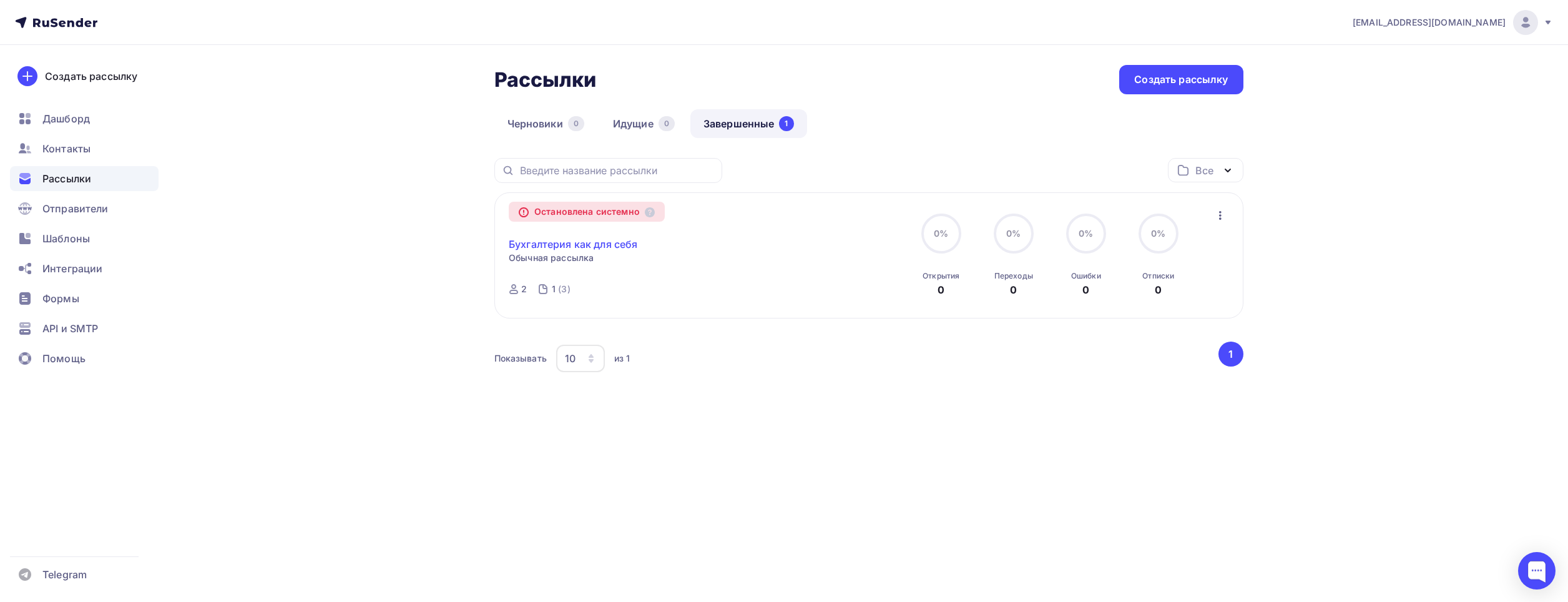
click at [579, 242] on link "Бухгалтерия как для себя" at bounding box center [573, 243] width 128 height 15
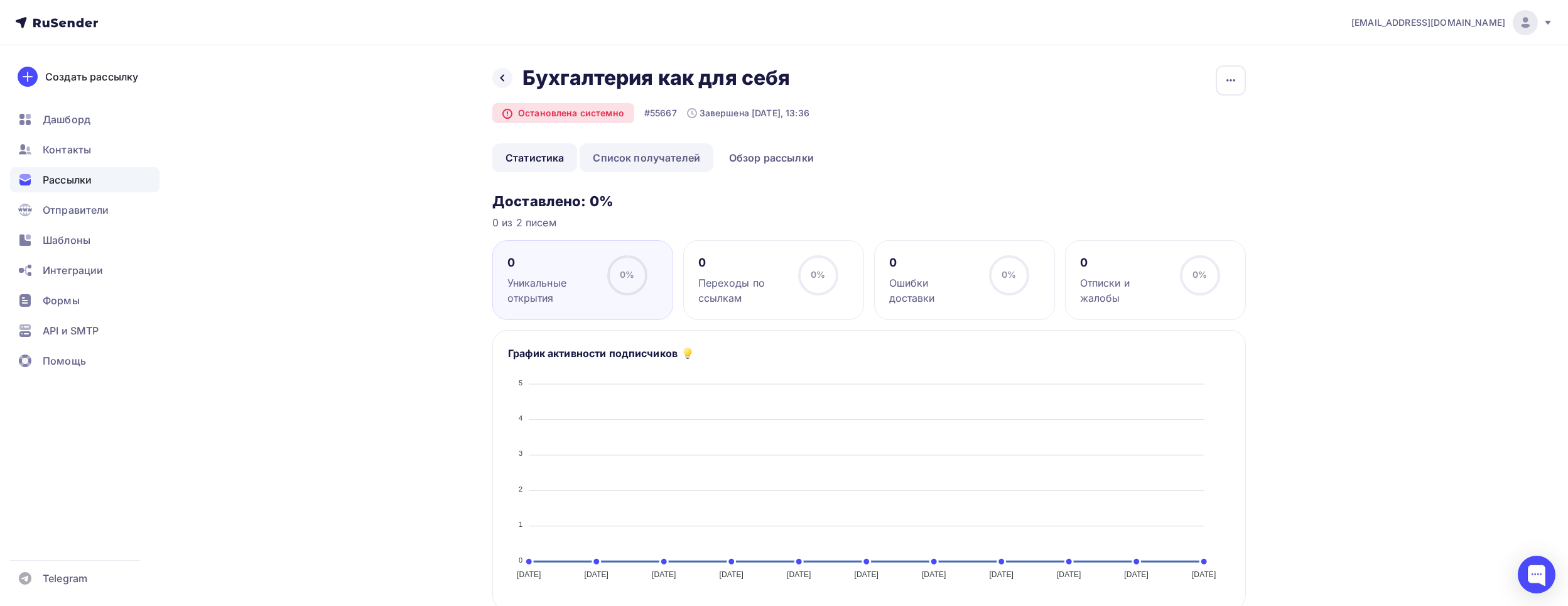
click at [675, 154] on link "Список получателей" at bounding box center [646, 157] width 134 height 29
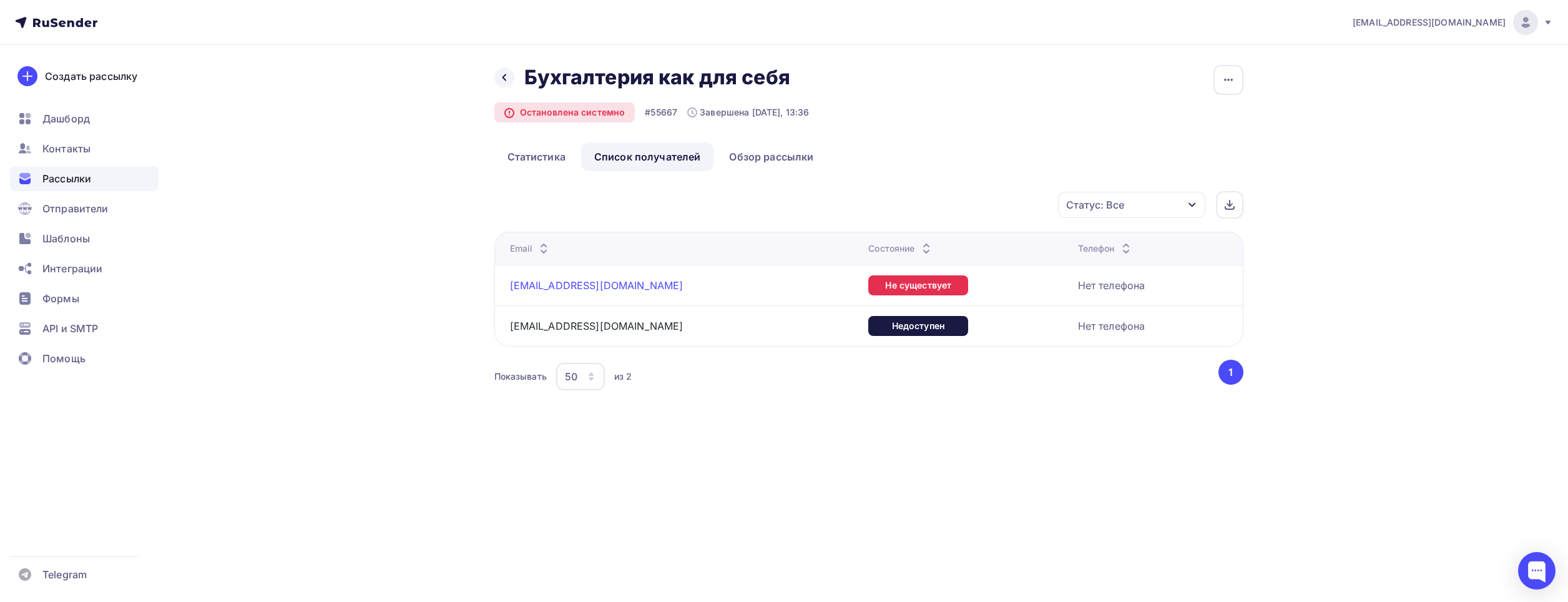
click at [608, 285] on link "lexan2918@rambler.ru" at bounding box center [596, 285] width 174 height 13
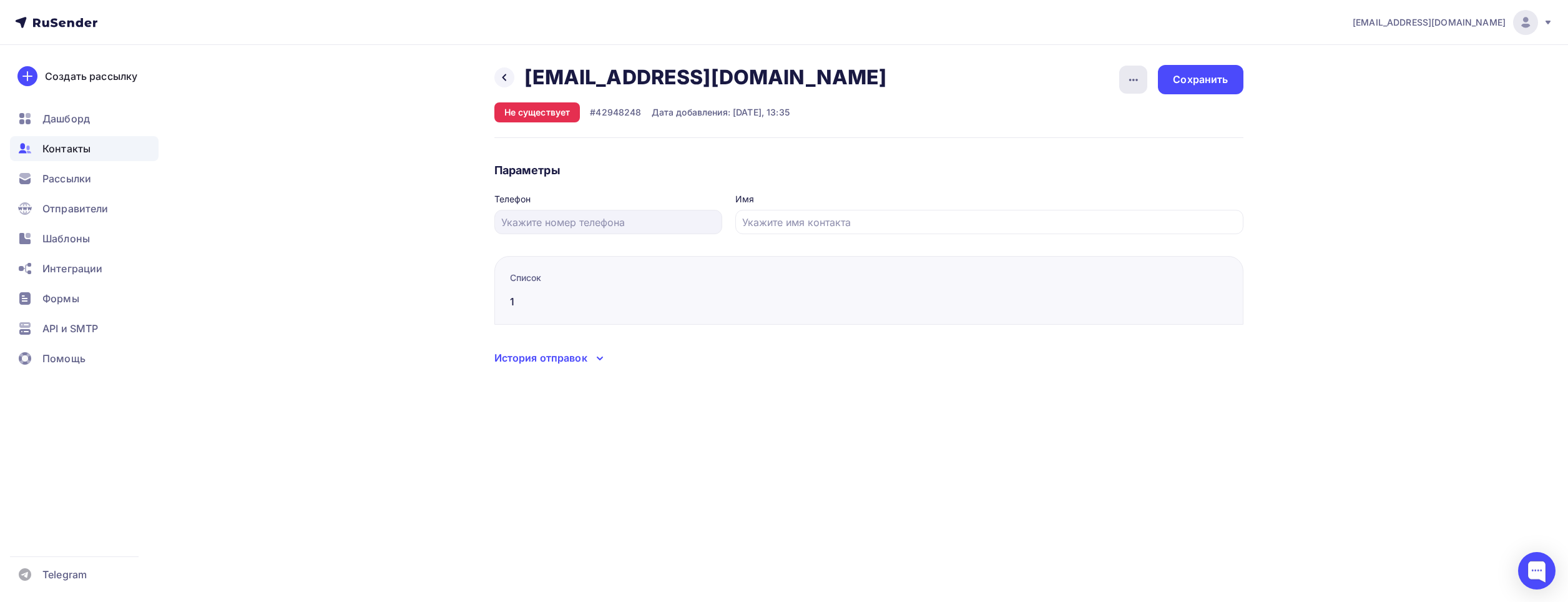
click at [1140, 83] on icon "button" at bounding box center [1133, 80] width 15 height 15
click at [1063, 121] on div "Удалить" at bounding box center [1085, 118] width 120 height 15
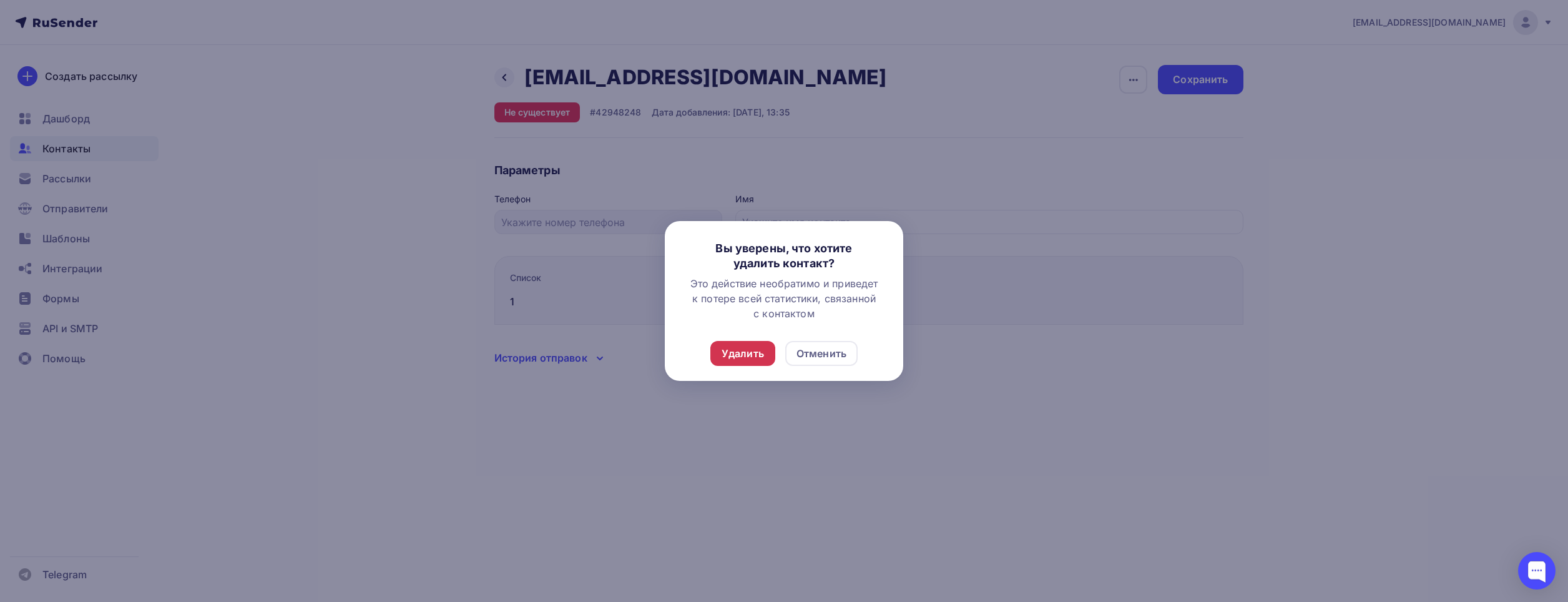
click at [751, 349] on div "Удалить" at bounding box center [742, 353] width 43 height 15
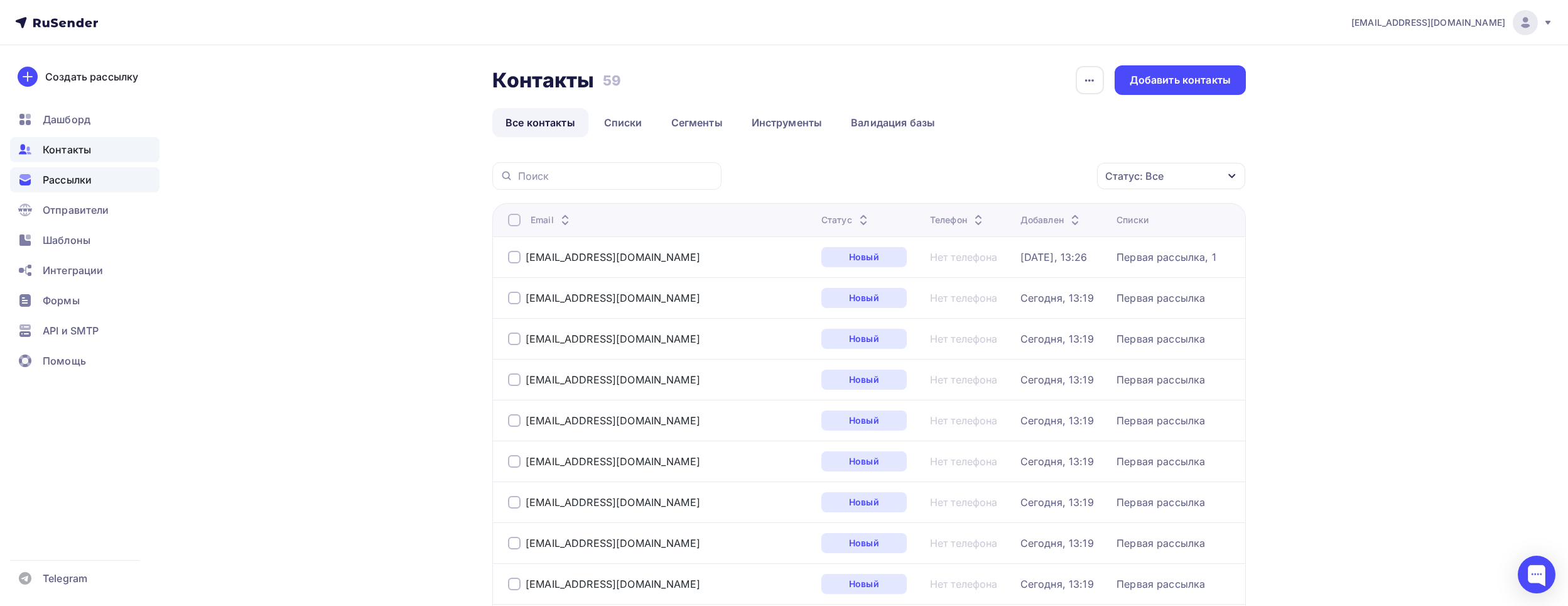
click at [58, 183] on span "Рассылки" at bounding box center [67, 179] width 49 height 15
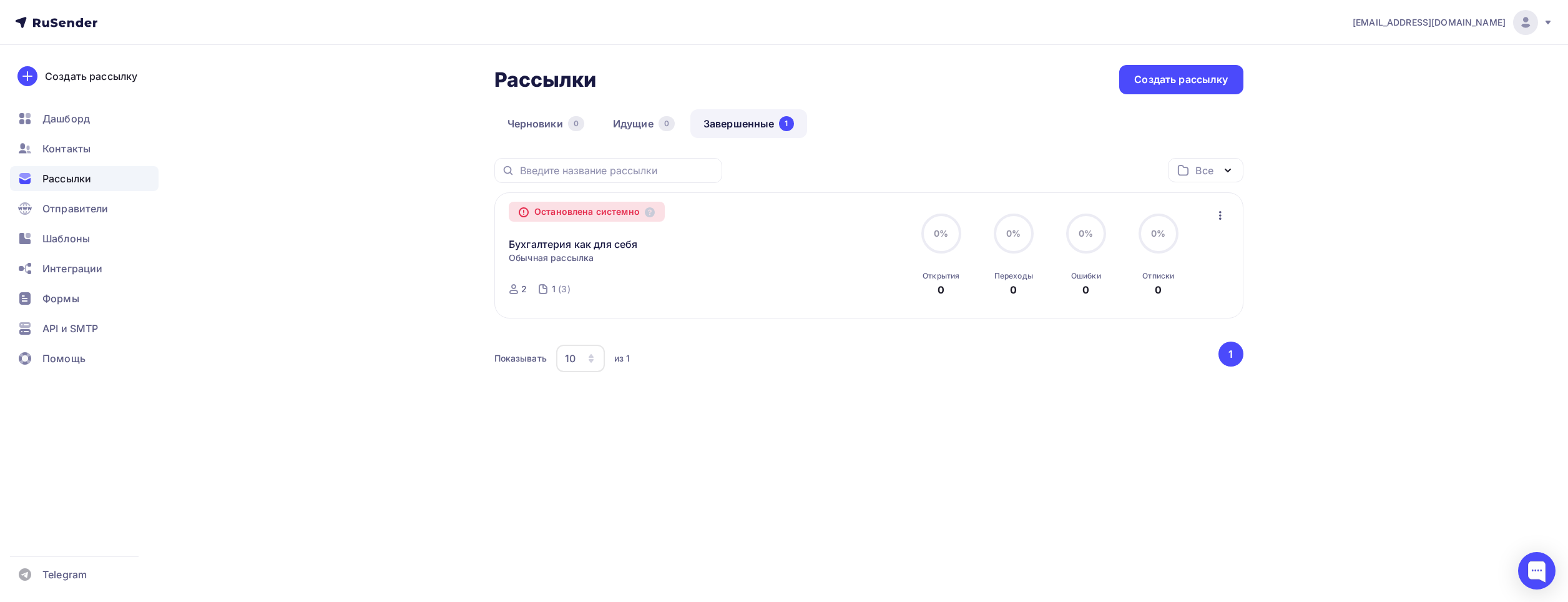
click at [603, 212] on div "Остановлена системно" at bounding box center [587, 211] width 156 height 20
click at [572, 243] on link "Бухгалтерия как для себя" at bounding box center [573, 243] width 128 height 15
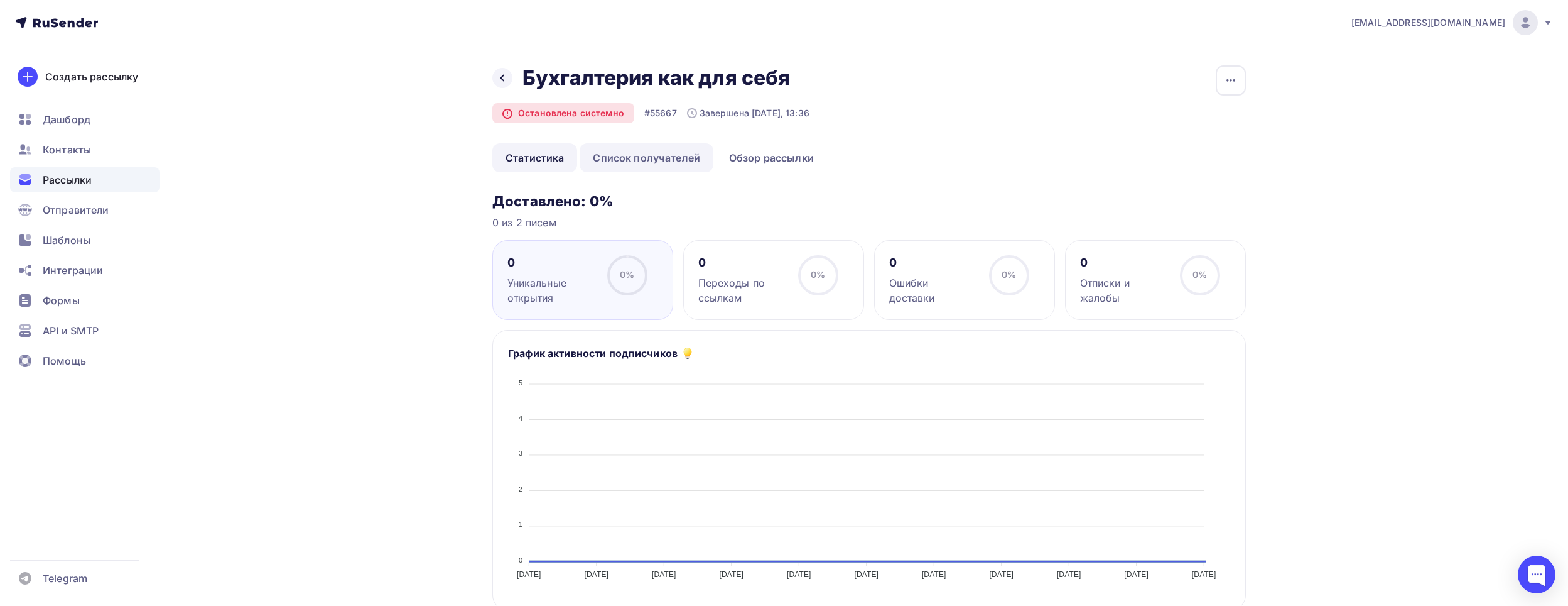
click at [678, 165] on link "Список получателей" at bounding box center [646, 157] width 134 height 29
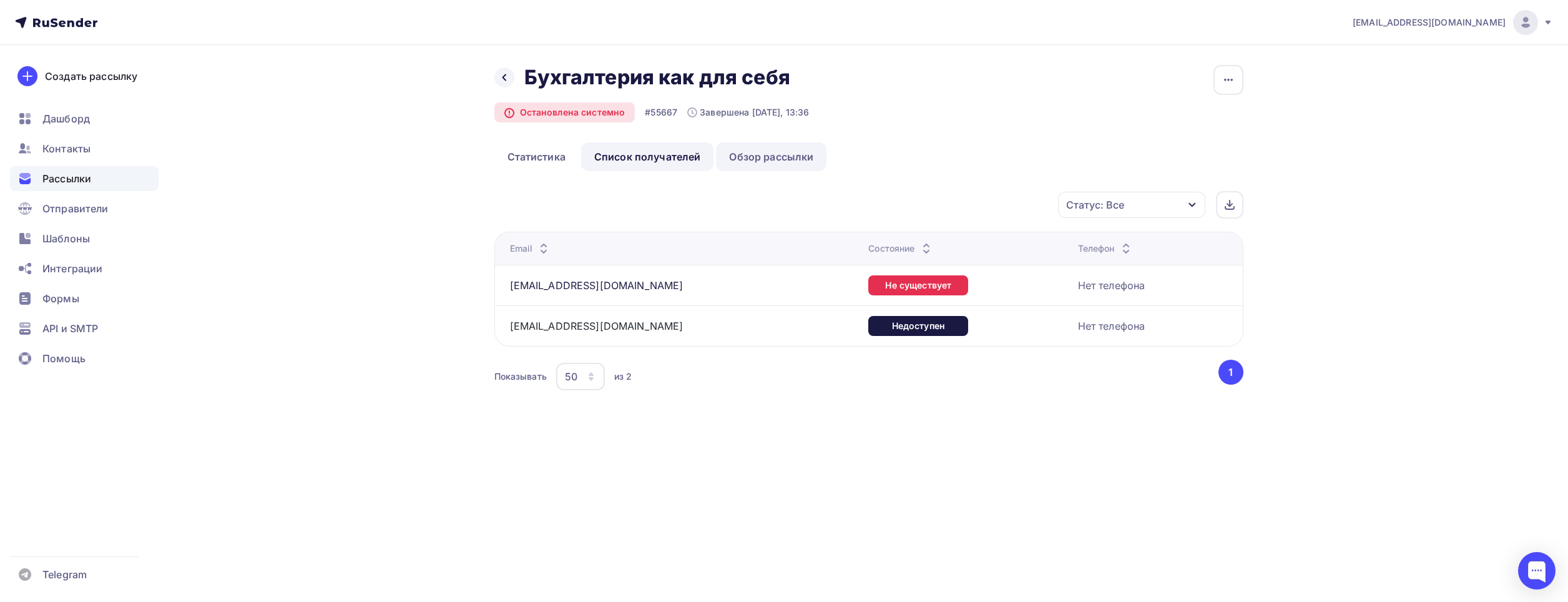
click at [776, 151] on link "Обзор рассылки" at bounding box center [771, 156] width 110 height 29
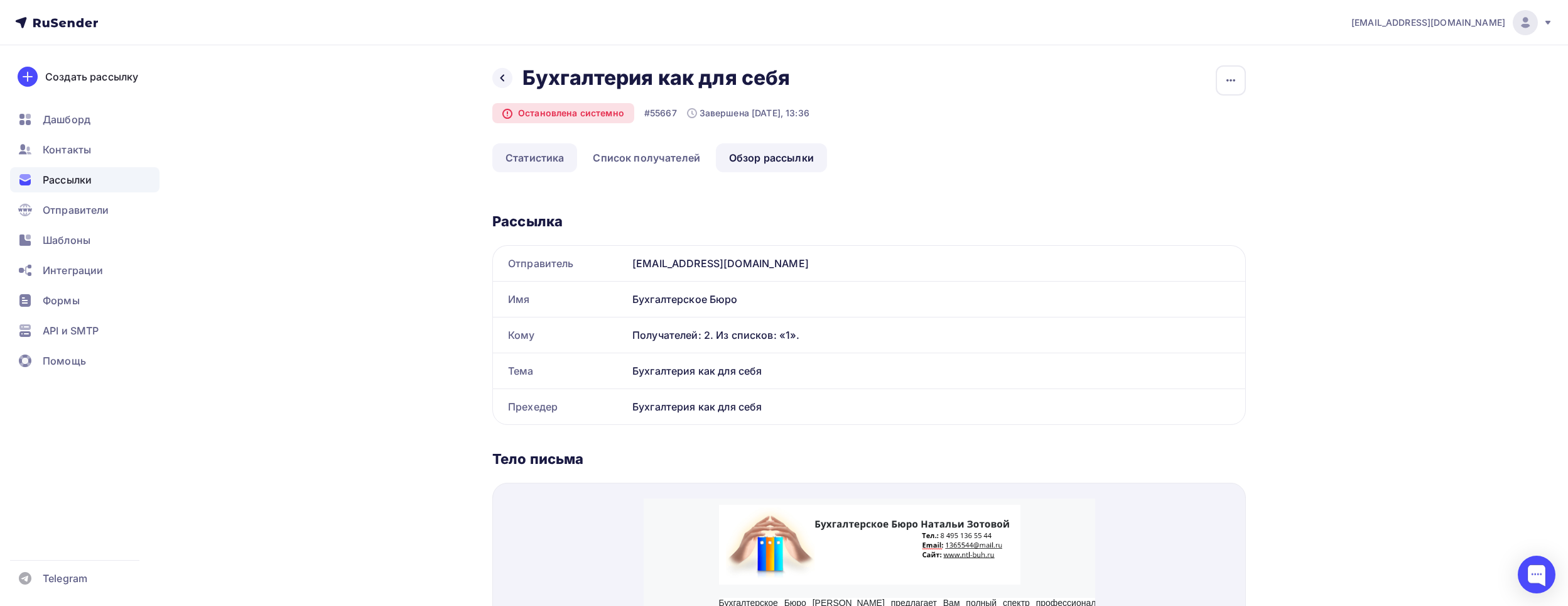
click at [549, 155] on link "Статистика" at bounding box center [535, 157] width 85 height 29
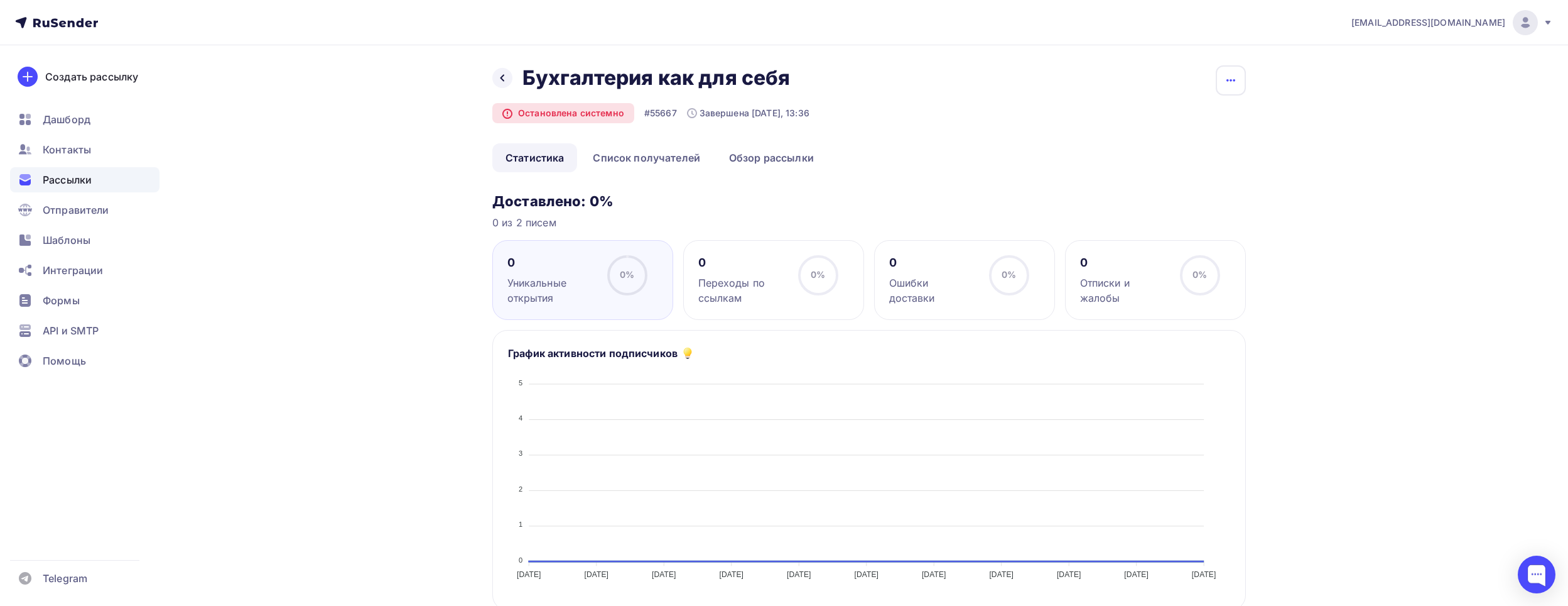
click at [1230, 81] on icon "button" at bounding box center [1230, 80] width 15 height 15
click at [1397, 156] on div "noreplybuhb@yandex.ru Аккаунт Тарифы Выйти Создать рассылку Дашборд Контакты Ра…" at bounding box center [784, 602] width 1568 height 1205
click at [69, 181] on span "Рассылки" at bounding box center [67, 179] width 49 height 15
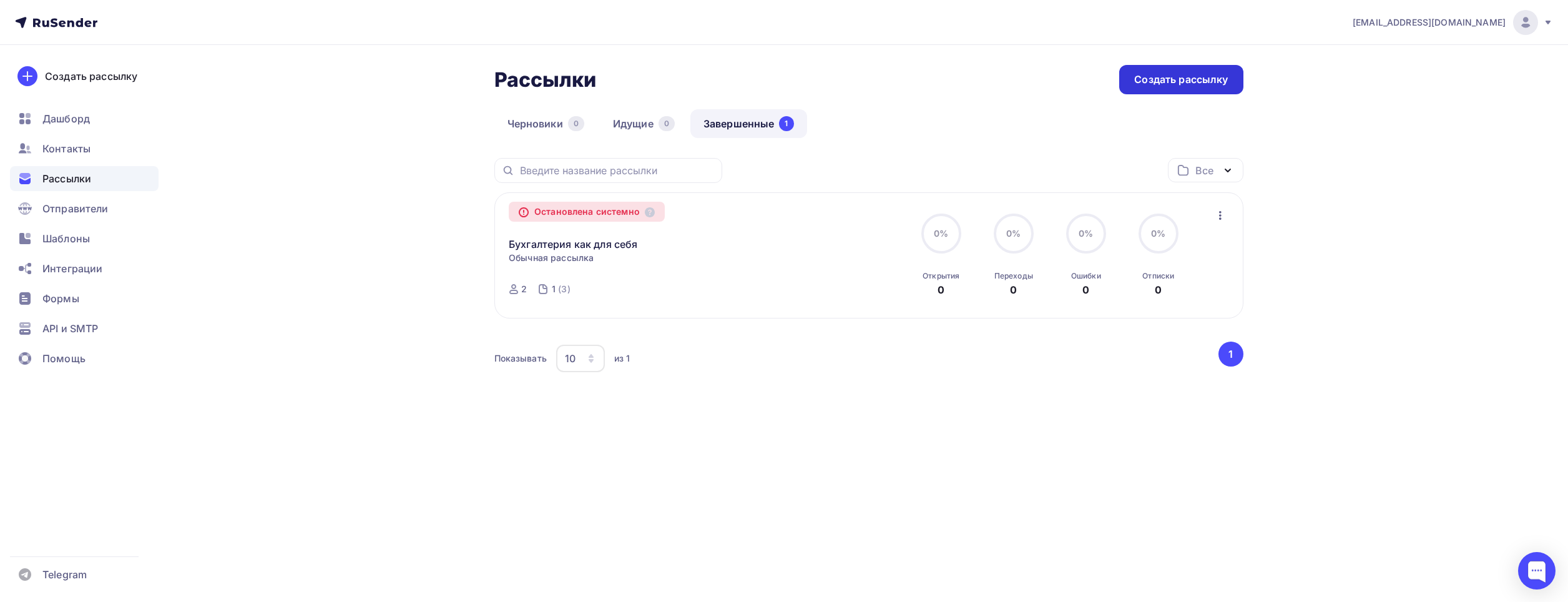
click at [1177, 74] on div "Создать рассылку" at bounding box center [1181, 80] width 93 height 15
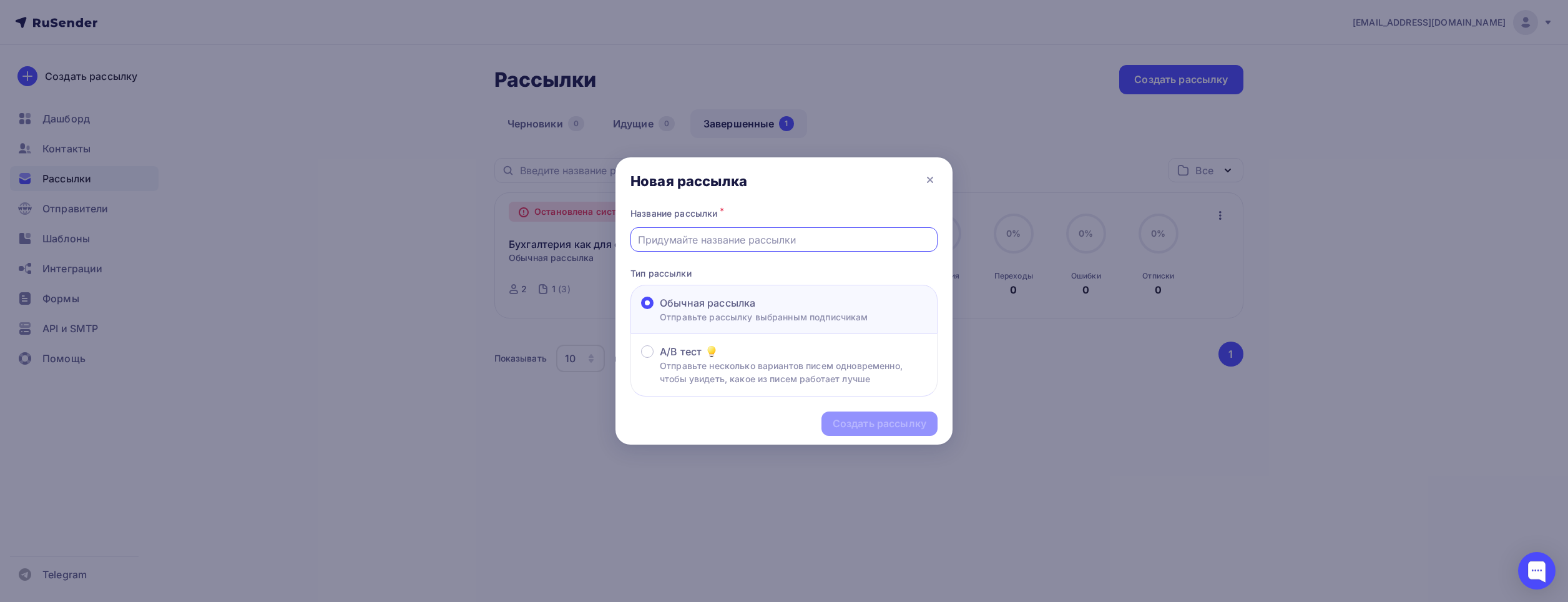
click at [786, 238] on input "text" at bounding box center [785, 239] width 293 height 15
type input "Бухгалтерия как для себя"
click at [866, 428] on div "Создать рассылку" at bounding box center [880, 423] width 93 height 15
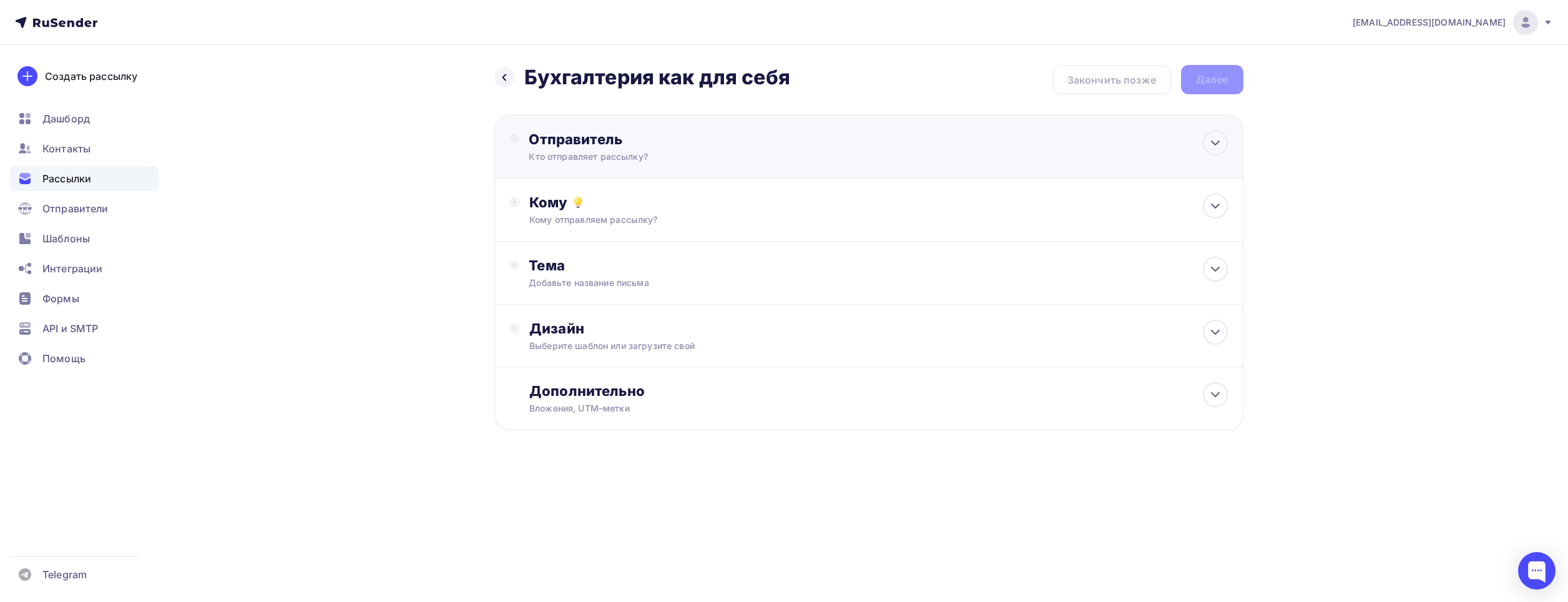
click at [594, 133] on div "Отправитель" at bounding box center [663, 139] width 270 height 17
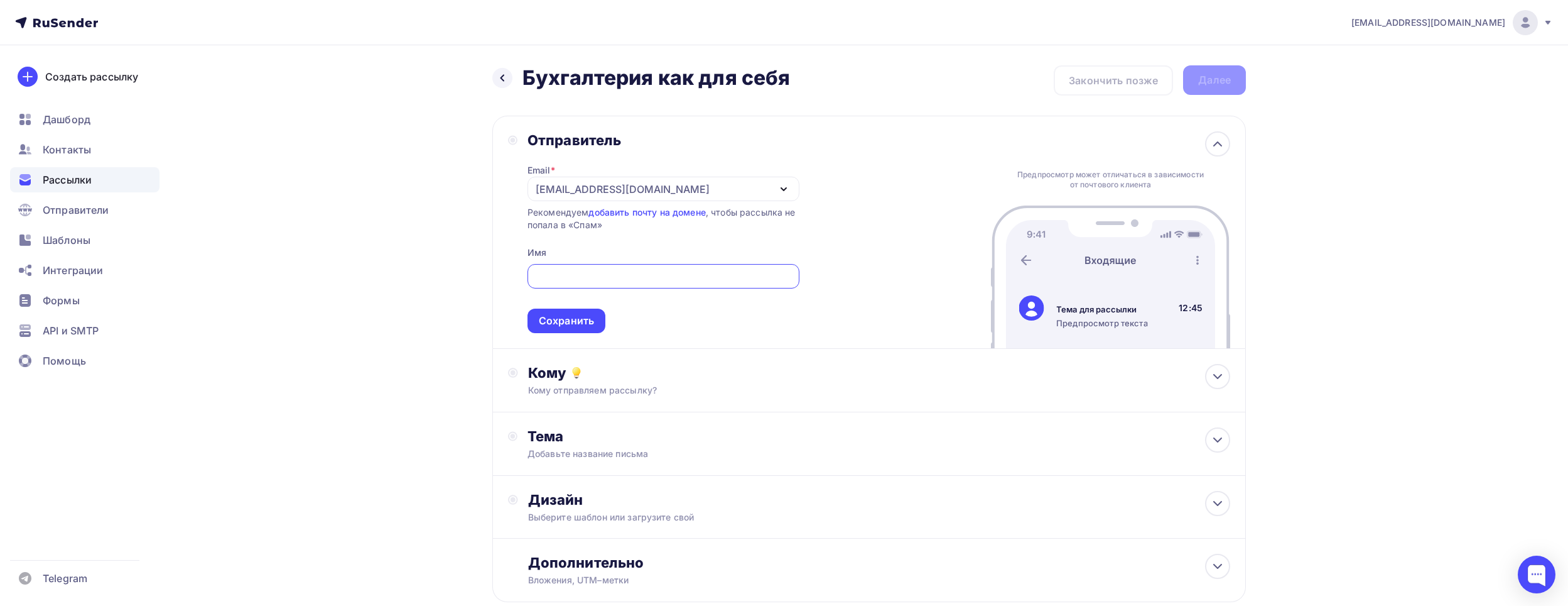
click at [567, 270] on input "text" at bounding box center [663, 276] width 258 height 15
type input "Бухгалтерское Бюро"
click at [561, 320] on div "Сохранить" at bounding box center [566, 321] width 55 height 15
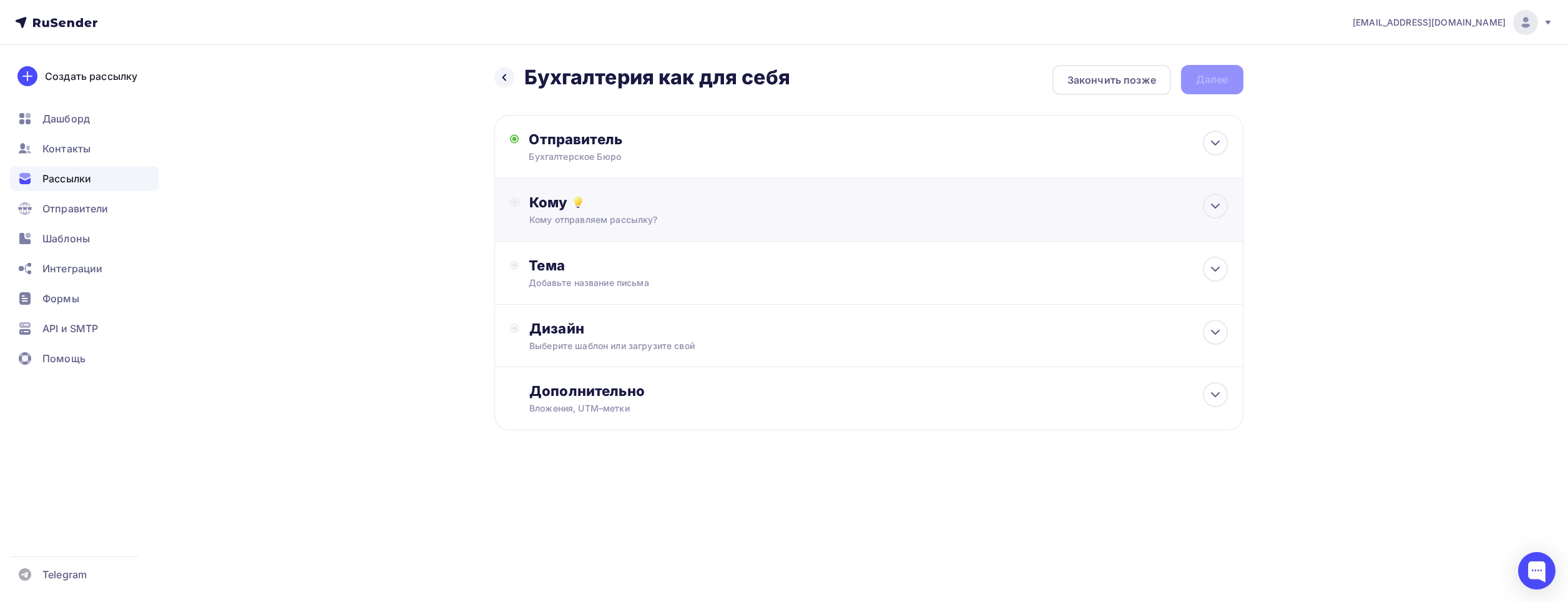
click at [581, 223] on div "Кому отправляем рассылку?" at bounding box center [843, 220] width 628 height 13
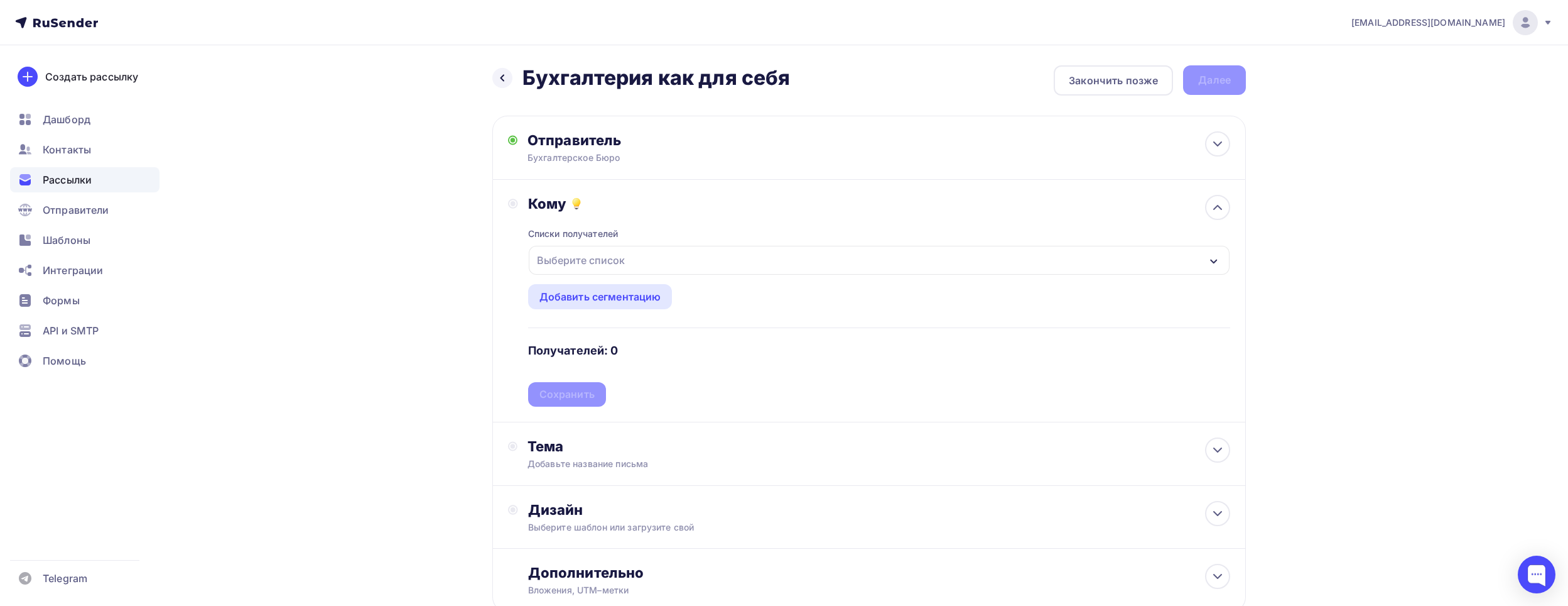
click at [595, 261] on div "Выберите список" at bounding box center [581, 260] width 98 height 22
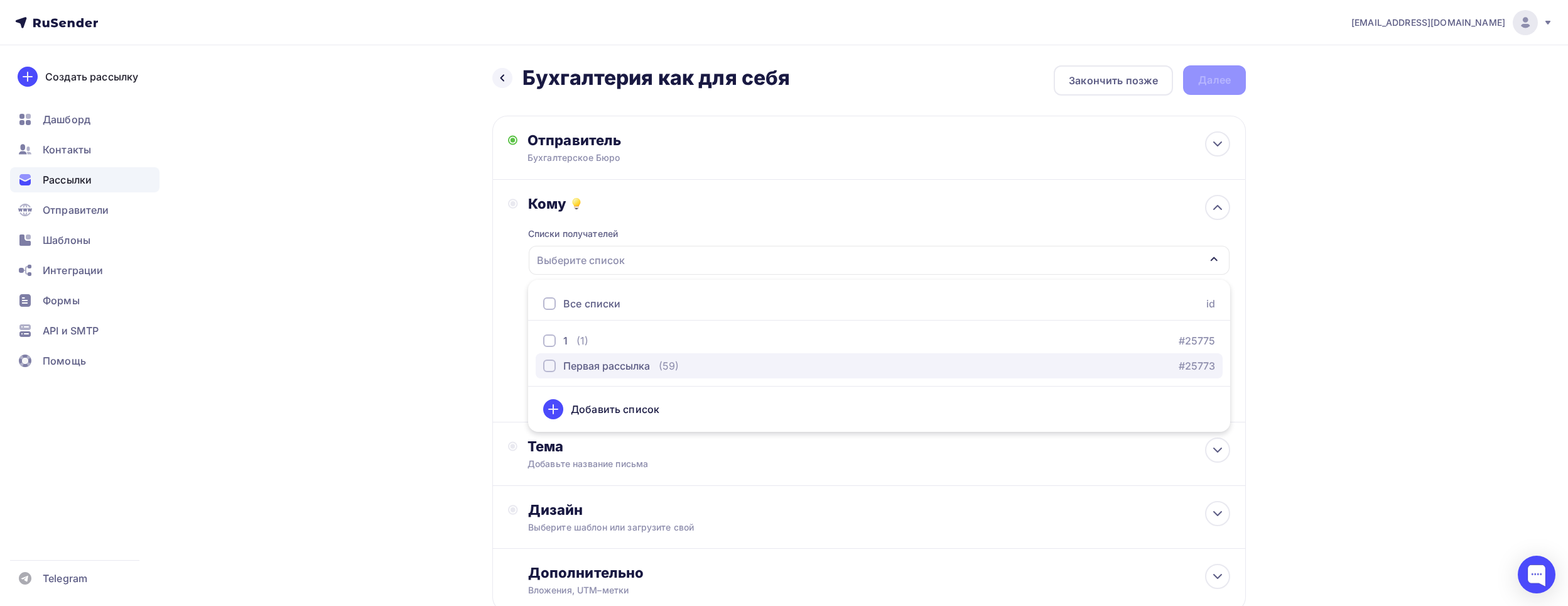
click at [592, 362] on div "Первая рассылка" at bounding box center [606, 365] width 86 height 15
click at [411, 355] on div "Назад Бухгалтерия как для себя Бухгалтерия как для себя Закончить позже Далее О…" at bounding box center [784, 369] width 1030 height 648
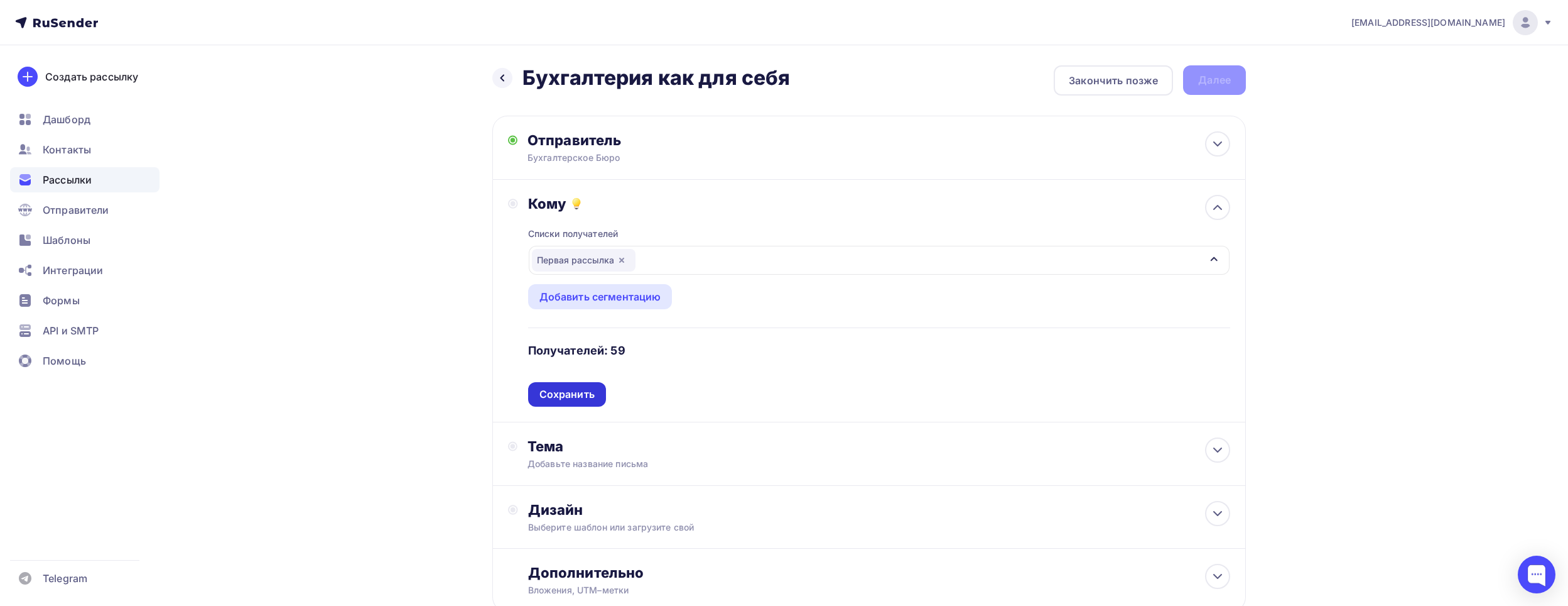
click at [555, 391] on div "Сохранить" at bounding box center [567, 394] width 55 height 15
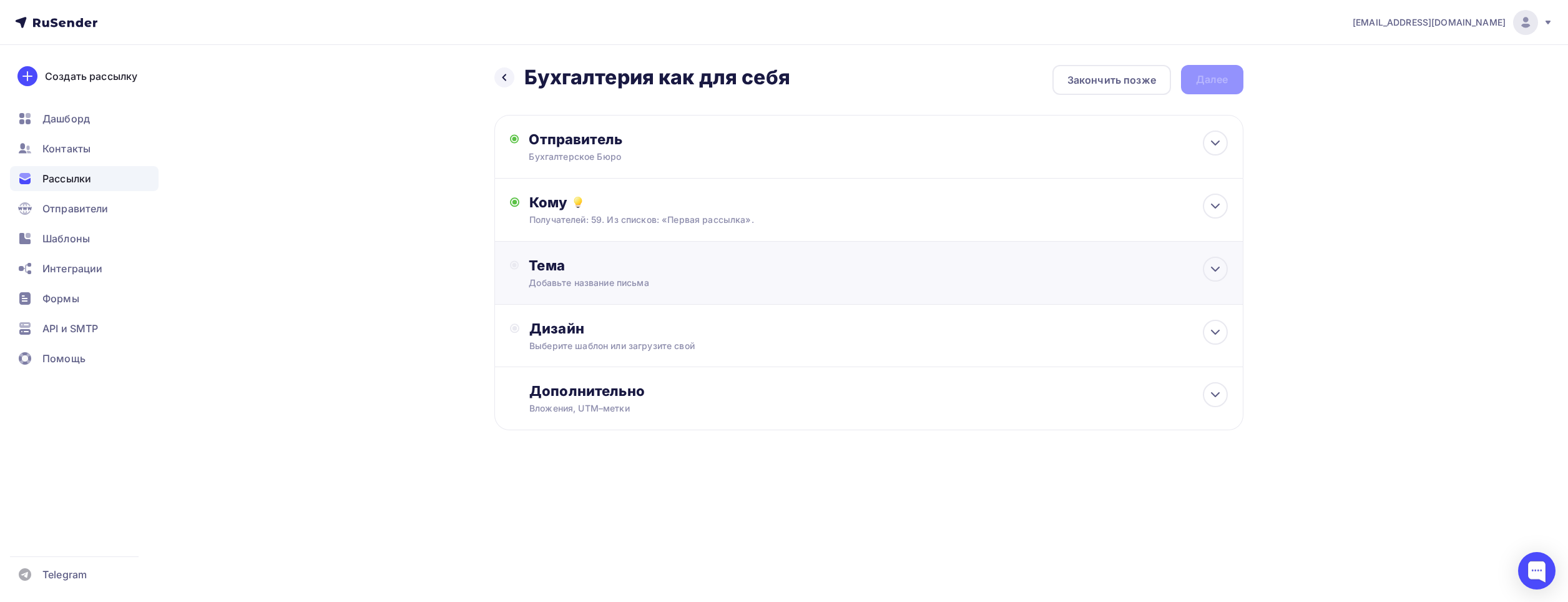
click at [563, 274] on div "Тема Добавьте название письма Тема * Рекомендуем использовать не более 150 симв…" at bounding box center [651, 273] width 246 height 33
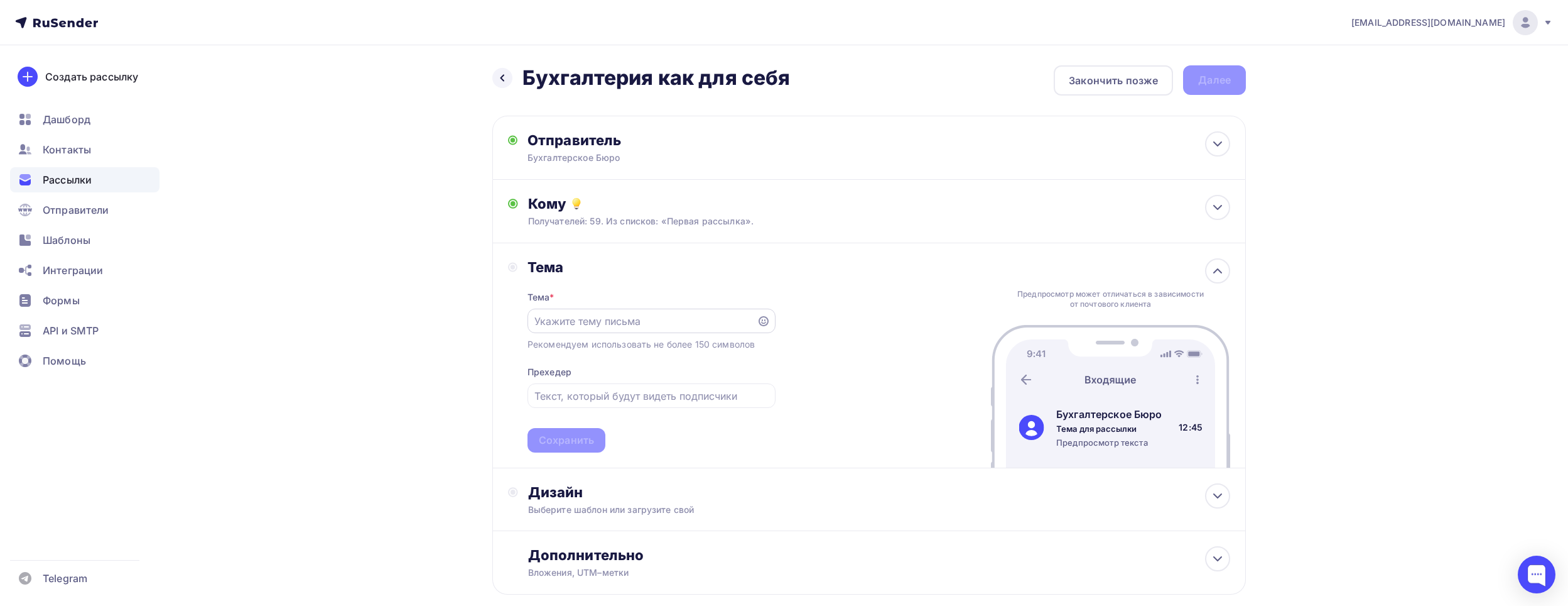
click at [590, 329] on div at bounding box center [651, 320] width 248 height 25
click at [588, 324] on input "text" at bounding box center [642, 321] width 215 height 15
paste input "[EMAIL_ADDRESS][DOMAIN_NAME]"
type input "[EMAIL_ADDRESS][DOMAIN_NAME]"
drag, startPoint x: 667, startPoint y: 324, endPoint x: 421, endPoint y: 276, distance: 250.6
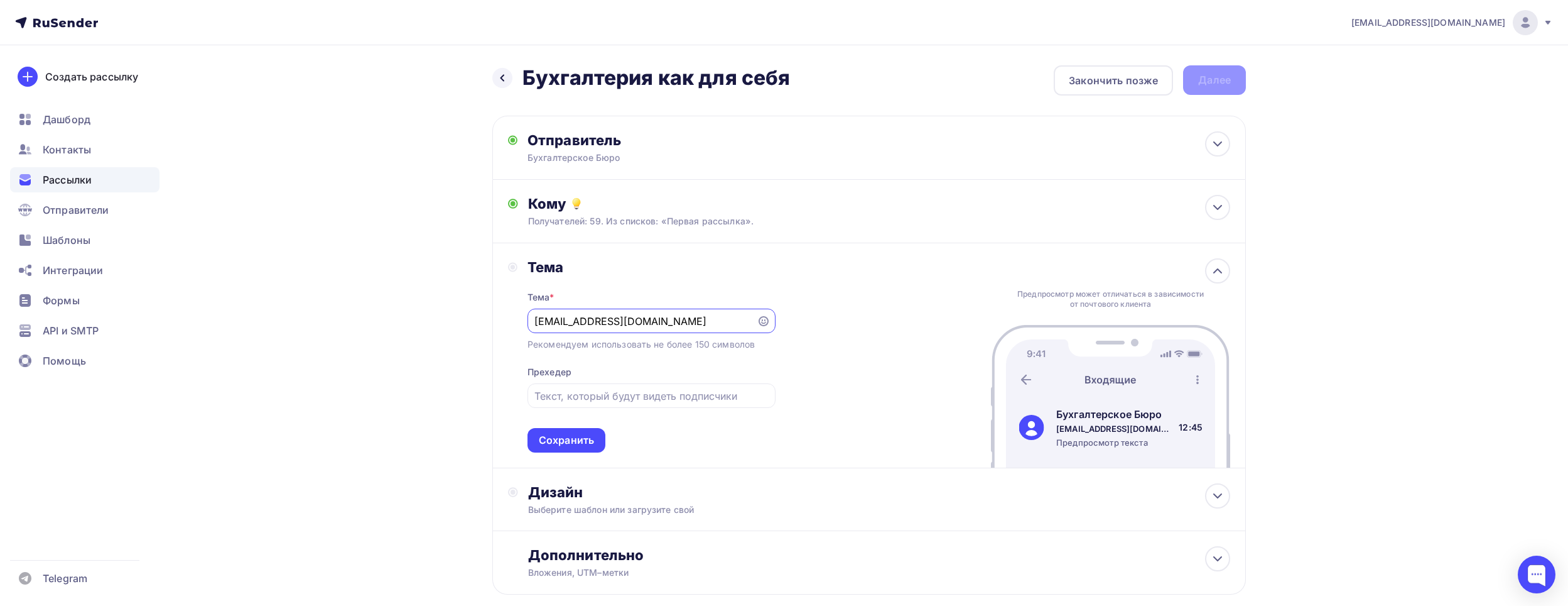
click at [421, 276] on div "Назад Бухгалтерия как для себя Бухгалтерия как для себя Закончить позже Далее О…" at bounding box center [784, 360] width 1030 height 631
paste input "Бухгалтерия как для себя"
type input "Бухгалтерия как для себя"
click at [562, 387] on div at bounding box center [651, 395] width 248 height 25
click at [552, 393] on input "text" at bounding box center [651, 395] width 234 height 15
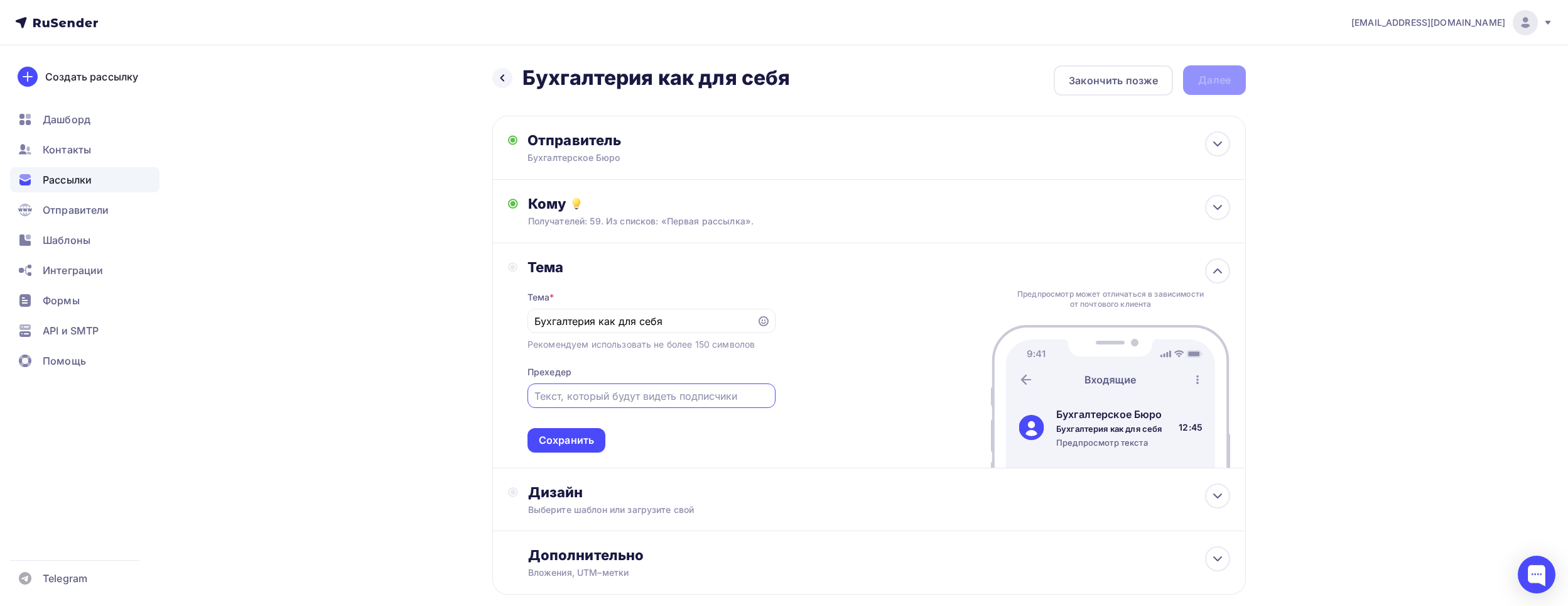
paste input "Бухгалтерия как для себя"
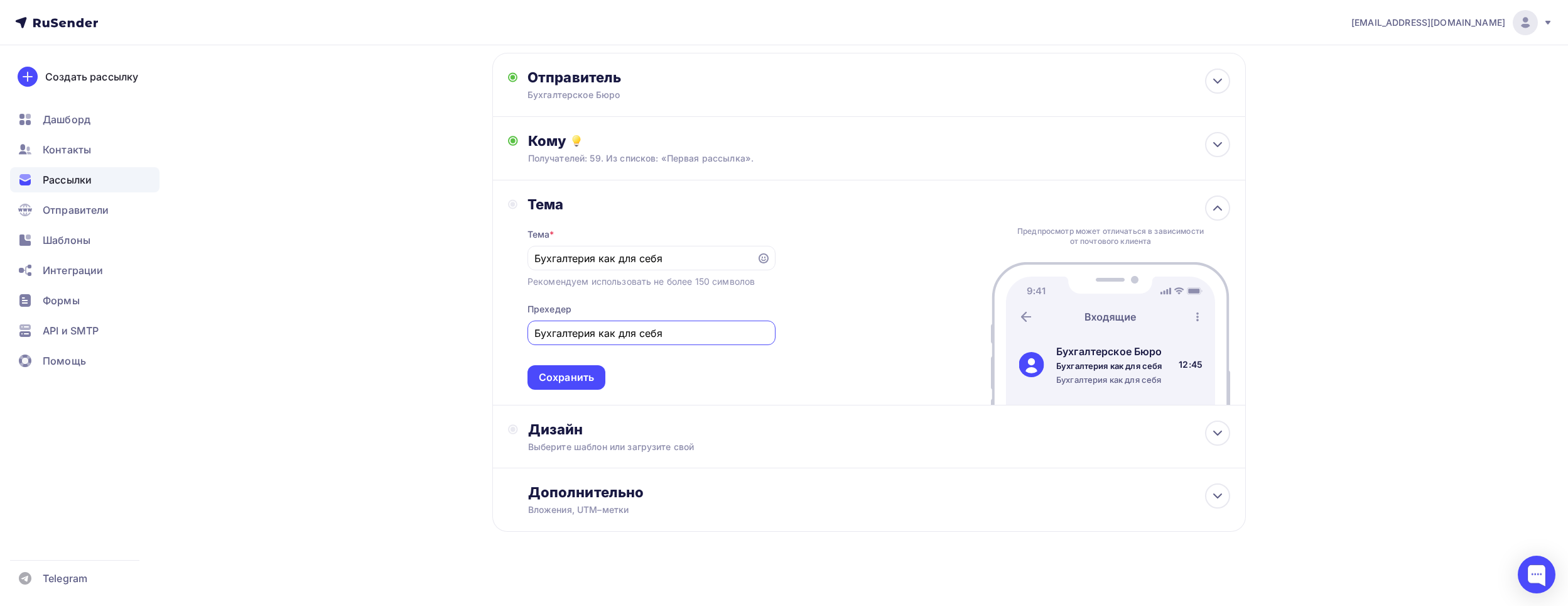
scroll to position [70, 0]
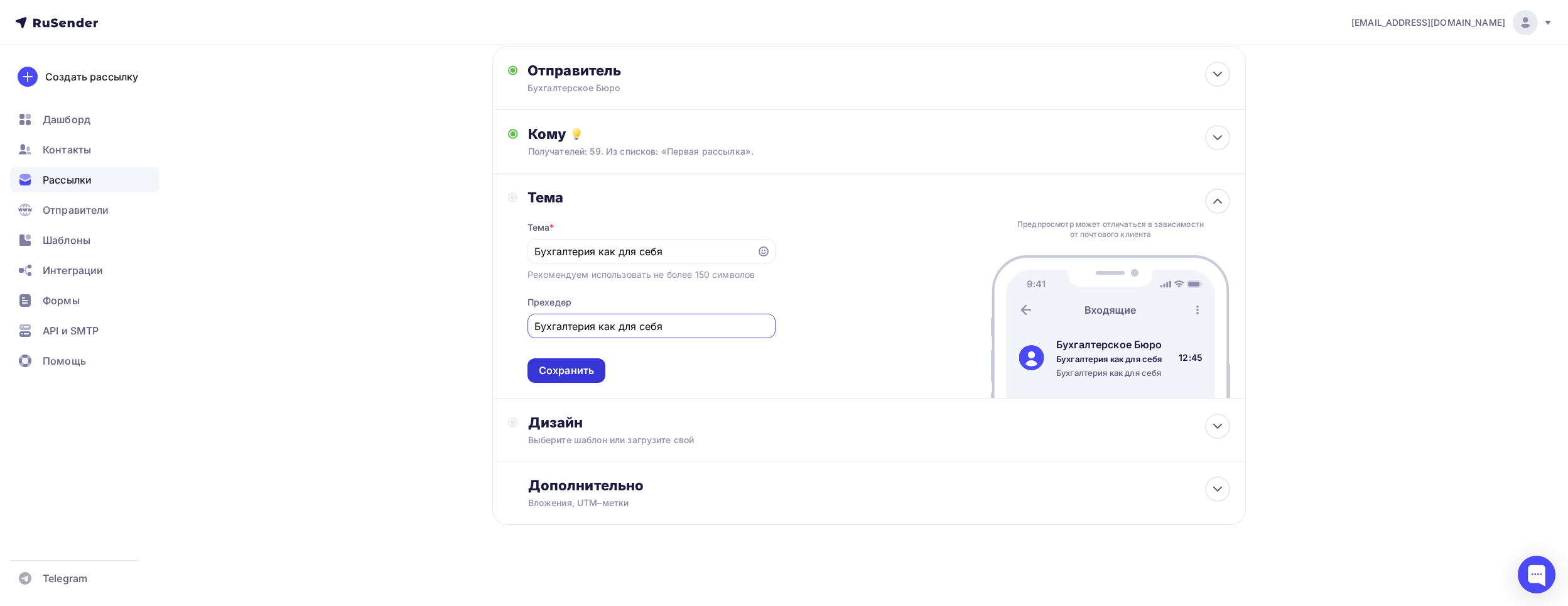
type input "Бухгалтерия как для себя"
click at [591, 367] on div "Сохранить" at bounding box center [566, 370] width 55 height 15
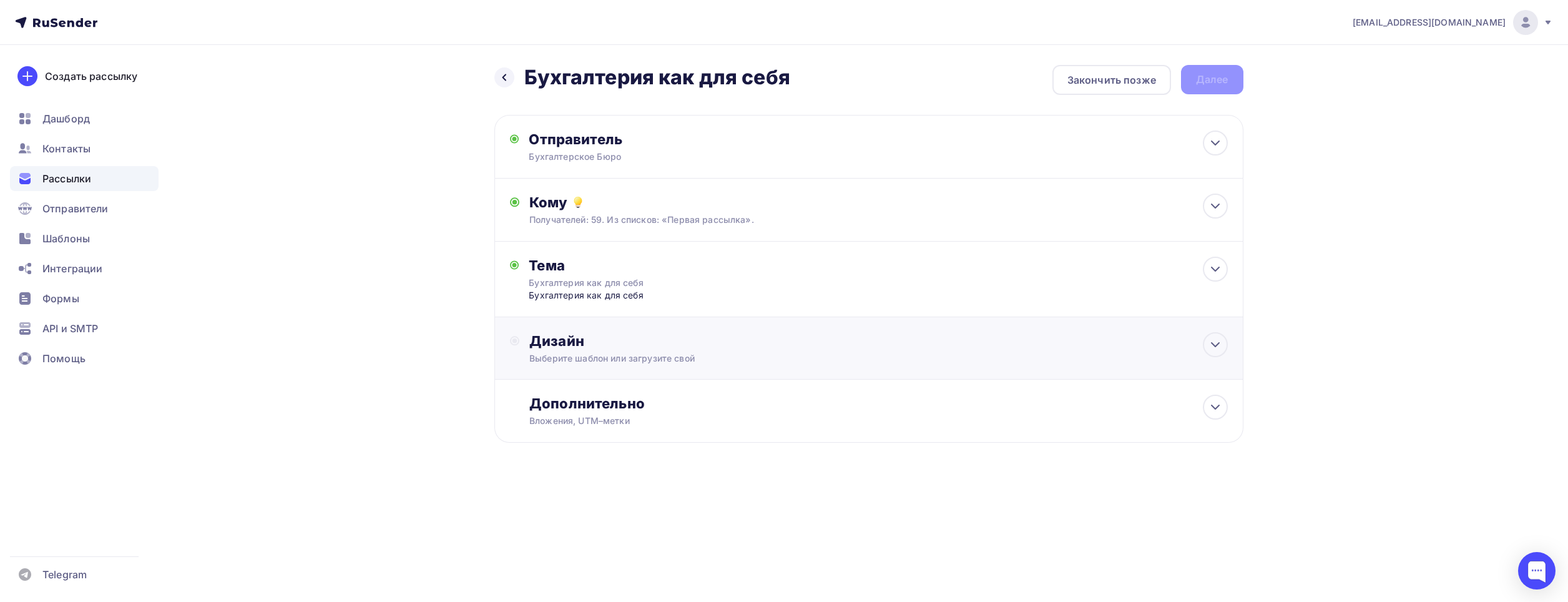
click at [587, 363] on div "Выберите шаблон или загрузите свой" at bounding box center [843, 359] width 628 height 13
click at [591, 389] on div "Выбрать шаблон" at bounding box center [584, 391] width 86 height 15
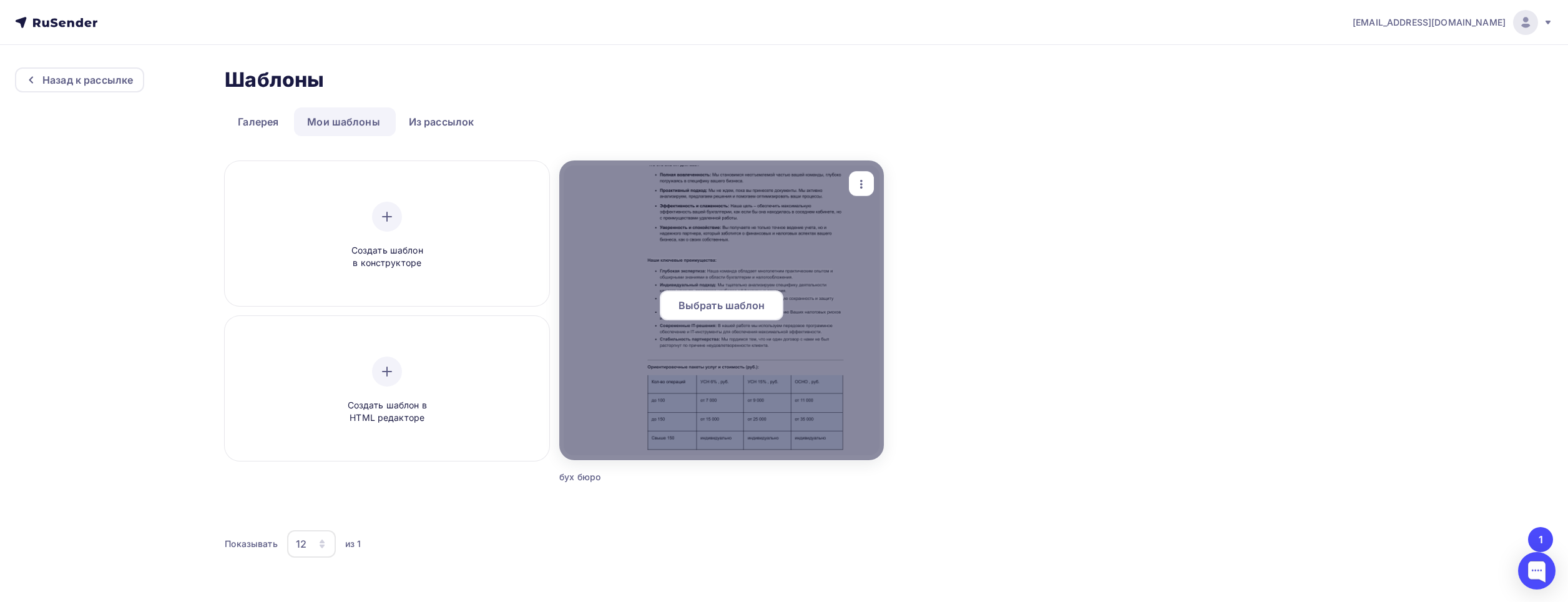
click at [751, 306] on span "Выбрать шаблон" at bounding box center [722, 305] width 86 height 15
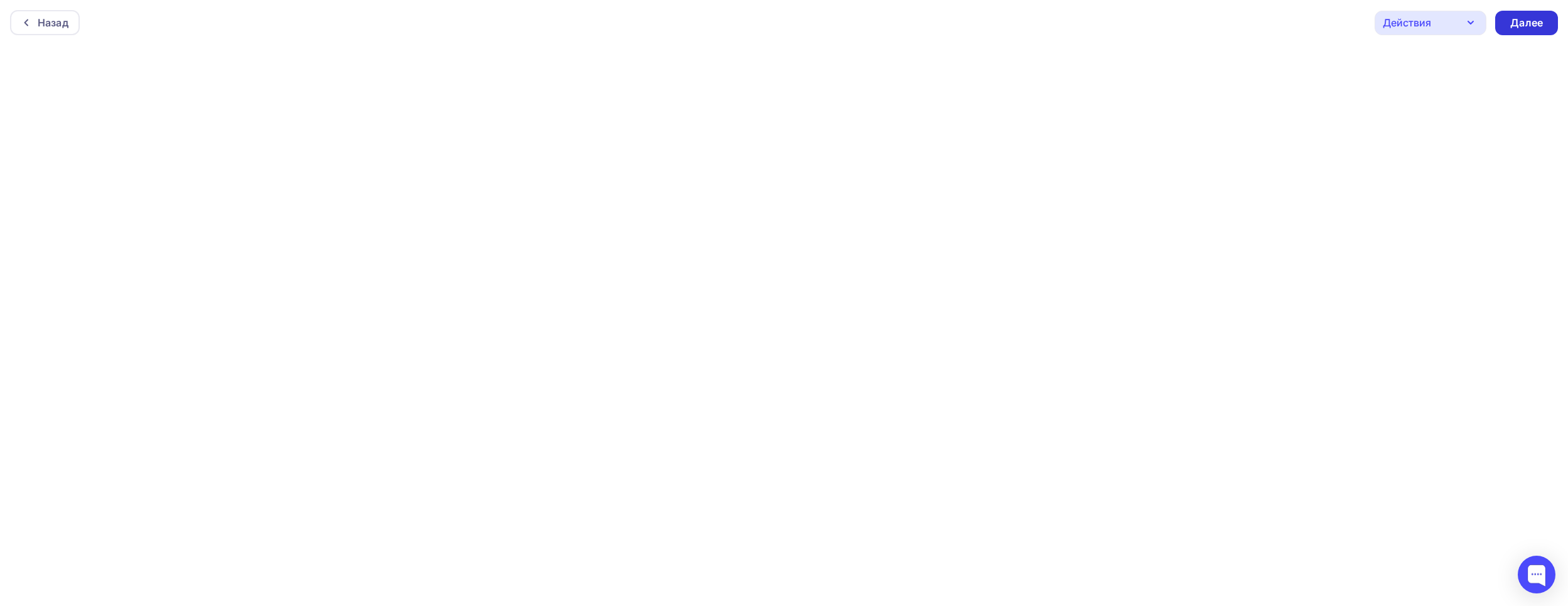
click at [1529, 25] on div "Далее" at bounding box center [1527, 22] width 33 height 15
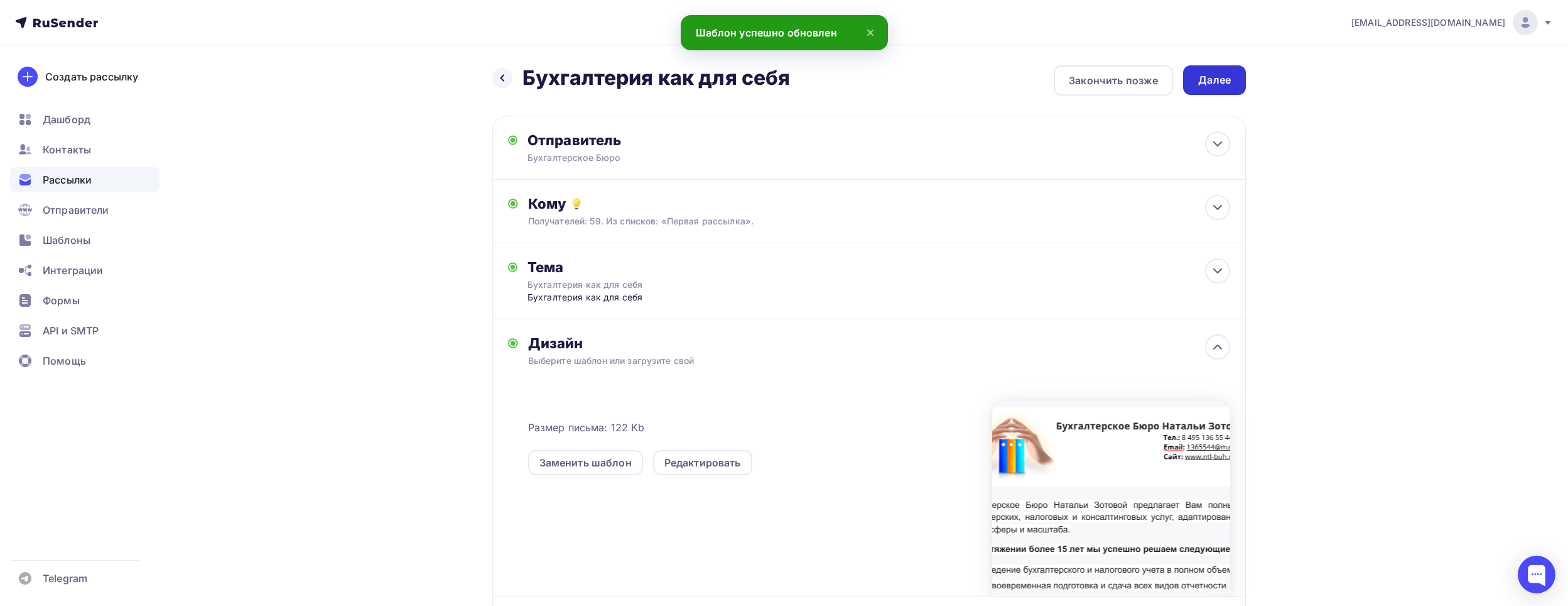
click at [1207, 86] on div "Далее" at bounding box center [1214, 80] width 33 height 15
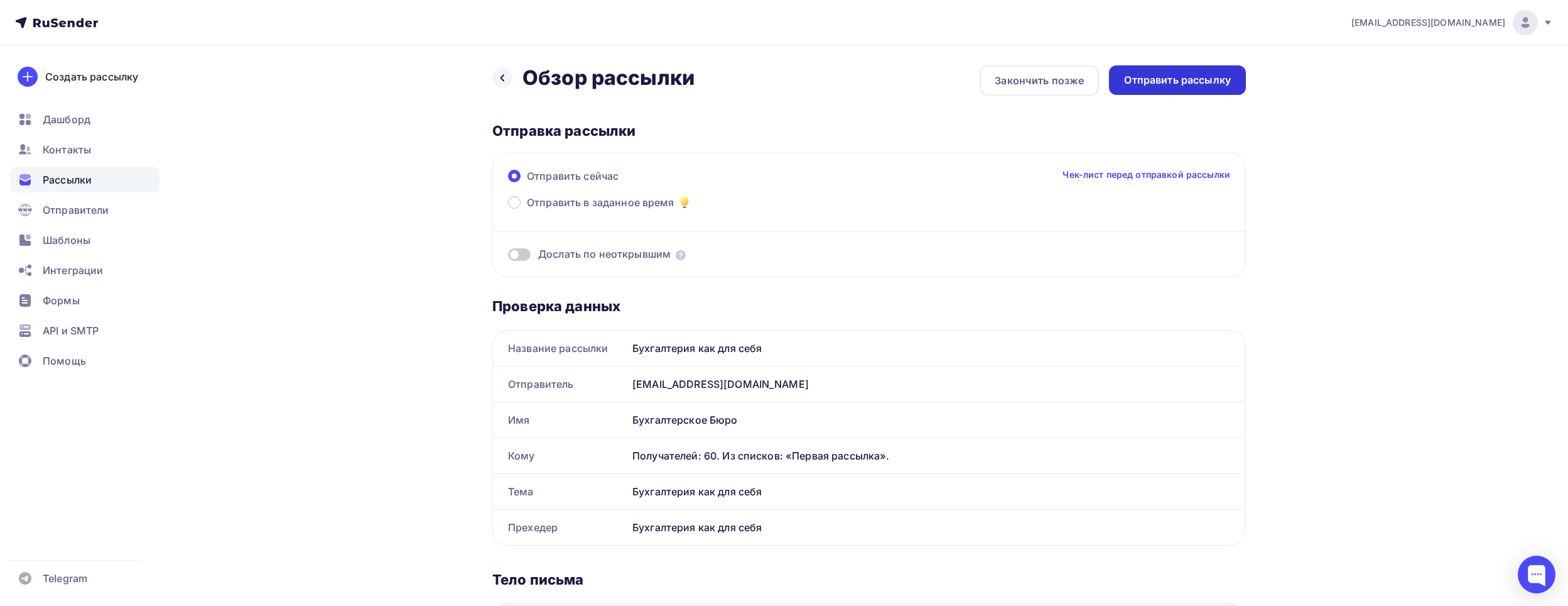
click at [1157, 77] on div "Отправить рассылку" at bounding box center [1178, 80] width 107 height 15
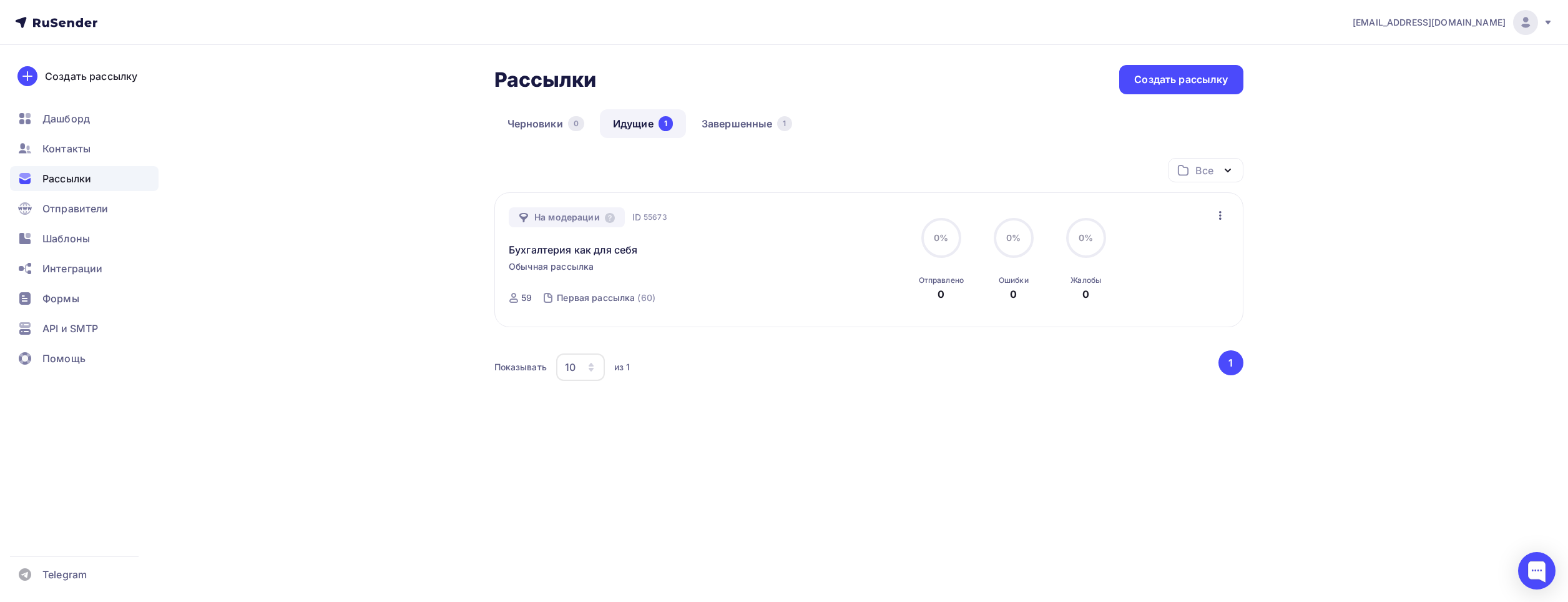
click at [1415, 244] on div "noreplybuhb@yandex.ru Аккаунт Тарифы Выйти Создать рассылку Дашборд Контакты Ра…" at bounding box center [784, 254] width 1568 height 508
click at [565, 246] on link "Бухгалтерия как для себя" at bounding box center [573, 249] width 128 height 15
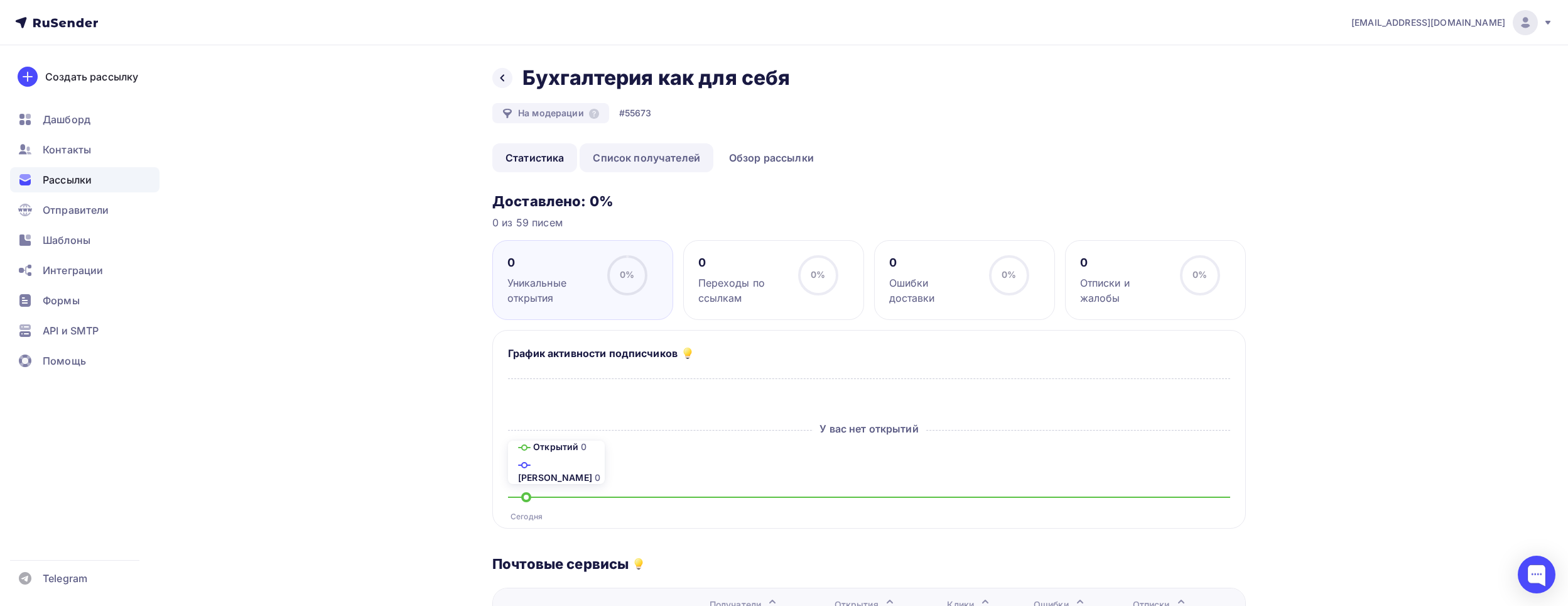
click at [636, 158] on link "Список получателей" at bounding box center [646, 157] width 134 height 29
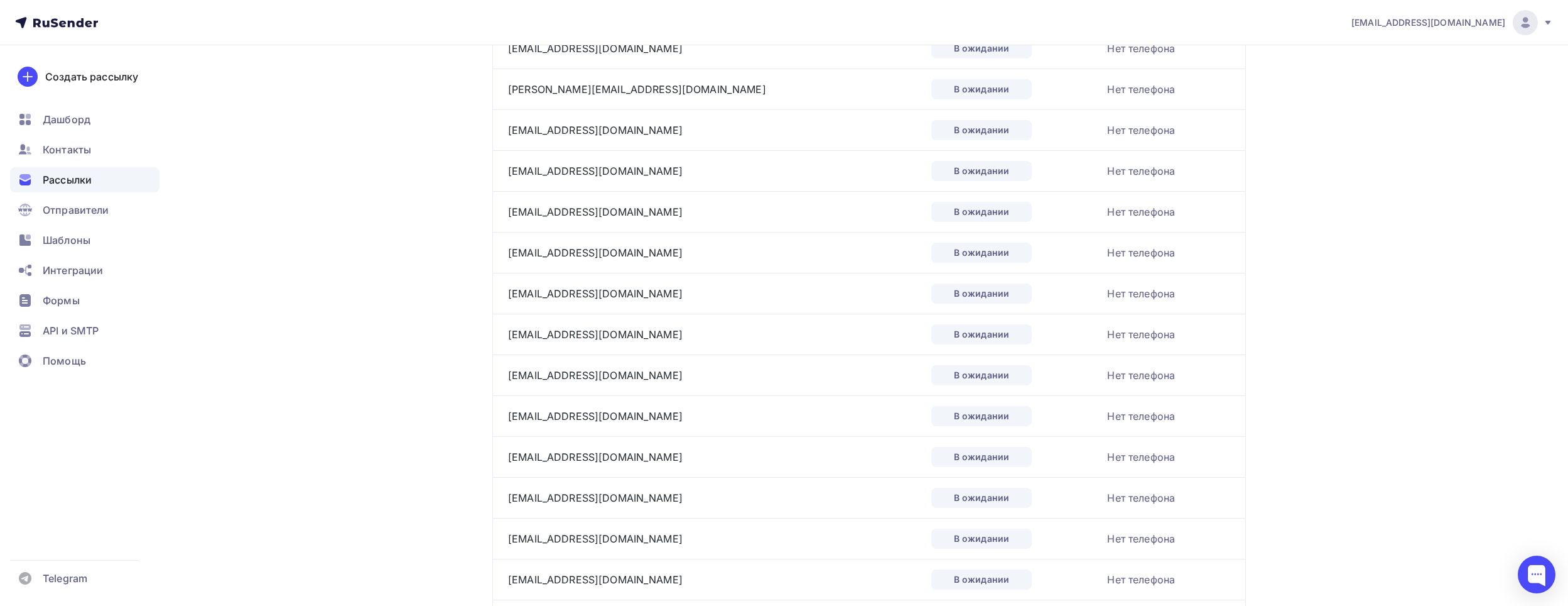
scroll to position [1801, 0]
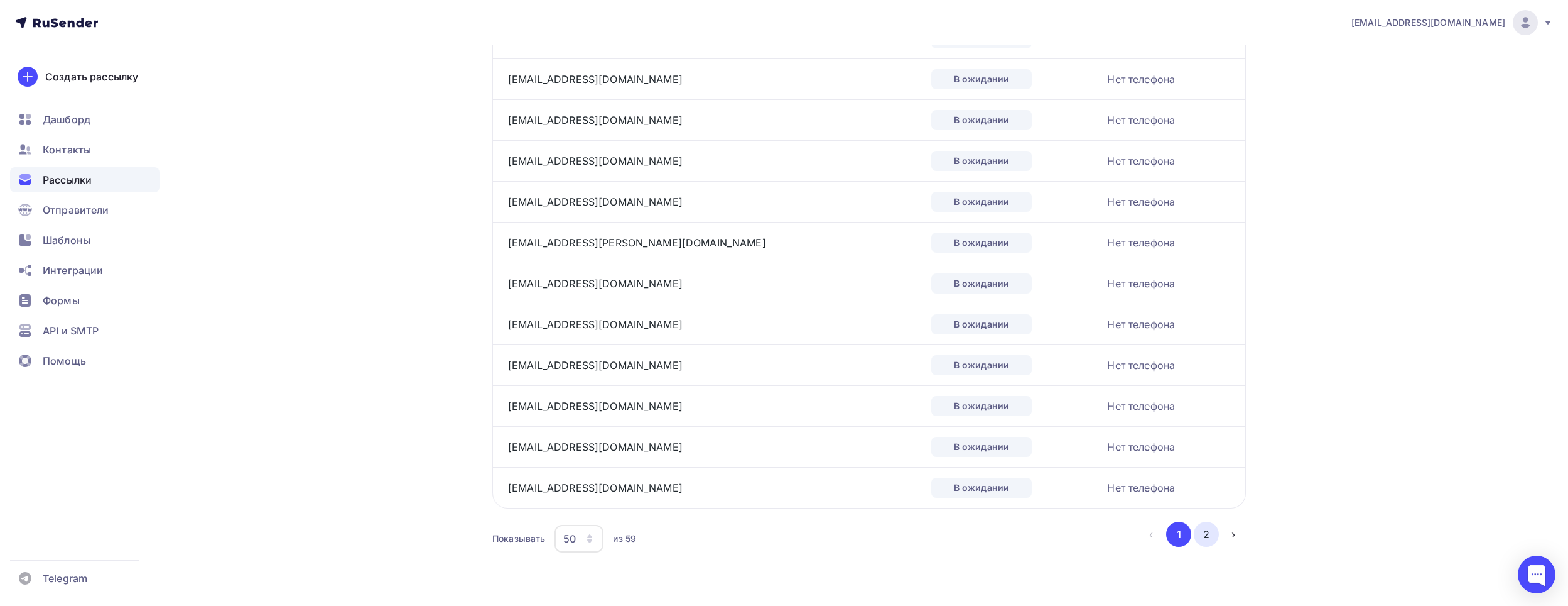
click at [1209, 526] on button "2" at bounding box center [1207, 534] width 25 height 25
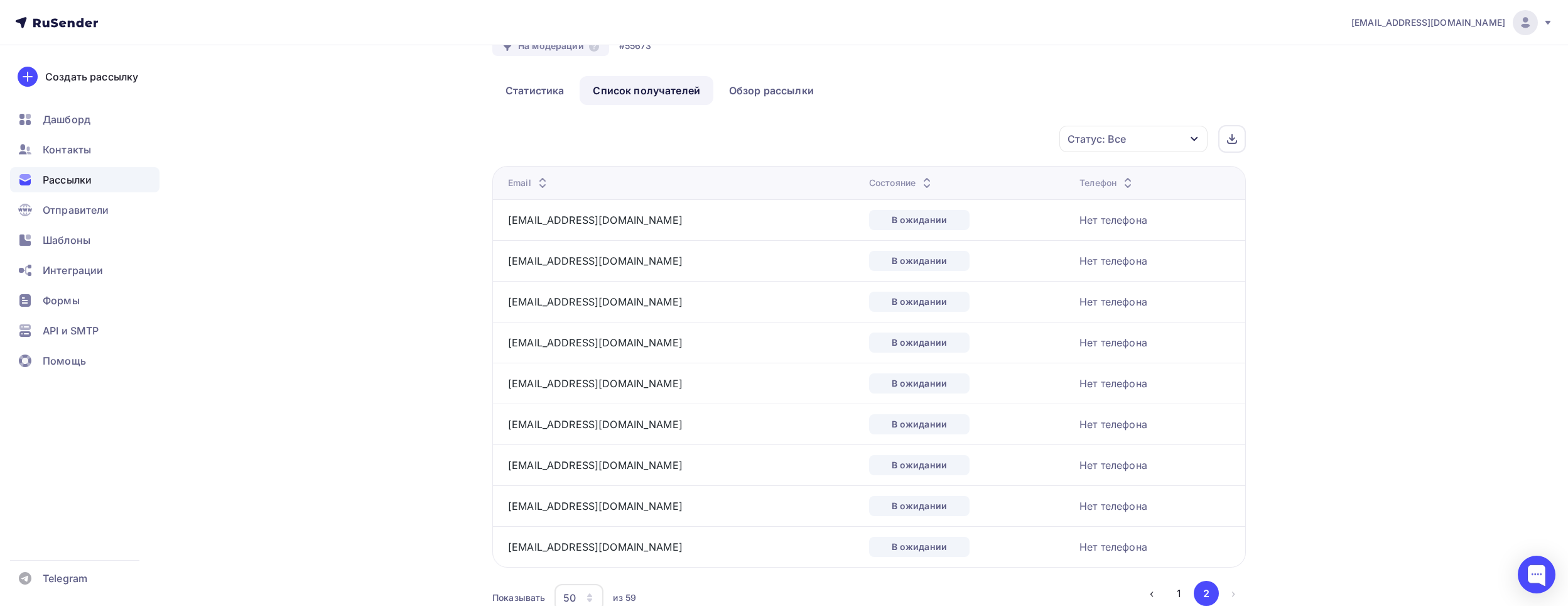
scroll to position [126, 0]
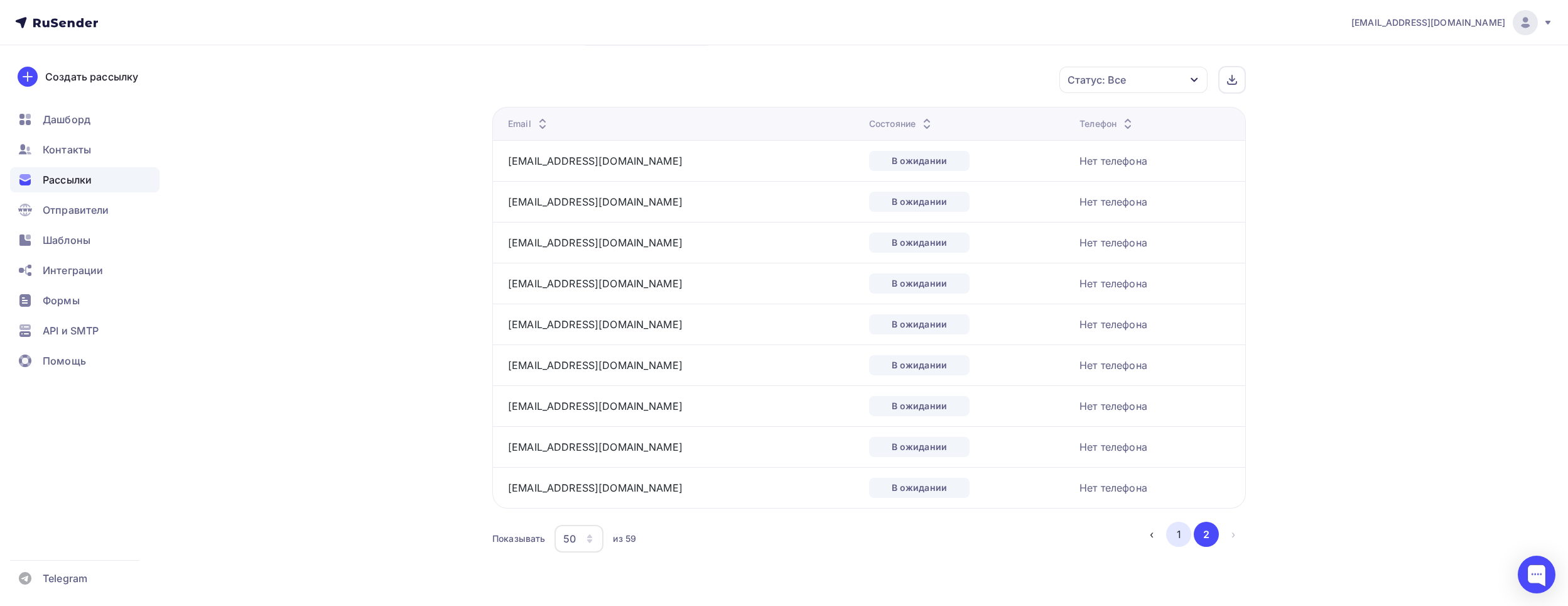
click at [1179, 533] on button "1" at bounding box center [1179, 534] width 25 height 25
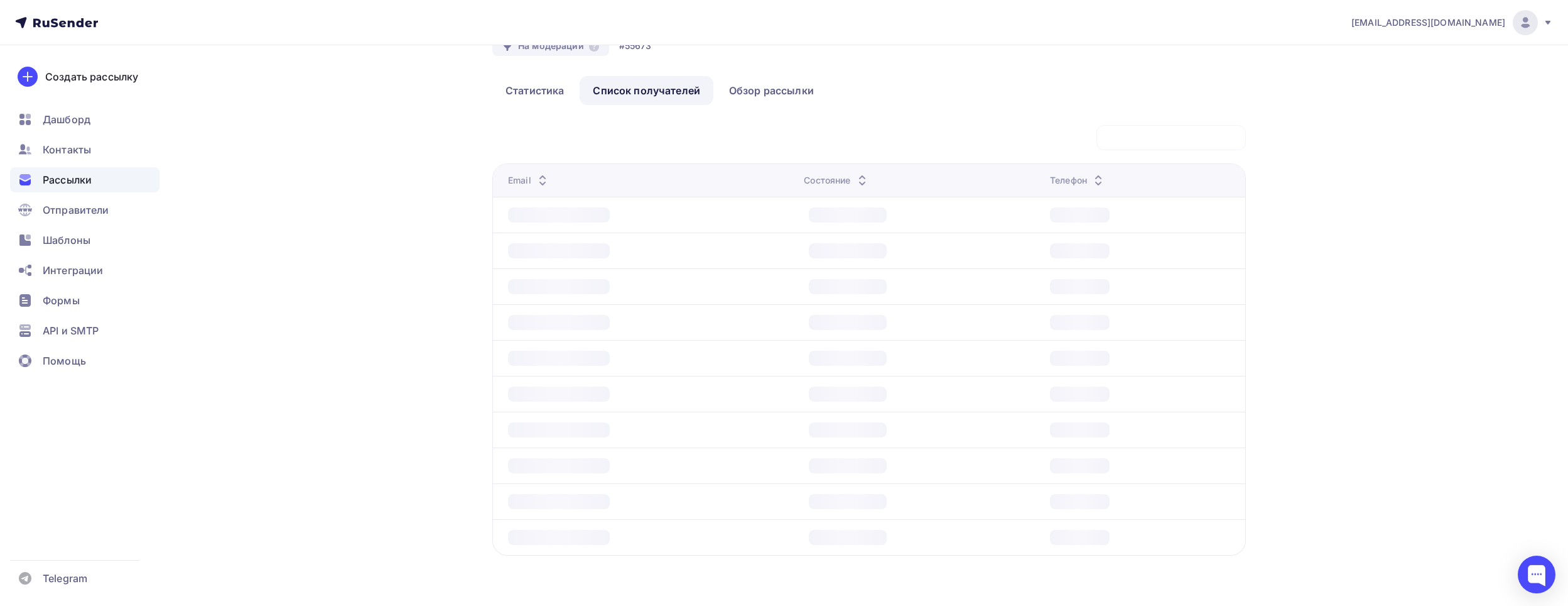
scroll to position [67, 0]
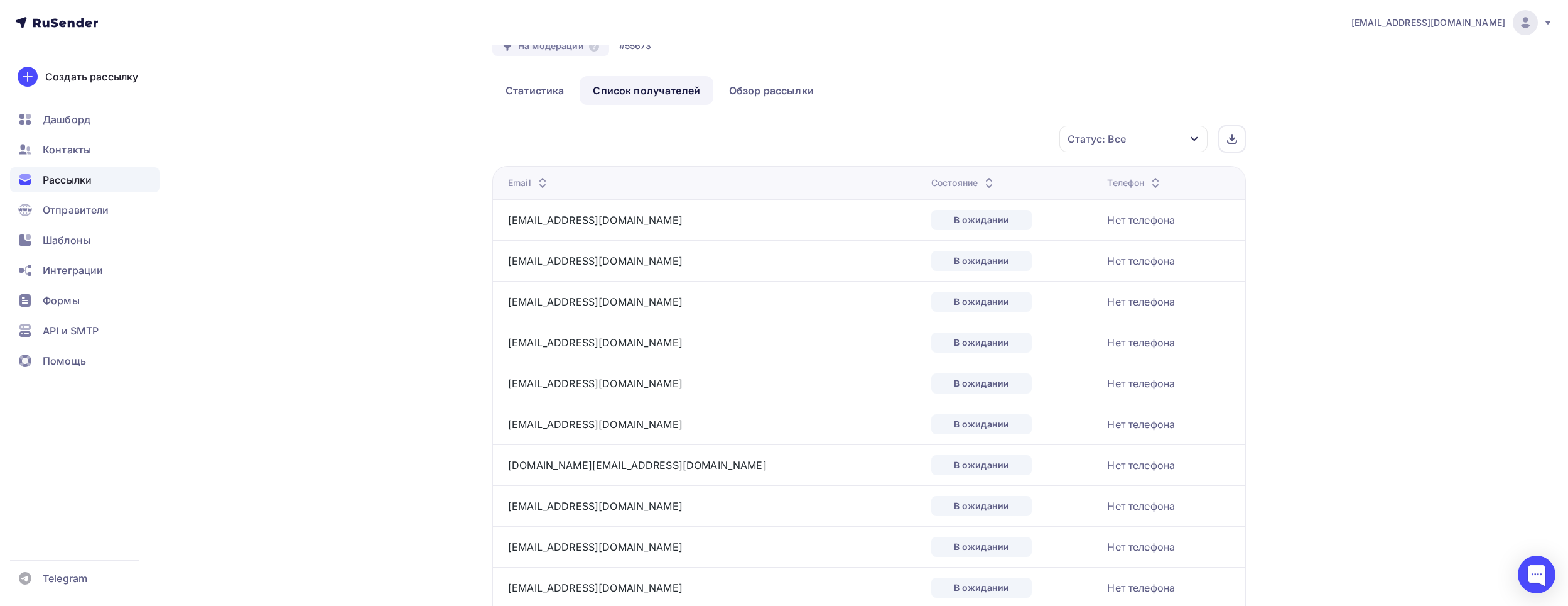
click at [1102, 440] on td "Нет телефона" at bounding box center [1174, 423] width 143 height 41
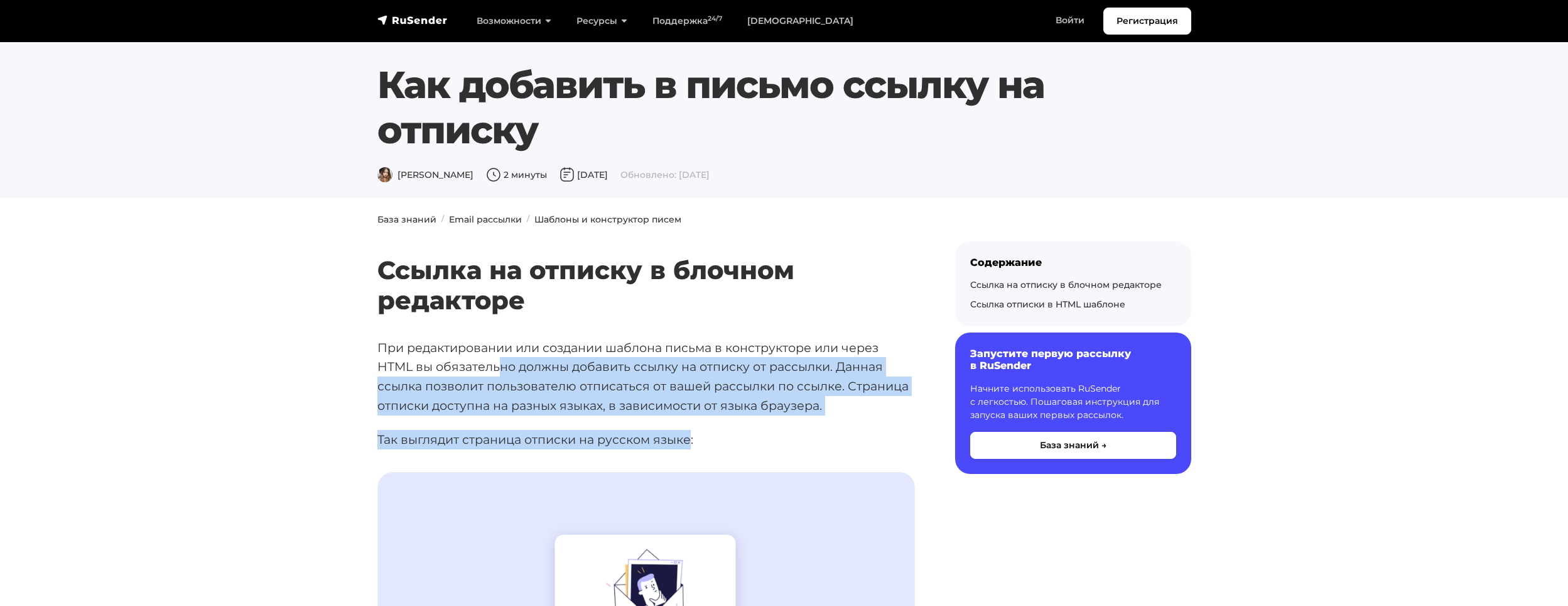
drag, startPoint x: 498, startPoint y: 365, endPoint x: 694, endPoint y: 421, distance: 203.8
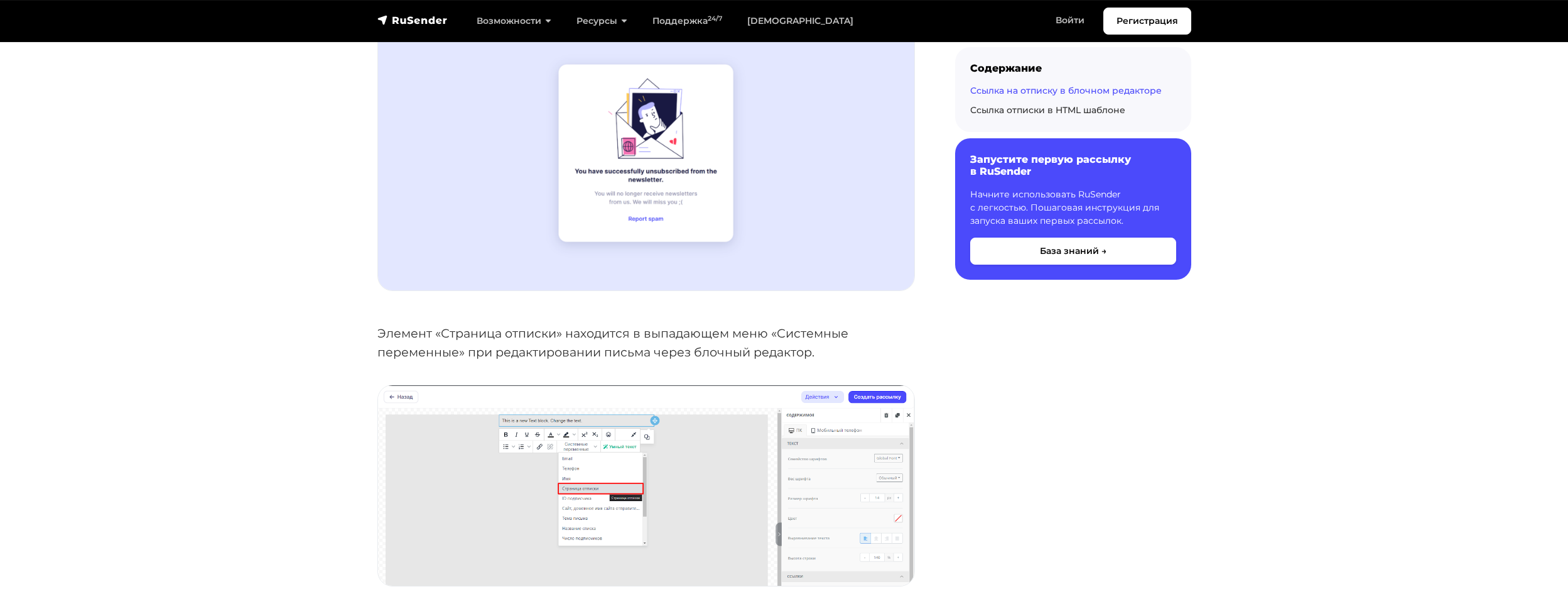
scroll to position [880, 0]
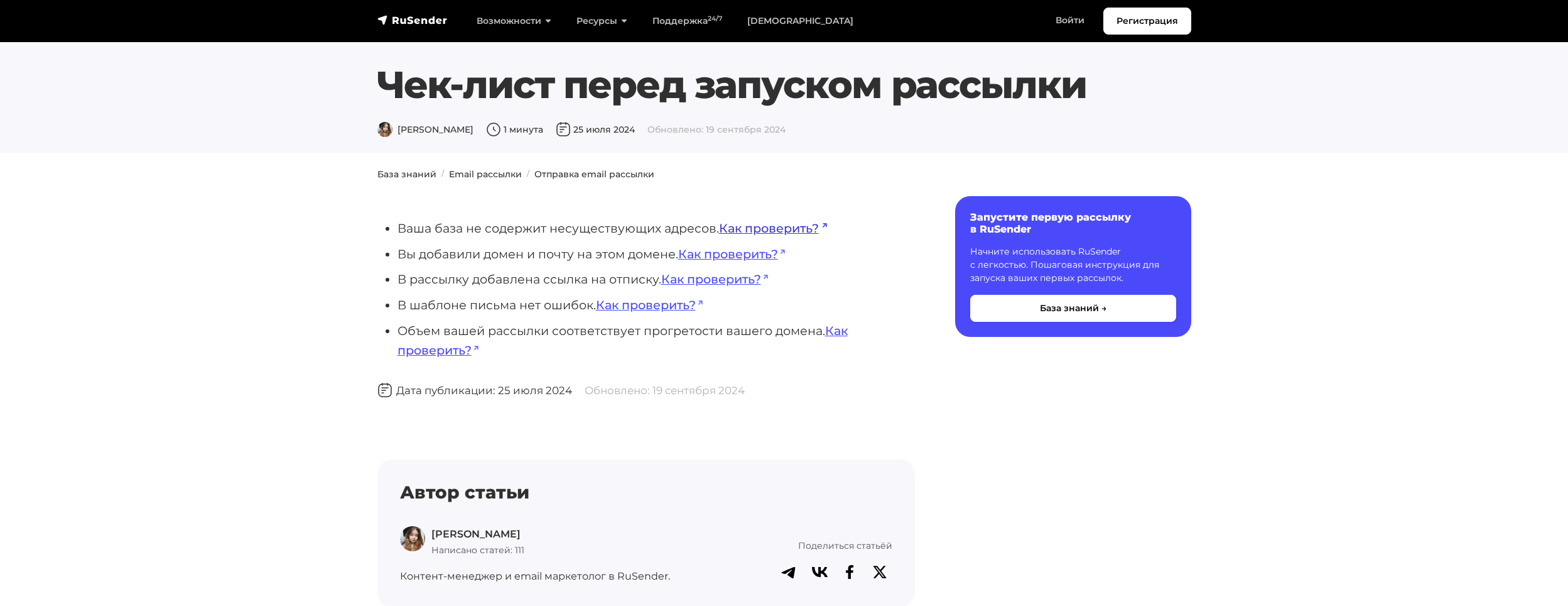
click at [743, 230] on link "Как проверить?" at bounding box center [773, 228] width 108 height 15
click at [776, 230] on link "Как проверить?" at bounding box center [773, 228] width 108 height 15
click at [837, 329] on link "Как проверить?" at bounding box center [623, 340] width 451 height 34
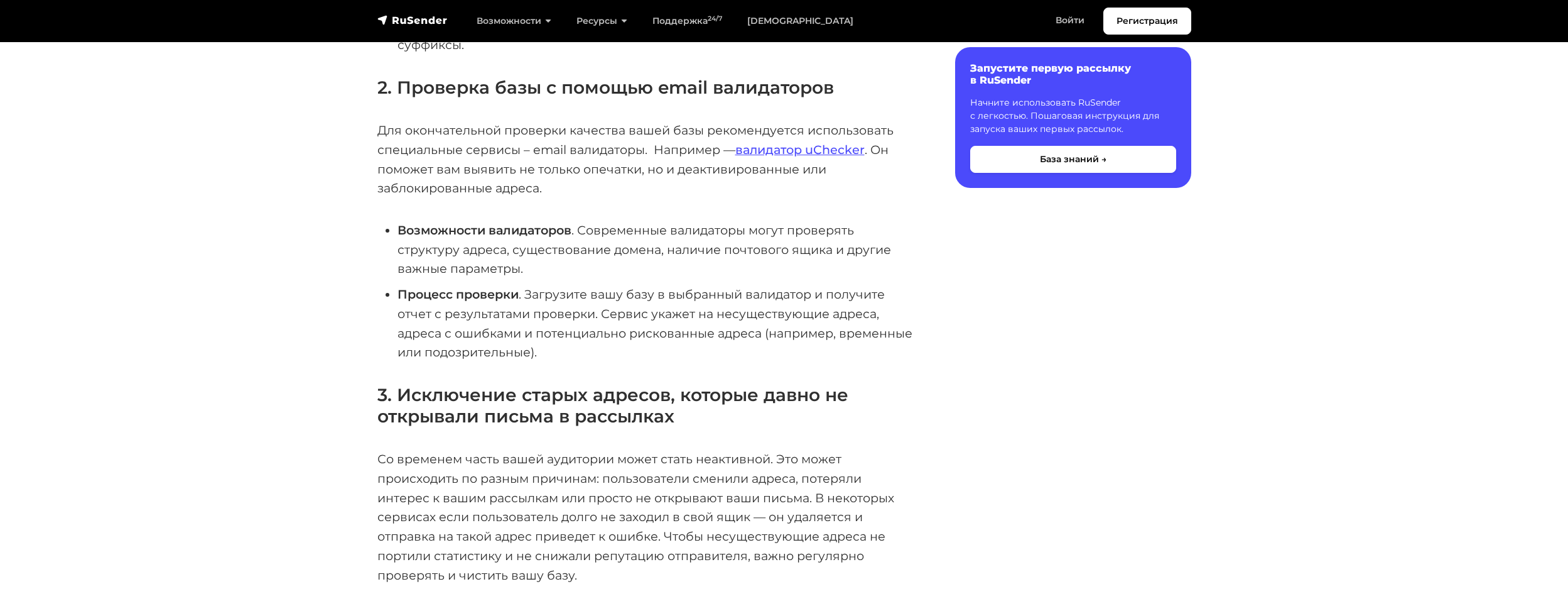
scroll to position [691, 0]
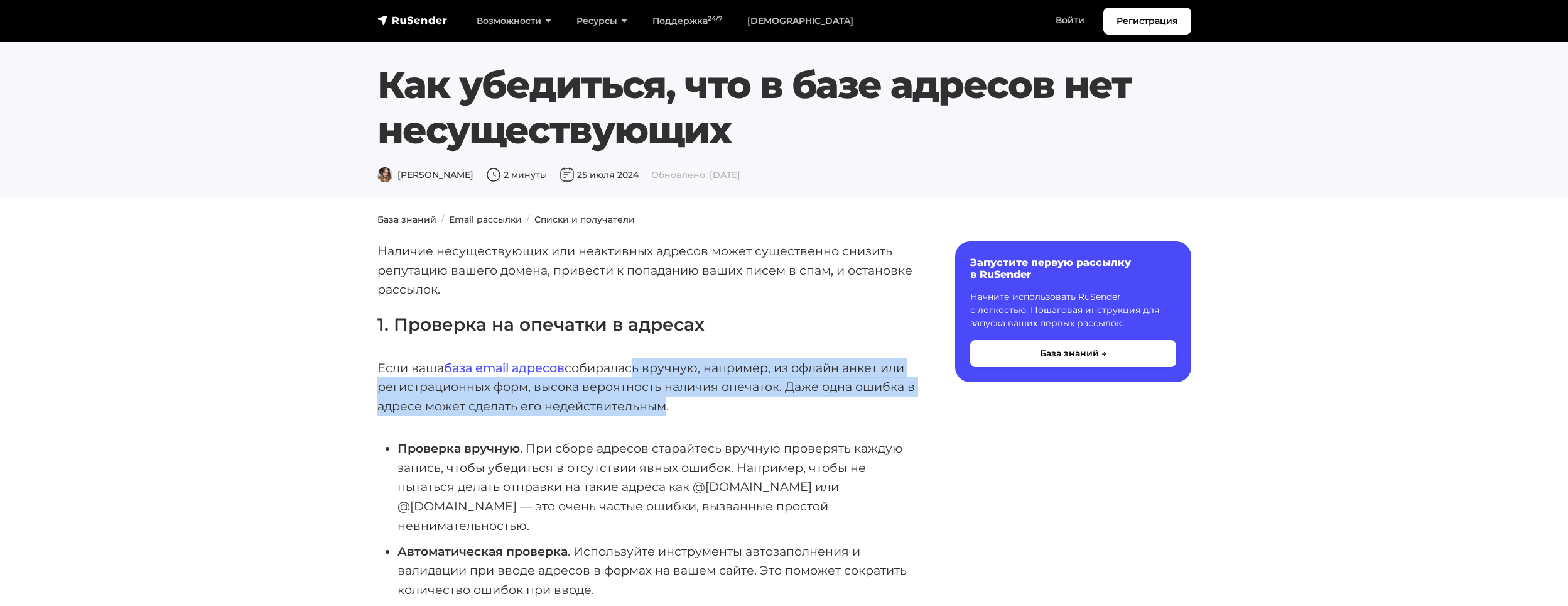
drag, startPoint x: 627, startPoint y: 365, endPoint x: 656, endPoint y: 397, distance: 43.2
click at [656, 397] on p "Если ваша база email адресов собиралась вручную, например, из офлайн анкет или …" at bounding box center [646, 387] width 538 height 58
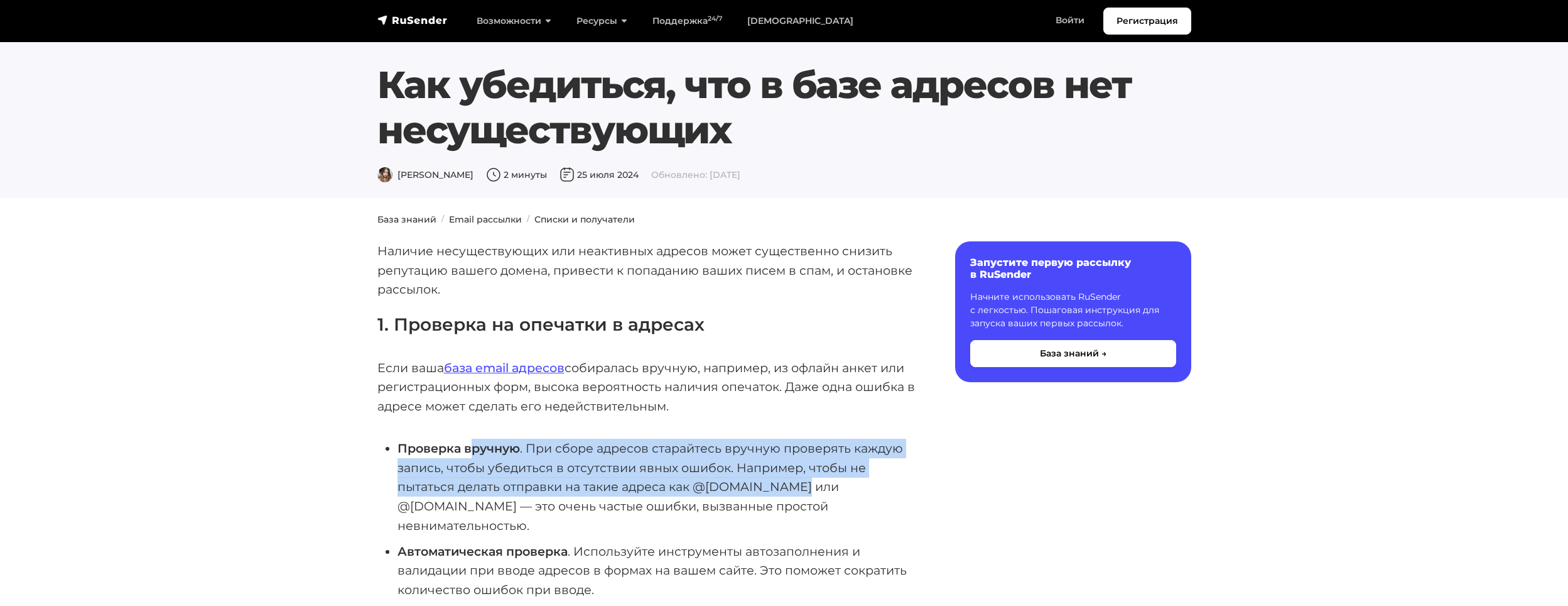
drag, startPoint x: 472, startPoint y: 455, endPoint x: 785, endPoint y: 496, distance: 315.7
click at [786, 496] on li "Проверка вручную . При сборе адресов старайтесь вручную проверять каждую запись…" at bounding box center [656, 487] width 517 height 97
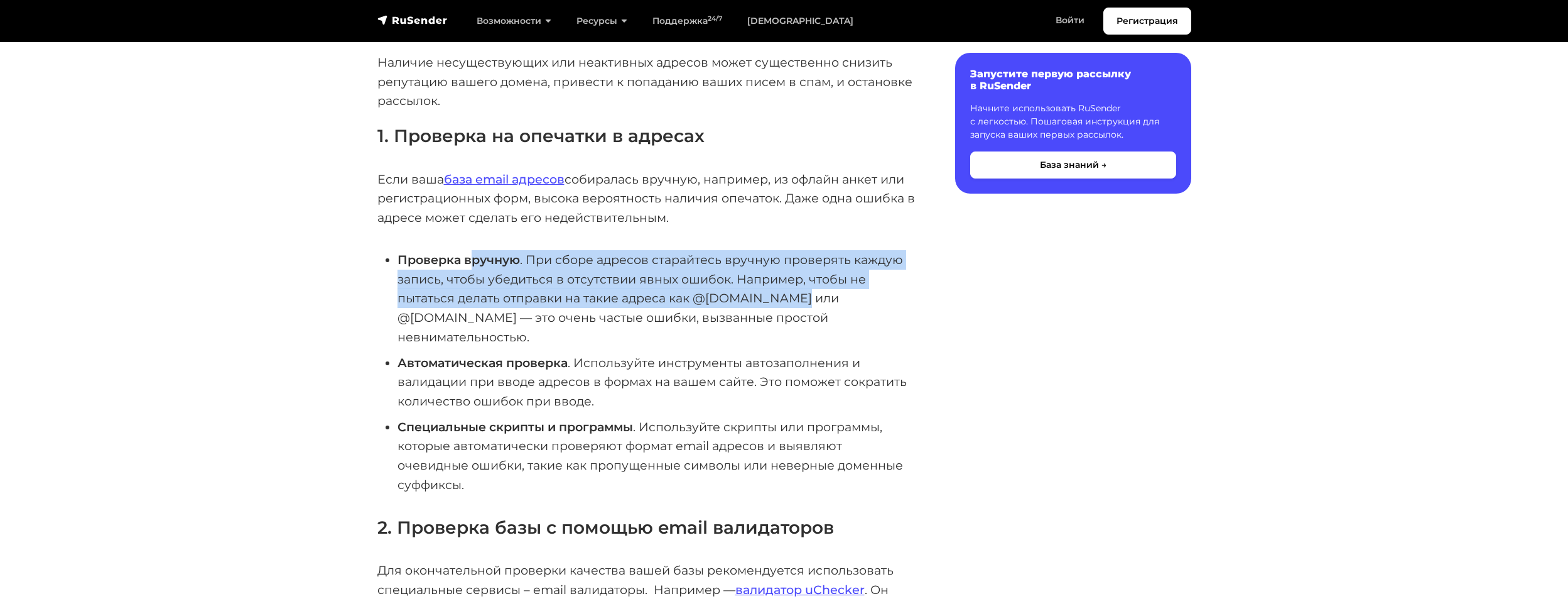
scroll to position [251, 0]
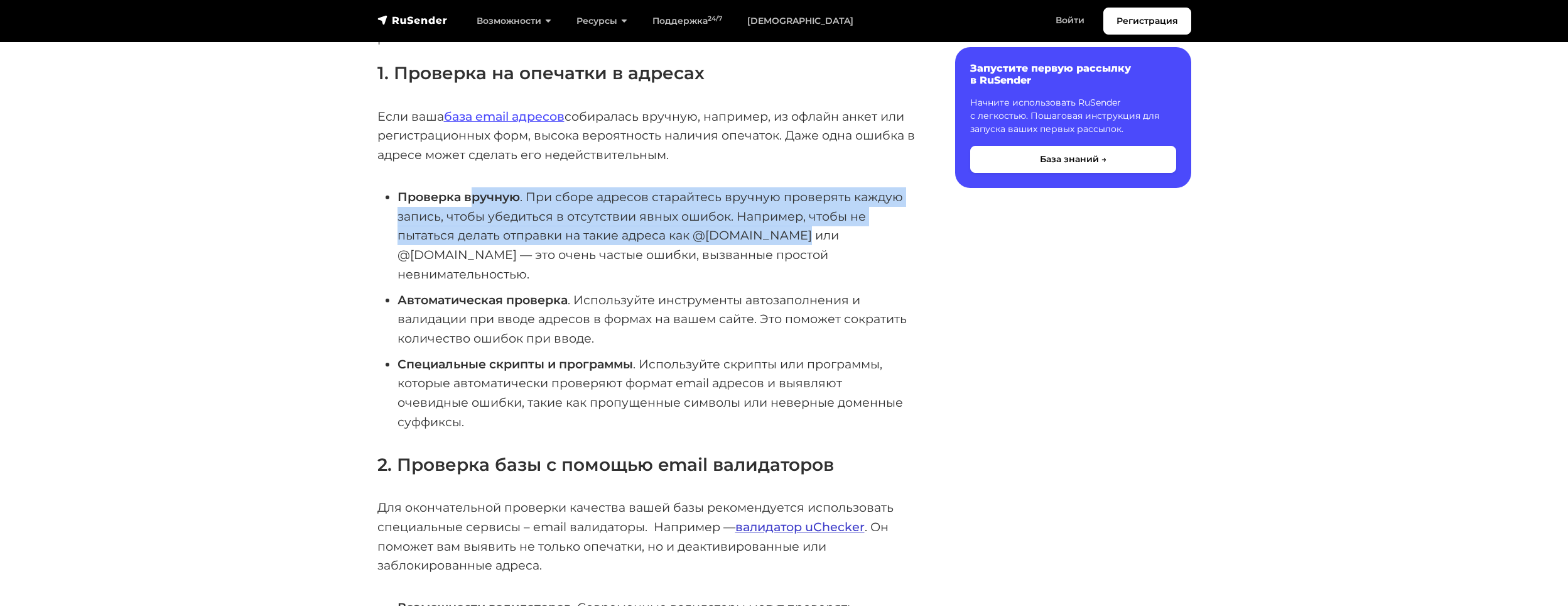
click at [776, 519] on link "валидатор uChecker" at bounding box center [800, 526] width 129 height 15
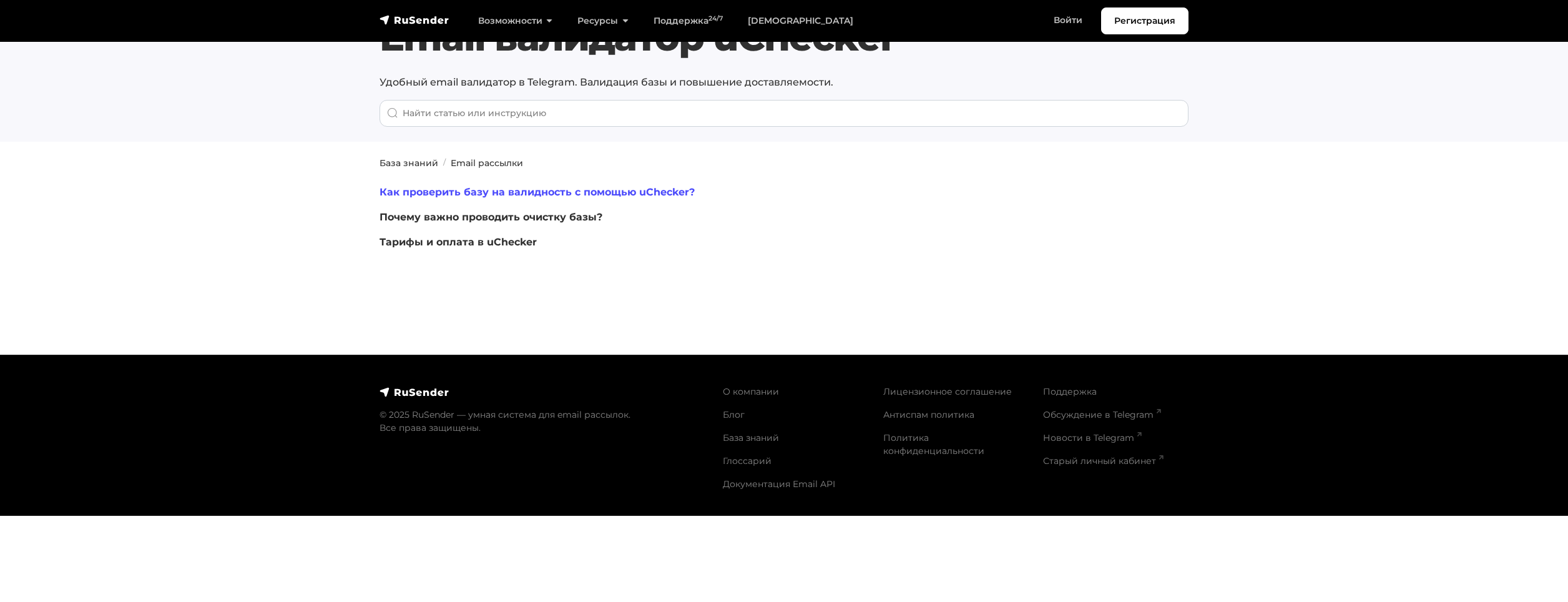
click at [565, 188] on link "Как проверить базу на валидность с помощью uChecker?" at bounding box center [537, 192] width 315 height 12
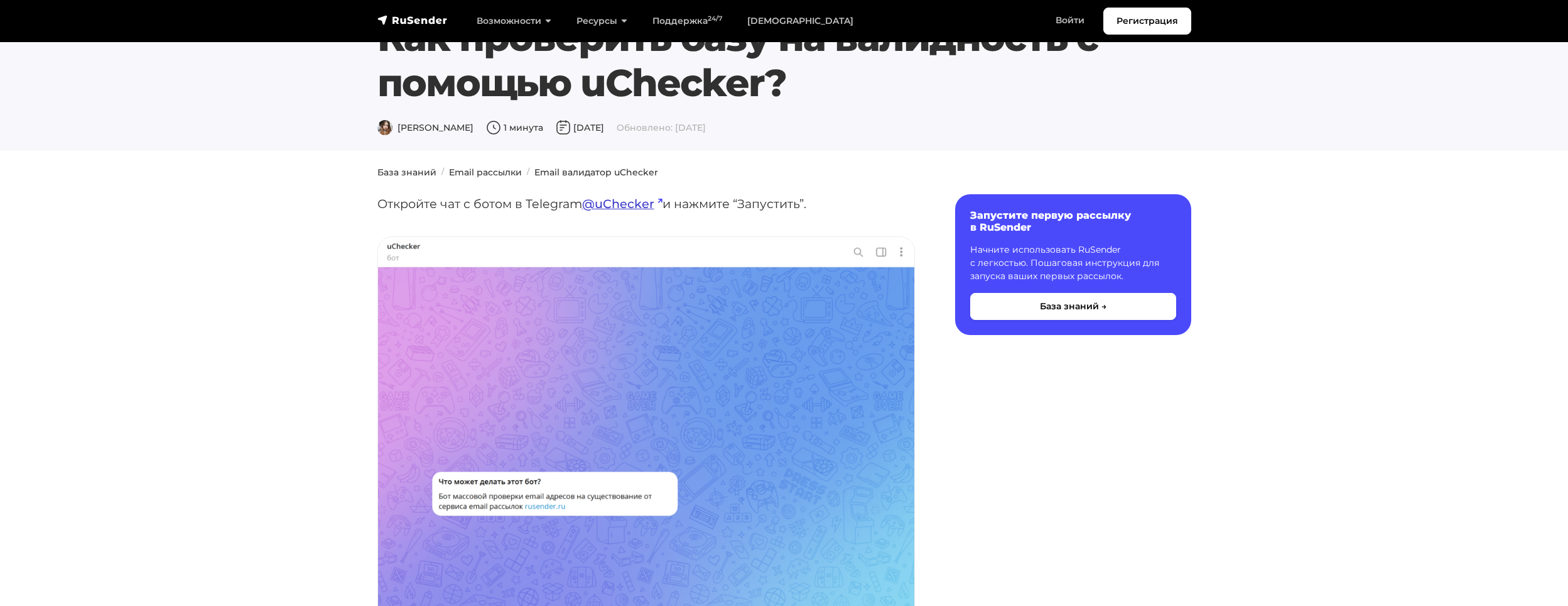
click at [602, 202] on link "@uChecker" at bounding box center [623, 203] width 81 height 15
click at [630, 204] on link "@uChecker" at bounding box center [623, 203] width 81 height 15
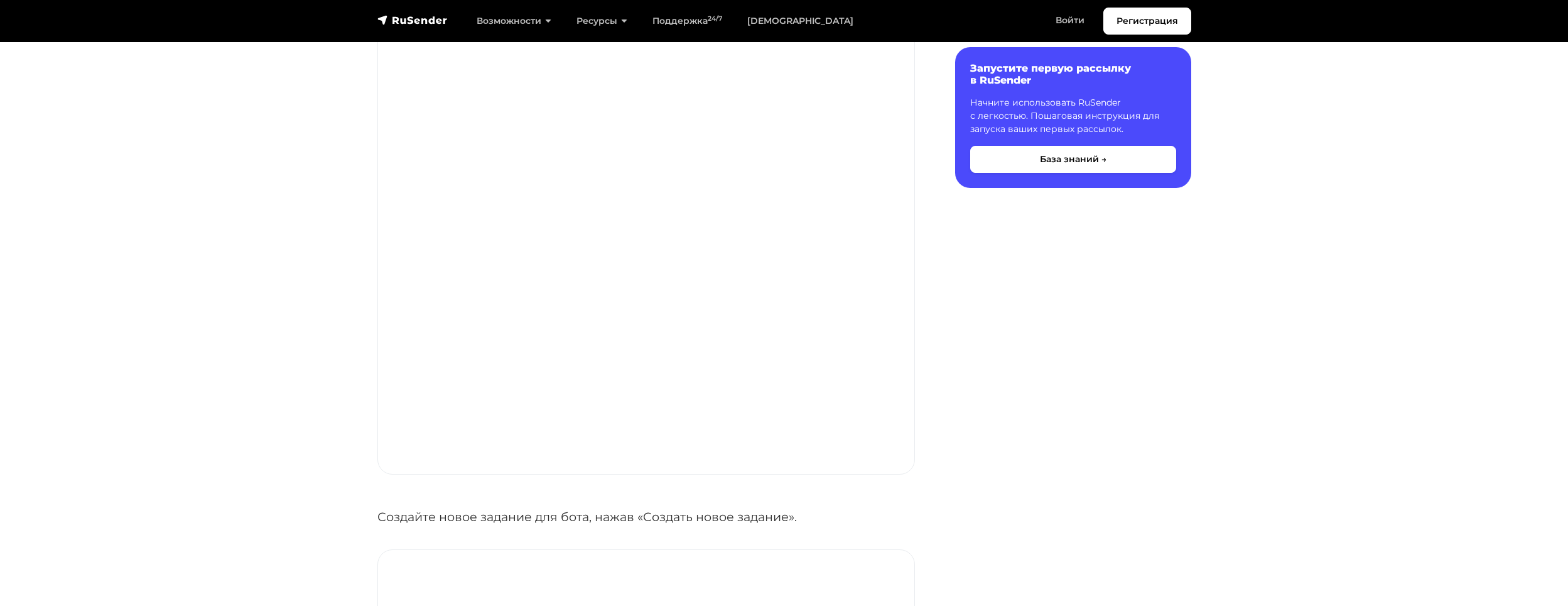
scroll to position [1383, 0]
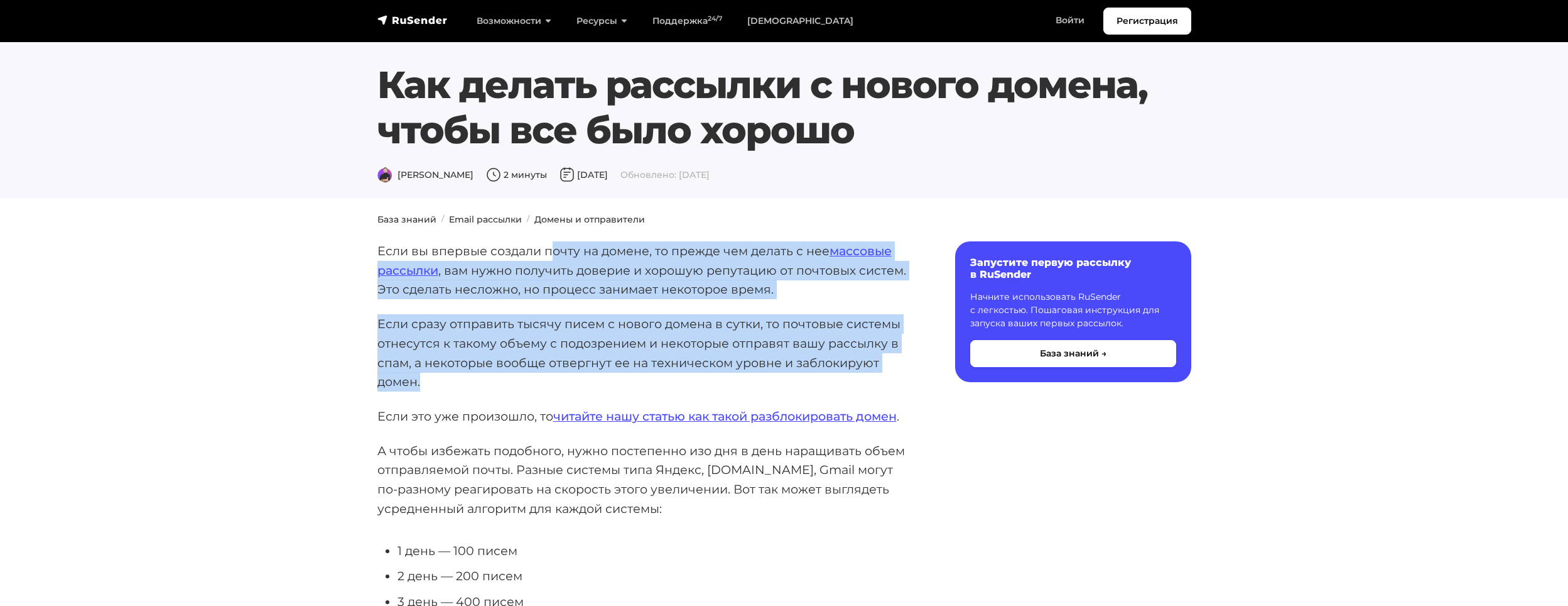
drag, startPoint x: 548, startPoint y: 250, endPoint x: 658, endPoint y: 369, distance: 162.1
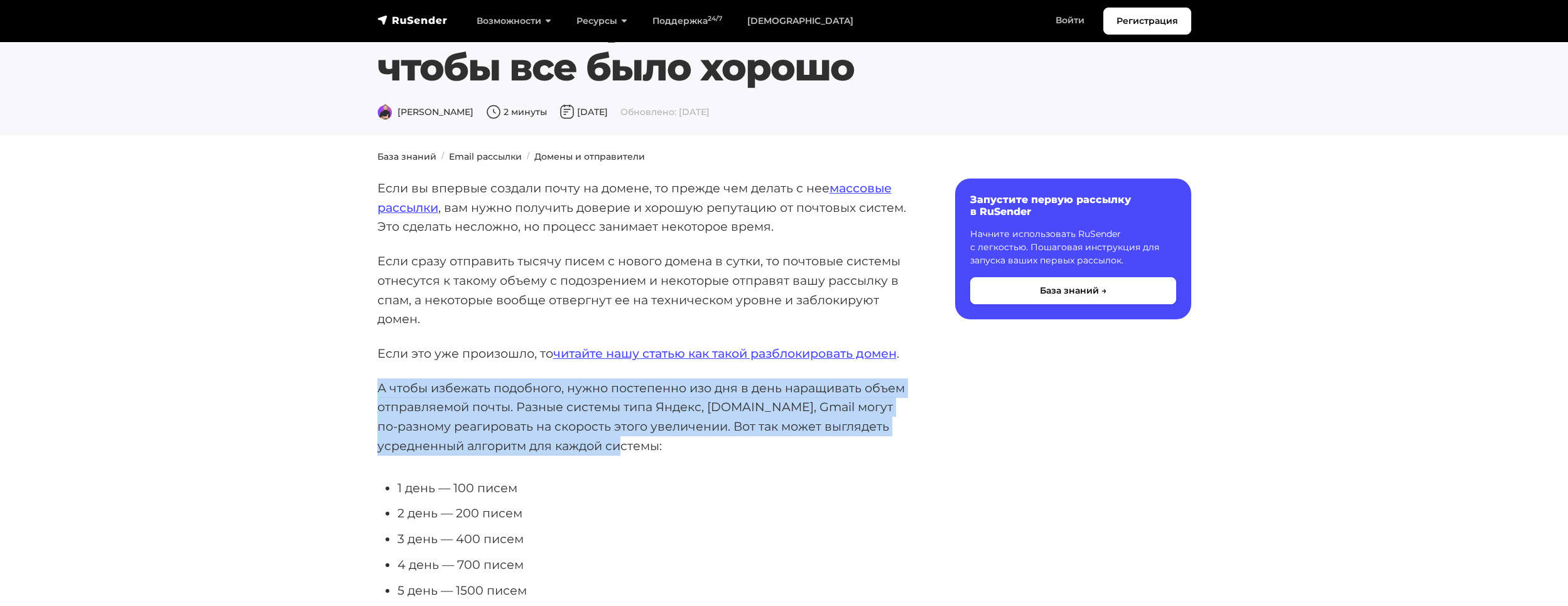
drag, startPoint x: 376, startPoint y: 386, endPoint x: 607, endPoint y: 433, distance: 235.7
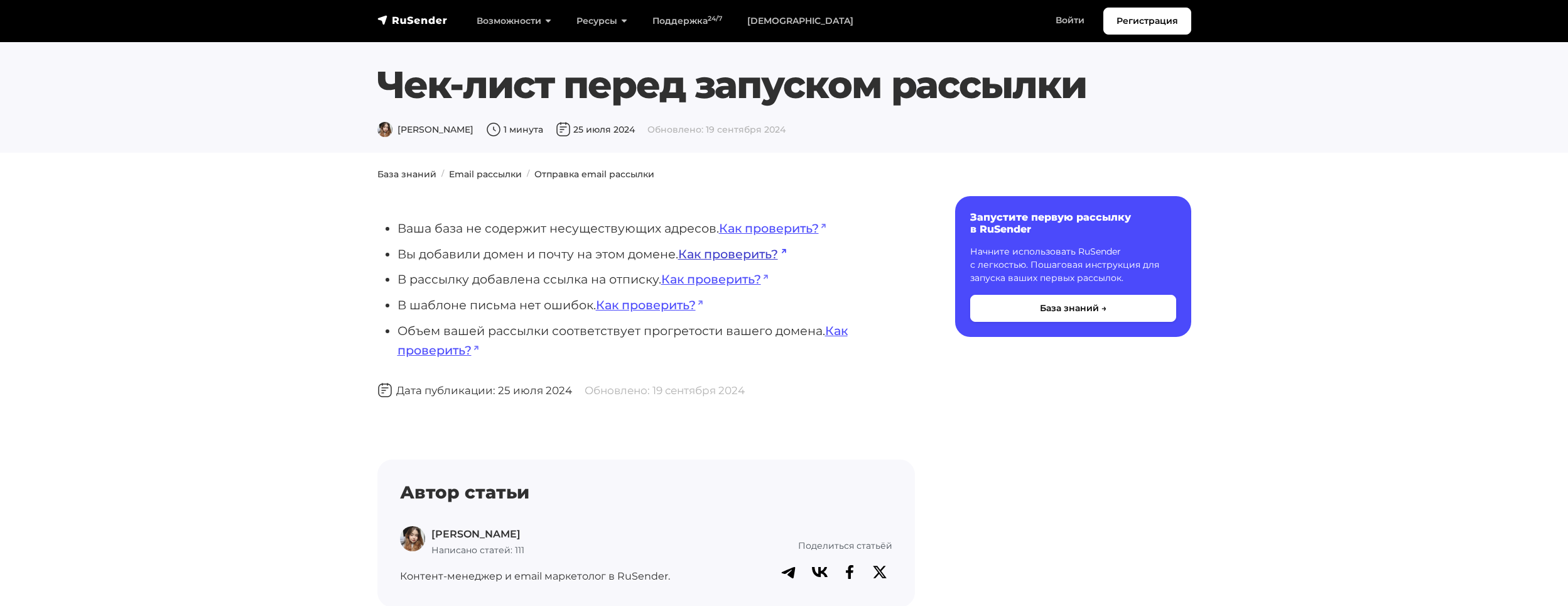
click at [692, 257] on link "Как проверить?" at bounding box center [732, 253] width 108 height 15
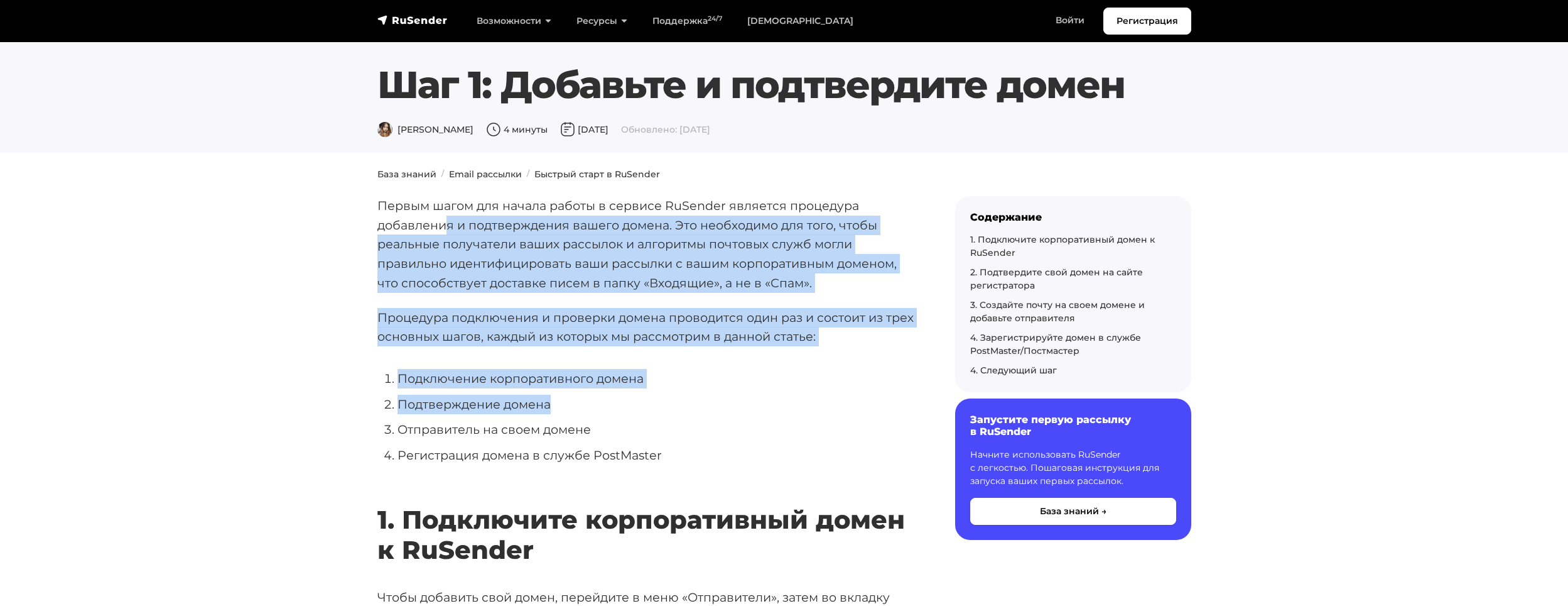
drag, startPoint x: 449, startPoint y: 227, endPoint x: 796, endPoint y: 427, distance: 400.5
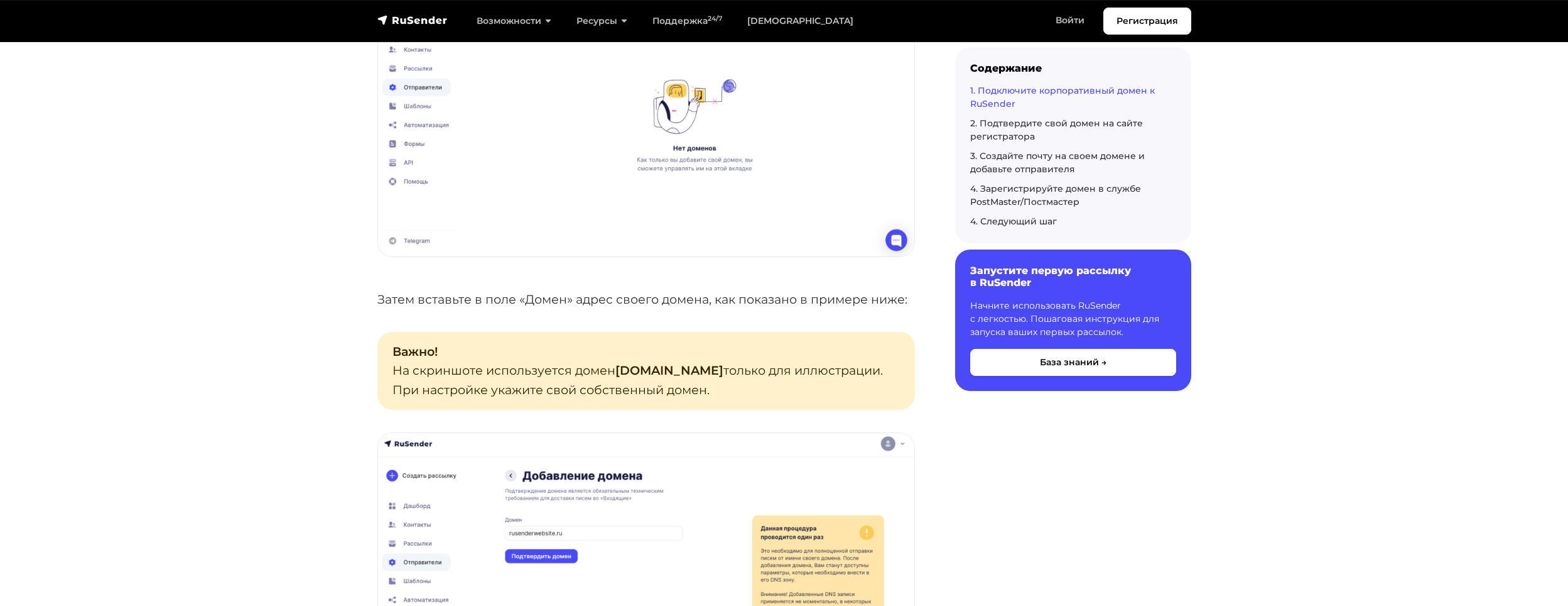
scroll to position [880, 0]
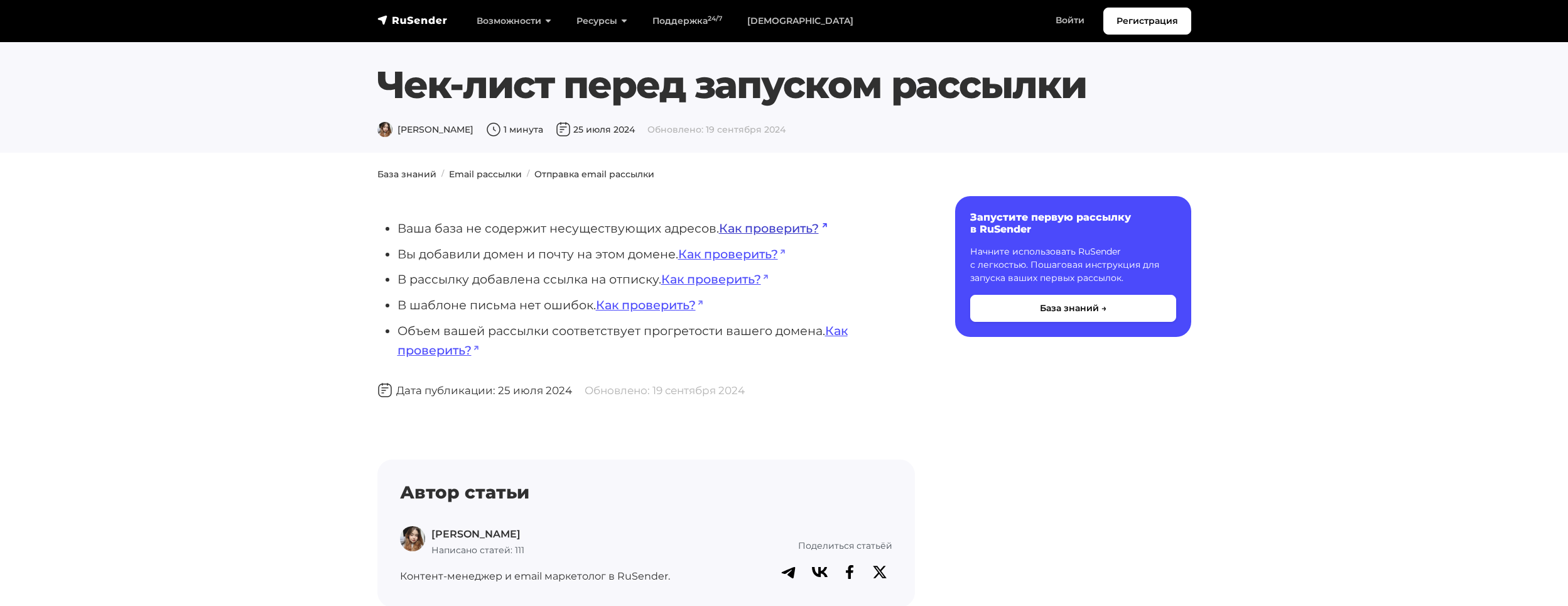
click at [762, 227] on link "Как проверить?" at bounding box center [773, 228] width 108 height 15
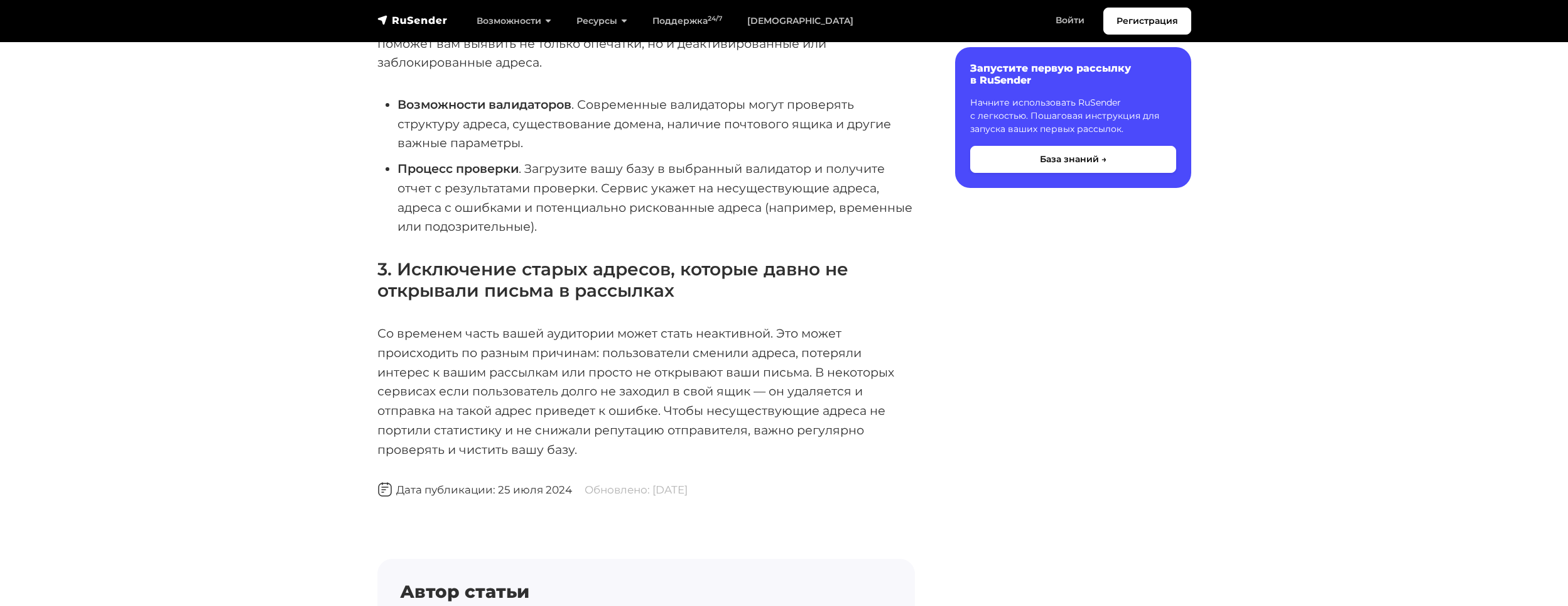
scroll to position [817, 0]
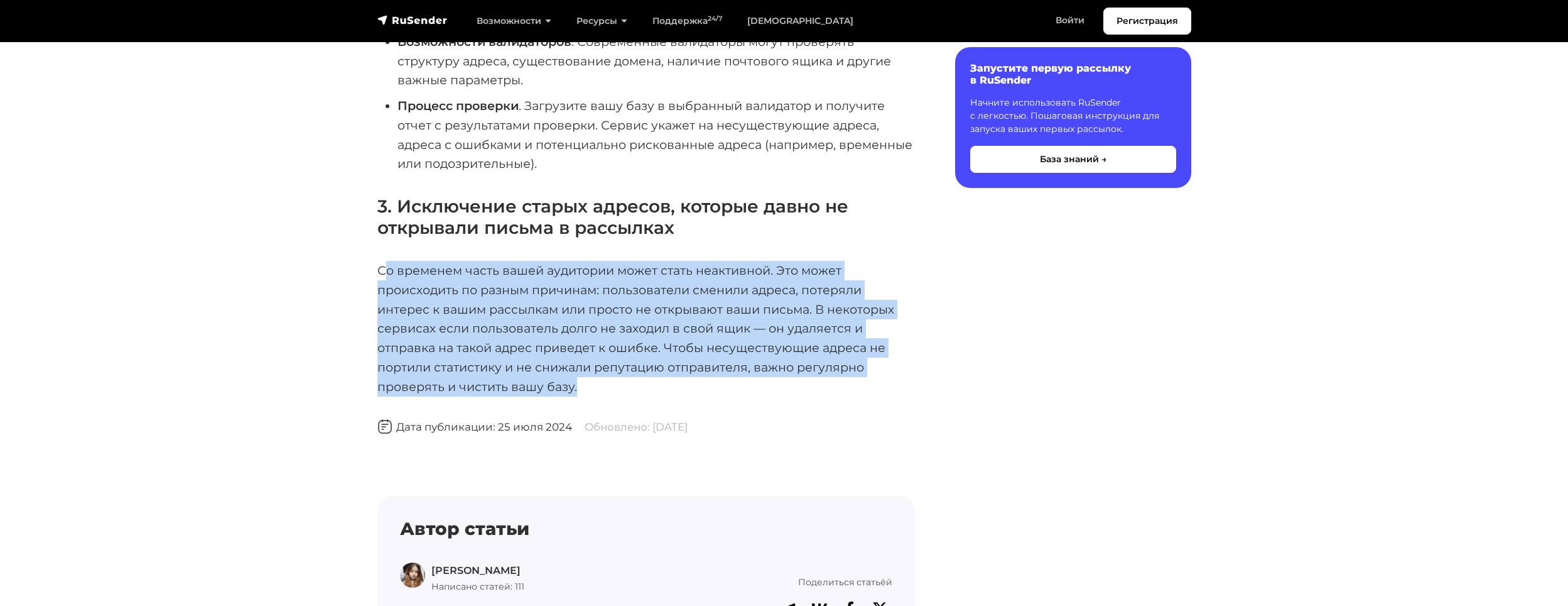
drag, startPoint x: 387, startPoint y: 236, endPoint x: 679, endPoint y: 340, distance: 310.0
click at [679, 340] on p "Со временем часть вашей аудитории может стать неактивной. Это может происходить…" at bounding box center [646, 328] width 538 height 135
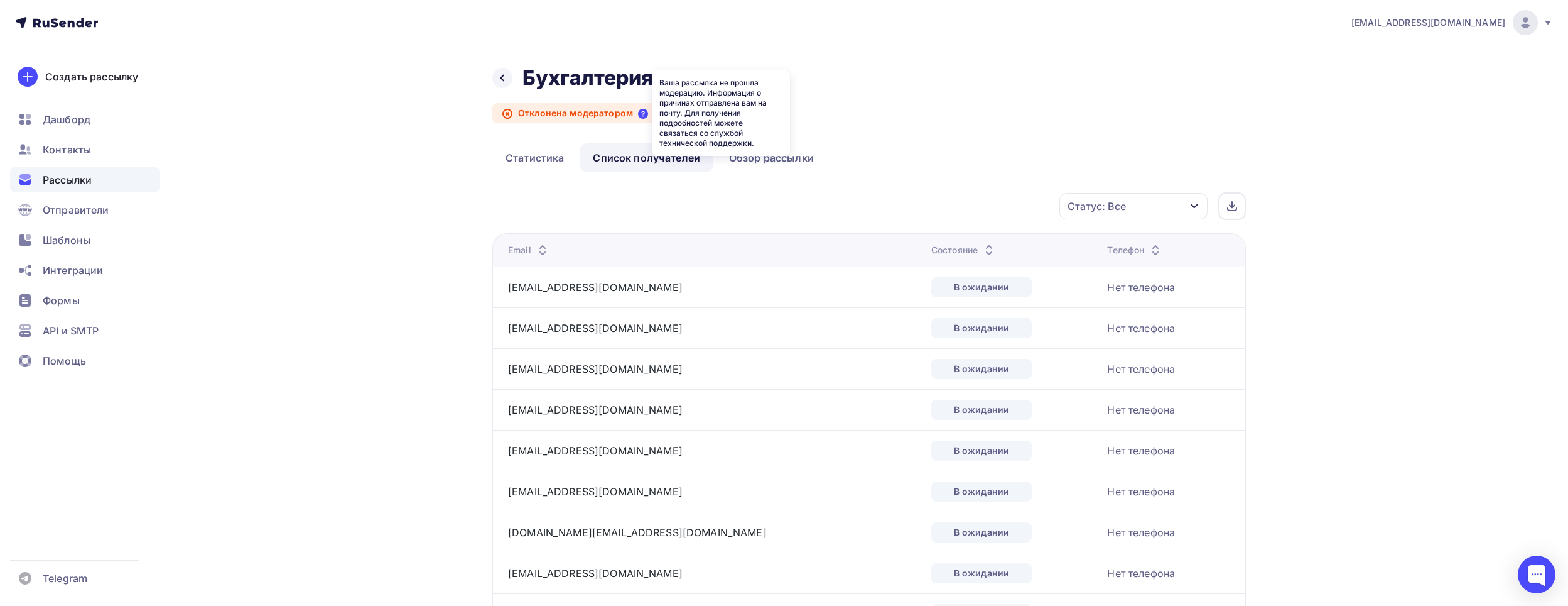
click at [643, 113] on icon at bounding box center [643, 114] width 10 height 10
